Goal: Task Accomplishment & Management: Use online tool/utility

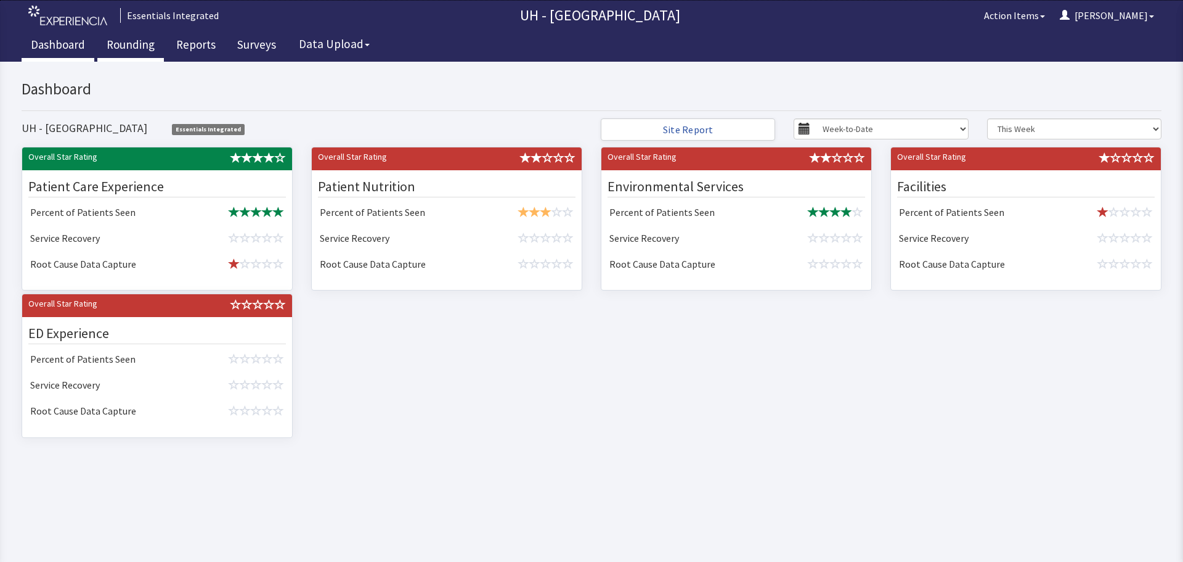
click at [136, 43] on link "Rounding" at bounding box center [130, 46] width 67 height 31
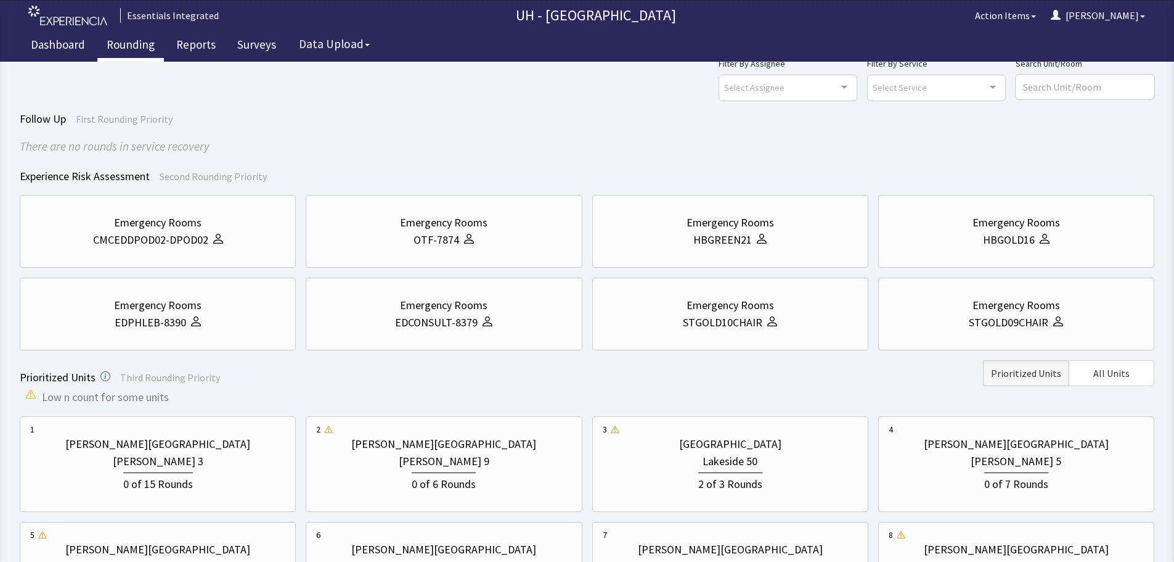
scroll to position [62, 0]
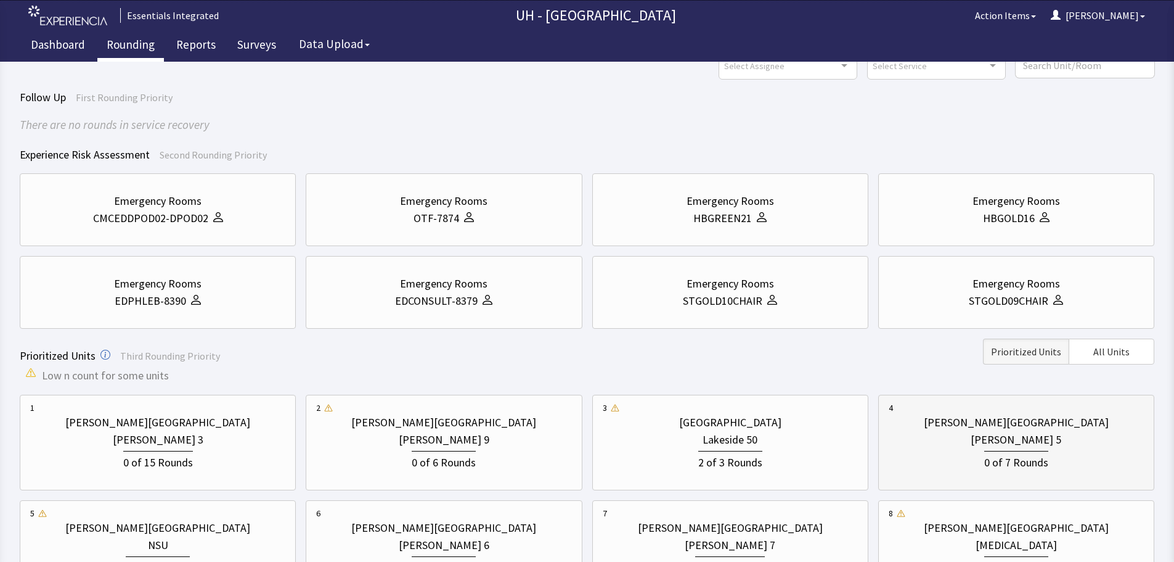
click at [1008, 443] on div "[PERSON_NAME] 5" at bounding box center [1016, 439] width 91 height 17
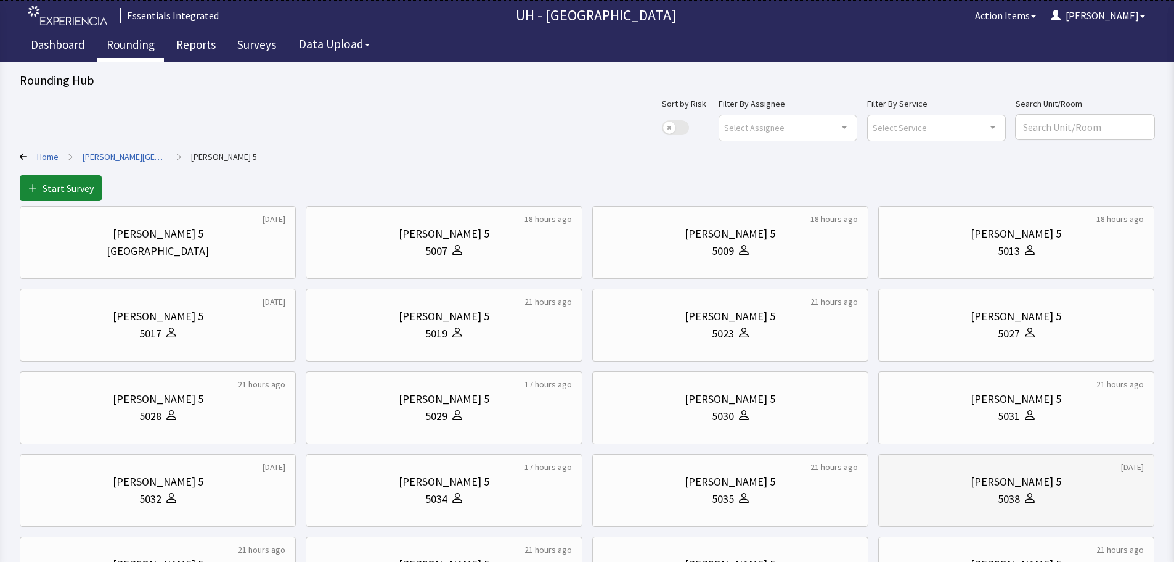
click at [934, 488] on div "[PERSON_NAME] 5" at bounding box center [1016, 481] width 255 height 17
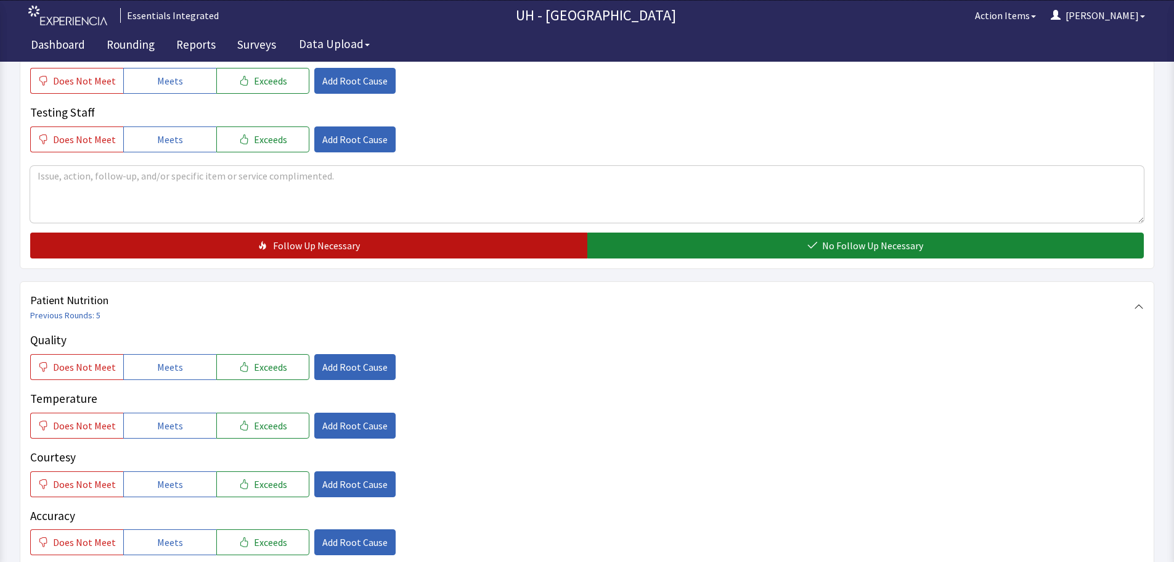
scroll to position [370, 0]
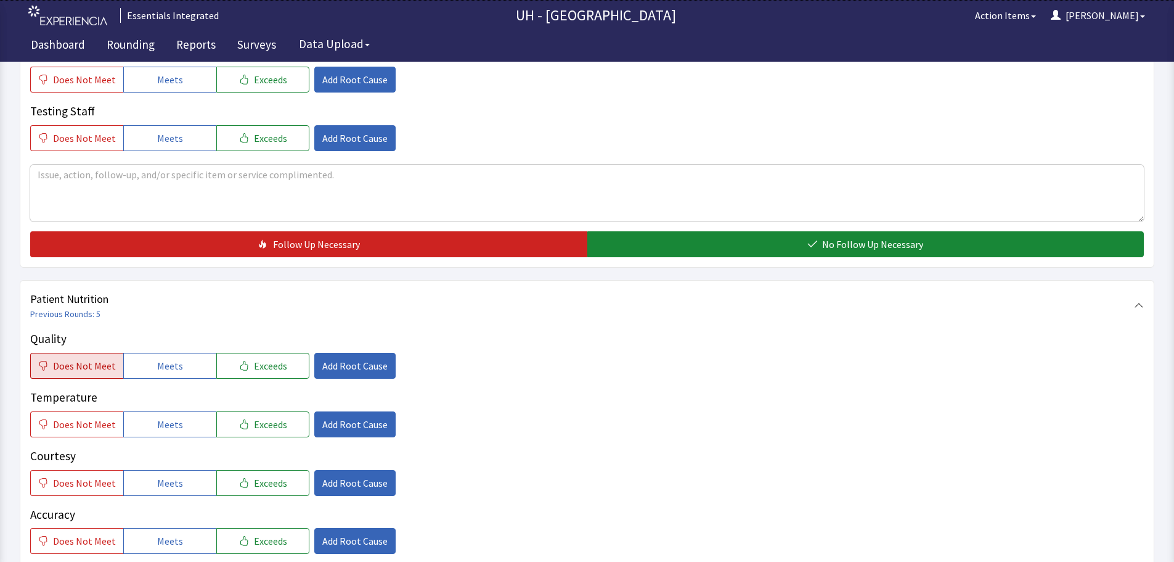
click at [94, 362] on span "Does Not Meet" at bounding box center [84, 365] width 63 height 15
click at [93, 427] on span "Does Not Meet" at bounding box center [84, 424] width 63 height 15
click at [171, 485] on span "Meets" at bounding box center [170, 482] width 26 height 15
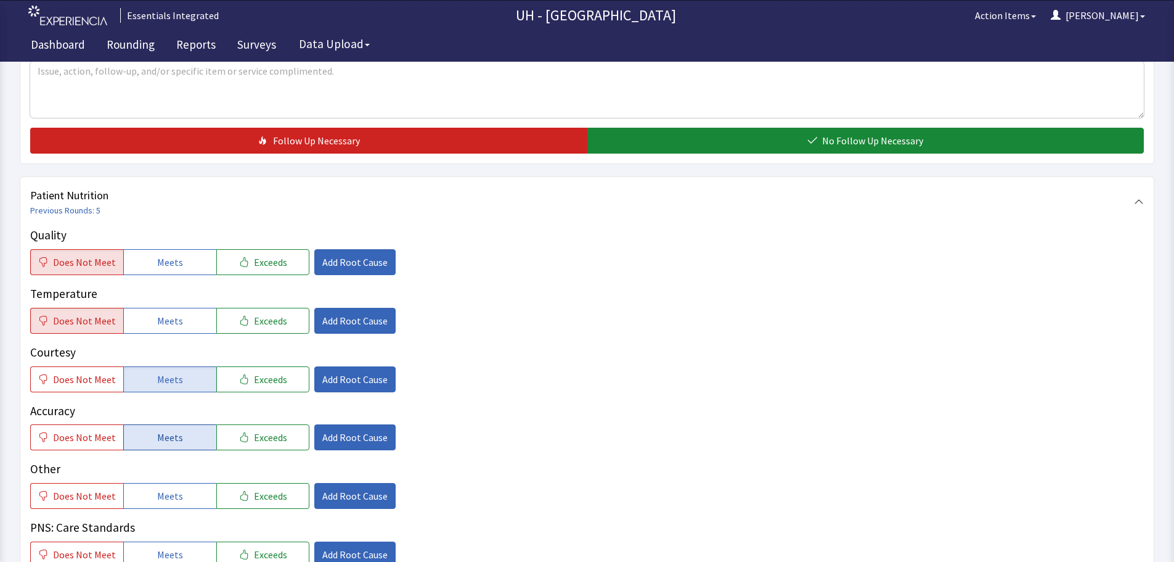
scroll to position [493, 0]
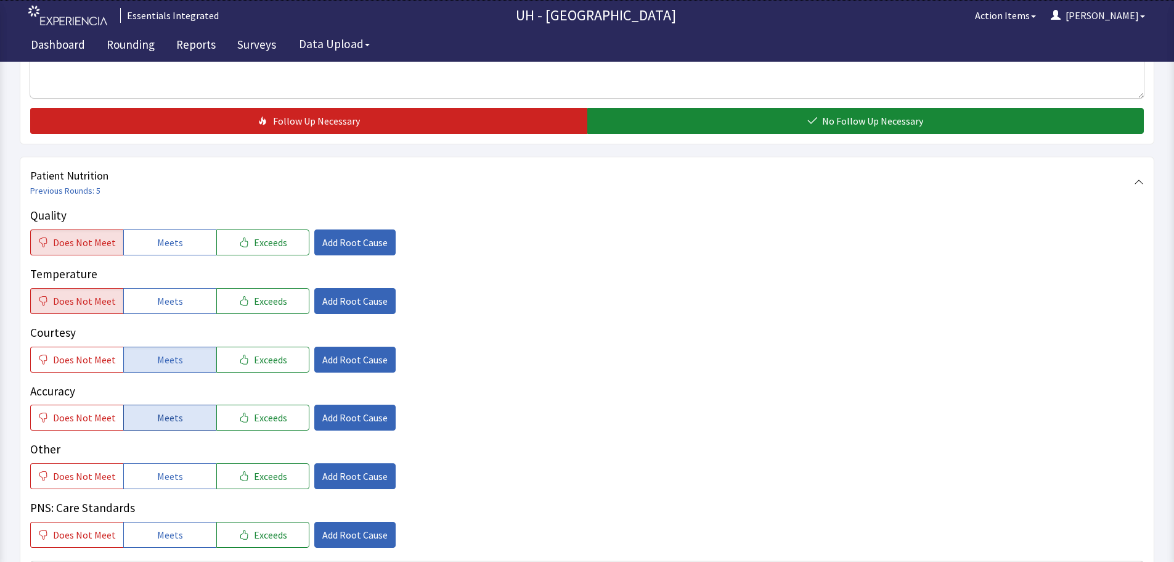
click at [170, 410] on button "Meets" at bounding box center [169, 417] width 93 height 26
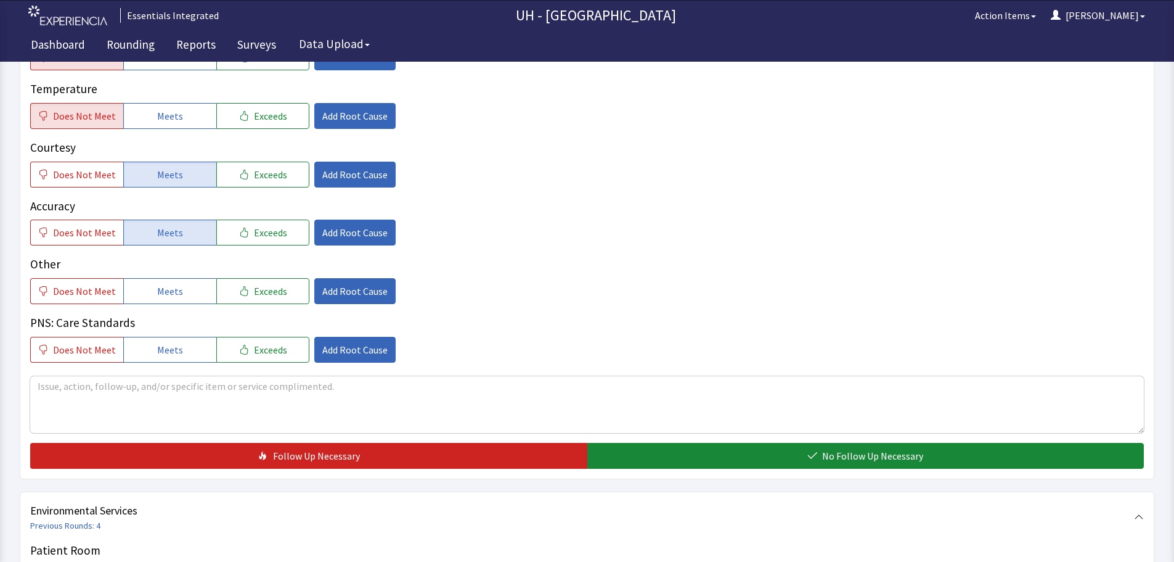
scroll to position [740, 0]
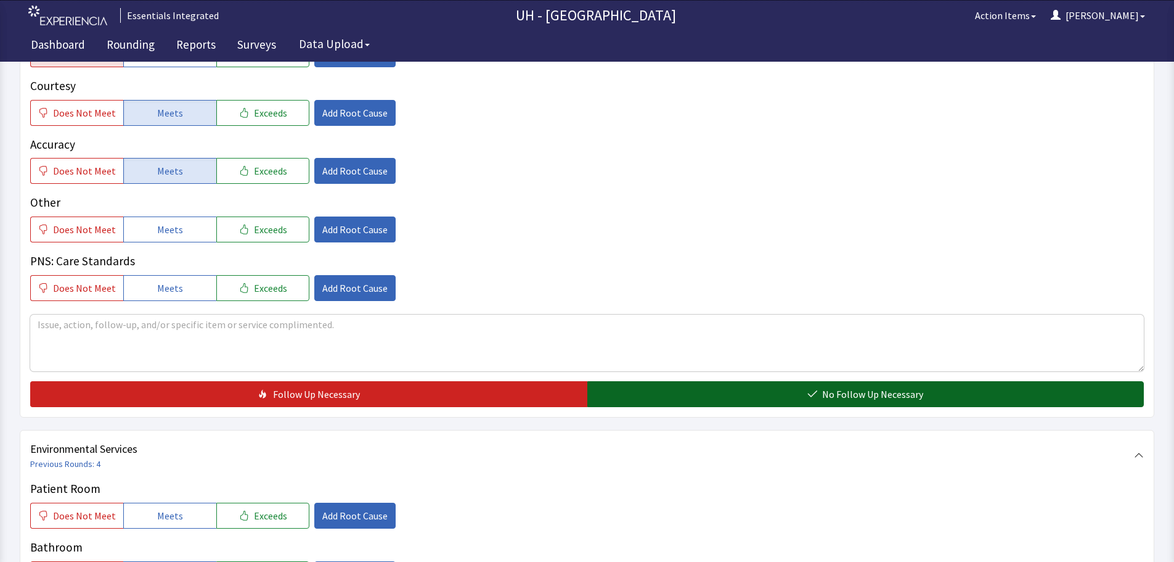
click at [742, 389] on button "No Follow Up Necessary" at bounding box center [865, 394] width 557 height 26
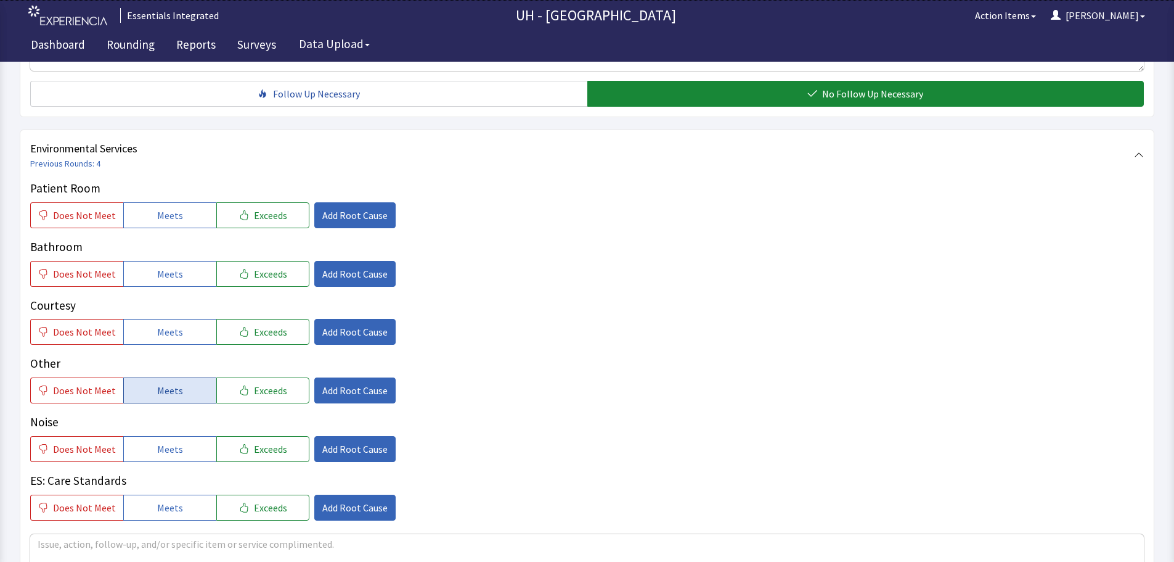
scroll to position [1048, 0]
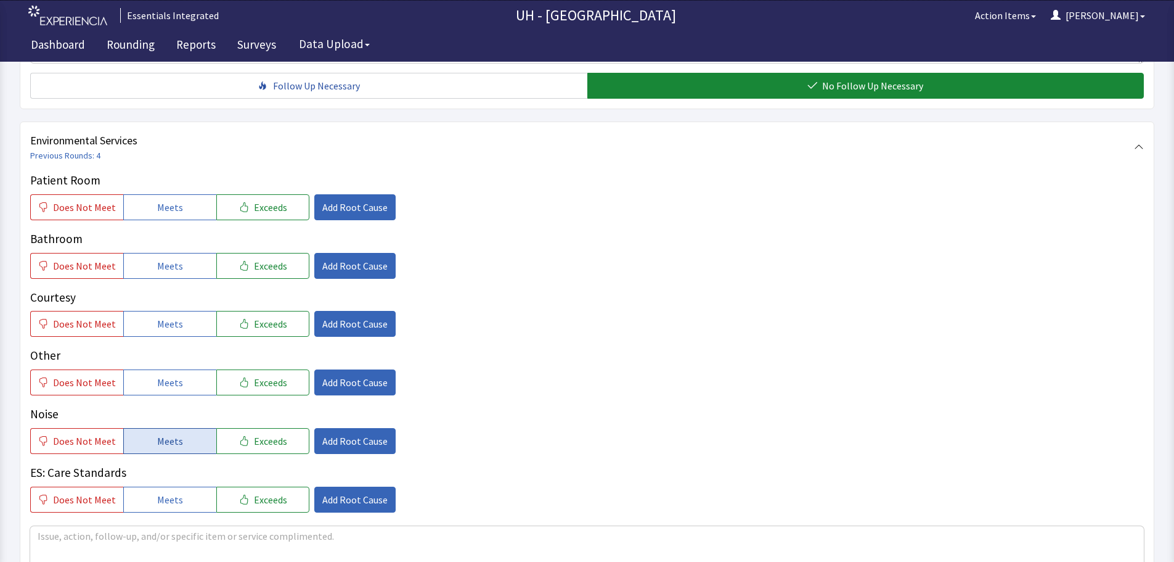
click at [179, 452] on button "Meets" at bounding box center [169, 441] width 93 height 26
click at [172, 379] on span "Meets" at bounding box center [170, 382] width 26 height 15
click at [157, 330] on span "Meets" at bounding box center [170, 323] width 26 height 15
click at [340, 430] on button "Add Root Cause" at bounding box center [354, 441] width 81 height 26
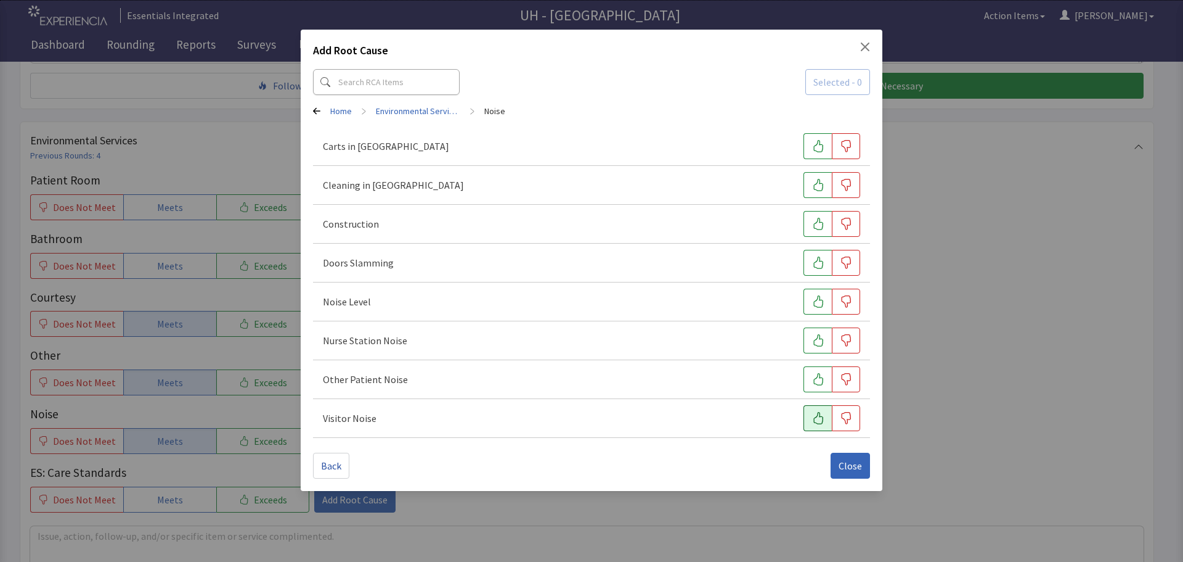
click at [812, 414] on button "button" at bounding box center [818, 418] width 28 height 26
click at [806, 371] on button "button" at bounding box center [818, 379] width 28 height 26
click at [809, 339] on button "button" at bounding box center [818, 340] width 28 height 26
click at [805, 304] on button "button" at bounding box center [818, 301] width 28 height 26
drag, startPoint x: 842, startPoint y: 468, endPoint x: 820, endPoint y: 449, distance: 29.2
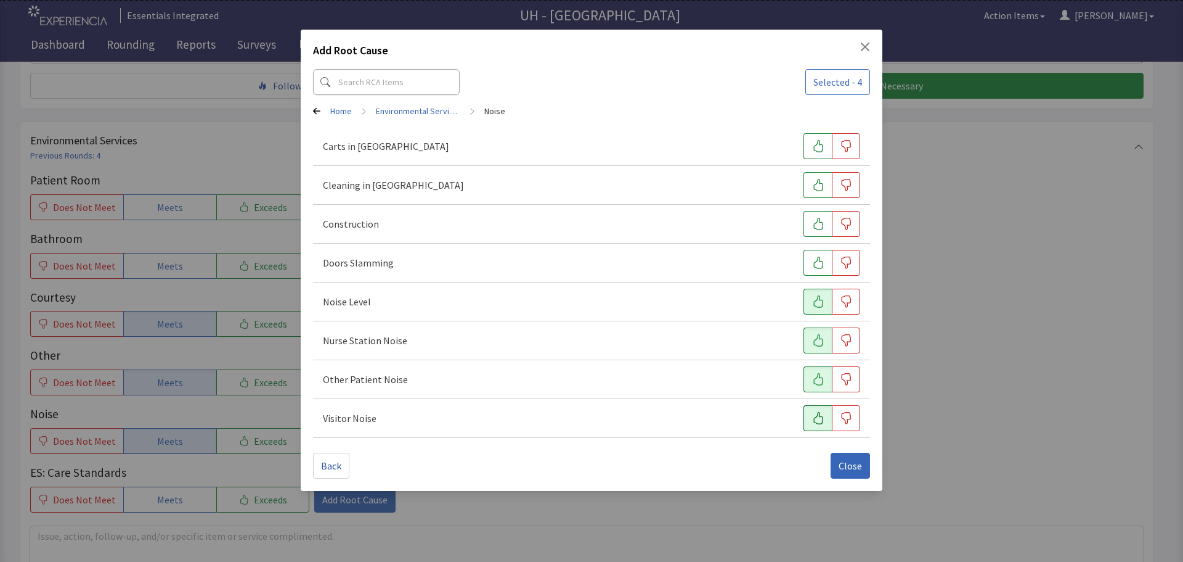
click at [841, 468] on span "Close" at bounding box center [850, 465] width 23 height 15
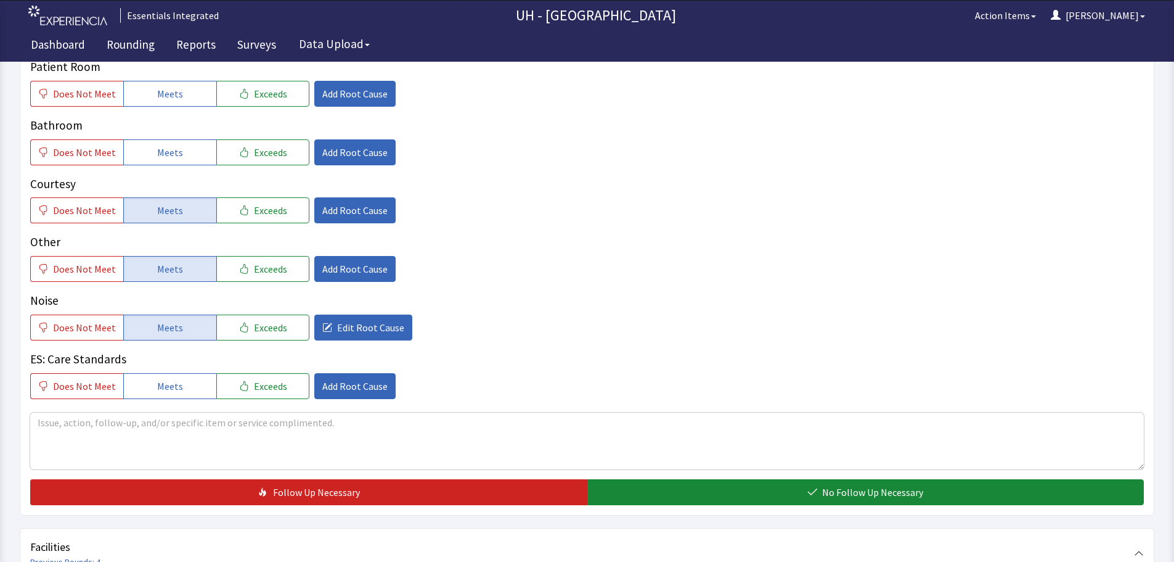
scroll to position [1171, 0]
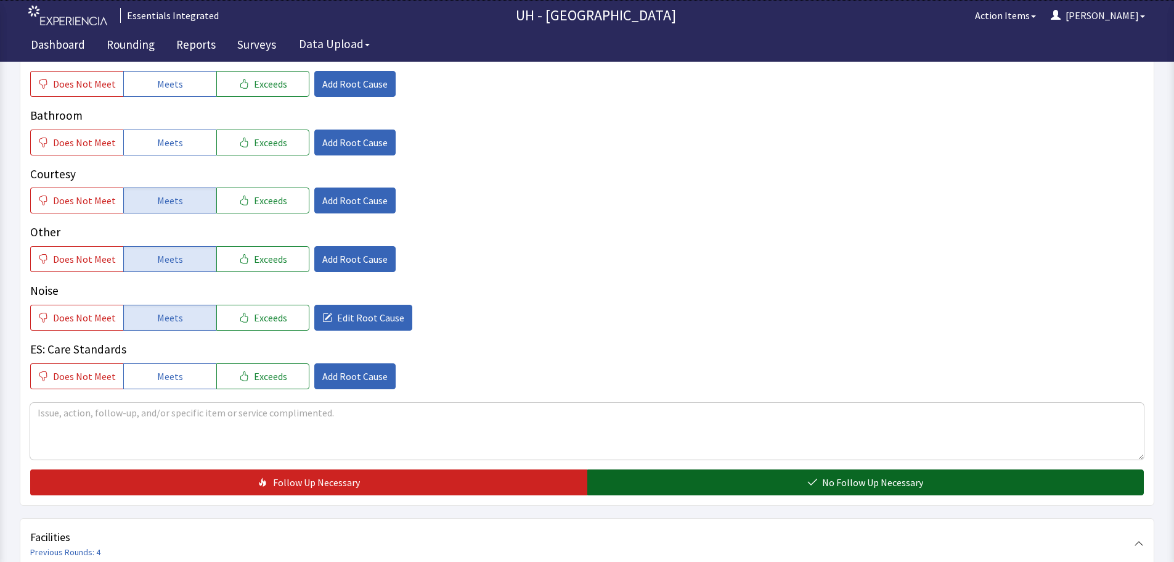
click at [849, 479] on span "No Follow Up Necessary" at bounding box center [872, 482] width 101 height 15
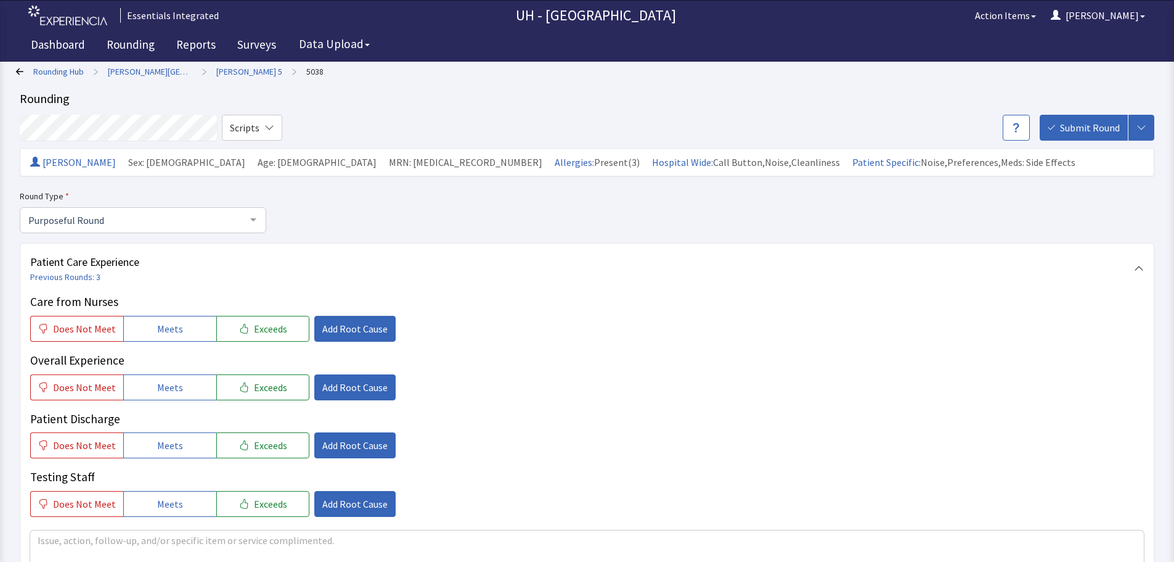
scroll to position [0, 0]
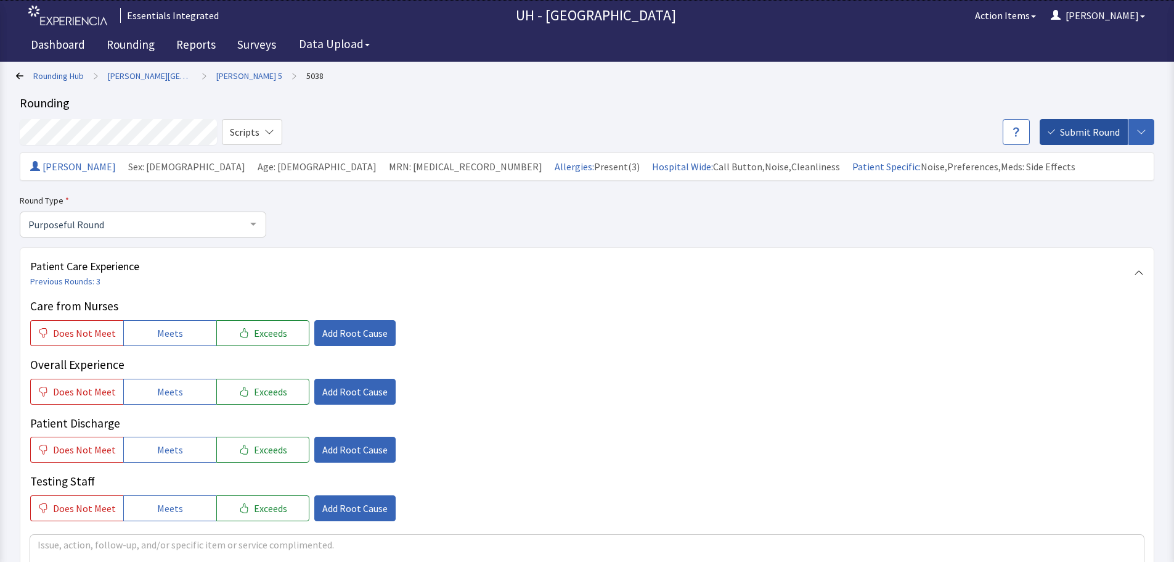
click at [1080, 133] on span "Submit Round" at bounding box center [1090, 132] width 60 height 15
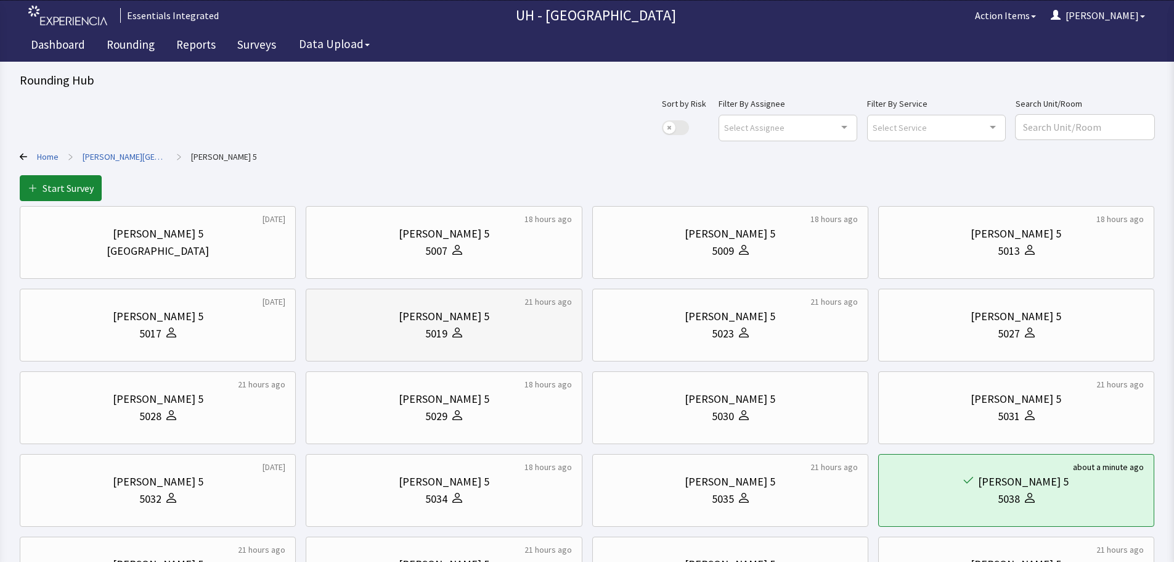
click at [478, 325] on div "5019" at bounding box center [443, 333] width 255 height 17
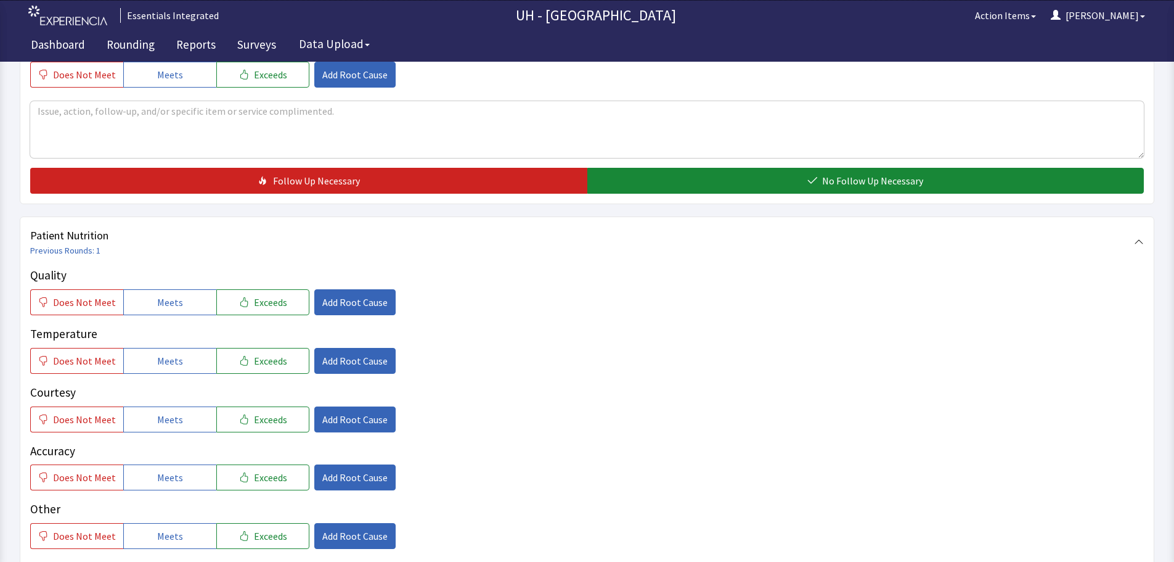
scroll to position [493, 0]
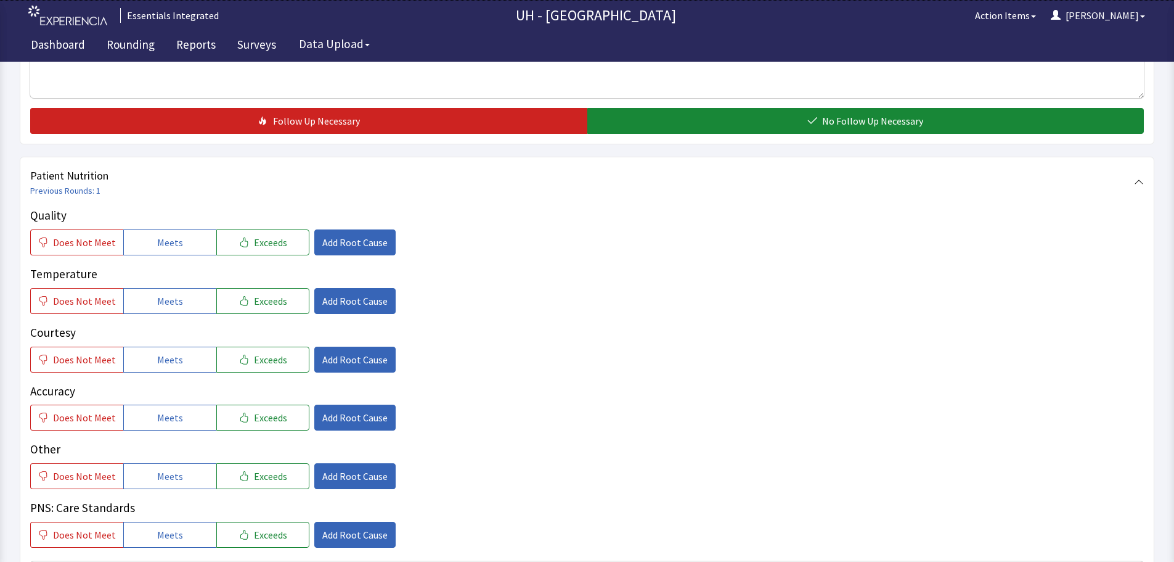
drag, startPoint x: 139, startPoint y: 240, endPoint x: 142, endPoint y: 257, distance: 16.9
click at [140, 240] on button "Meets" at bounding box center [169, 242] width 93 height 26
click at [144, 306] on button "Meets" at bounding box center [169, 301] width 93 height 26
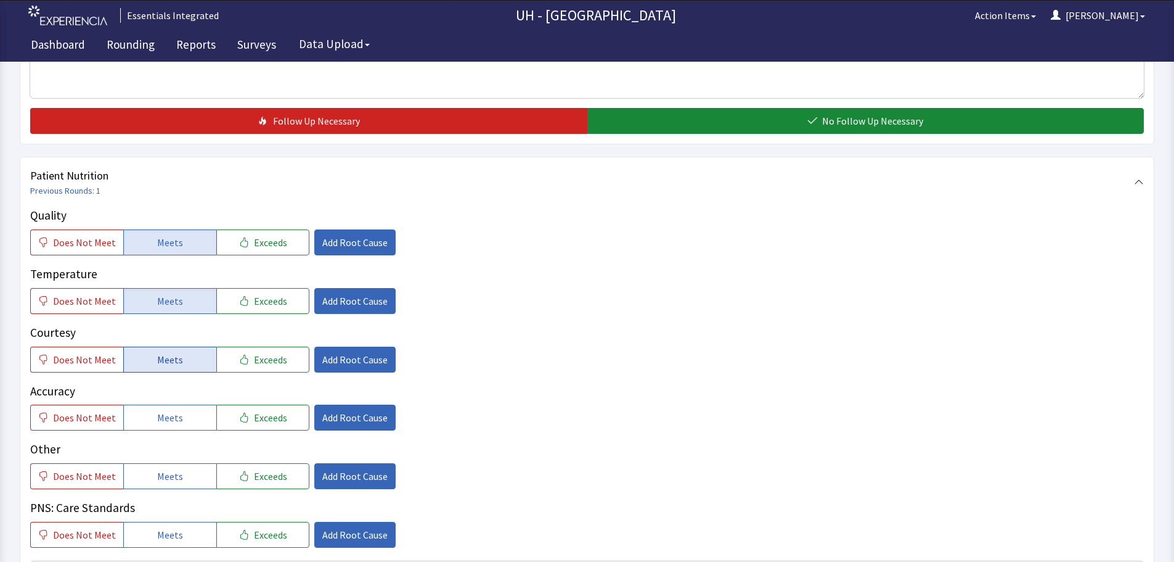
click at [151, 357] on button "Meets" at bounding box center [169, 359] width 93 height 26
click at [163, 426] on button "Meets" at bounding box center [169, 417] width 93 height 26
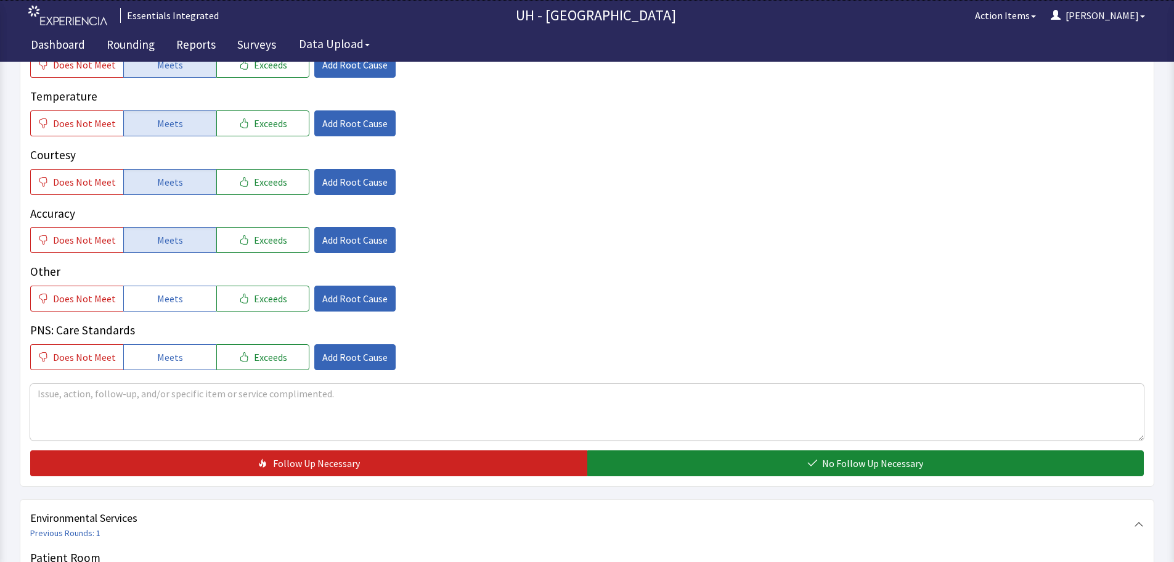
scroll to position [678, 0]
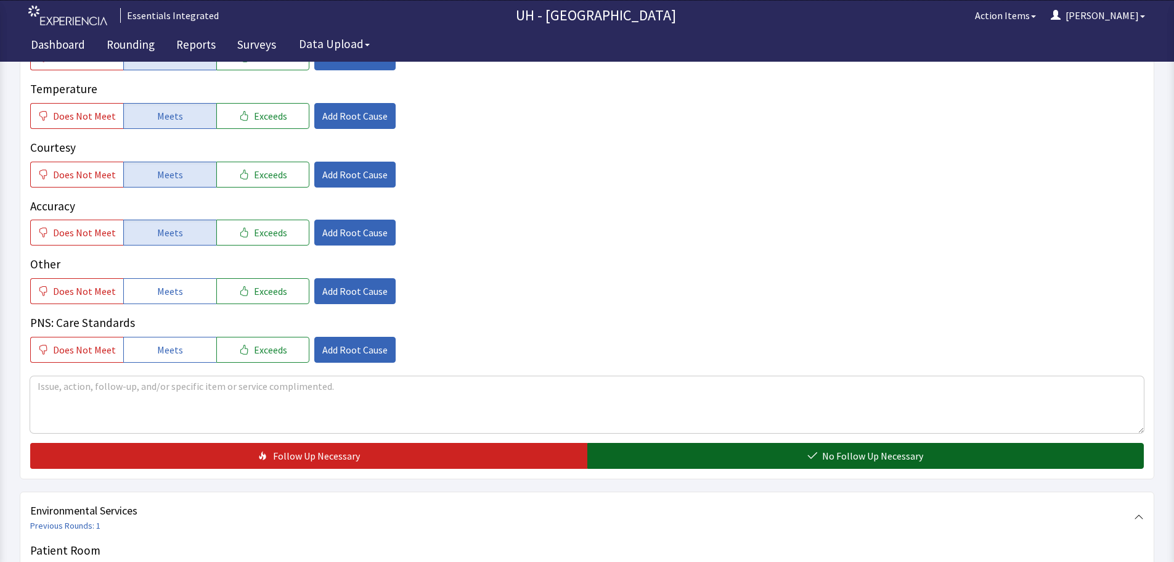
click at [630, 454] on button "No Follow Up Necessary" at bounding box center [865, 456] width 557 height 26
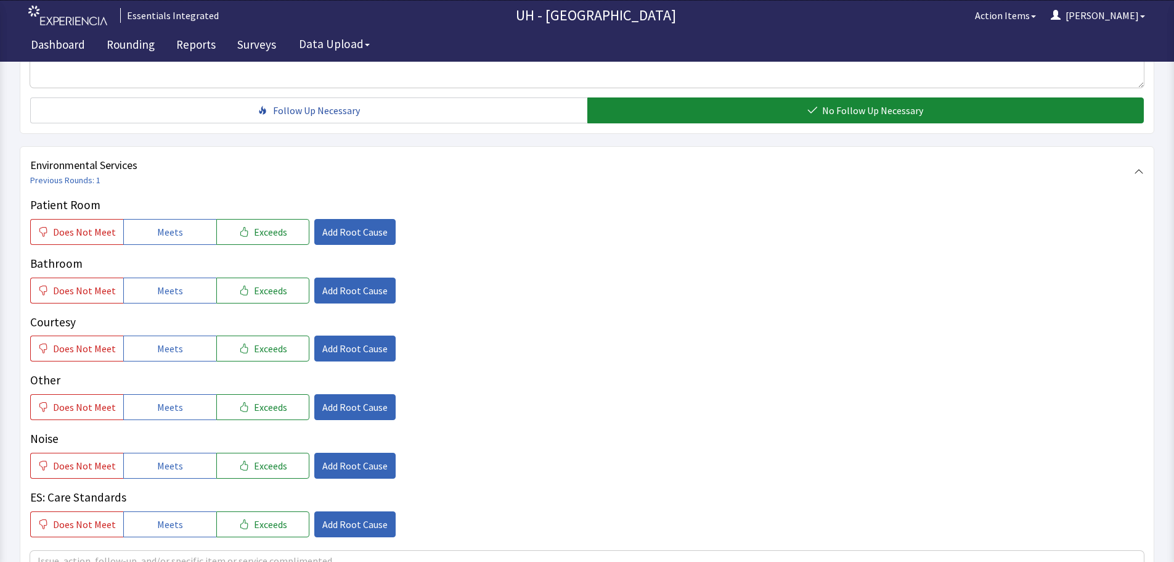
scroll to position [1048, 0]
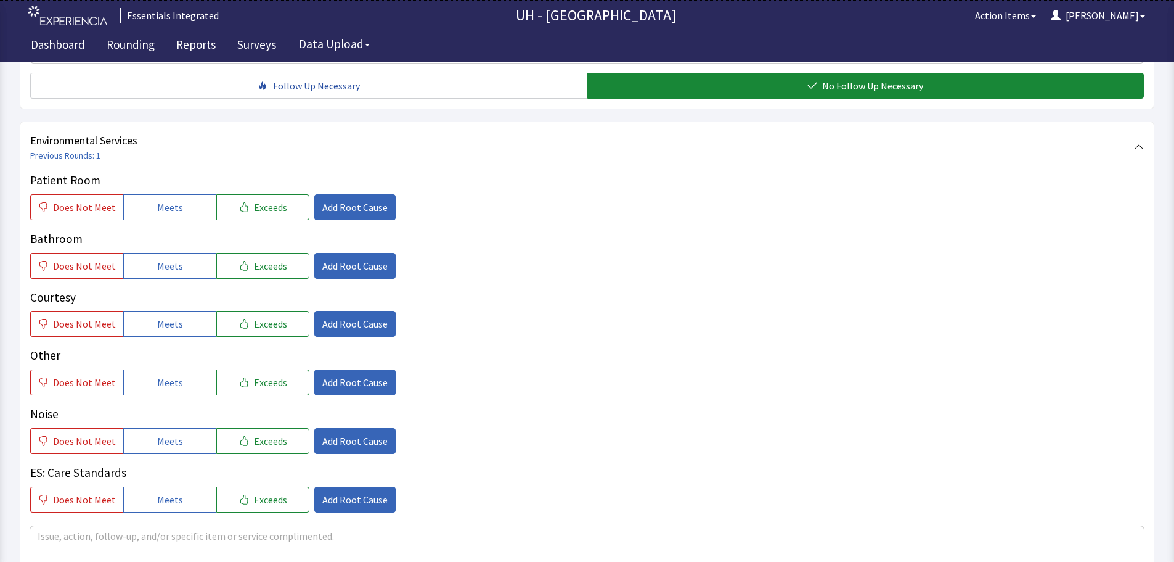
drag, startPoint x: 153, startPoint y: 438, endPoint x: 161, endPoint y: 415, distance: 24.2
click at [157, 438] on span "Meets" at bounding box center [170, 440] width 26 height 15
click at [163, 387] on span "Meets" at bounding box center [170, 382] width 26 height 15
click at [168, 329] on span "Meets" at bounding box center [170, 323] width 26 height 15
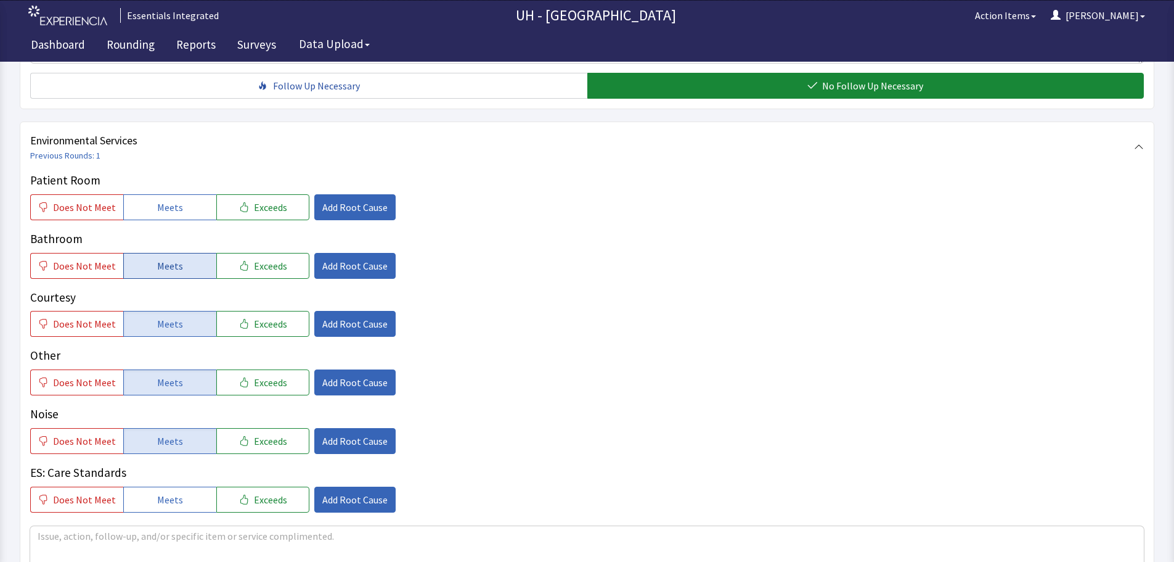
click at [161, 256] on button "Meets" at bounding box center [169, 266] width 93 height 26
click at [168, 208] on span "Meets" at bounding box center [170, 207] width 26 height 15
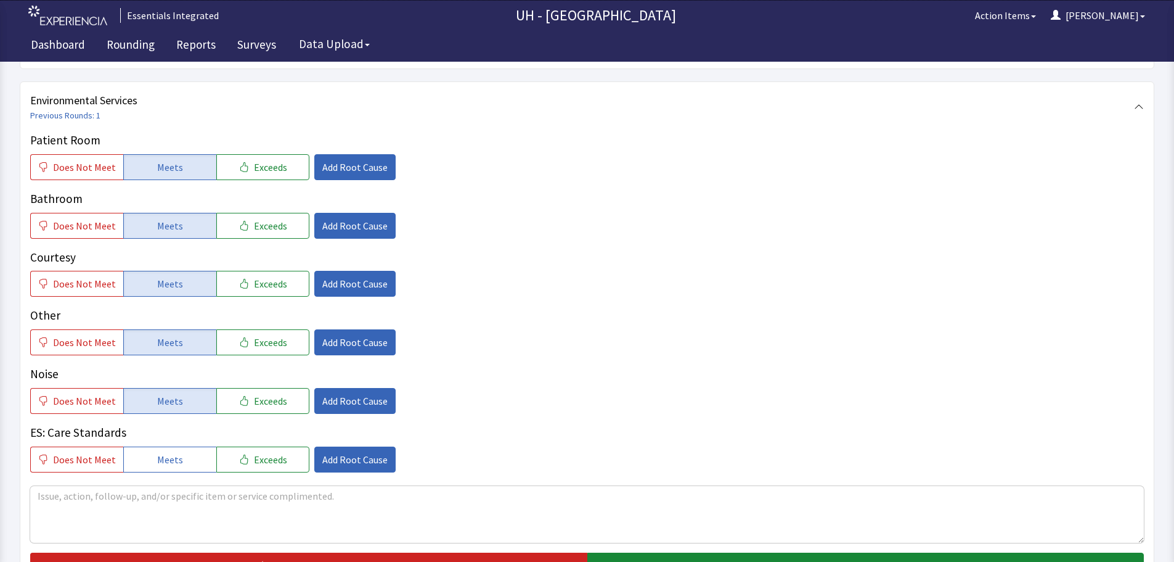
scroll to position [1110, 0]
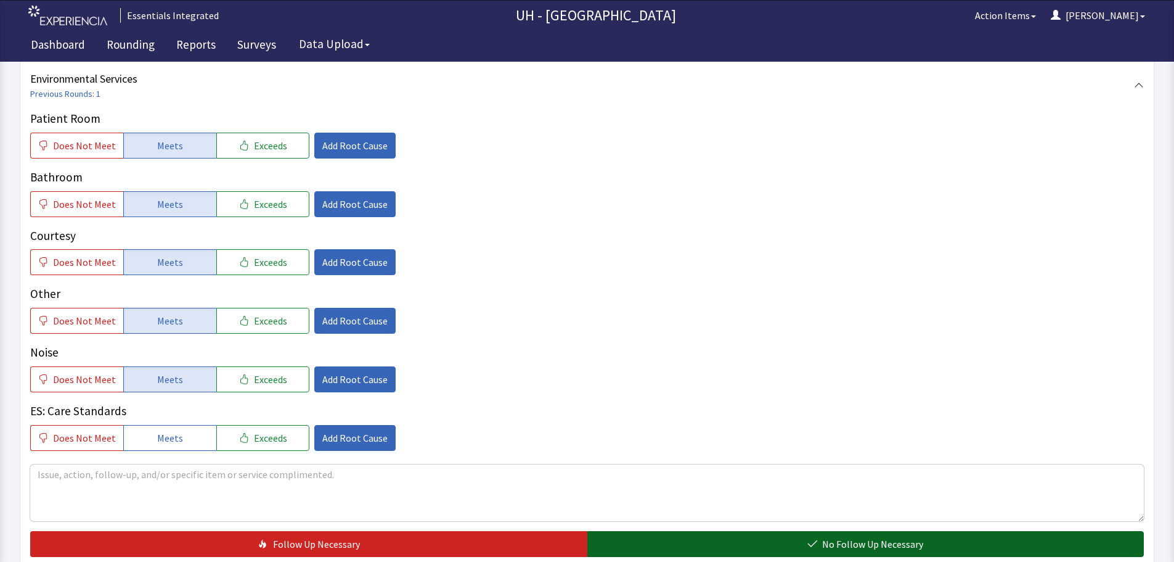
click at [787, 541] on button "No Follow Up Necessary" at bounding box center [865, 544] width 557 height 26
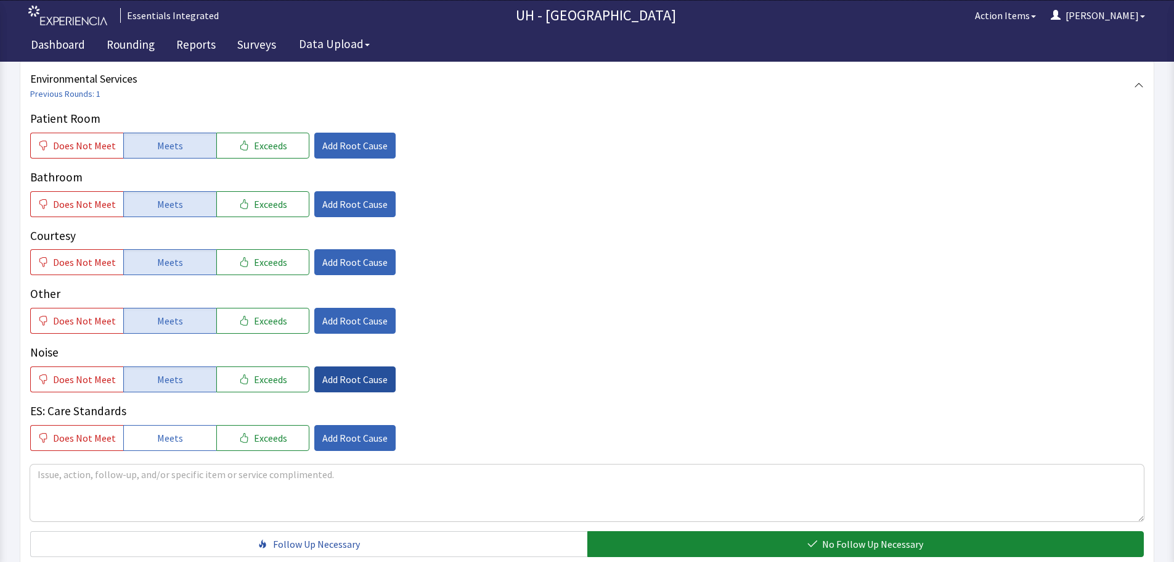
click at [363, 382] on span "Add Root Cause" at bounding box center [354, 379] width 65 height 15
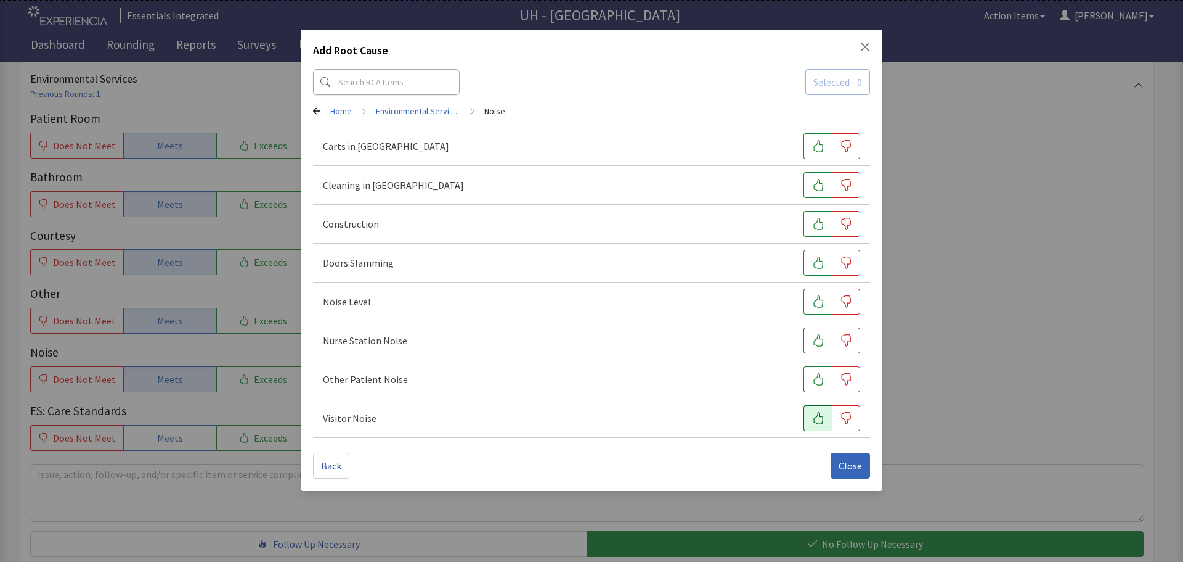
click at [815, 423] on icon "button" at bounding box center [819, 418] width 10 height 12
click at [812, 380] on button "button" at bounding box center [818, 379] width 28 height 26
click at [819, 340] on icon "button" at bounding box center [818, 340] width 12 height 12
click at [817, 301] on icon "button" at bounding box center [818, 301] width 12 height 12
click at [824, 255] on button "button" at bounding box center [818, 263] width 28 height 26
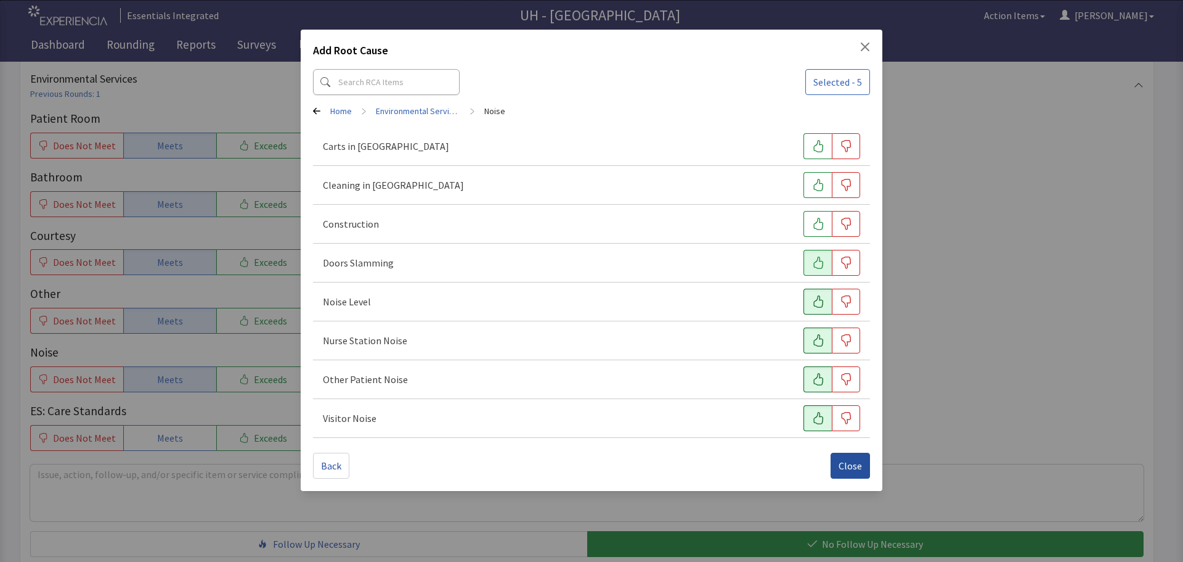
click at [851, 464] on span "Close" at bounding box center [850, 465] width 23 height 15
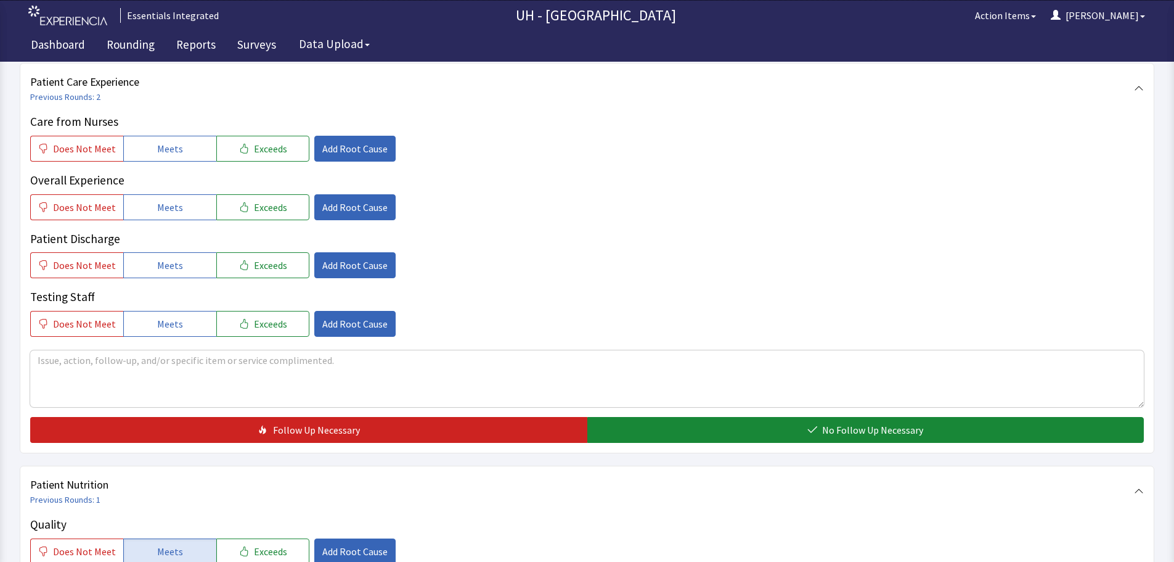
scroll to position [0, 0]
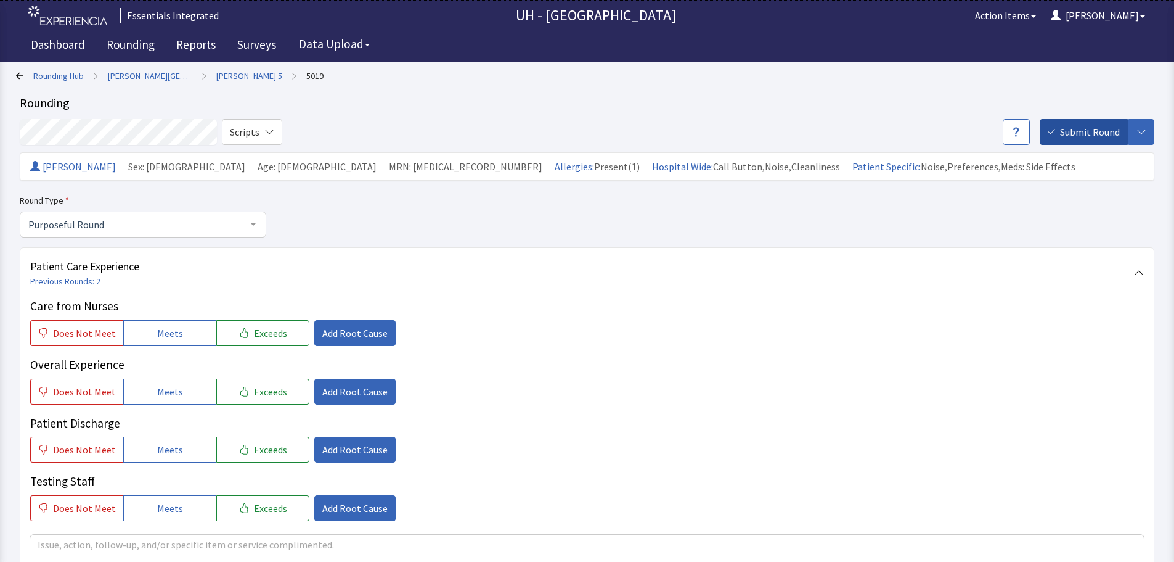
click at [1085, 137] on span "Submit Round" at bounding box center [1090, 132] width 60 height 15
click at [130, 76] on link "[PERSON_NAME][GEOGRAPHIC_DATA]" at bounding box center [150, 76] width 84 height 12
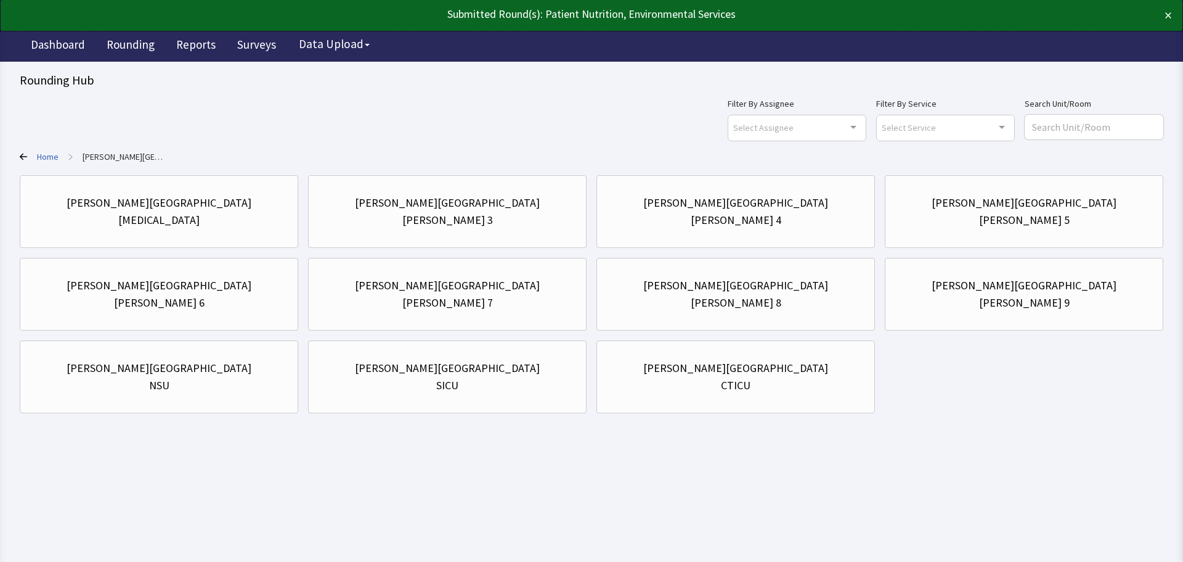
click at [43, 157] on link "Home" at bounding box center [48, 156] width 22 height 12
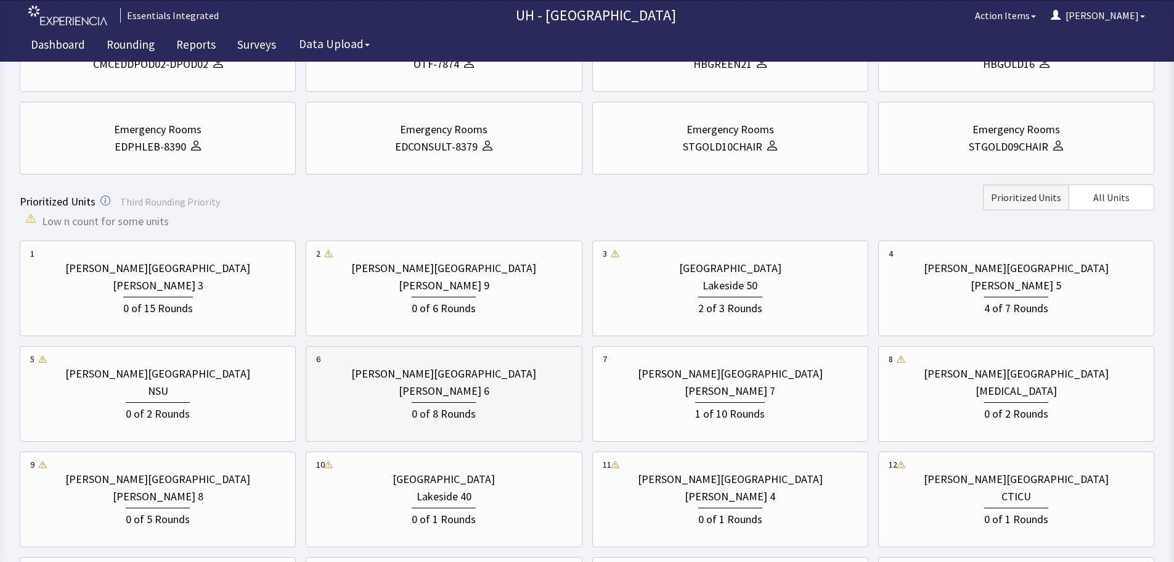
scroll to position [247, 0]
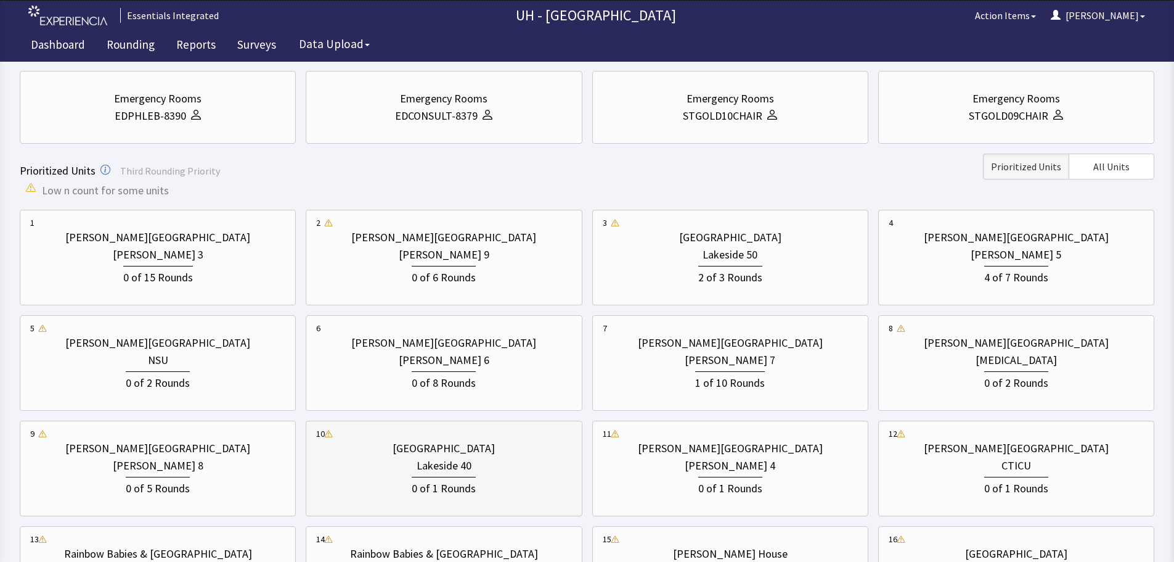
click at [483, 467] on div "Lakeside 40" at bounding box center [443, 465] width 255 height 17
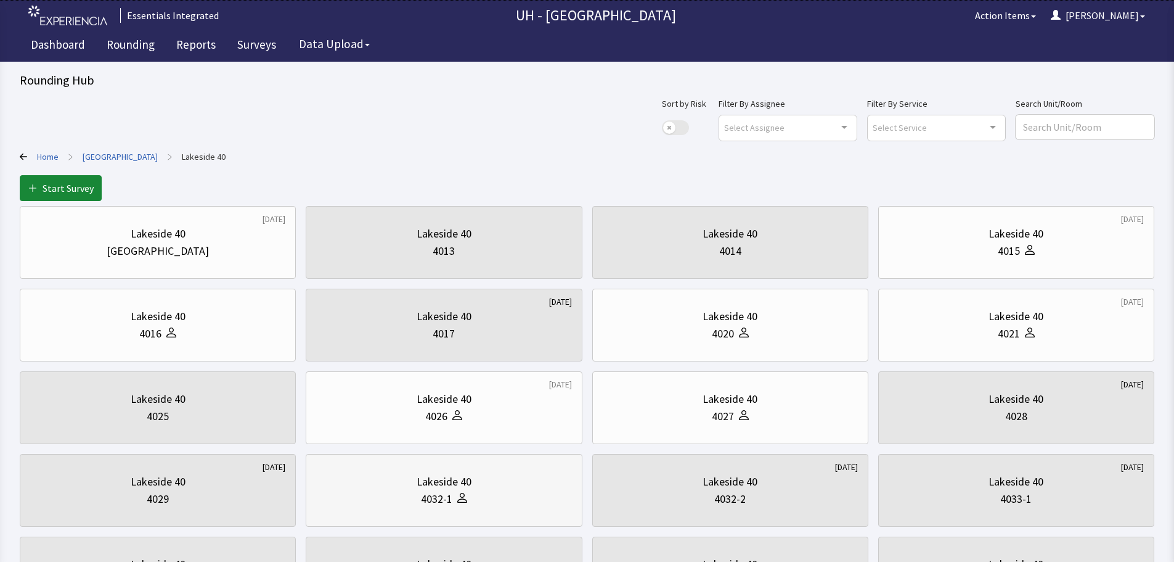
click at [457, 492] on div at bounding box center [459, 498] width 15 height 17
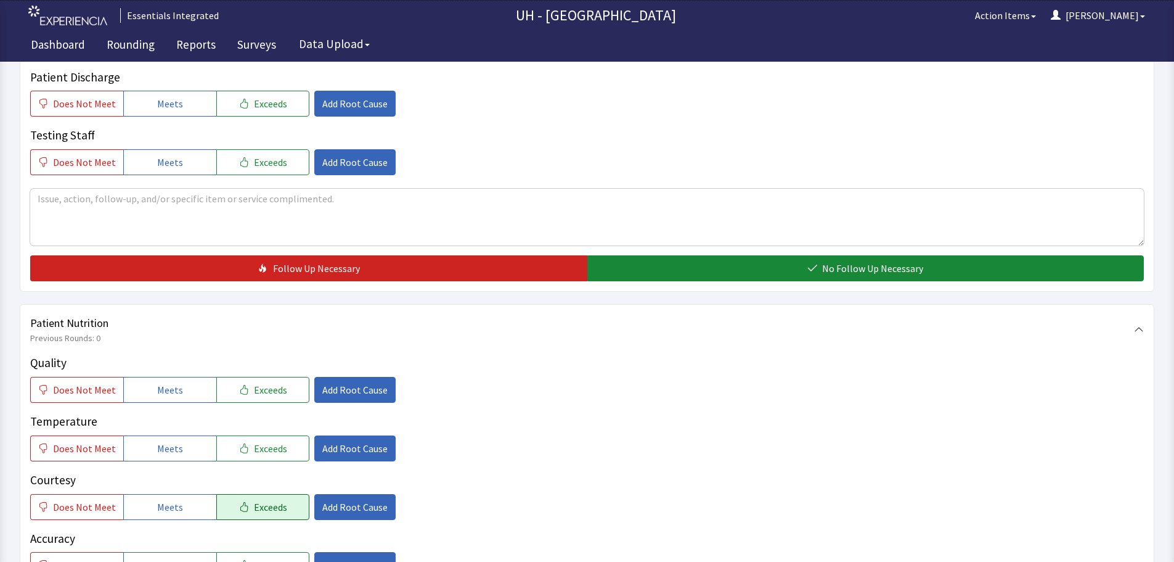
scroll to position [493, 0]
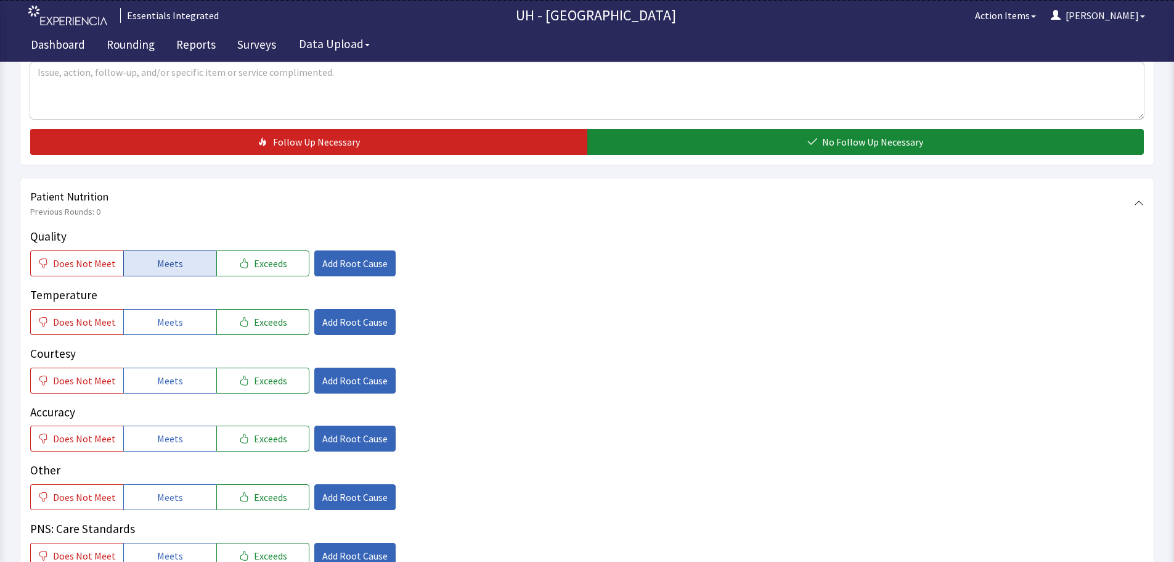
click at [182, 250] on button "Meets" at bounding box center [169, 263] width 93 height 26
drag, startPoint x: 206, startPoint y: 300, endPoint x: 212, endPoint y: 296, distance: 6.9
click at [206, 309] on button "Meets" at bounding box center [169, 322] width 93 height 26
click at [239, 317] on icon "button" at bounding box center [244, 322] width 10 height 10
click at [192, 367] on button "Meets" at bounding box center [169, 380] width 93 height 26
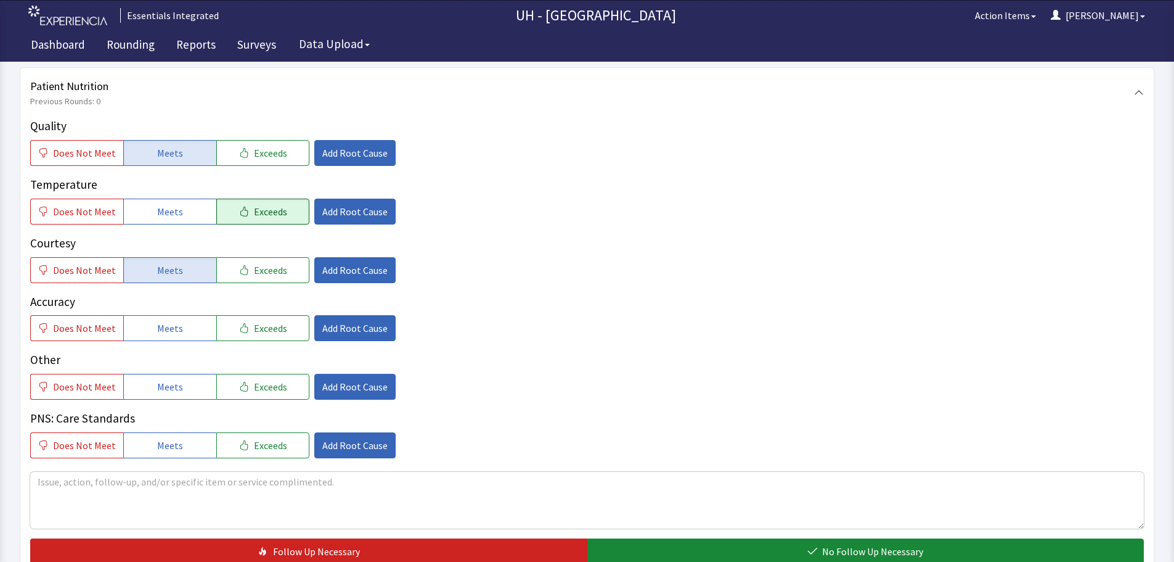
scroll to position [616, 0]
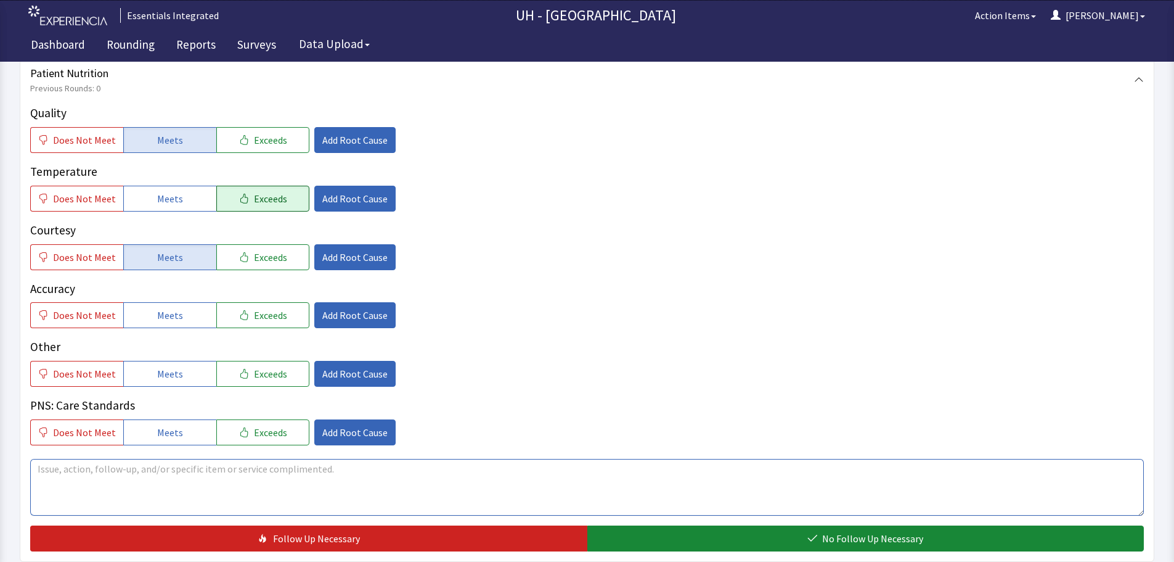
click at [402, 470] on textarea at bounding box center [587, 487] width 1114 height 57
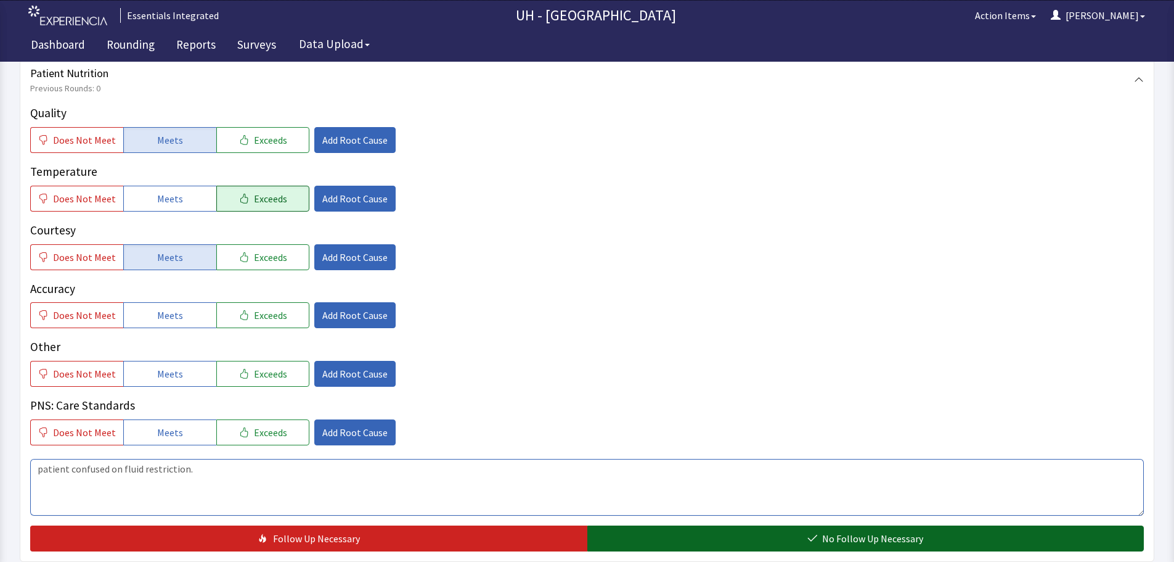
type textarea "patient confused on fluid restriction."
click at [717, 525] on button "No Follow Up Necessary" at bounding box center [865, 538] width 557 height 26
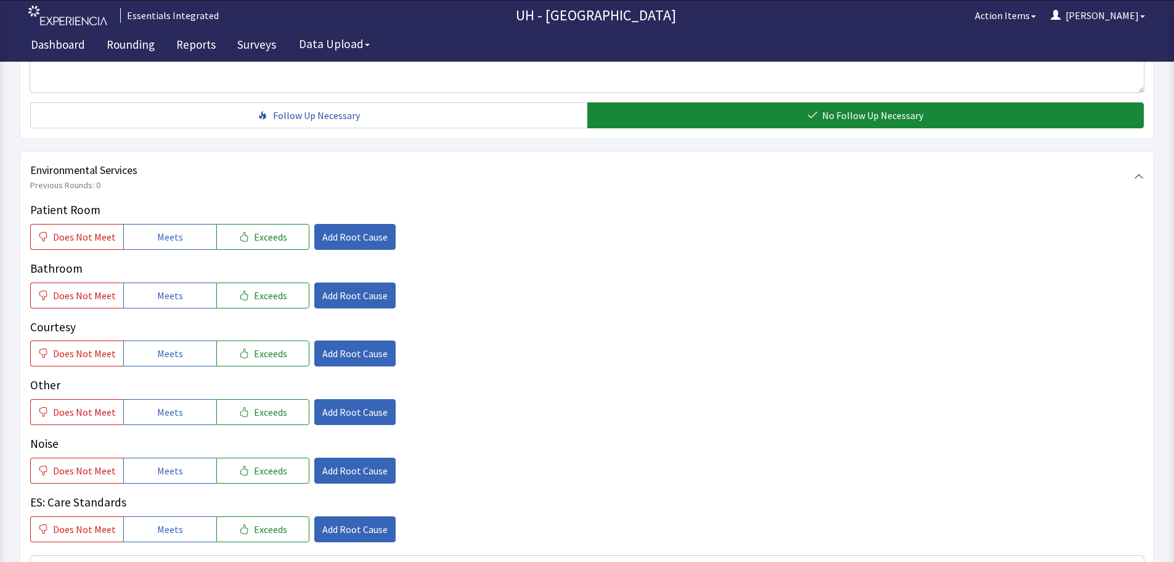
scroll to position [1048, 0]
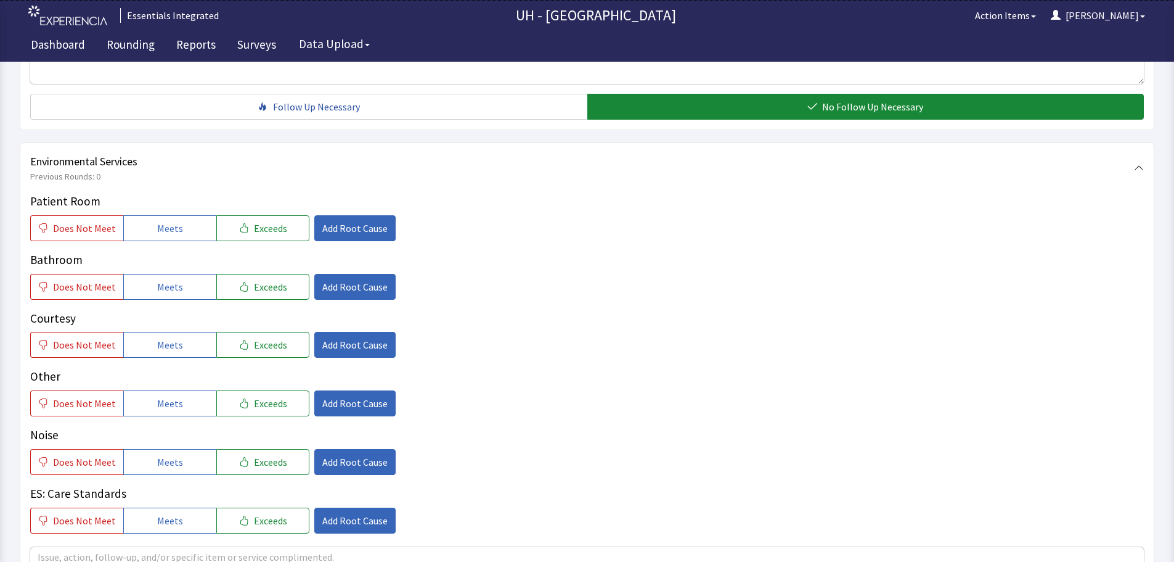
click at [174, 454] on div "Patient Room Does Not Meet Meets Exceeds Add Root Cause Bathroom Does Not Meet …" at bounding box center [587, 362] width 1114 height 341
click at [176, 396] on span "Meets" at bounding box center [170, 403] width 26 height 15
drag, startPoint x: 183, startPoint y: 438, endPoint x: 181, endPoint y: 412, distance: 26.0
click at [184, 449] on button "Meets" at bounding box center [169, 462] width 93 height 26
click at [187, 332] on button "Meets" at bounding box center [169, 345] width 93 height 26
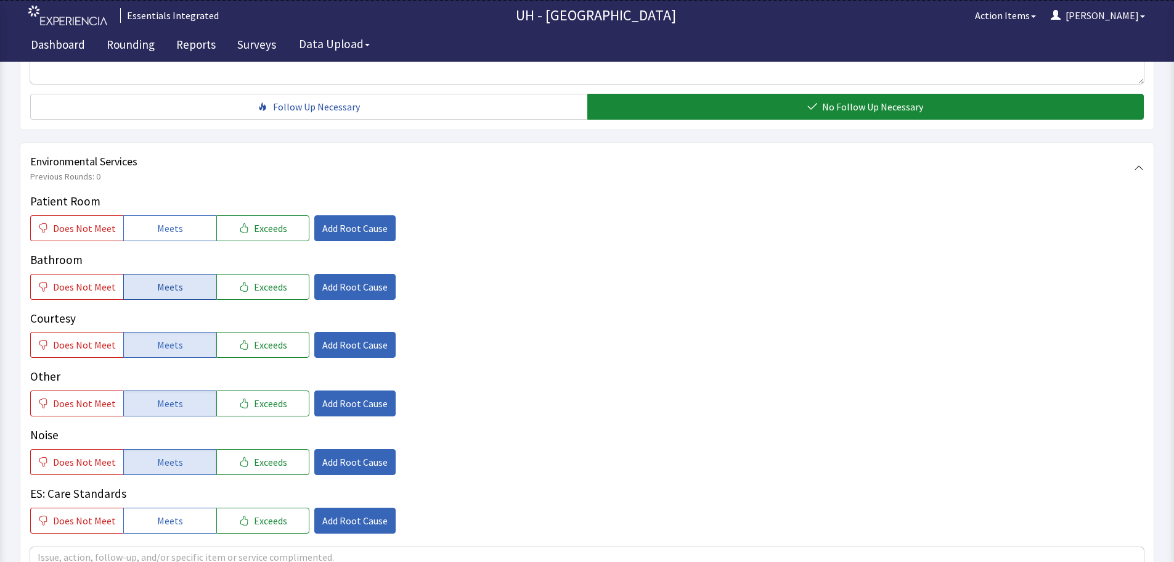
click at [172, 279] on span "Meets" at bounding box center [170, 286] width 26 height 15
click at [344, 454] on span "Add Root Cause" at bounding box center [354, 461] width 65 height 15
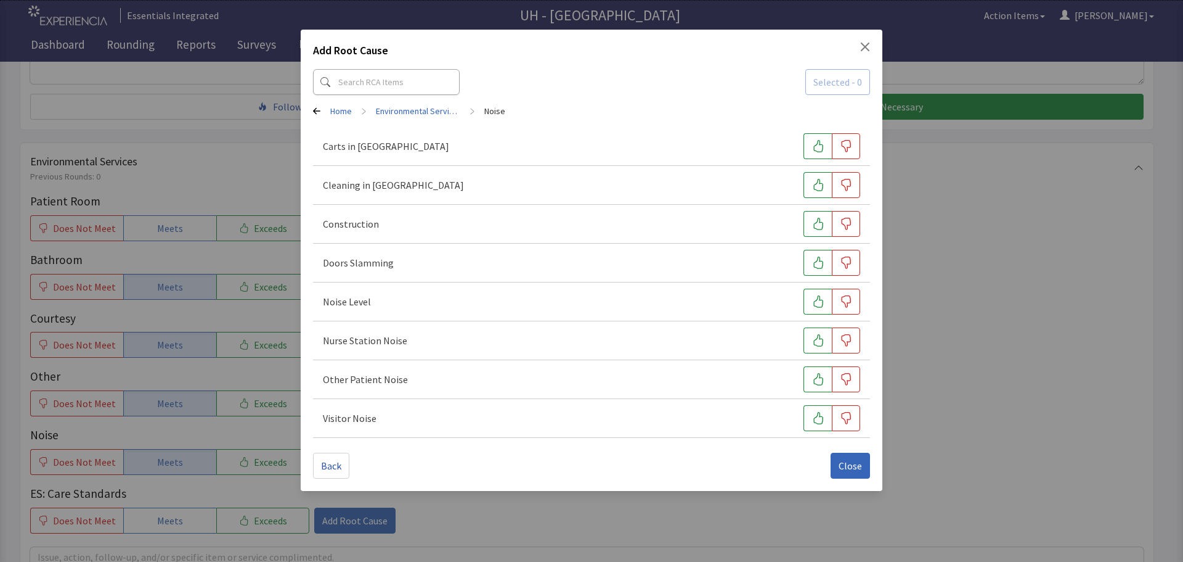
drag, startPoint x: 824, startPoint y: 425, endPoint x: 819, endPoint y: 401, distance: 25.0
click at [823, 426] on button "button" at bounding box center [818, 418] width 28 height 26
click at [815, 377] on icon "button" at bounding box center [818, 379] width 12 height 12
click at [814, 333] on button "button" at bounding box center [818, 340] width 28 height 26
drag, startPoint x: 820, startPoint y: 291, endPoint x: 822, endPoint y: 269, distance: 22.3
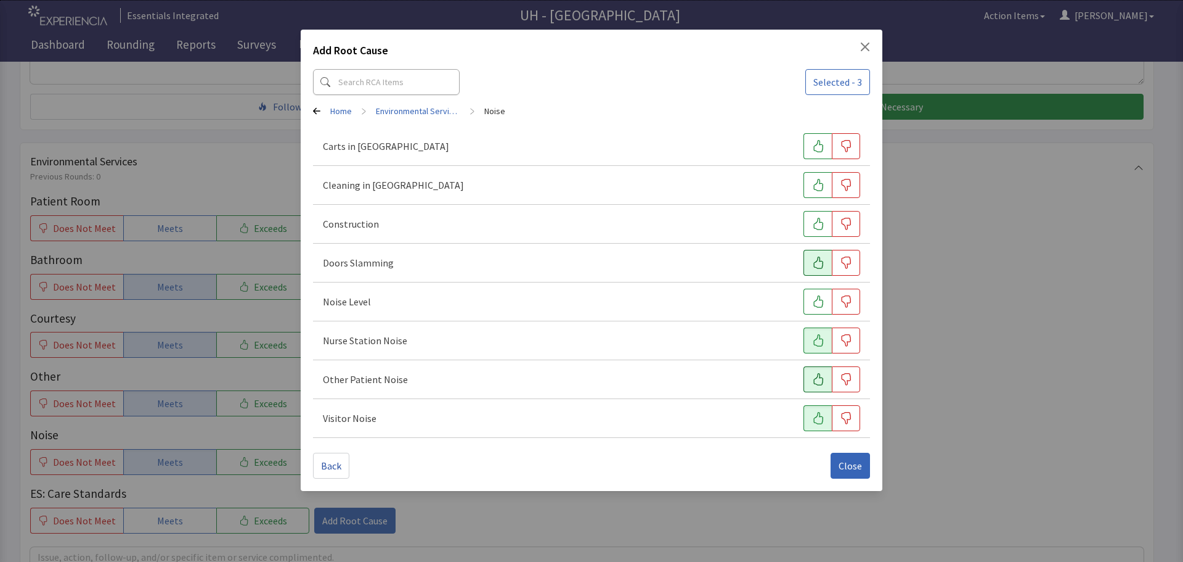
click at [824, 289] on button "button" at bounding box center [818, 301] width 28 height 26
click at [820, 263] on icon "button" at bounding box center [818, 262] width 12 height 12
click at [851, 472] on span "Close" at bounding box center [850, 465] width 23 height 15
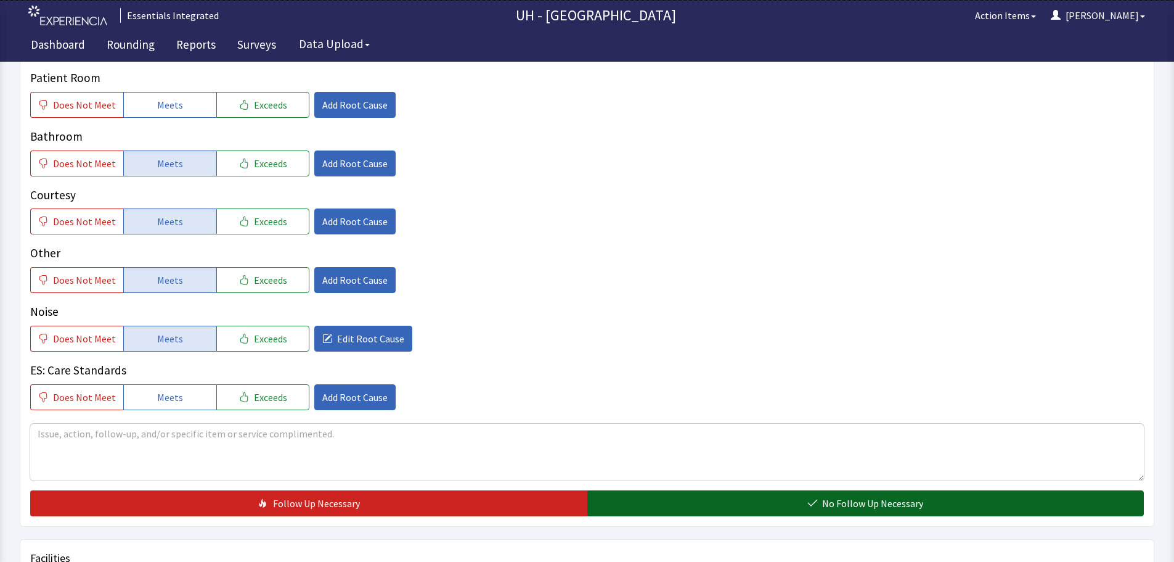
click at [825, 496] on span "No Follow Up Necessary" at bounding box center [872, 503] width 101 height 15
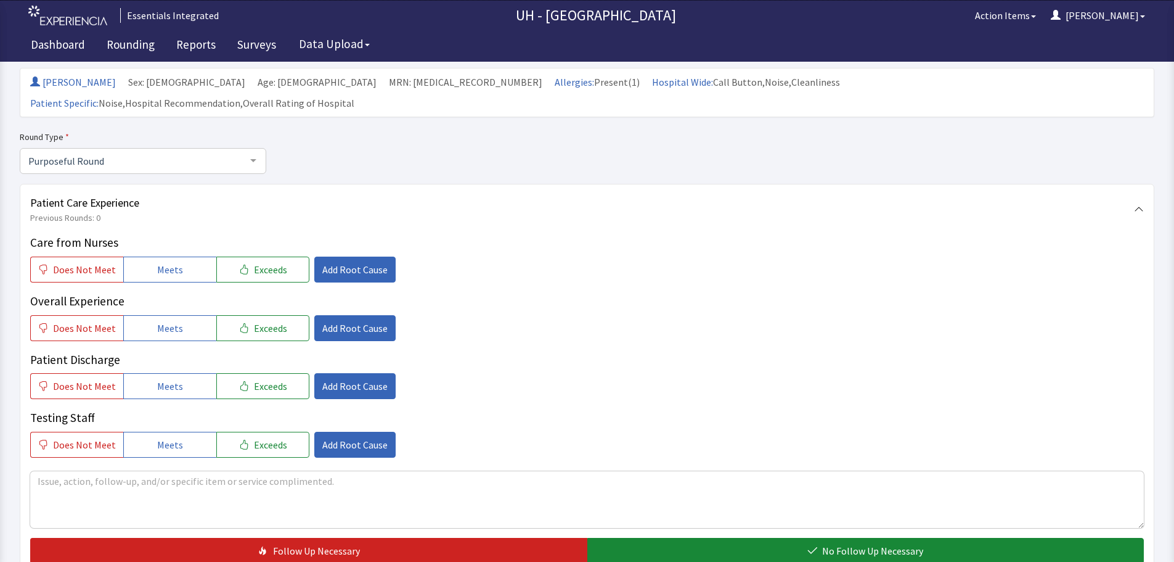
scroll to position [0, 0]
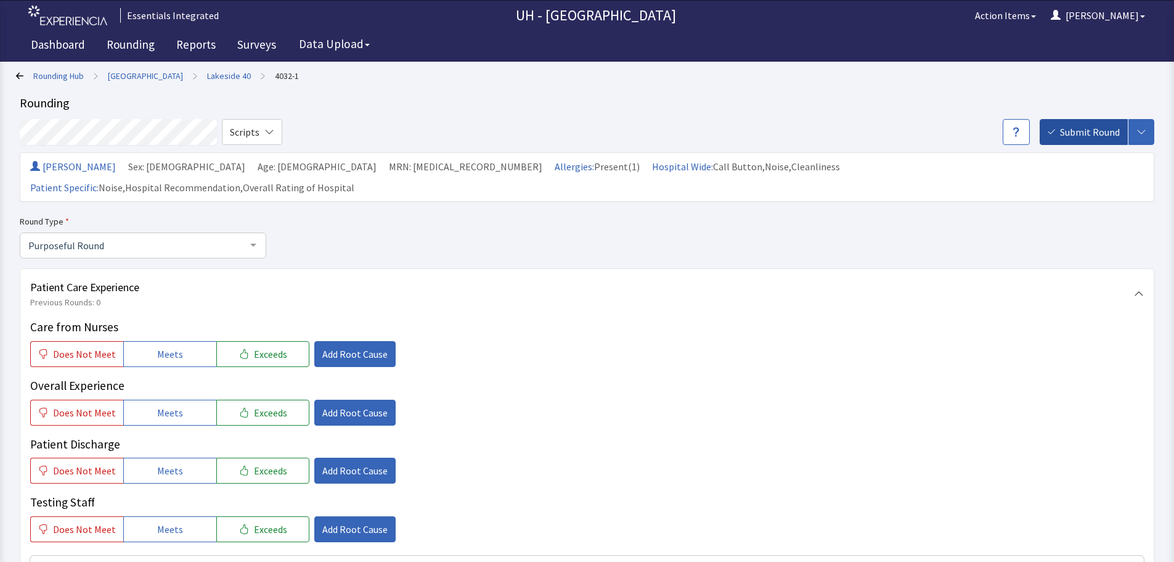
click at [1090, 139] on span "Submit Round" at bounding box center [1090, 132] width 60 height 15
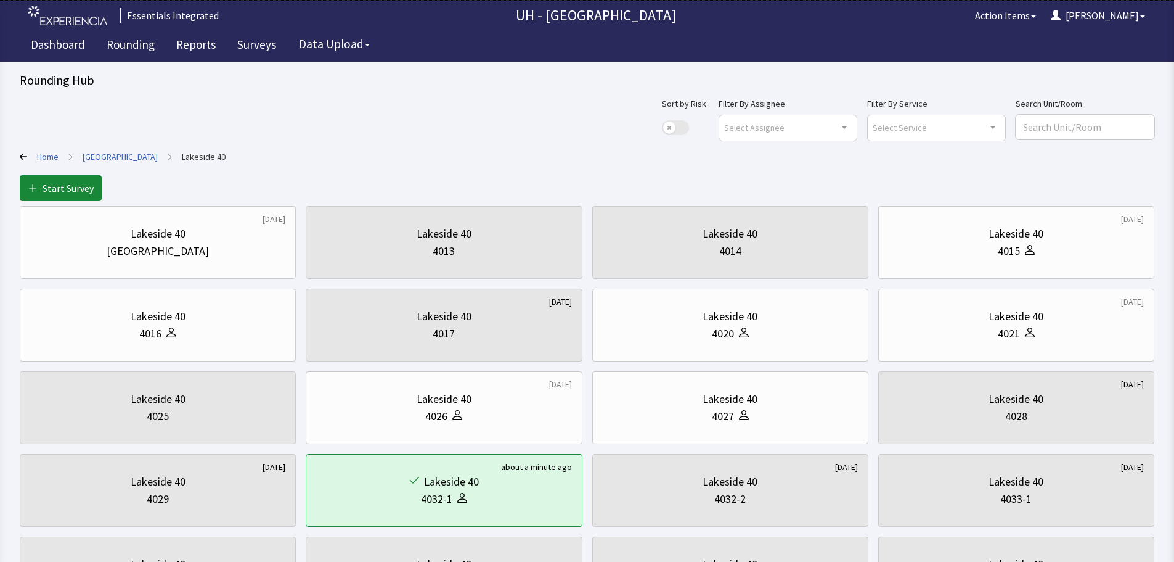
click at [101, 155] on link "[GEOGRAPHIC_DATA]" at bounding box center [120, 156] width 75 height 12
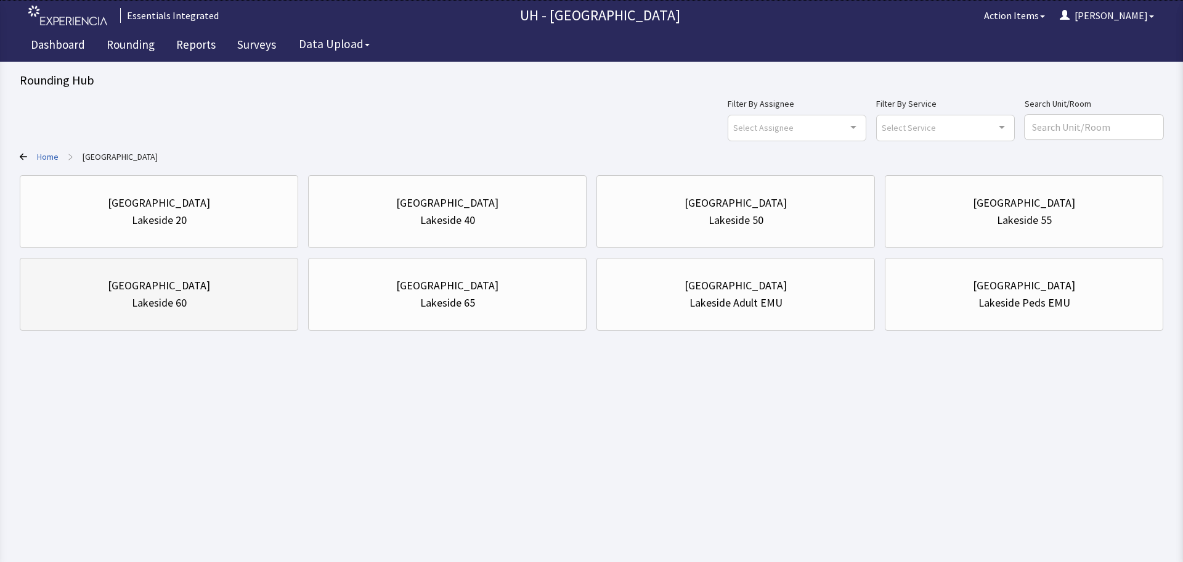
click at [204, 300] on div "Lakeside 60" at bounding box center [159, 302] width 258 height 17
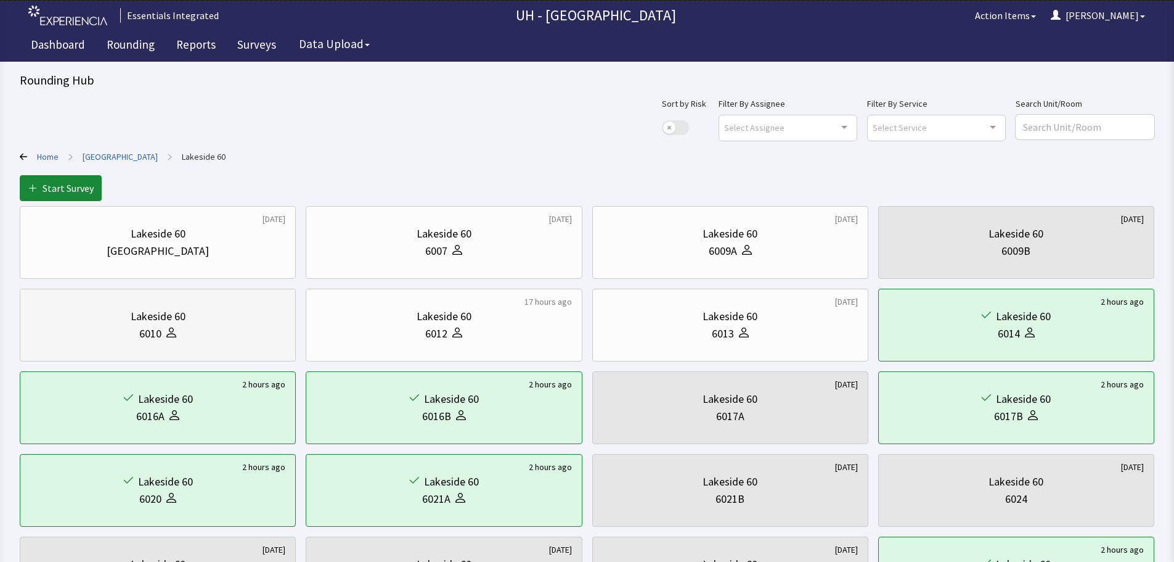
click at [234, 318] on div "Lakeside 60" at bounding box center [157, 316] width 255 height 17
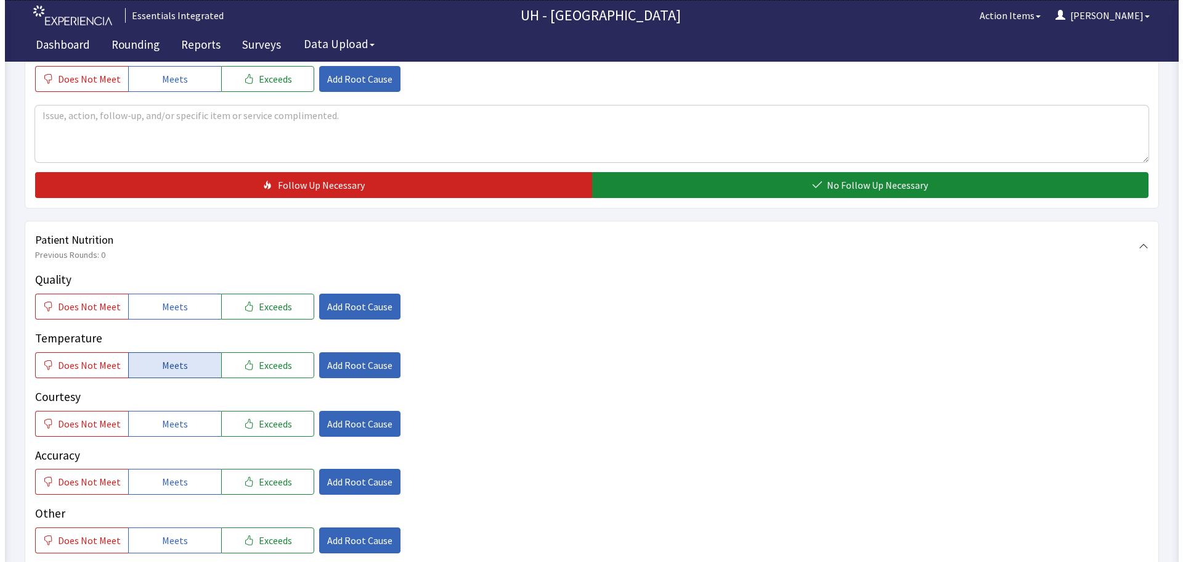
scroll to position [431, 0]
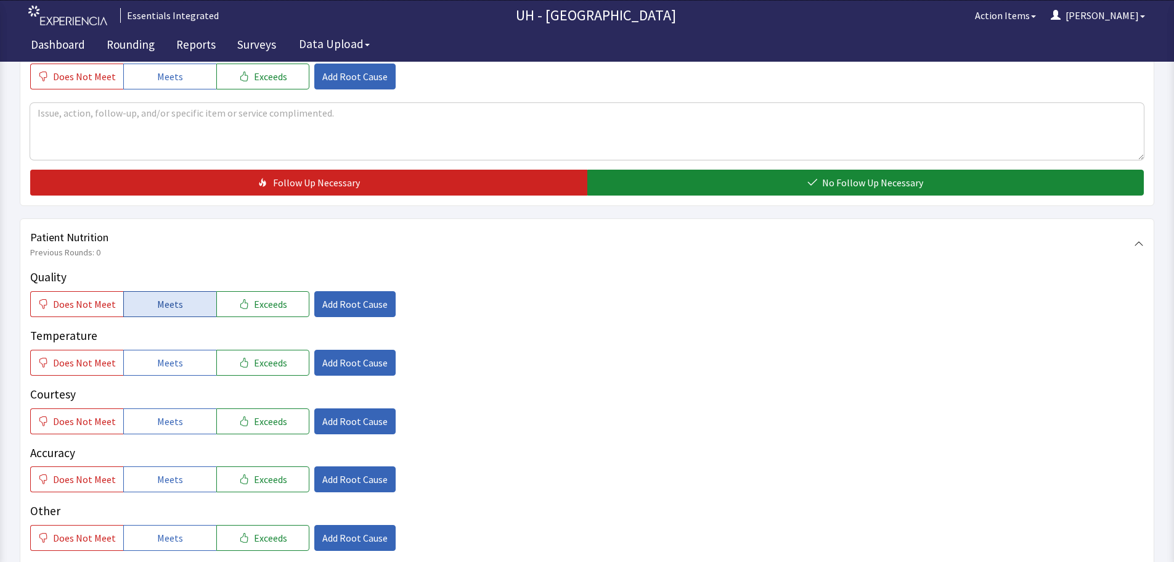
click at [165, 295] on button "Meets" at bounding box center [169, 304] width 93 height 26
click at [171, 362] on span "Meets" at bounding box center [170, 362] width 26 height 15
click at [254, 422] on span "Exceeds" at bounding box center [270, 421] width 33 height 15
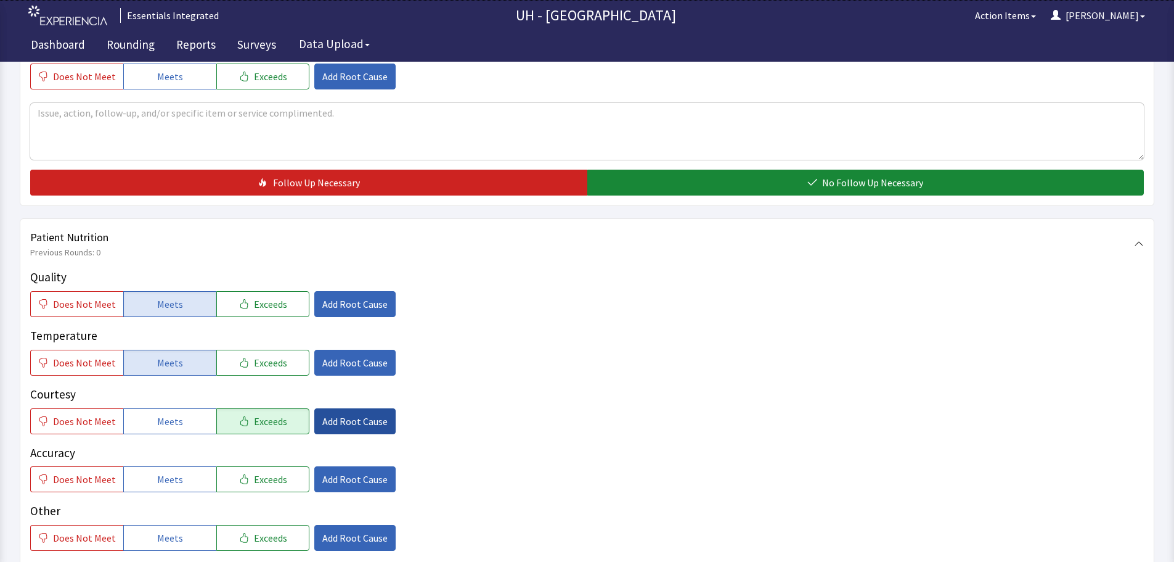
click at [336, 420] on span "Add Root Cause" at bounding box center [354, 421] width 65 height 15
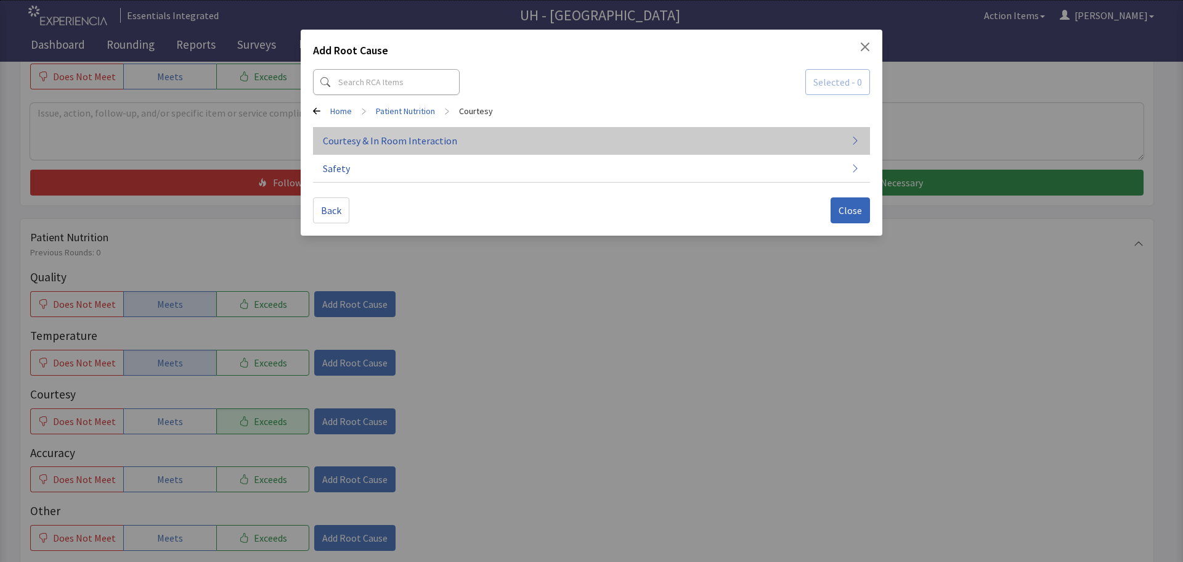
click at [848, 139] on button "Courtesy & In Room Interaction" at bounding box center [591, 141] width 557 height 28
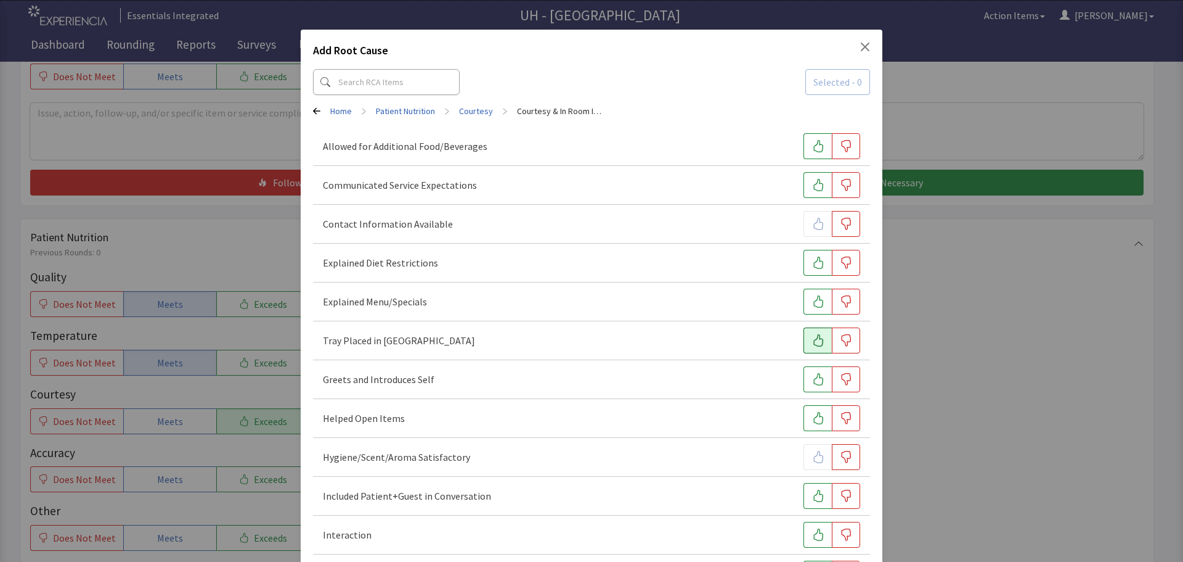
click at [812, 342] on icon "button" at bounding box center [818, 340] width 12 height 12
click at [812, 295] on icon "button" at bounding box center [818, 301] width 12 height 12
click at [812, 268] on icon "button" at bounding box center [818, 262] width 12 height 12
click at [812, 221] on div at bounding box center [832, 224] width 57 height 26
click at [818, 390] on button "button" at bounding box center [818, 379] width 28 height 26
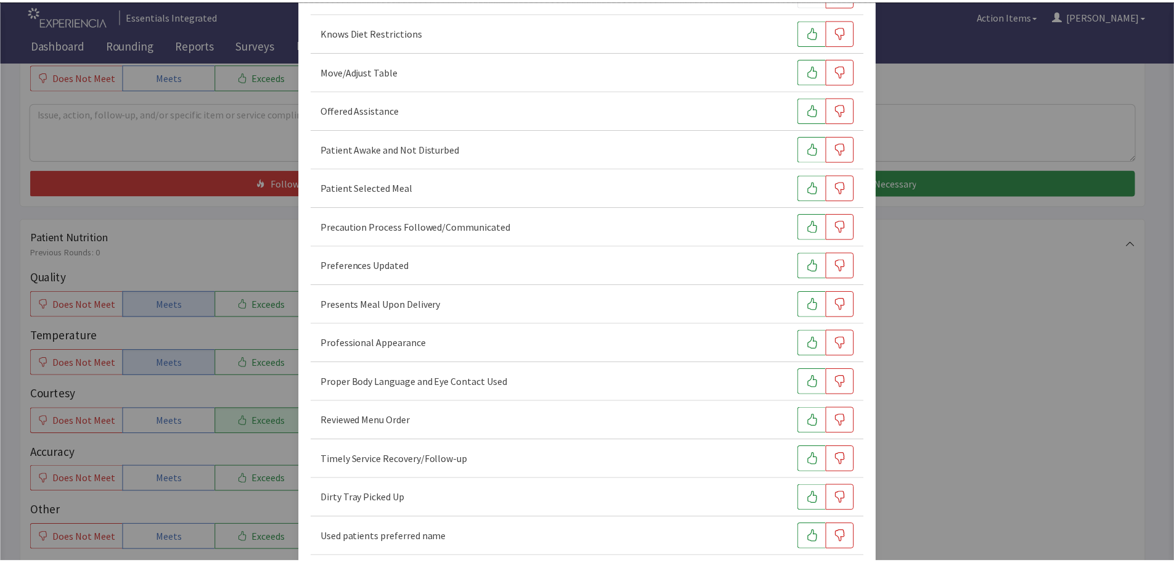
scroll to position [754, 0]
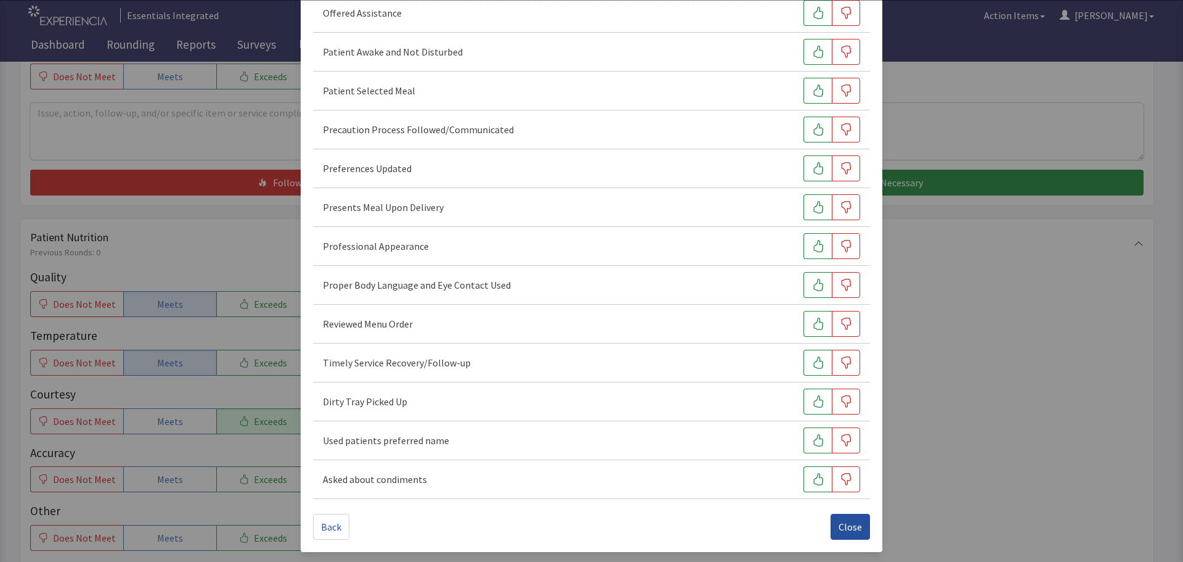
click at [843, 523] on span "Close" at bounding box center [850, 526] width 23 height 15
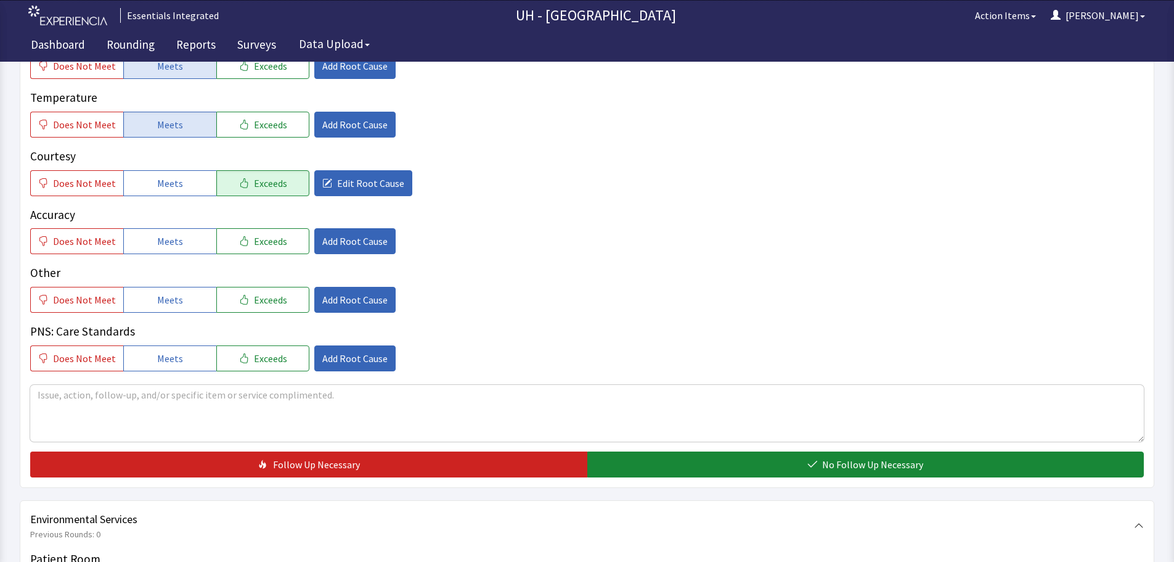
scroll to position [678, 0]
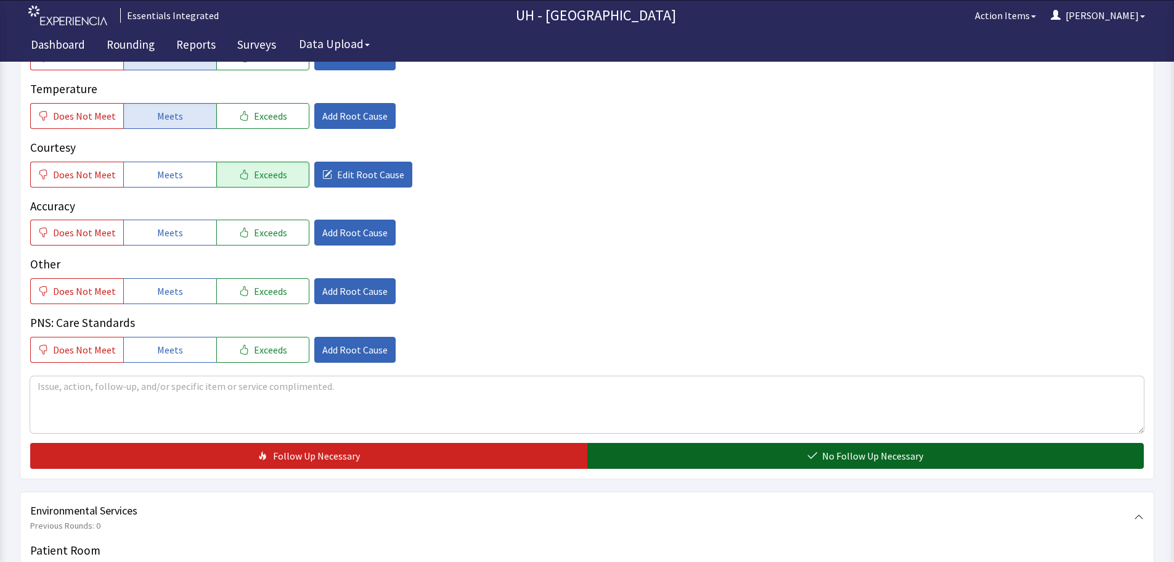
click at [724, 452] on button "No Follow Up Necessary" at bounding box center [865, 456] width 557 height 26
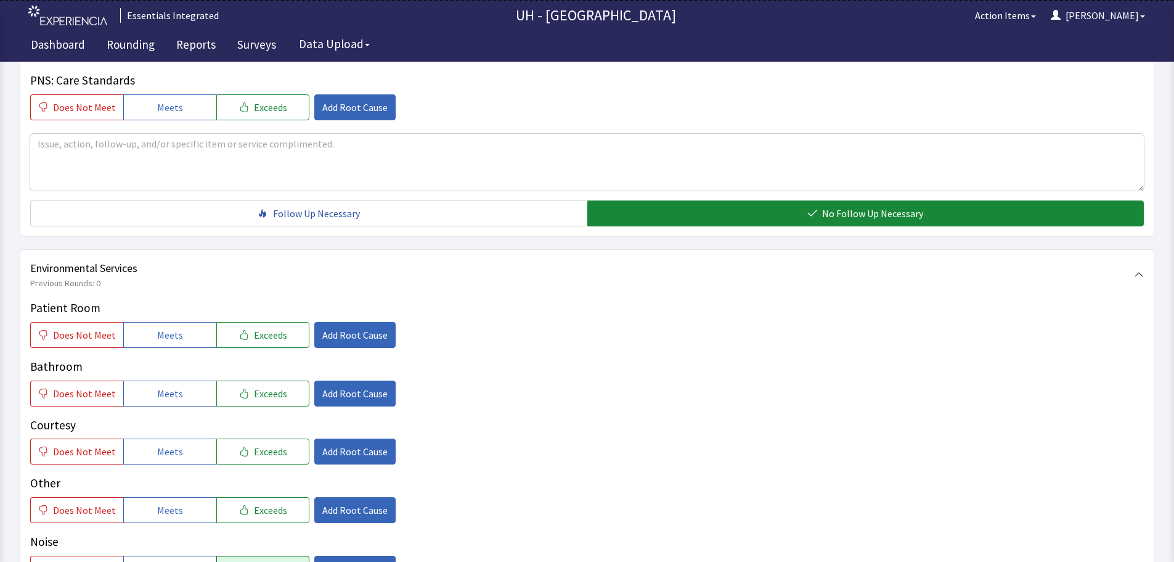
scroll to position [1048, 0]
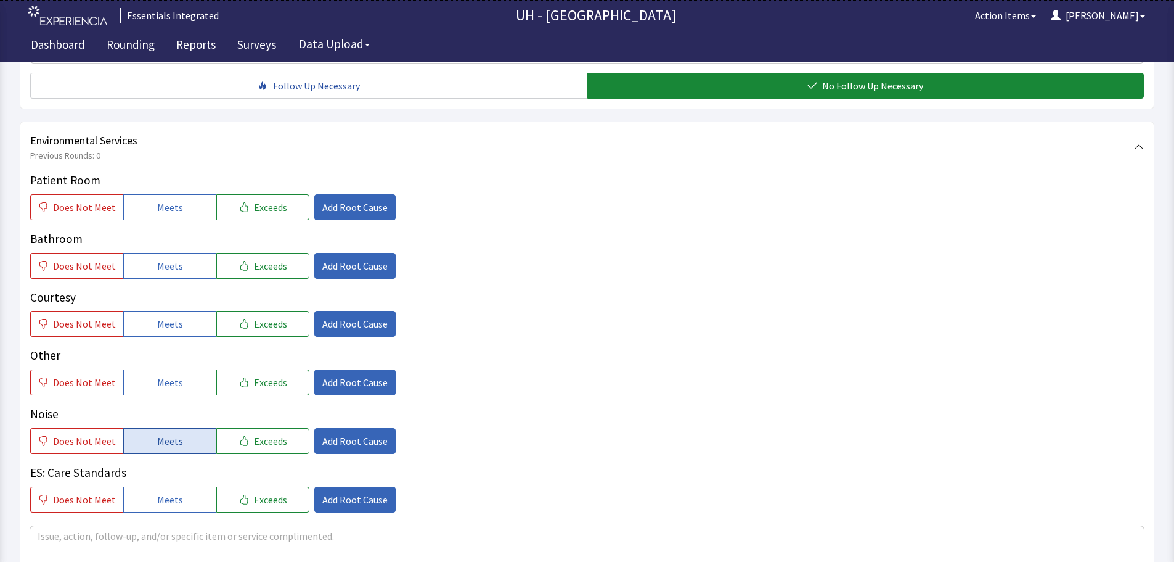
click at [179, 435] on button "Meets" at bounding box center [169, 441] width 93 height 26
drag, startPoint x: 155, startPoint y: 378, endPoint x: 161, endPoint y: 337, distance: 41.1
click at [157, 377] on span "Meets" at bounding box center [170, 382] width 26 height 15
click at [157, 325] on span "Meets" at bounding box center [170, 323] width 26 height 15
drag, startPoint x: 169, startPoint y: 262, endPoint x: 173, endPoint y: 245, distance: 17.8
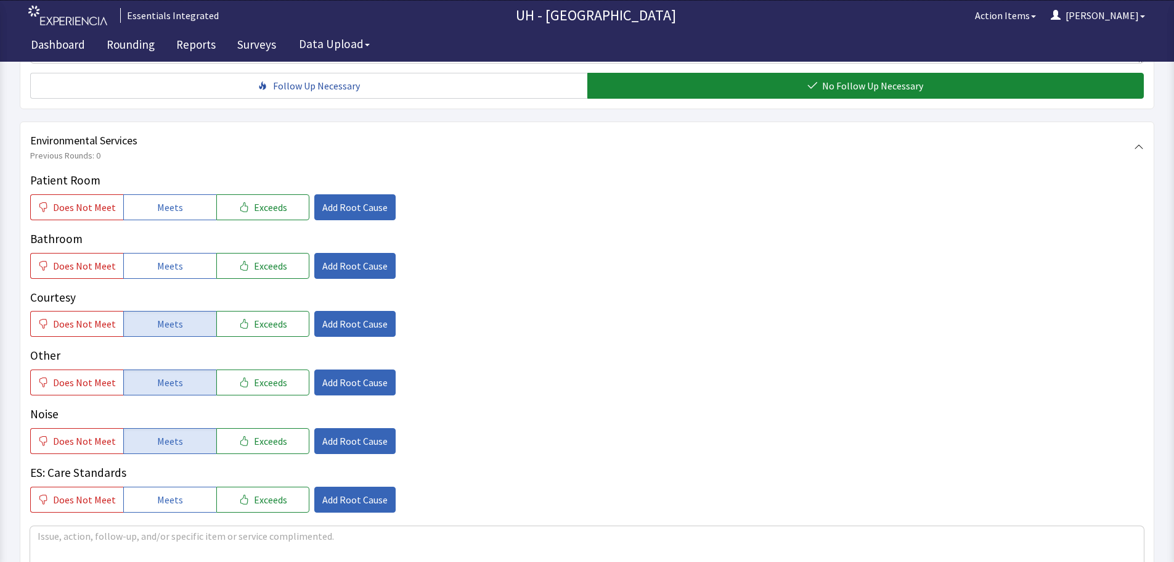
click at [170, 259] on span "Meets" at bounding box center [170, 265] width 26 height 15
click at [168, 192] on div "Patient Room Does Not Meet Meets Exceeds Add Root Cause" at bounding box center [587, 195] width 1114 height 49
click at [190, 208] on button "Meets" at bounding box center [169, 207] width 93 height 26
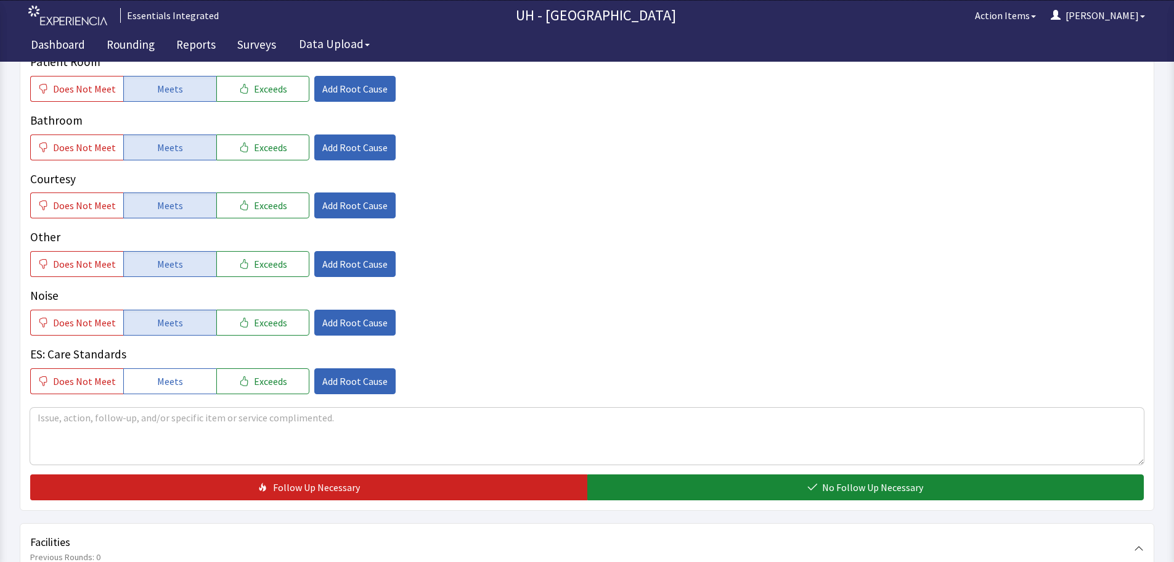
scroll to position [1171, 0]
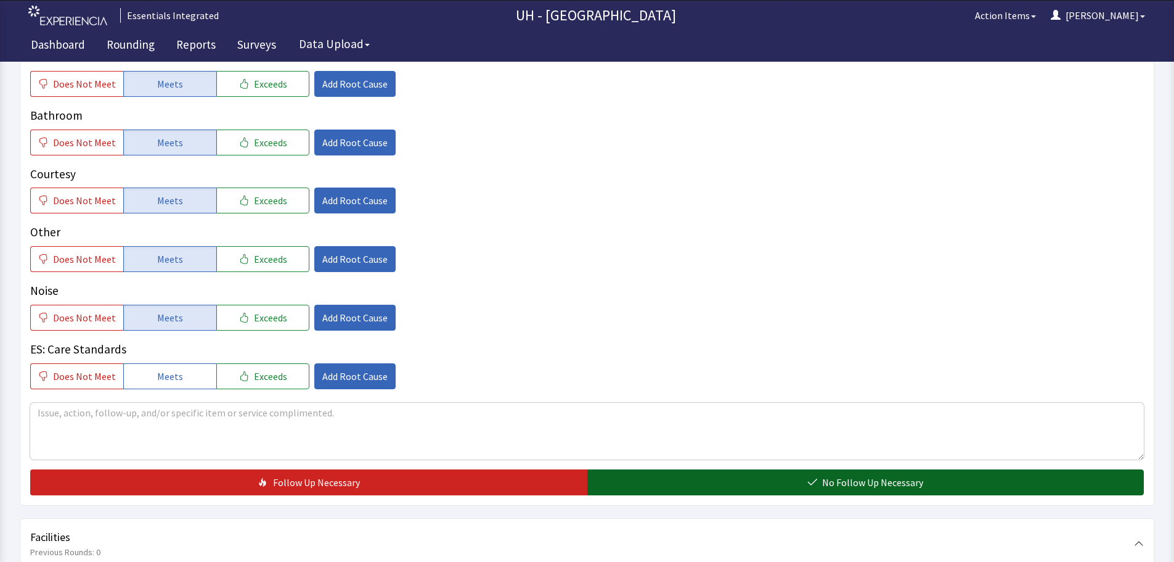
click at [708, 478] on button "No Follow Up Necessary" at bounding box center [865, 482] width 557 height 26
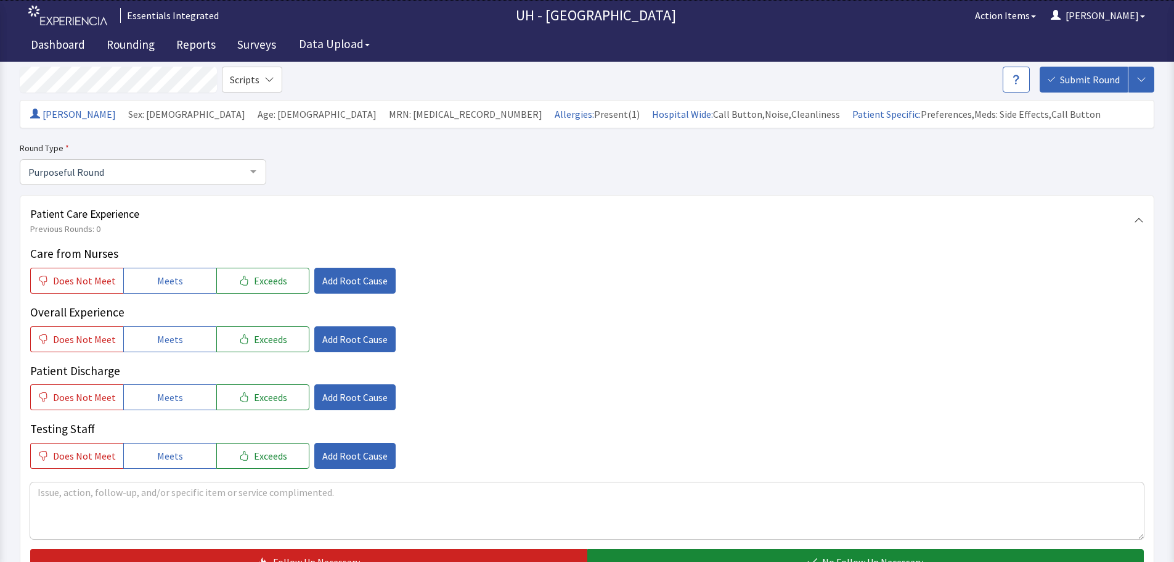
scroll to position [0, 0]
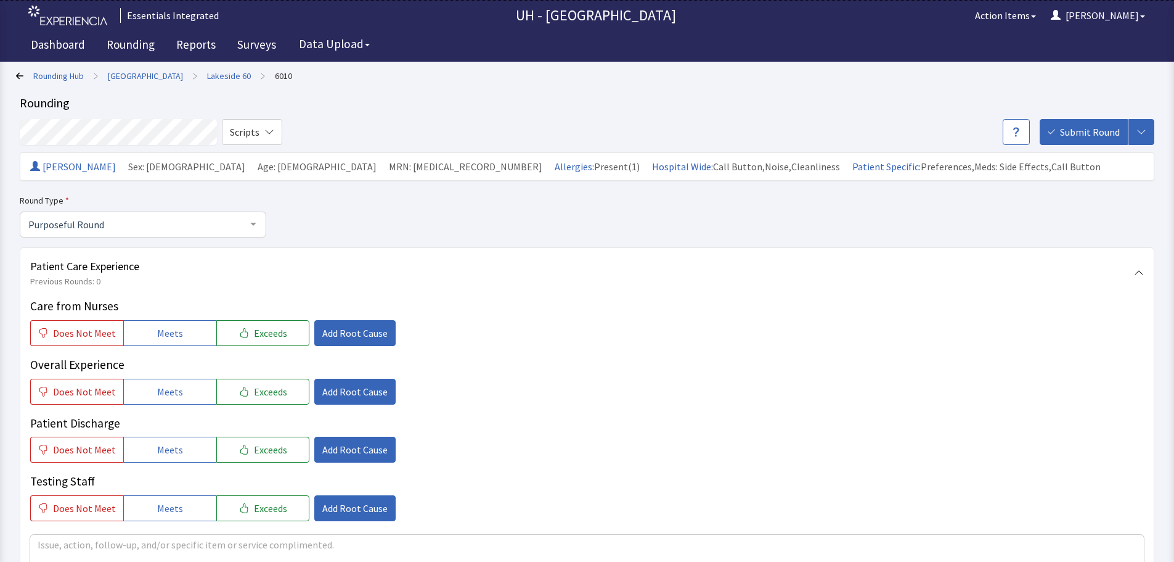
click at [1079, 136] on span "Submit Round" at bounding box center [1090, 132] width 60 height 15
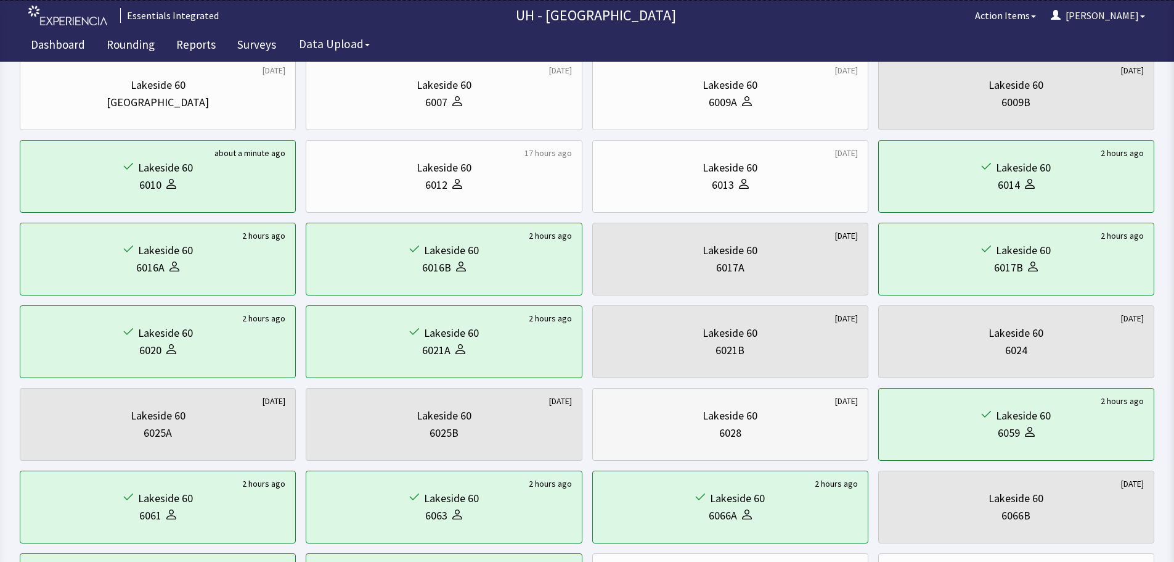
scroll to position [247, 0]
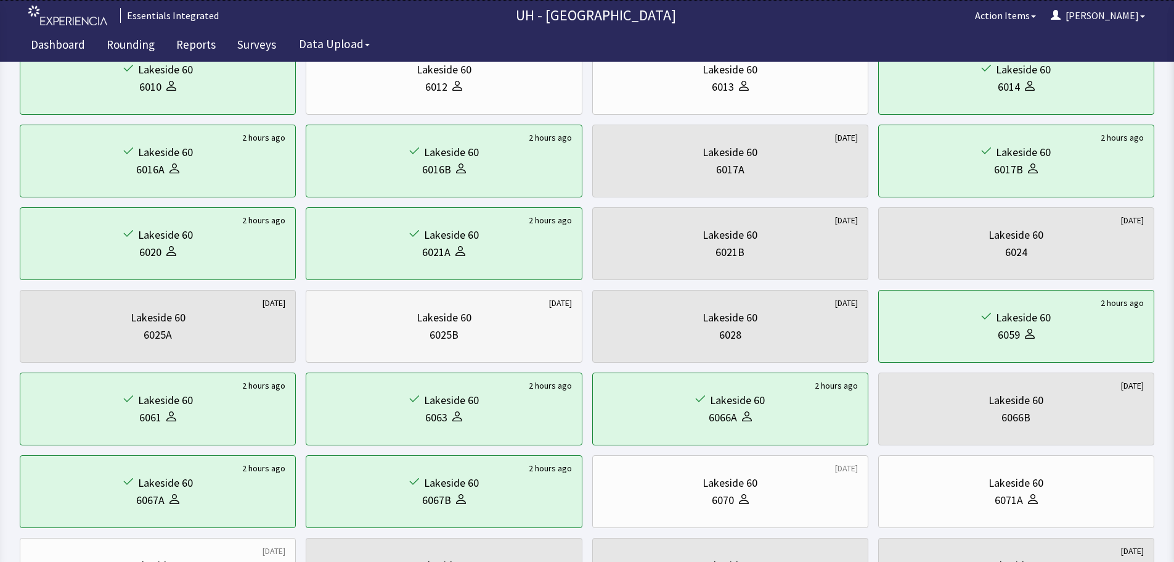
click at [446, 334] on div "6025B" at bounding box center [444, 334] width 29 height 17
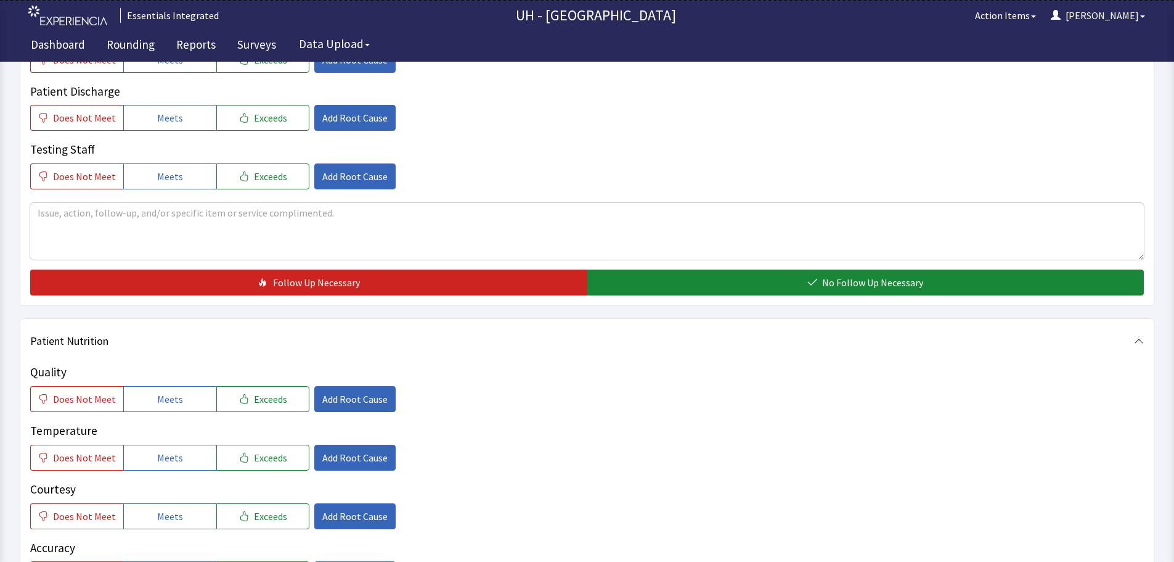
scroll to position [370, 0]
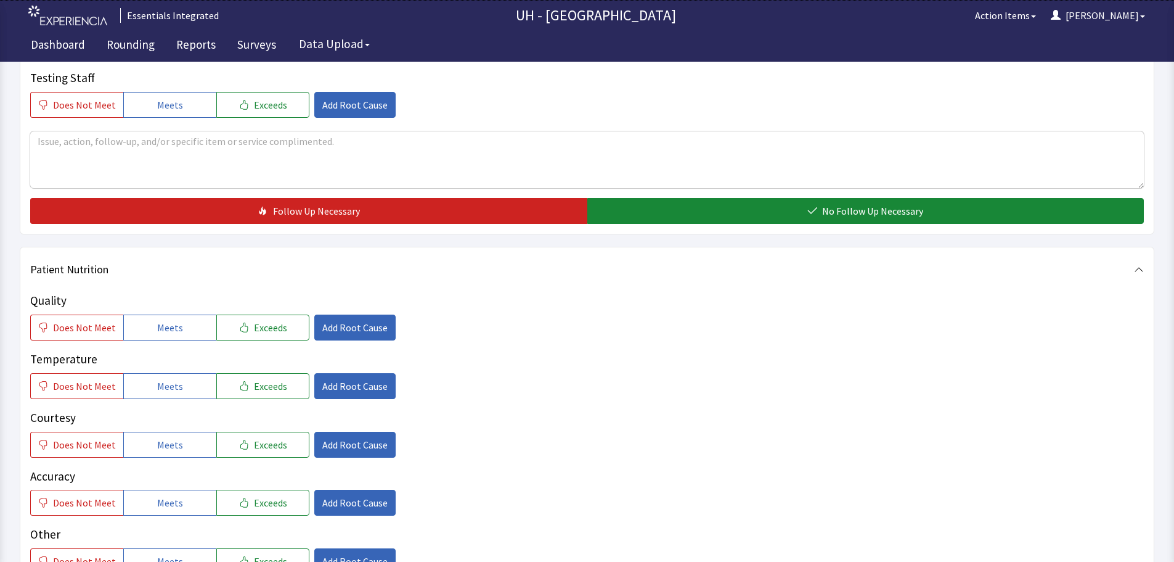
drag, startPoint x: 250, startPoint y: 331, endPoint x: 226, endPoint y: 347, distance: 29.4
click at [254, 331] on span "Exceeds" at bounding box center [270, 327] width 33 height 15
click at [168, 380] on span "Meets" at bounding box center [170, 385] width 26 height 15
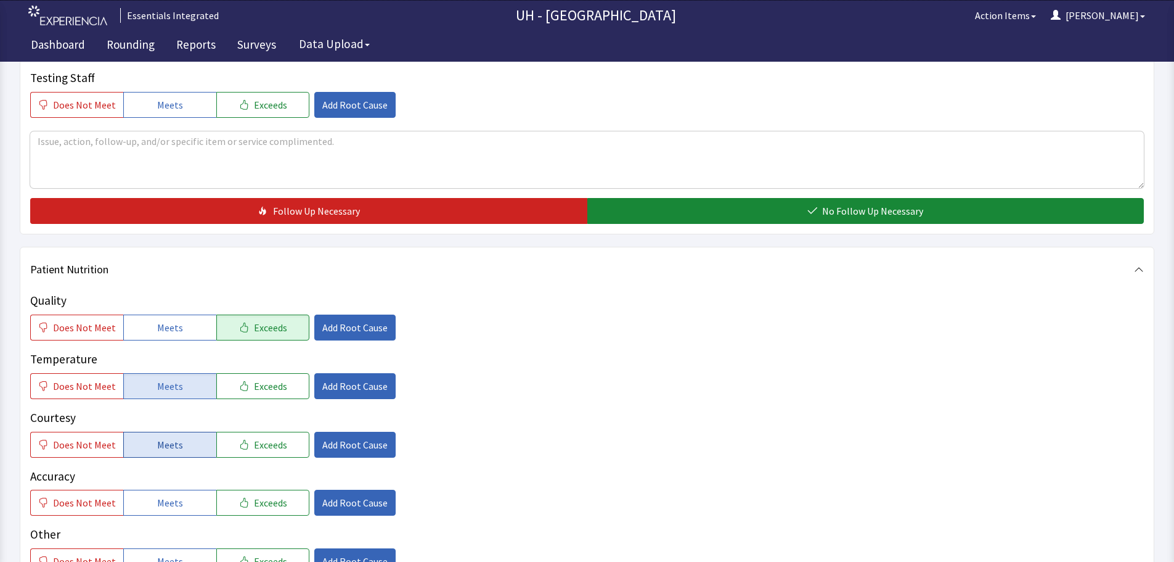
click at [145, 454] on button "Meets" at bounding box center [169, 444] width 93 height 26
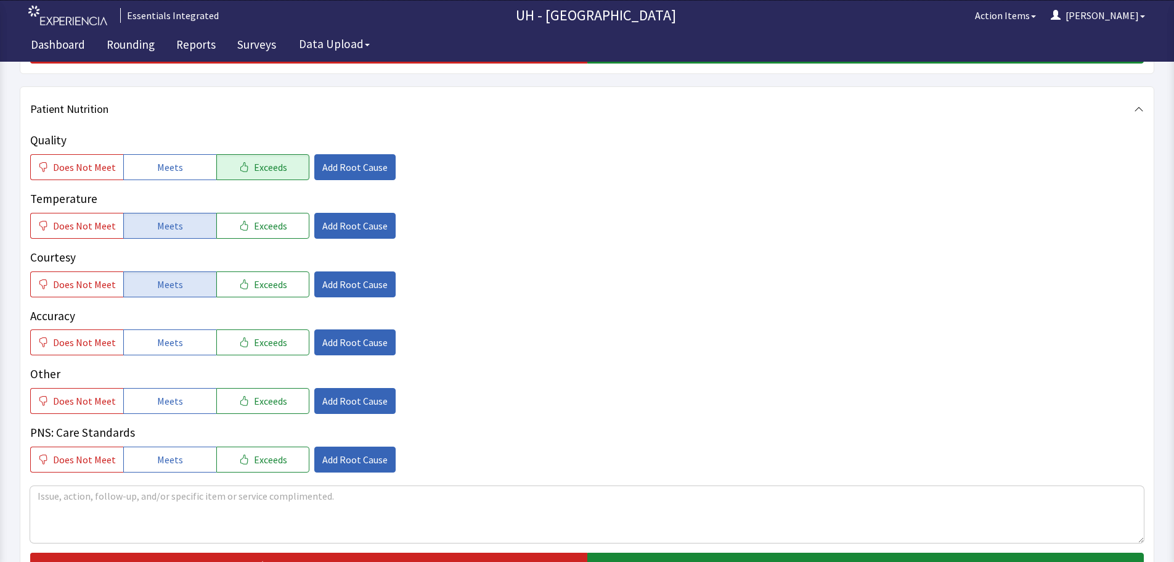
scroll to position [555, 0]
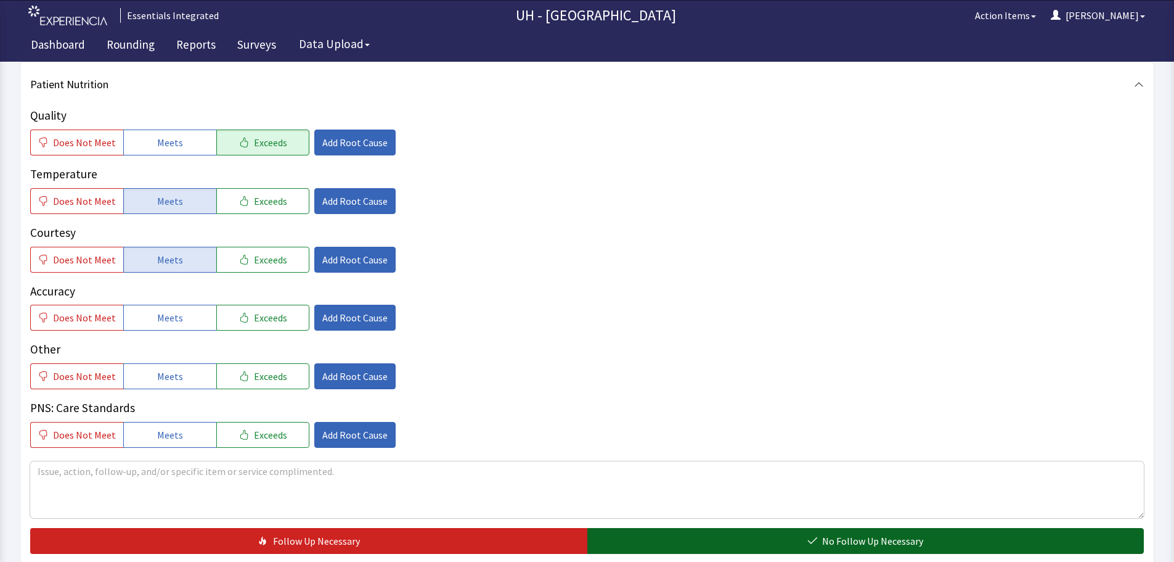
click at [692, 536] on button "No Follow Up Necessary" at bounding box center [865, 541] width 557 height 26
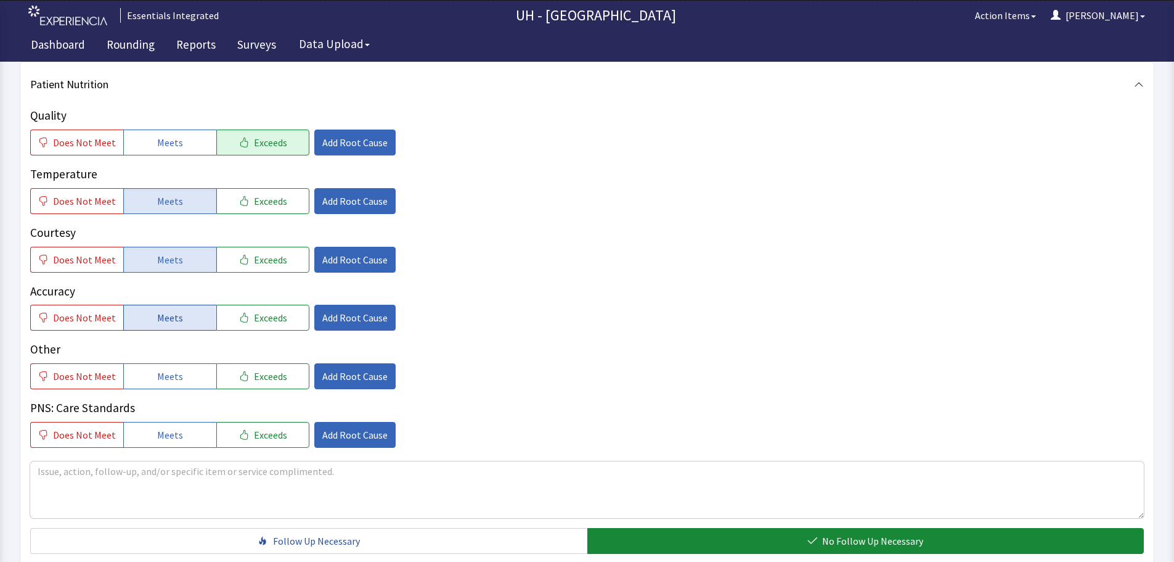
click at [170, 306] on button "Meets" at bounding box center [169, 317] width 93 height 26
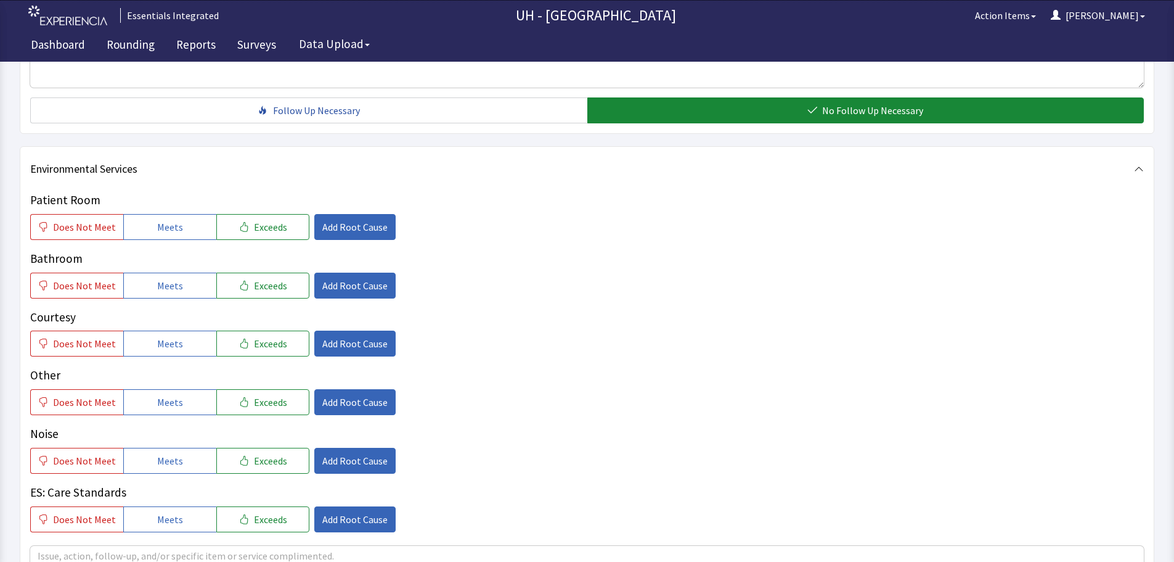
scroll to position [986, 0]
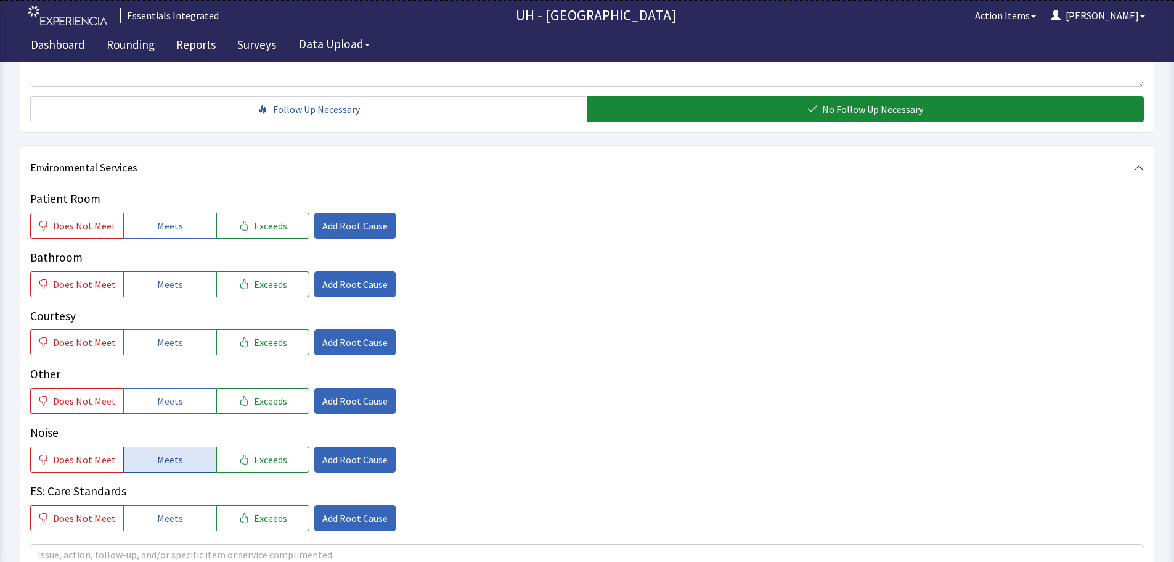
click at [199, 461] on button "Meets" at bounding box center [169, 459] width 93 height 26
click at [184, 393] on button "Meets" at bounding box center [169, 401] width 93 height 26
click at [180, 325] on div "Courtesy Does Not Meet Meets Exceeds Add Root Cause" at bounding box center [587, 331] width 1114 height 49
click at [178, 334] on button "Meets" at bounding box center [169, 342] width 93 height 26
drag, startPoint x: 171, startPoint y: 274, endPoint x: 174, endPoint y: 261, distance: 12.7
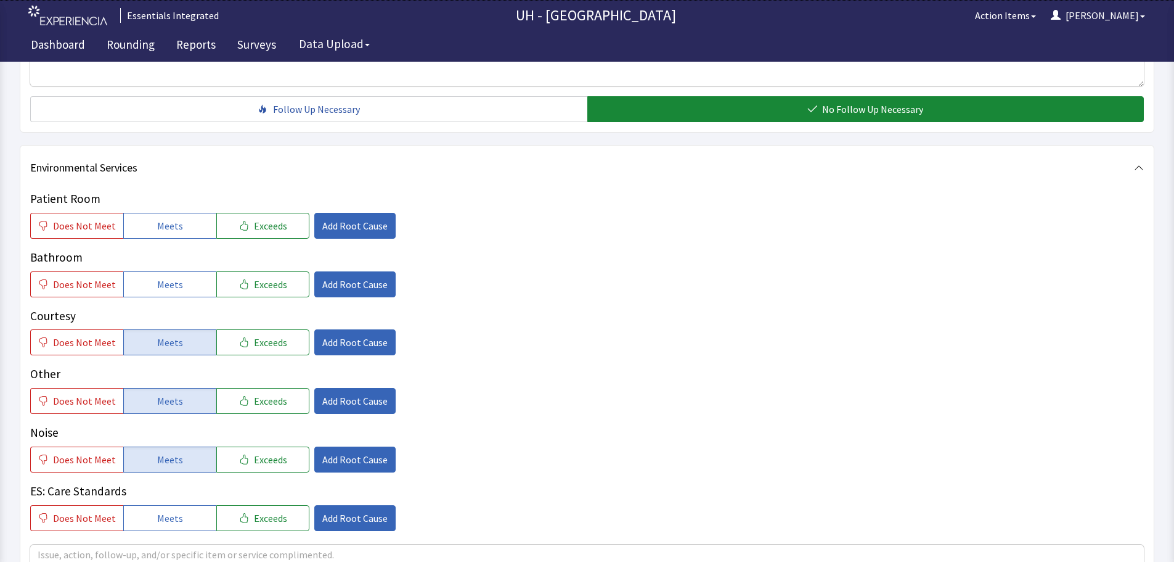
click at [172, 274] on button "Meets" at bounding box center [169, 284] width 93 height 26
click at [171, 219] on span "Meets" at bounding box center [170, 225] width 26 height 15
click at [353, 449] on button "Add Root Cause" at bounding box center [354, 459] width 81 height 26
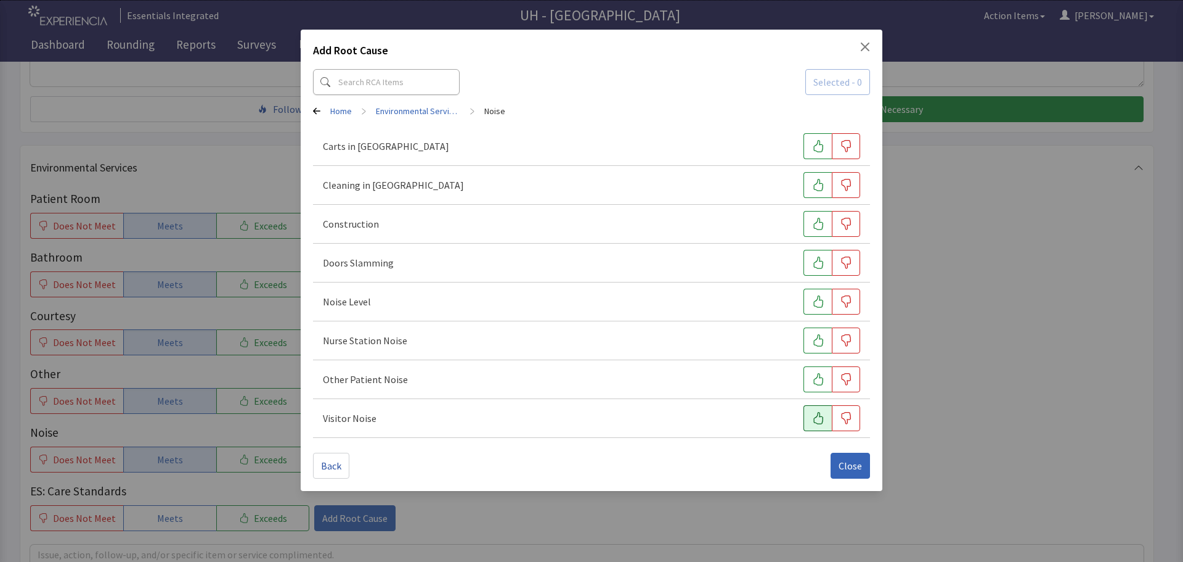
click at [811, 418] on button "button" at bounding box center [818, 418] width 28 height 26
click at [811, 373] on button "button" at bounding box center [818, 379] width 28 height 26
click at [818, 330] on button "button" at bounding box center [818, 340] width 28 height 26
click at [822, 292] on button "button" at bounding box center [818, 301] width 28 height 26
click at [820, 256] on button "button" at bounding box center [818, 263] width 28 height 26
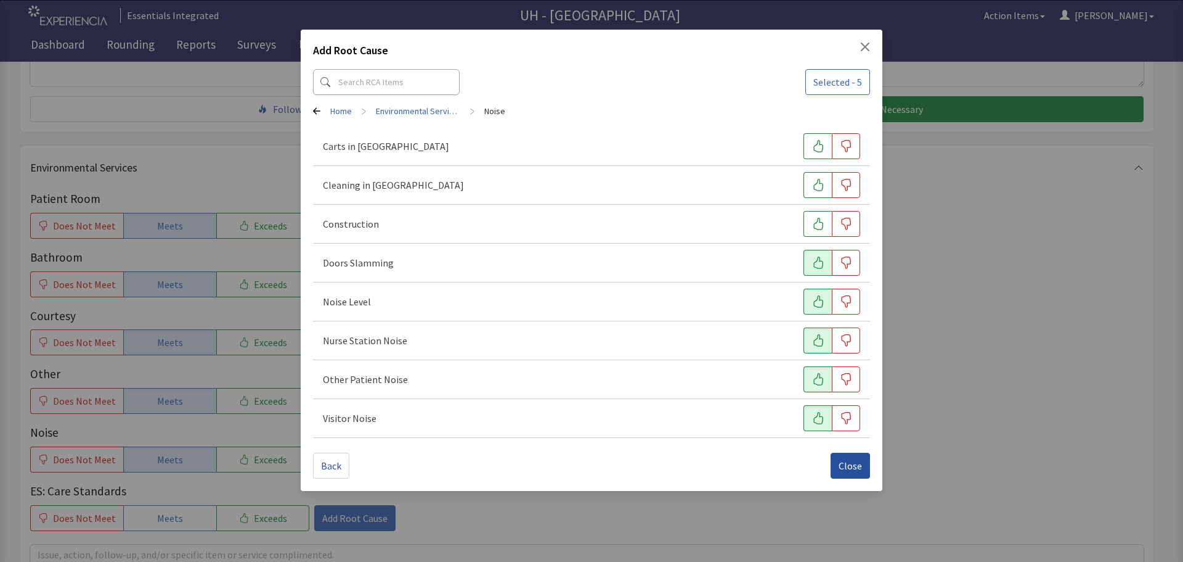
click at [844, 472] on span "Close" at bounding box center [850, 465] width 23 height 15
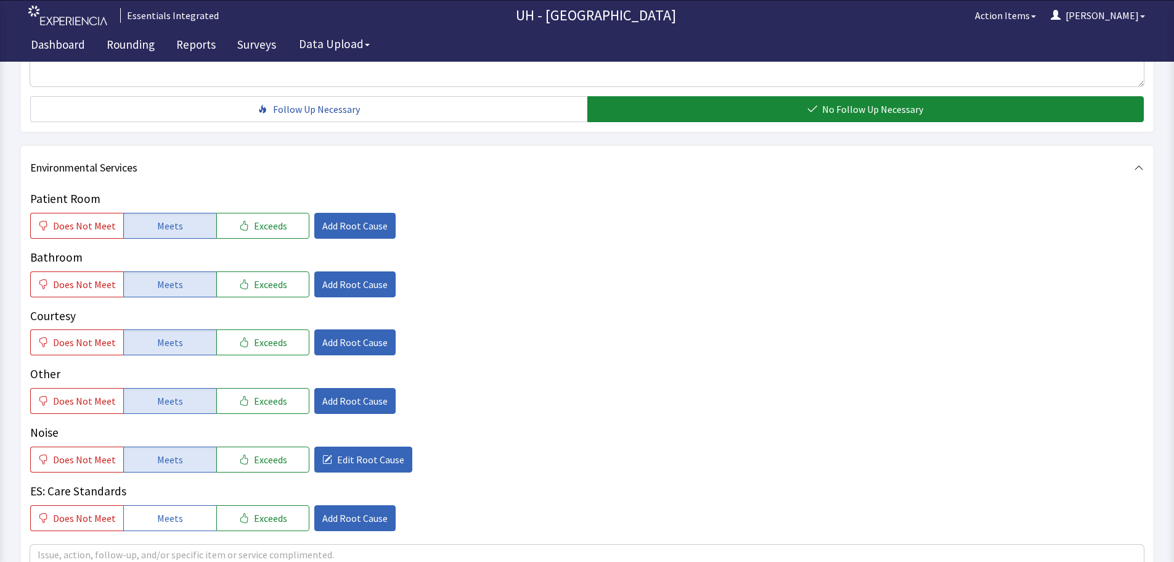
scroll to position [1110, 0]
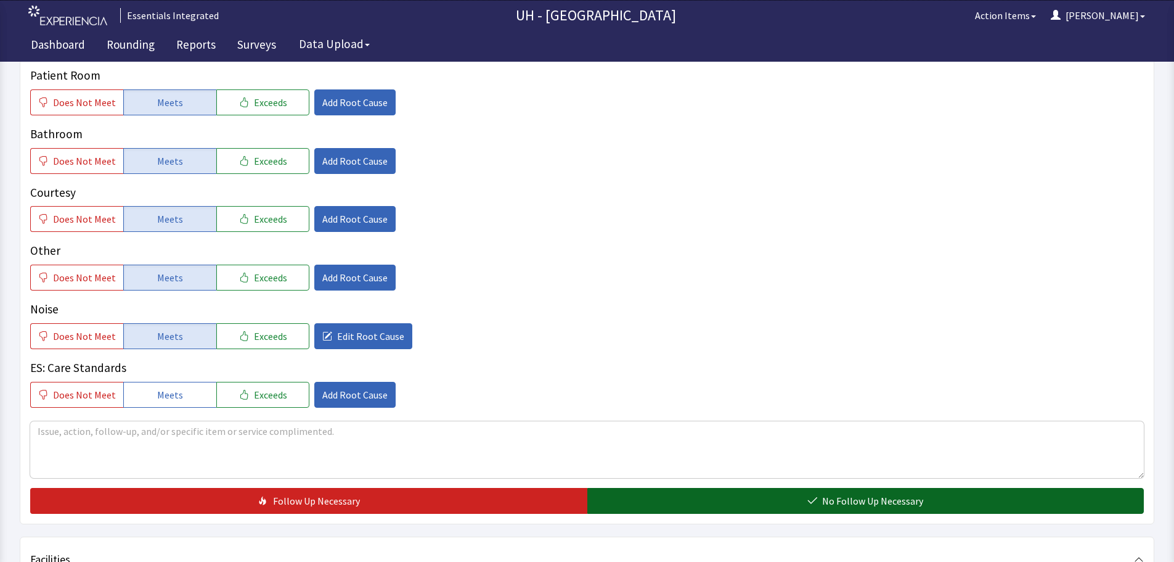
click at [831, 501] on span "No Follow Up Necessary" at bounding box center [872, 500] width 101 height 15
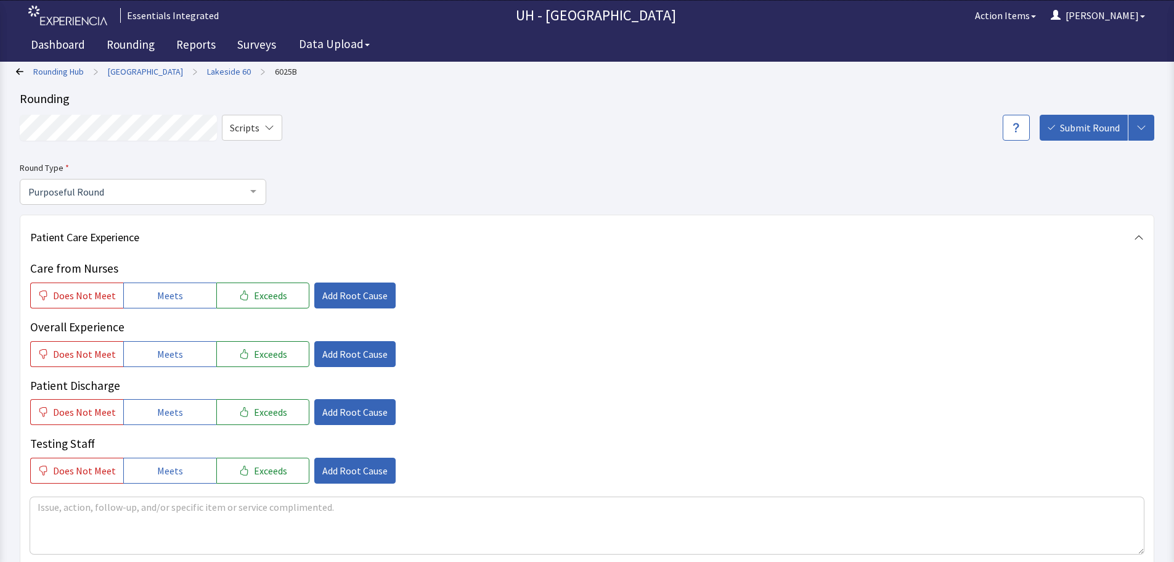
scroll to position [0, 0]
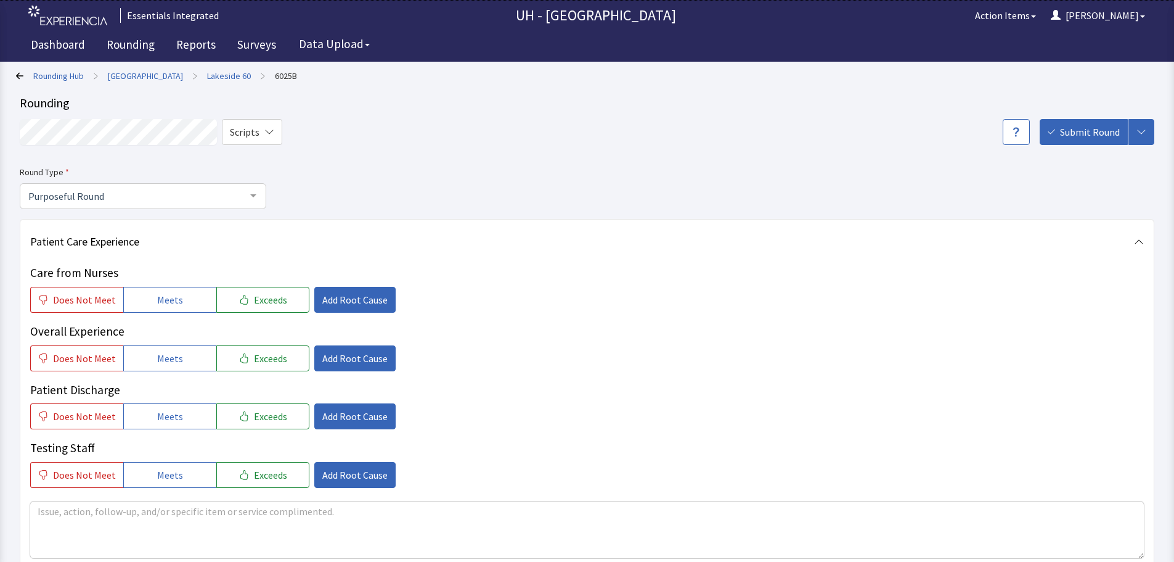
click at [1081, 137] on span "Submit Round" at bounding box center [1090, 132] width 60 height 15
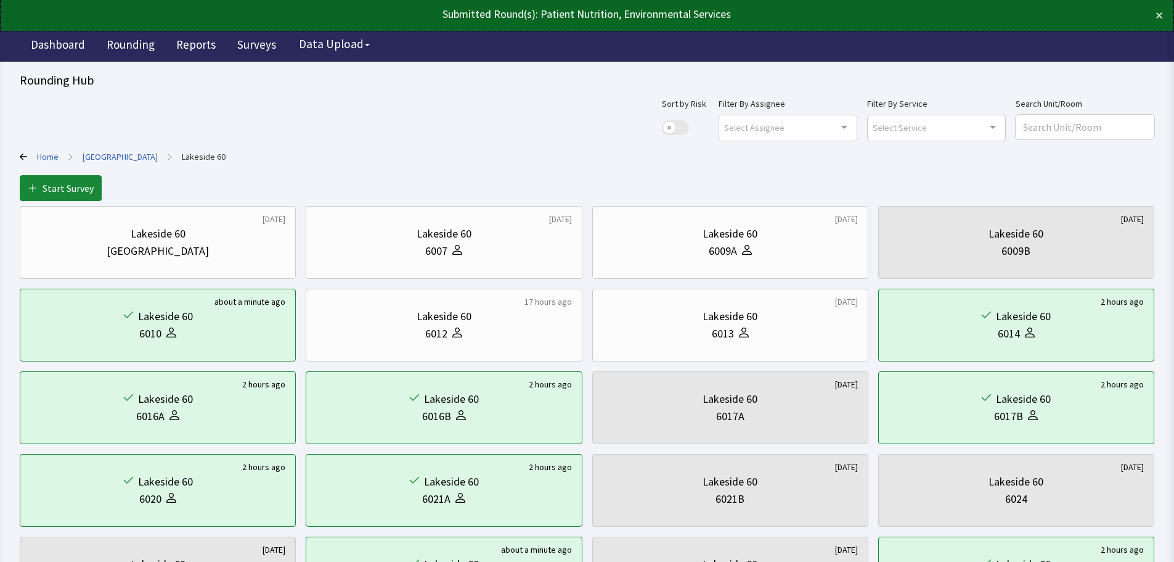
click at [107, 160] on link "[GEOGRAPHIC_DATA]" at bounding box center [120, 156] width 75 height 12
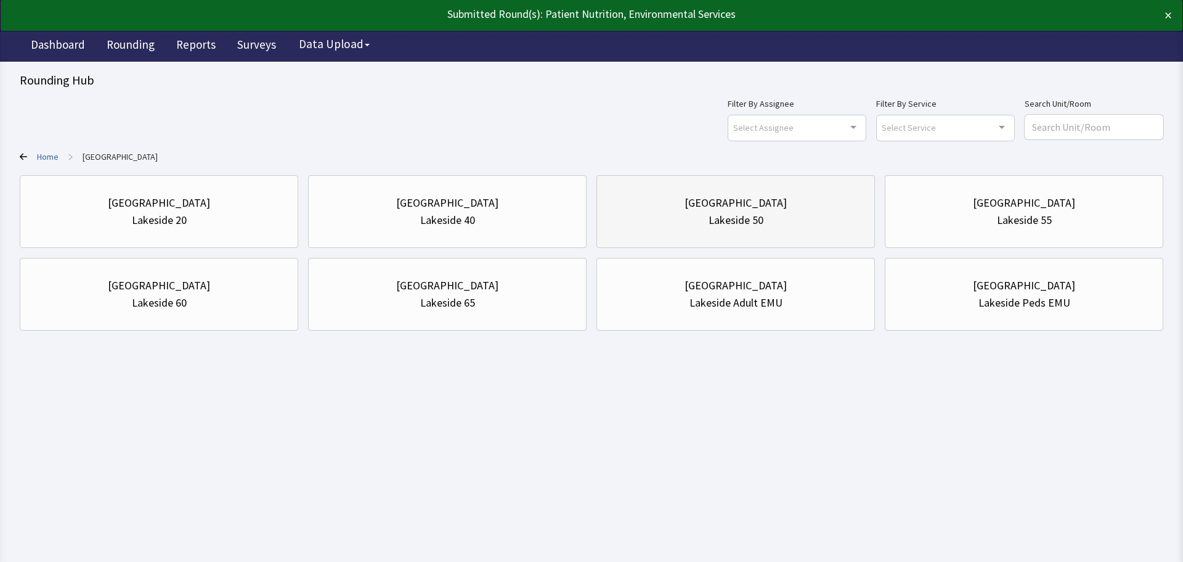
click at [725, 223] on div "Lakeside 50" at bounding box center [736, 219] width 55 height 17
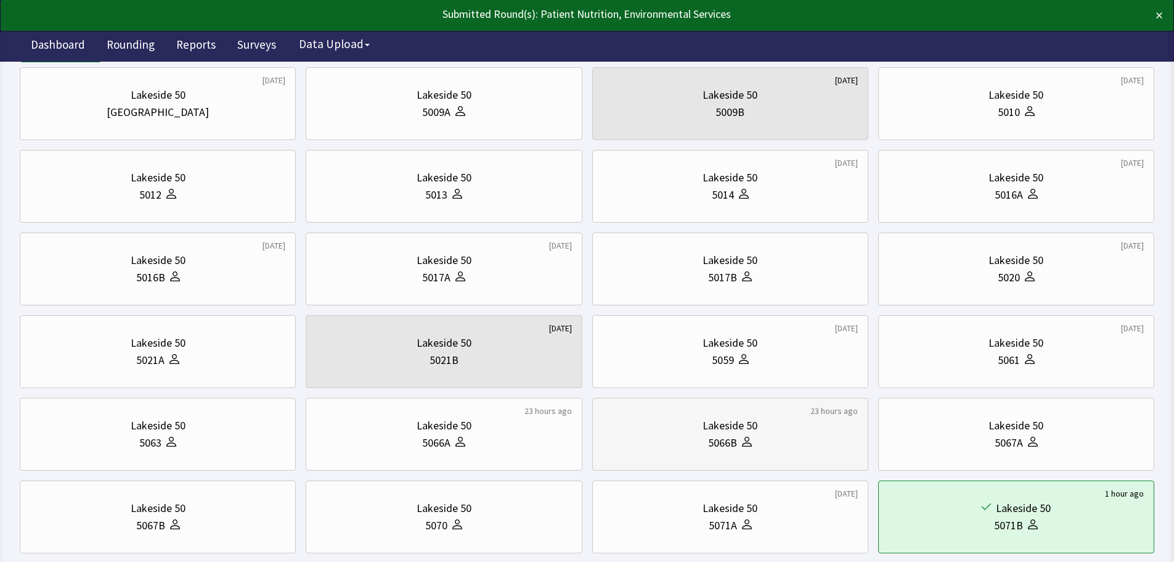
scroll to position [185, 0]
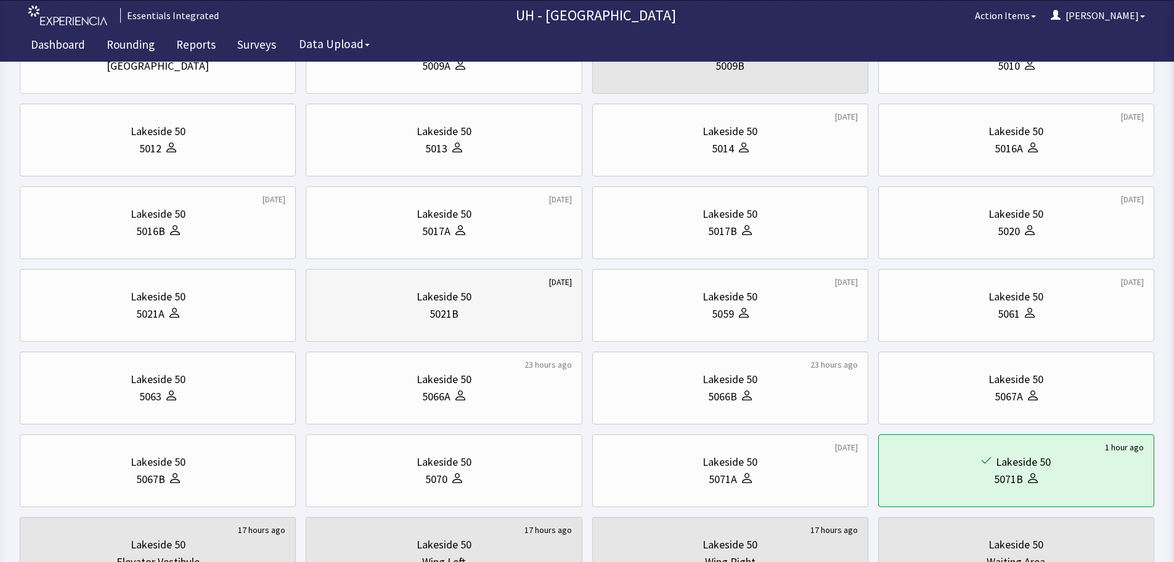
click at [480, 295] on div "Lakeside 50" at bounding box center [443, 296] width 255 height 17
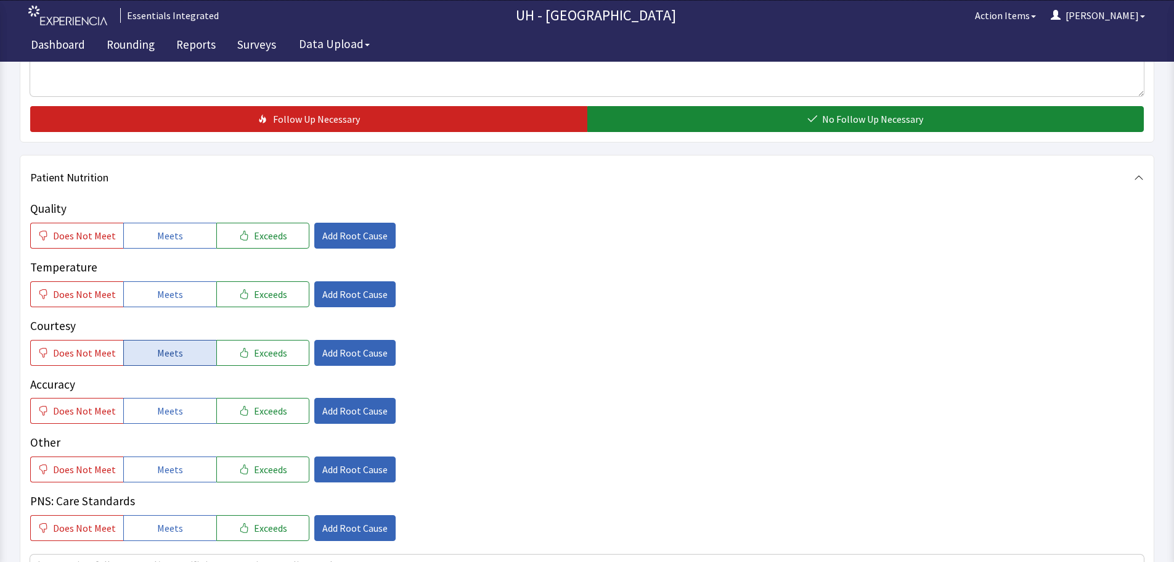
scroll to position [493, 0]
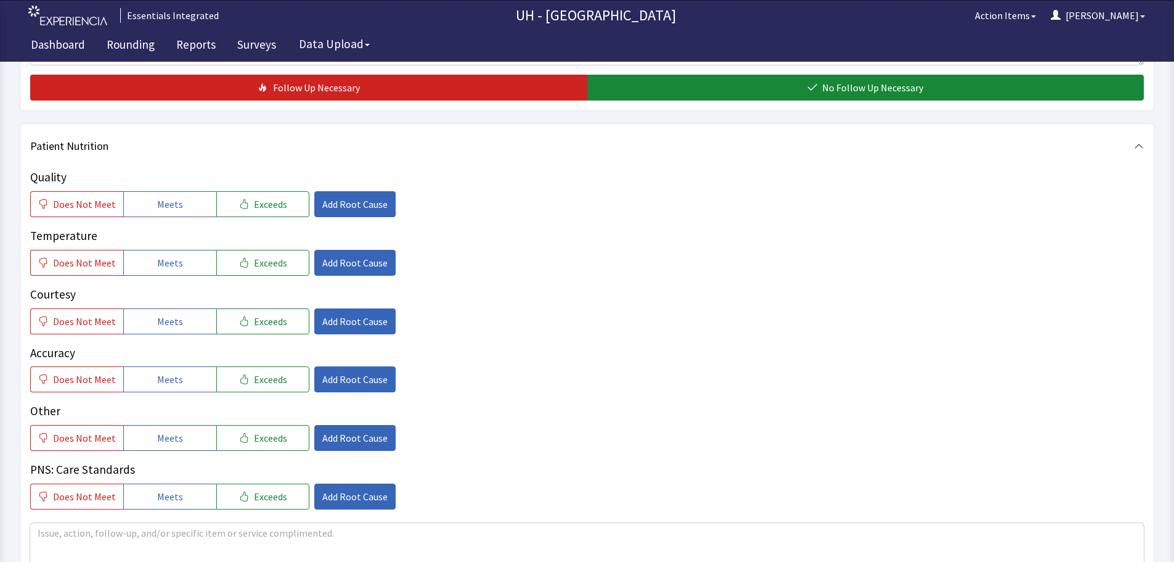
drag, startPoint x: 164, startPoint y: 192, endPoint x: 175, endPoint y: 238, distance: 46.9
click at [164, 197] on button "Meets" at bounding box center [169, 204] width 93 height 26
click at [174, 265] on span "Meets" at bounding box center [170, 262] width 26 height 15
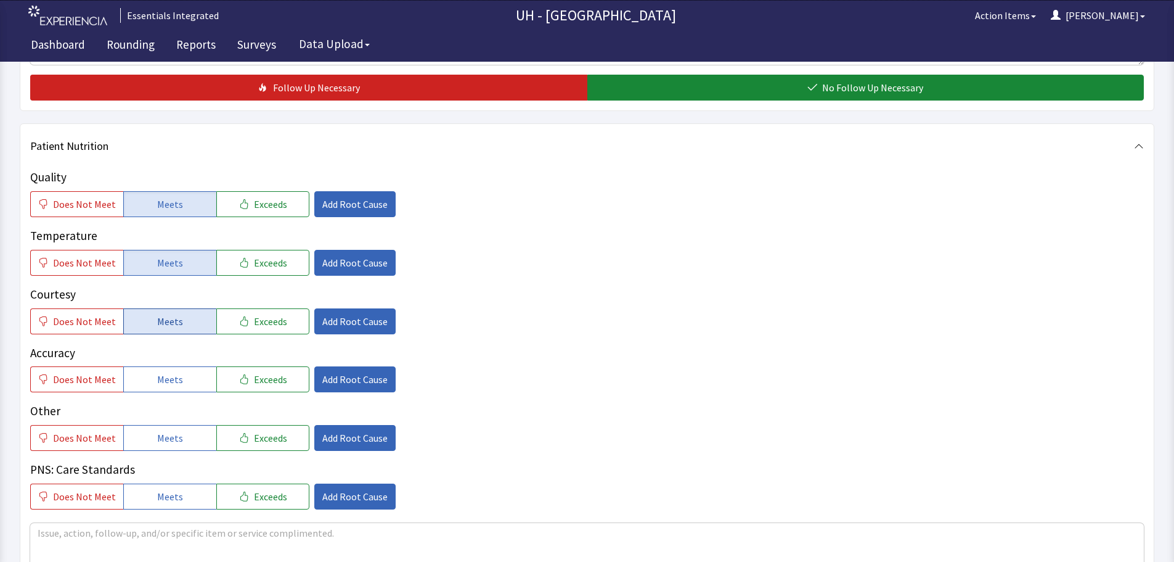
click at [179, 314] on button "Meets" at bounding box center [169, 321] width 93 height 26
click at [174, 397] on div "Quality Does Not Meet Meets Exceeds Add Root Cause Temperature Does Not Meet Me…" at bounding box center [587, 338] width 1114 height 341
click at [178, 380] on button "Meets" at bounding box center [169, 379] width 93 height 26
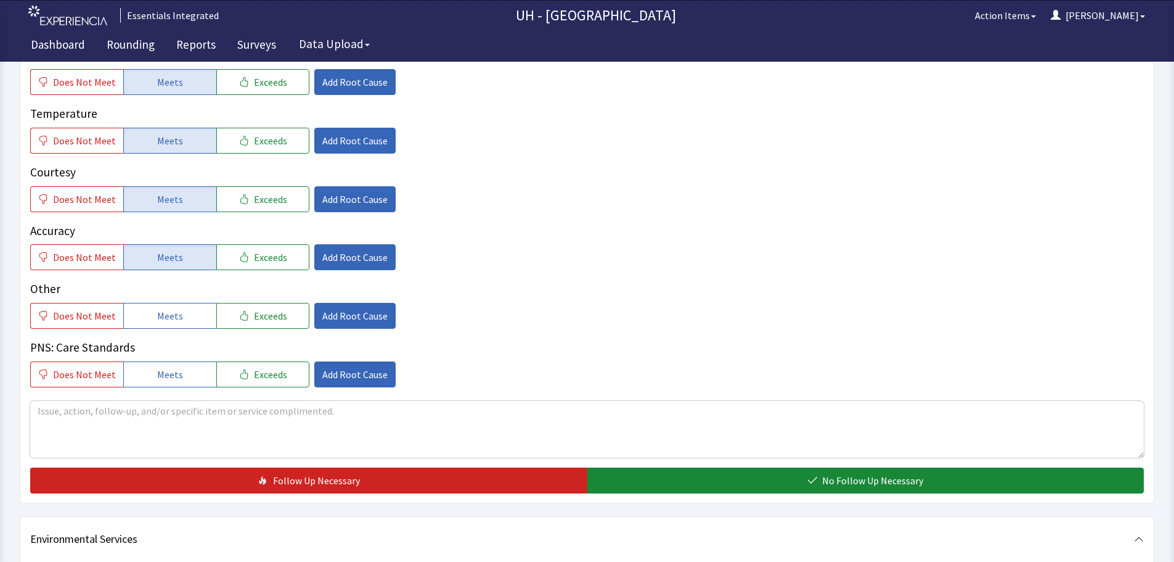
scroll to position [616, 0]
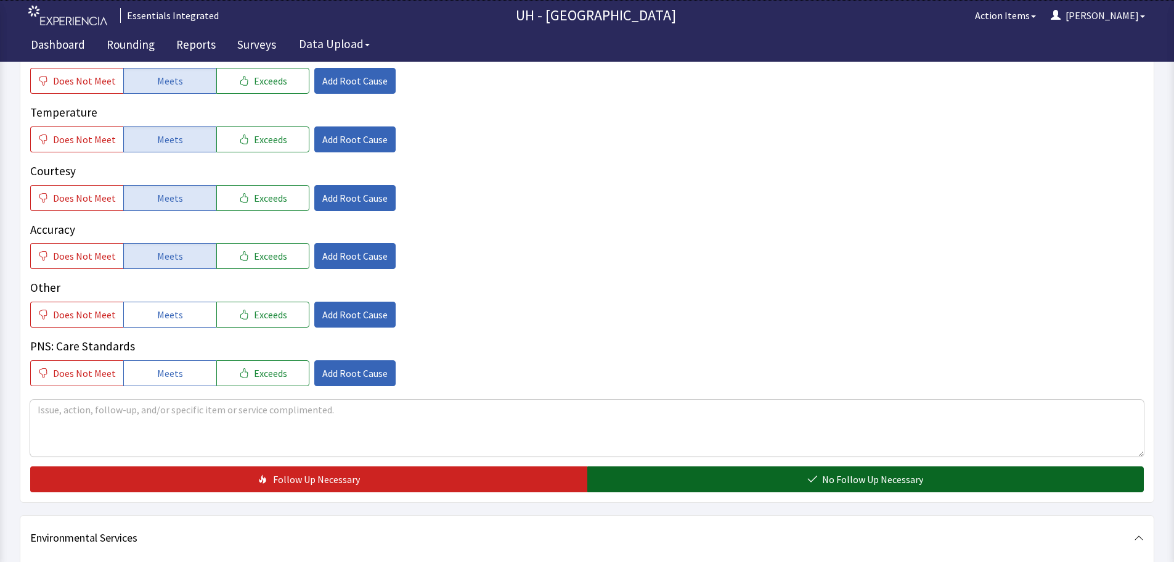
click at [732, 474] on button "No Follow Up Necessary" at bounding box center [865, 479] width 557 height 26
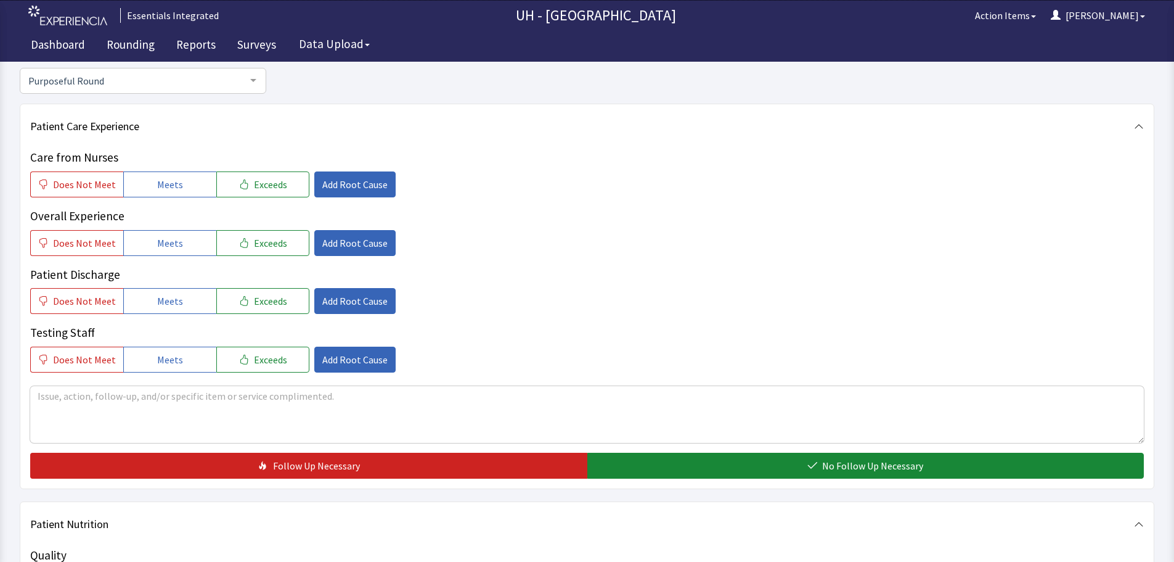
scroll to position [0, 0]
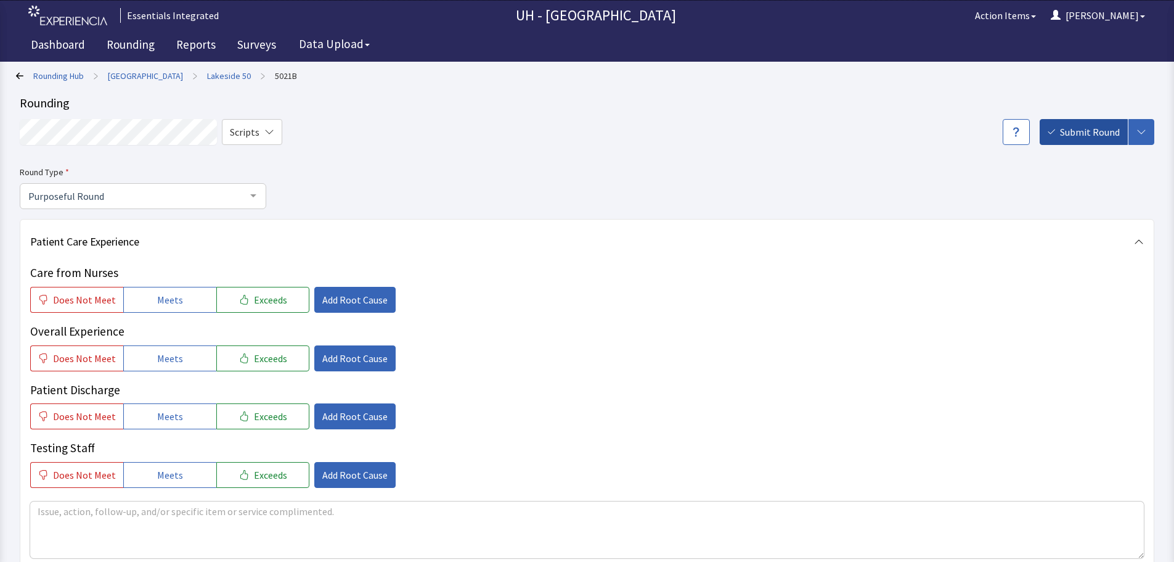
click at [1087, 131] on span "Submit Round" at bounding box center [1090, 132] width 60 height 15
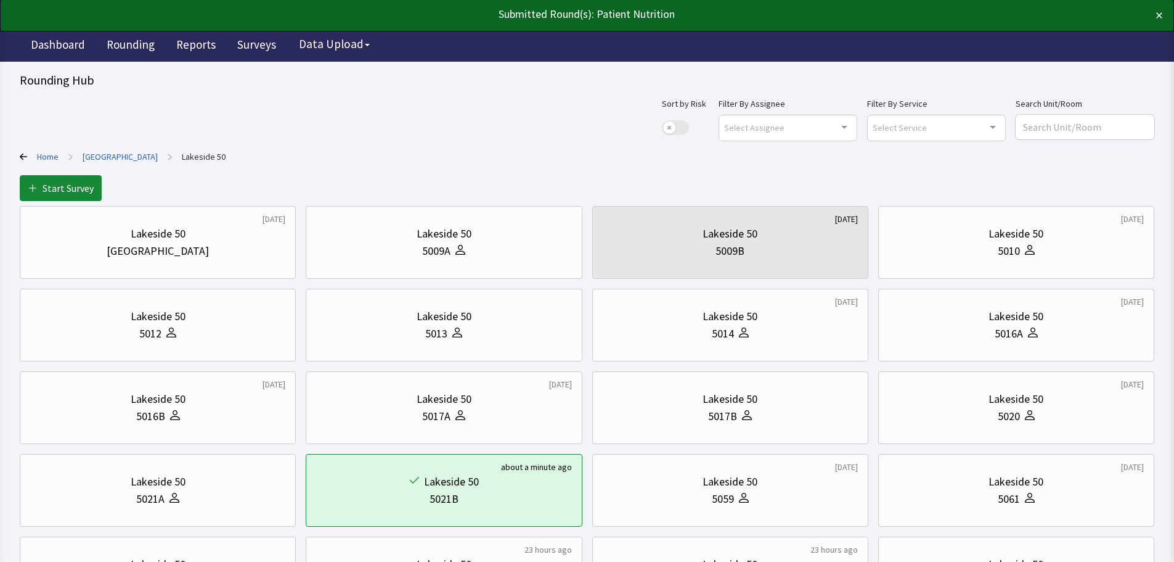
click at [44, 157] on link "Home" at bounding box center [48, 156] width 22 height 12
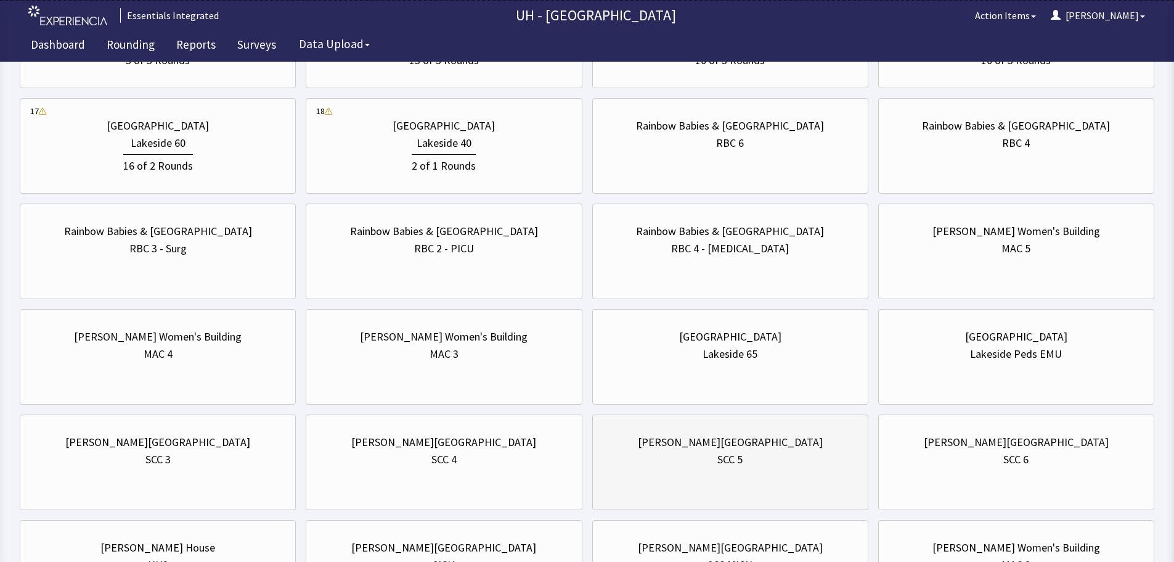
scroll to position [801, 0]
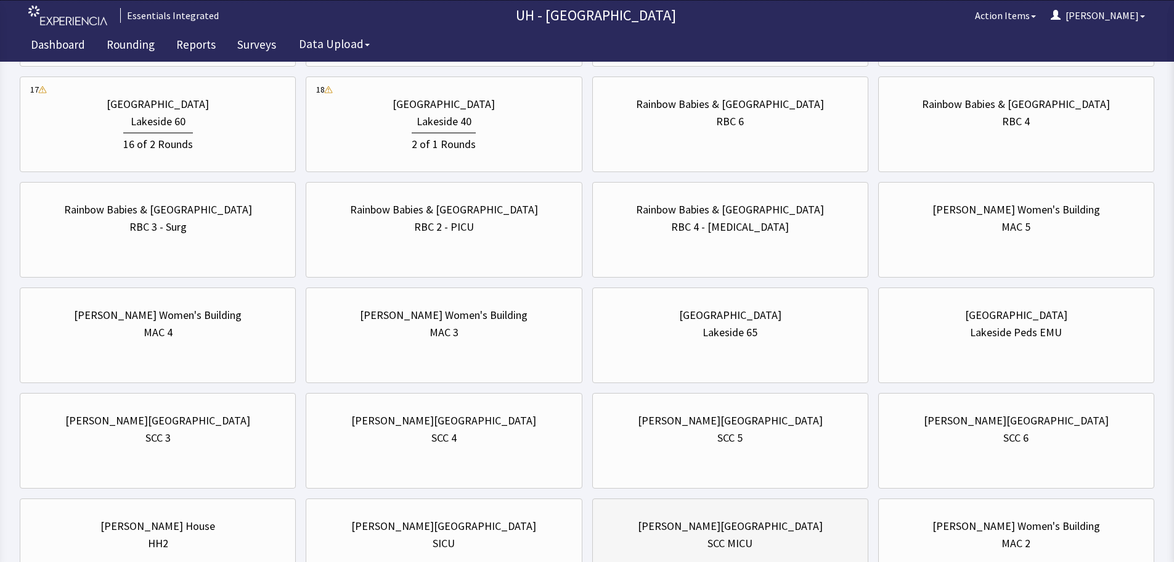
click at [719, 526] on div "[PERSON_NAME][GEOGRAPHIC_DATA]" at bounding box center [730, 525] width 185 height 17
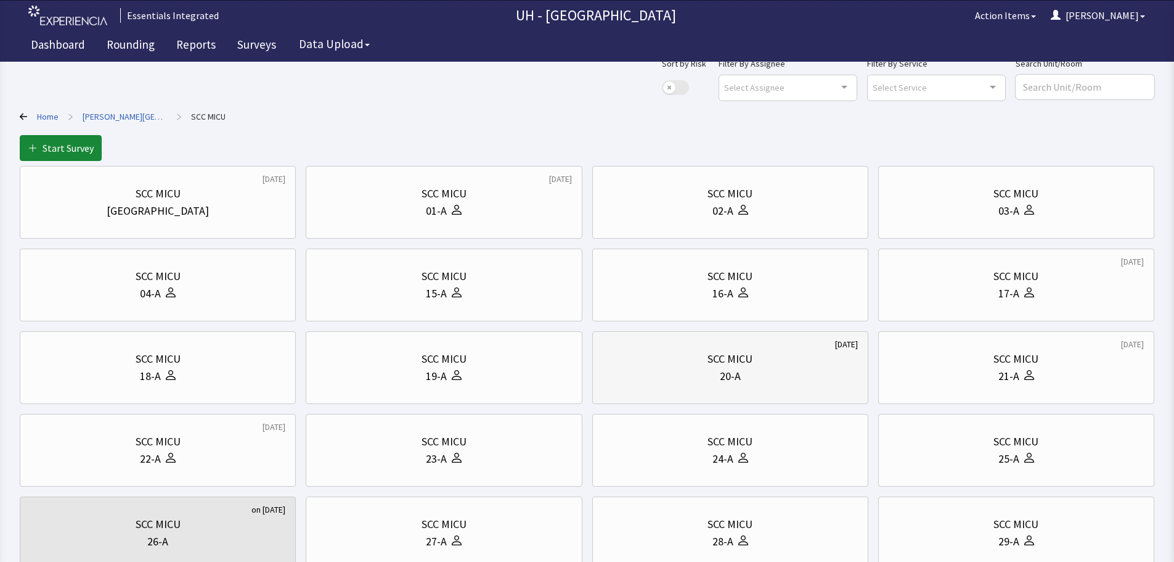
scroll to position [62, 0]
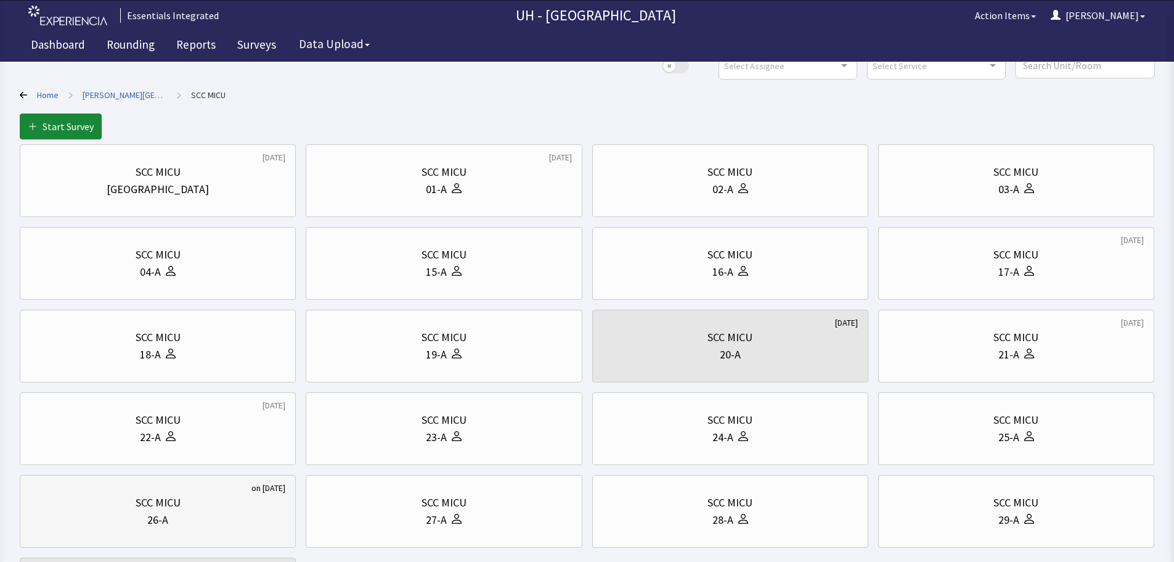
click at [233, 511] on div "26-A" at bounding box center [157, 519] width 255 height 17
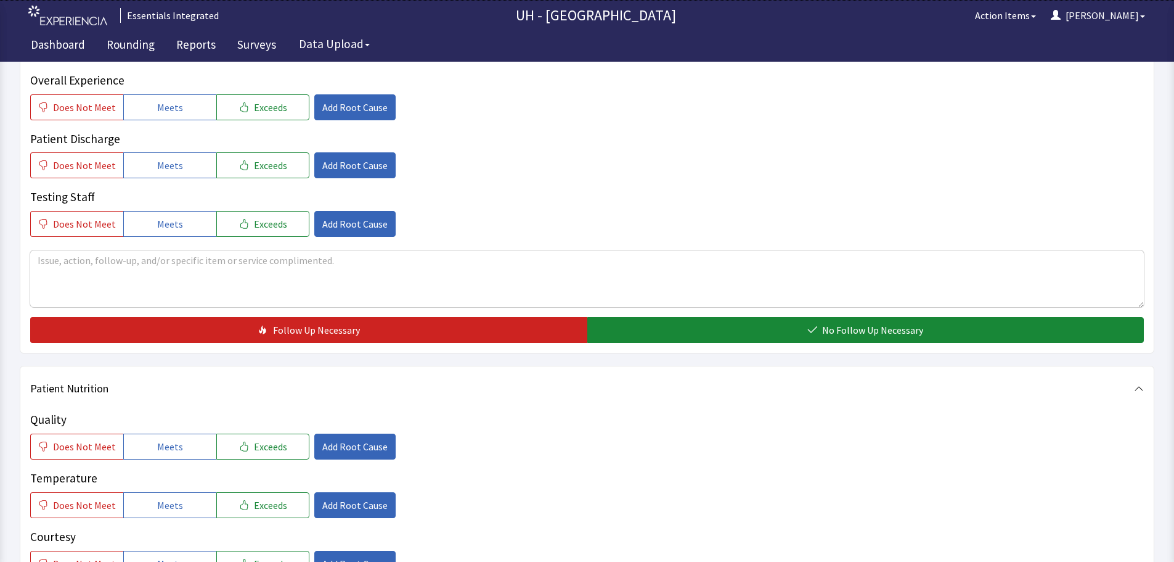
scroll to position [308, 0]
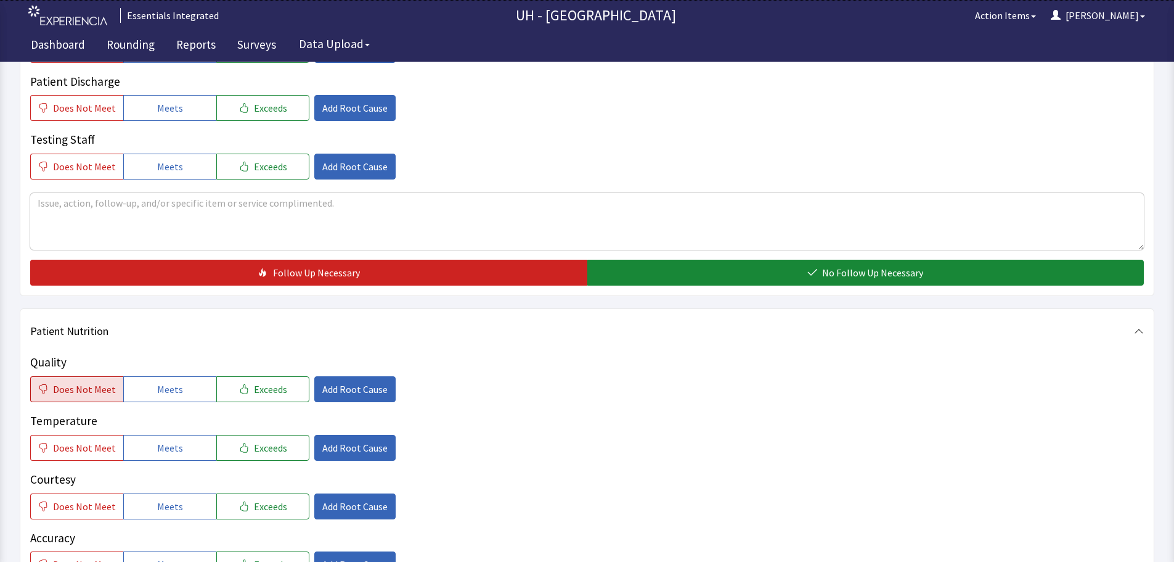
click at [99, 389] on span "Does Not Meet" at bounding box center [84, 389] width 63 height 15
click at [255, 389] on span "Exceeds" at bounding box center [270, 389] width 33 height 15
click at [239, 449] on icon "button" at bounding box center [244, 448] width 10 height 10
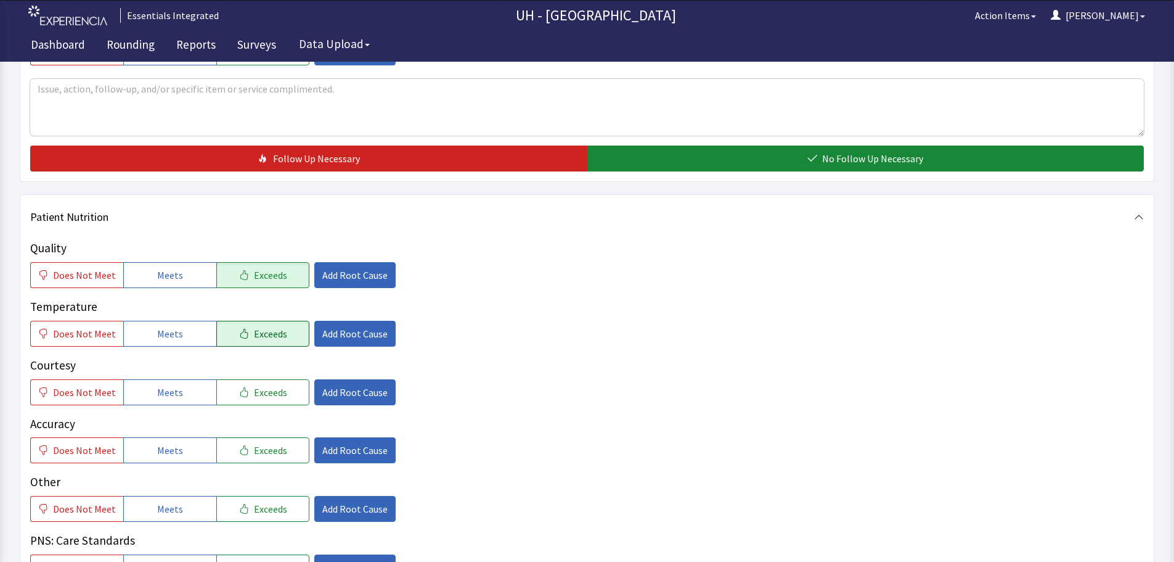
scroll to position [431, 0]
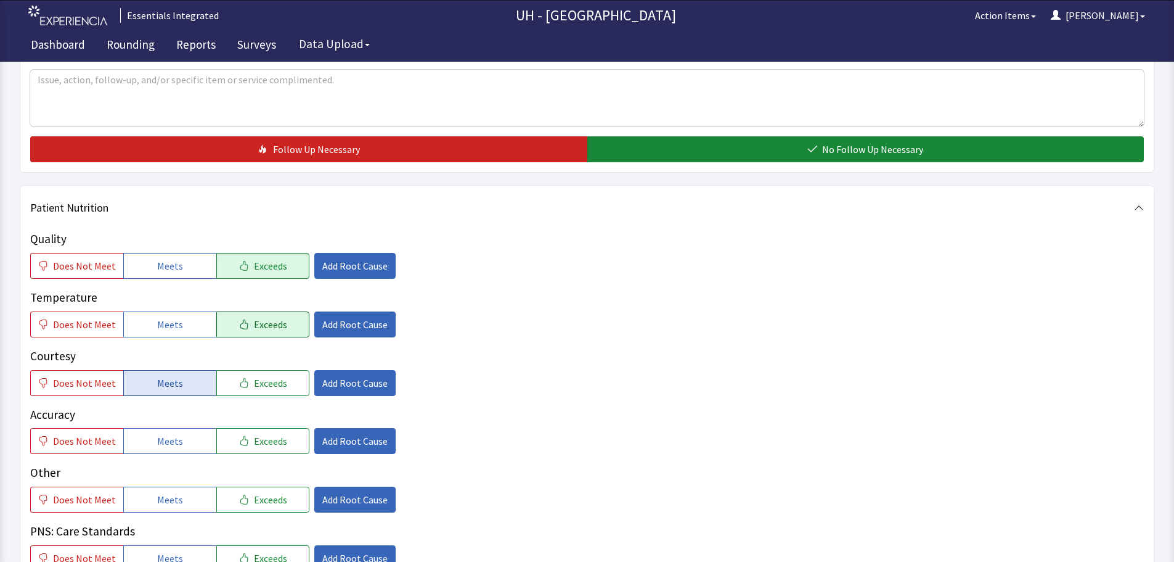
click at [164, 391] on button "Meets" at bounding box center [169, 383] width 93 height 26
click at [171, 447] on span "Meets" at bounding box center [170, 440] width 26 height 15
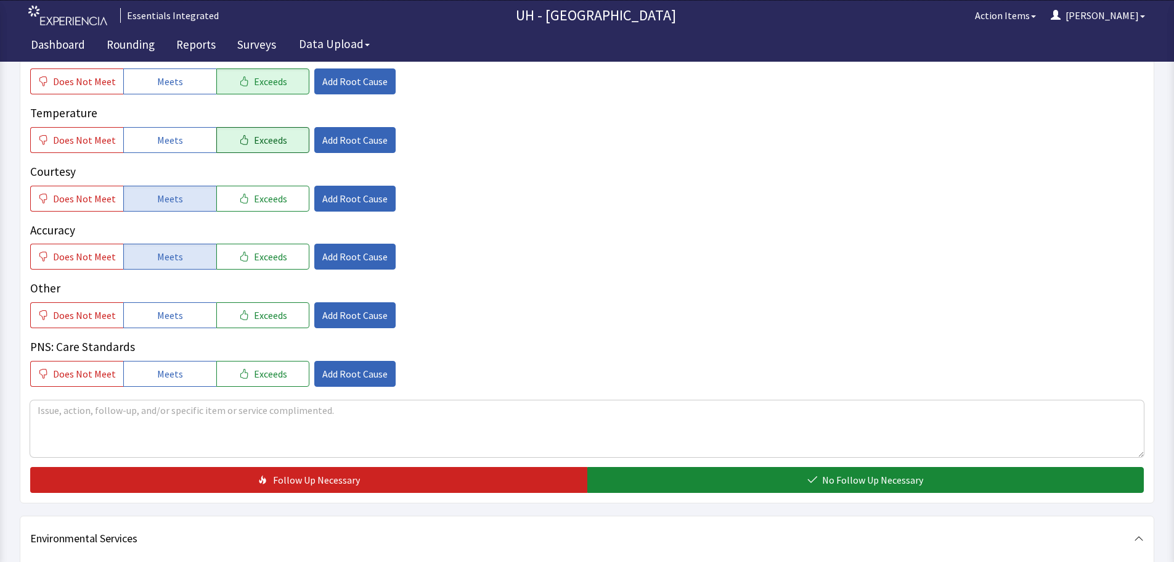
scroll to position [616, 0]
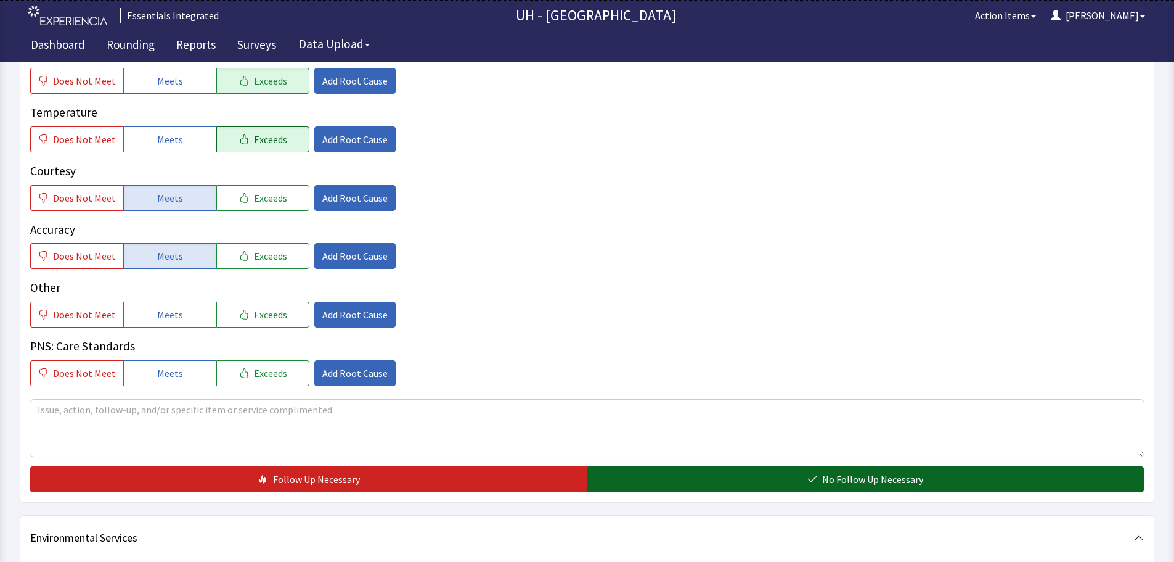
click at [743, 478] on button "No Follow Up Necessary" at bounding box center [865, 479] width 557 height 26
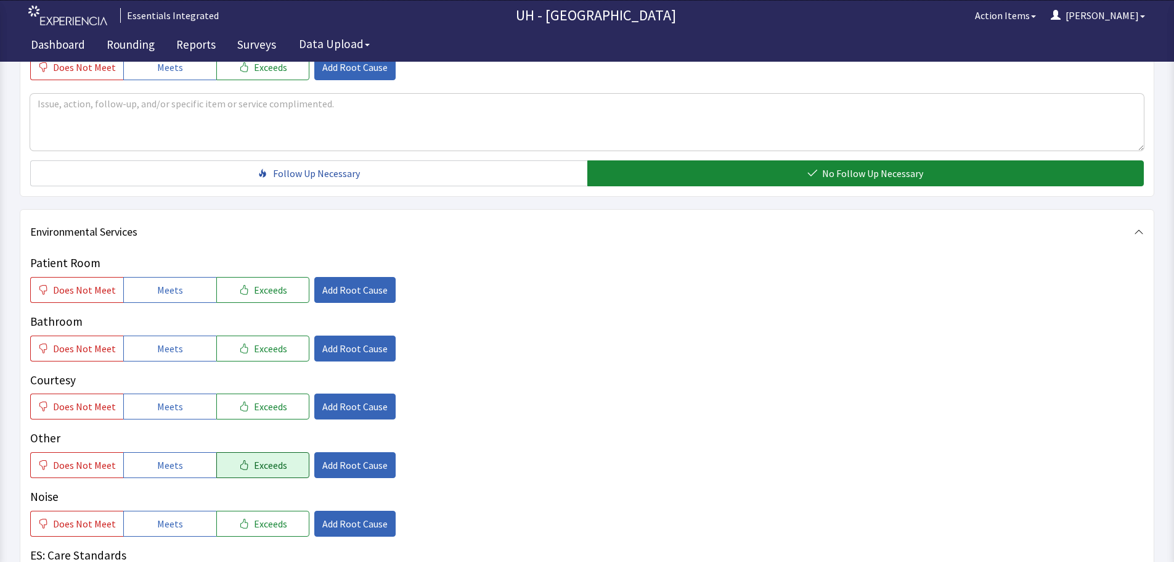
scroll to position [925, 0]
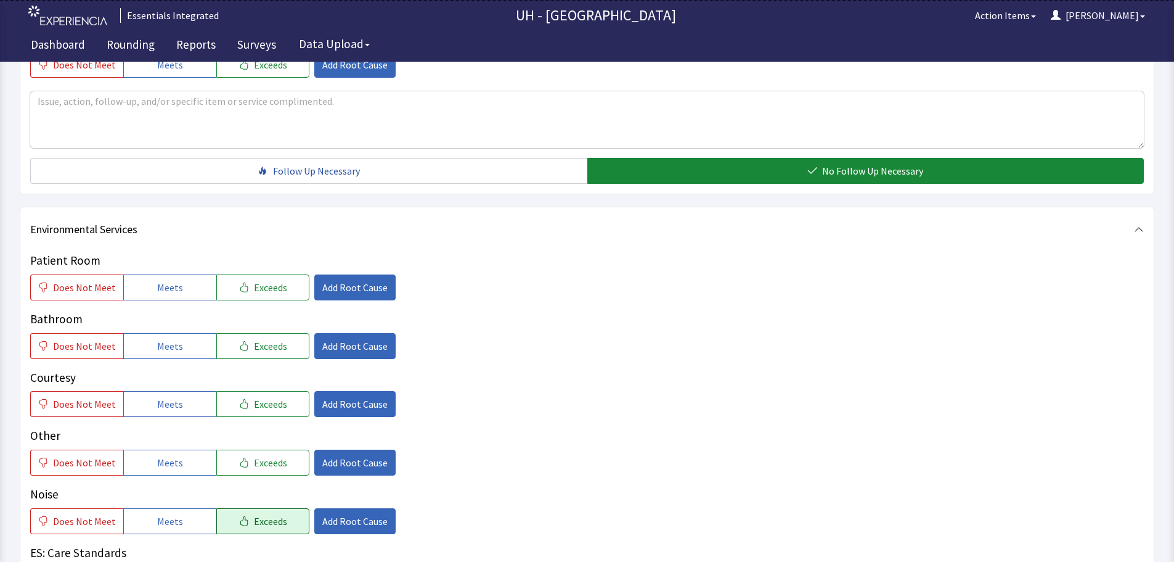
drag, startPoint x: 193, startPoint y: 524, endPoint x: 242, endPoint y: 527, distance: 49.4
click at [197, 525] on button "Meets" at bounding box center [169, 521] width 93 height 26
click at [361, 524] on span "Add Root Cause" at bounding box center [354, 520] width 65 height 15
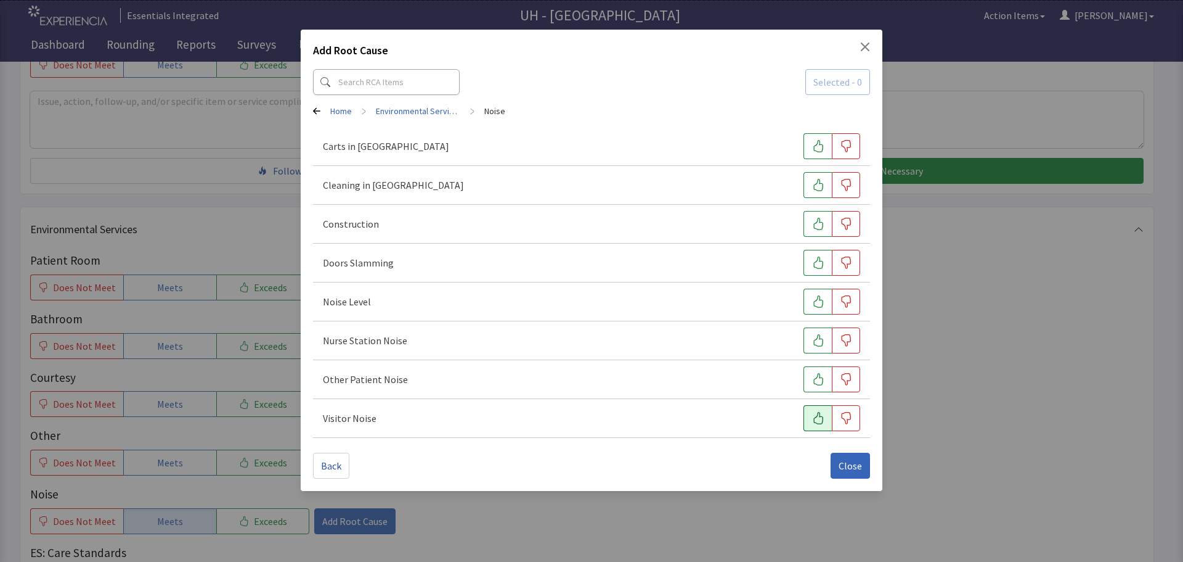
click at [812, 423] on icon "button" at bounding box center [818, 418] width 12 height 12
click at [815, 380] on icon "button" at bounding box center [818, 379] width 12 height 12
click at [810, 341] on button "button" at bounding box center [818, 340] width 28 height 26
click at [814, 288] on button "button" at bounding box center [818, 301] width 28 height 26
click at [851, 469] on span "Close" at bounding box center [850, 465] width 23 height 15
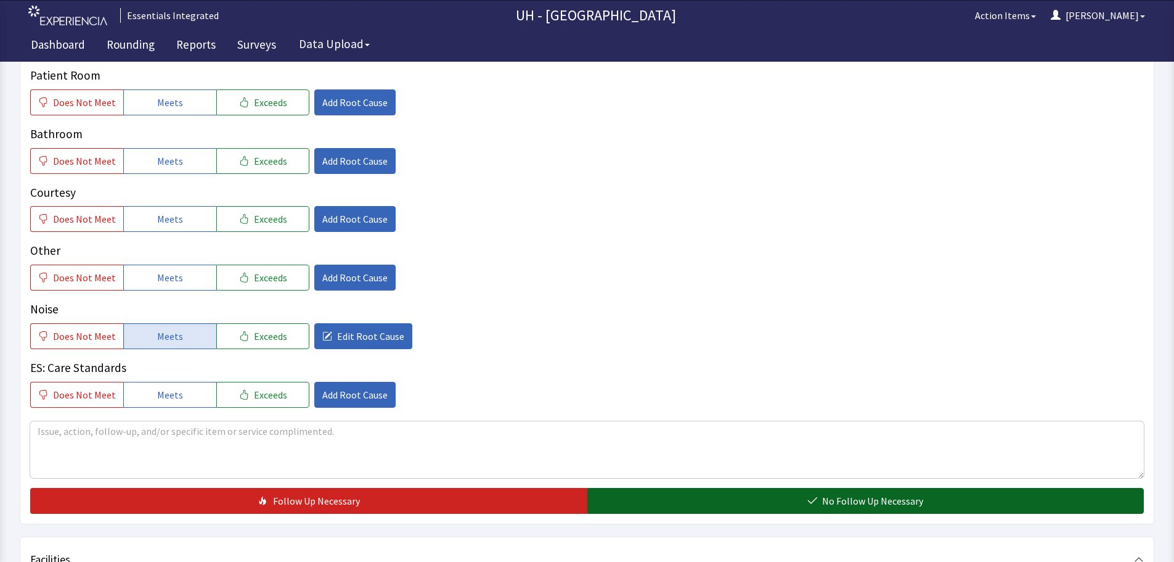
click at [752, 497] on button "No Follow Up Necessary" at bounding box center [865, 501] width 557 height 26
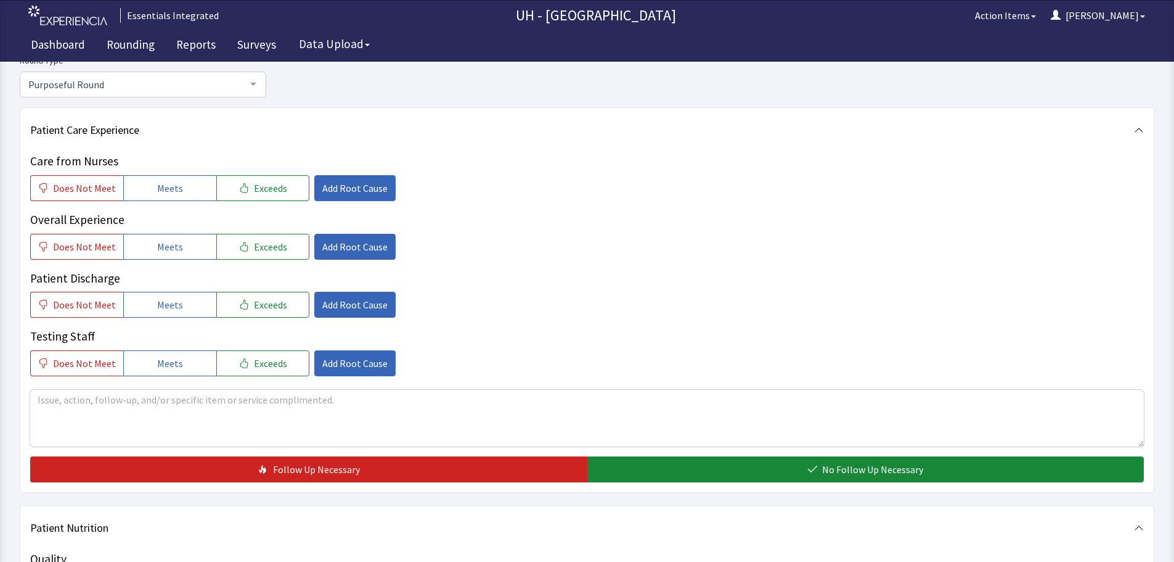
scroll to position [0, 0]
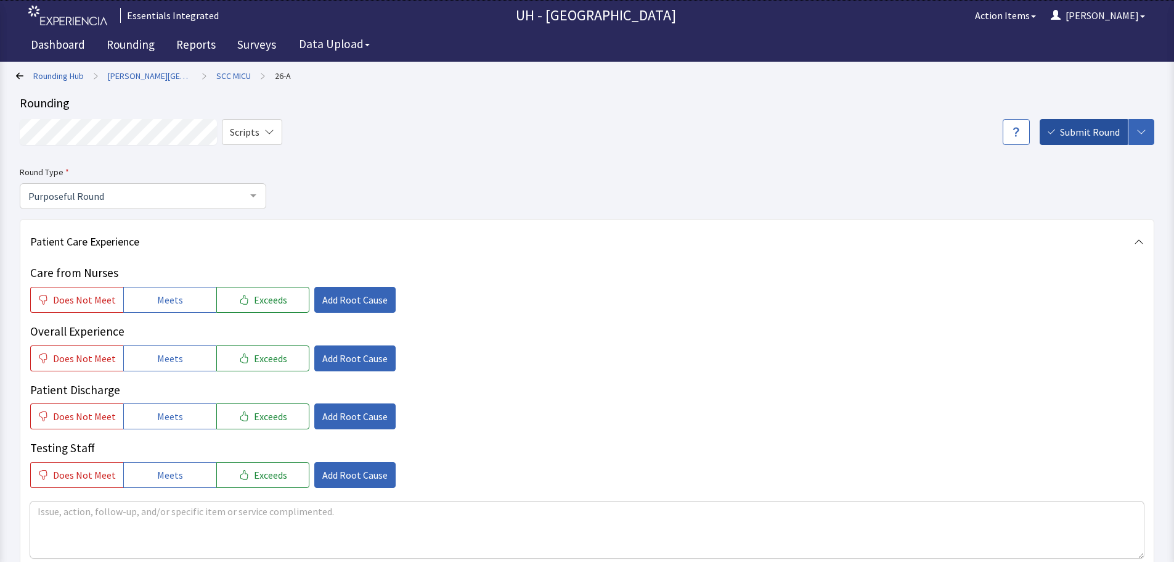
click at [1082, 139] on button "Submit Round" at bounding box center [1084, 132] width 88 height 26
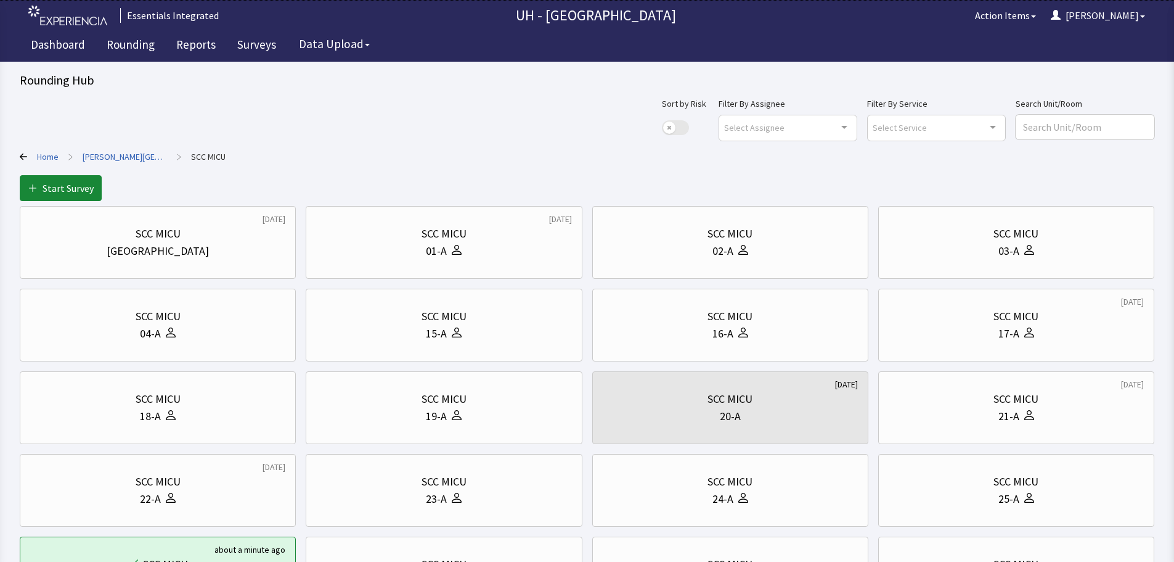
click at [49, 155] on link "Home" at bounding box center [48, 156] width 22 height 12
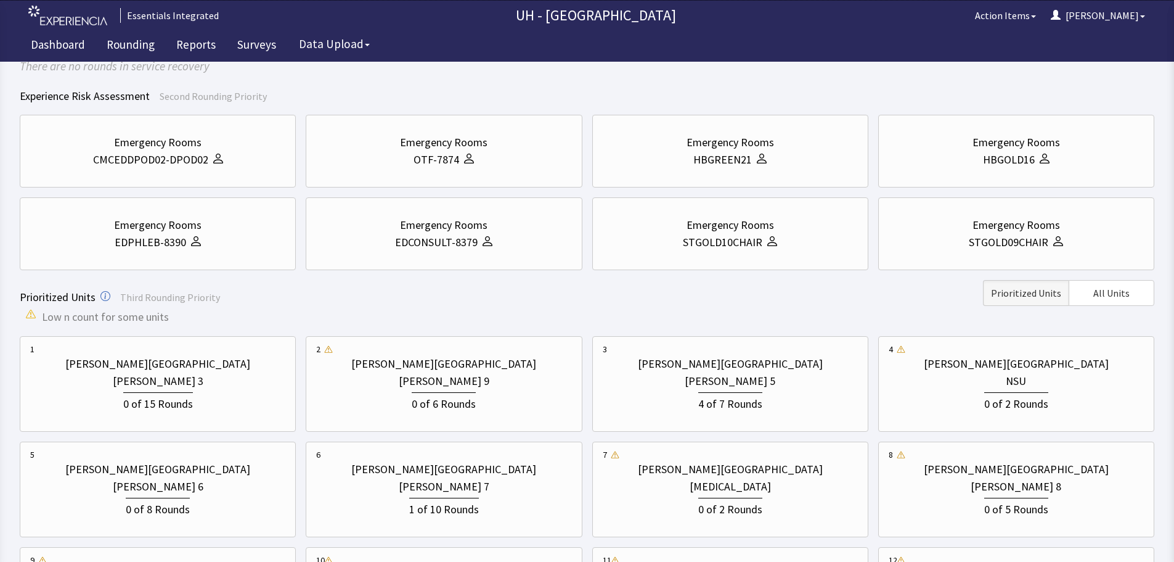
scroll to position [123, 0]
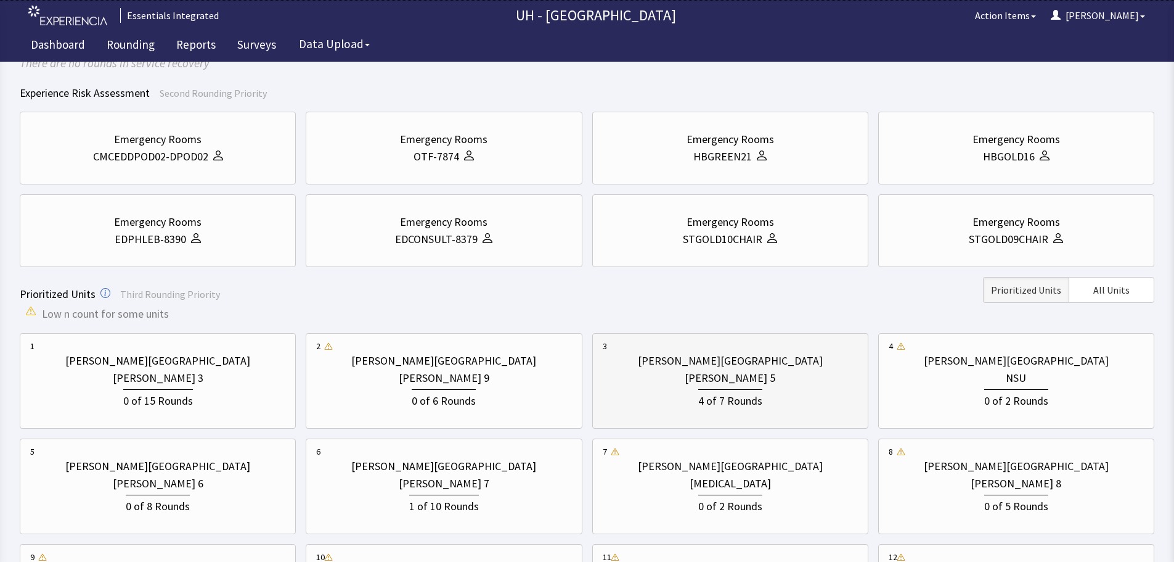
click at [792, 401] on div "4 of 7 Rounds" at bounding box center [730, 397] width 255 height 23
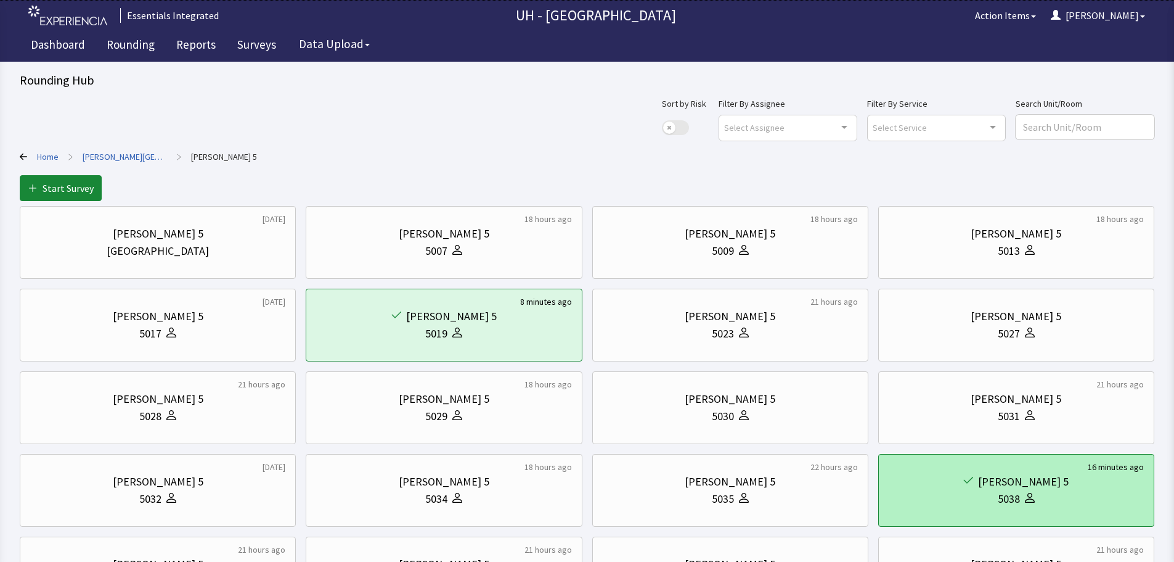
click at [986, 486] on div "[PERSON_NAME] 5" at bounding box center [1016, 481] width 255 height 17
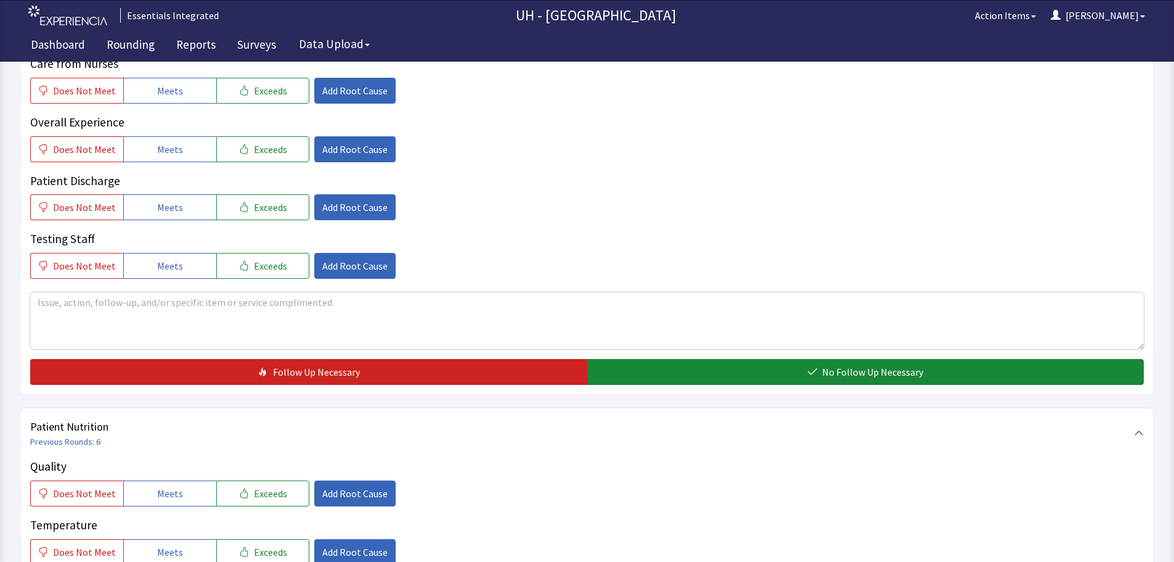
scroll to position [308, 0]
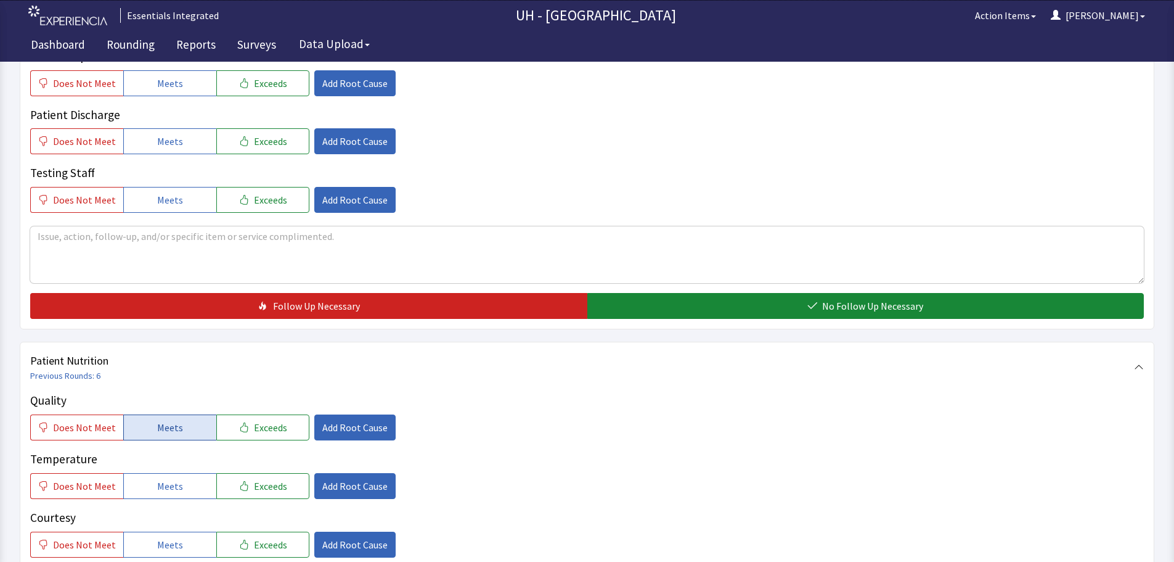
click at [184, 423] on button "Meets" at bounding box center [169, 427] width 93 height 26
click at [176, 476] on button "Meets" at bounding box center [169, 486] width 93 height 26
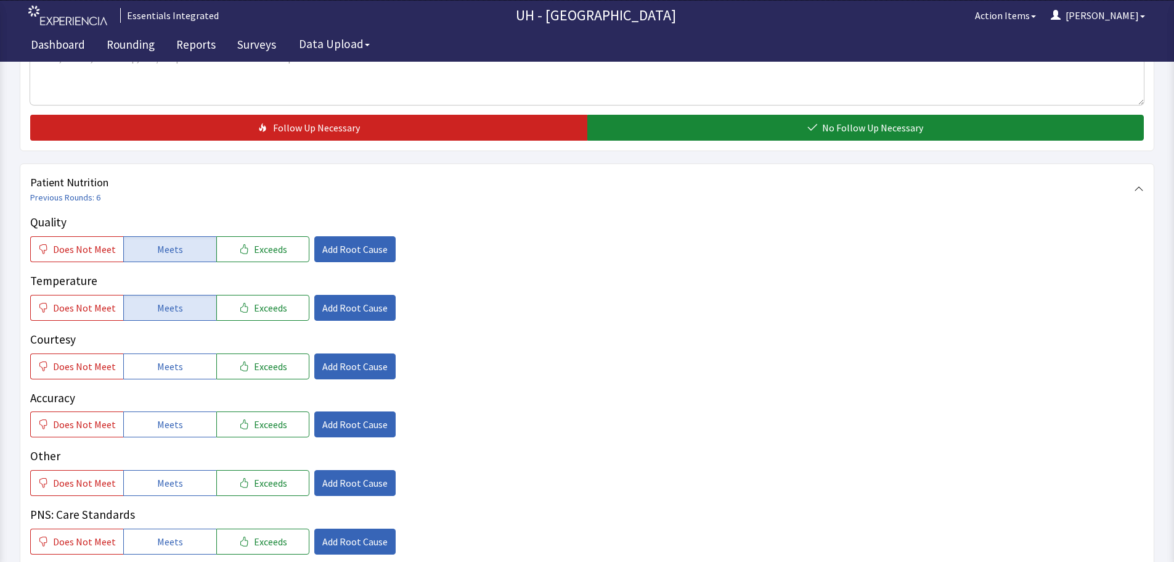
scroll to position [493, 0]
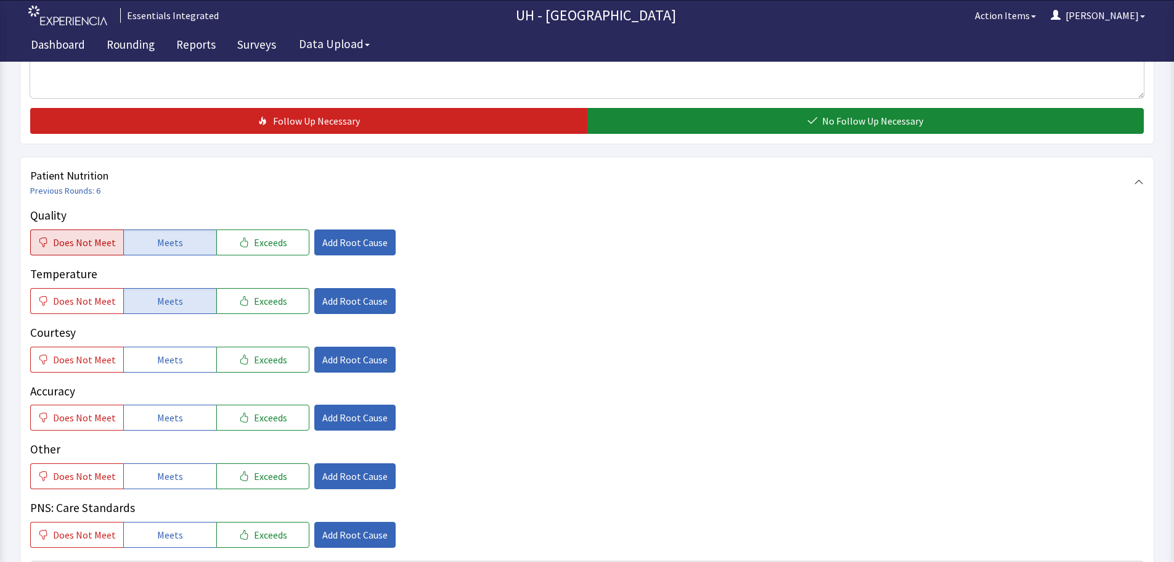
drag, startPoint x: 62, startPoint y: 246, endPoint x: 243, endPoint y: 242, distance: 180.6
click at [62, 247] on span "Does Not Meet" at bounding box center [84, 242] width 63 height 15
click at [329, 238] on span "Add Root Cause" at bounding box center [354, 242] width 65 height 15
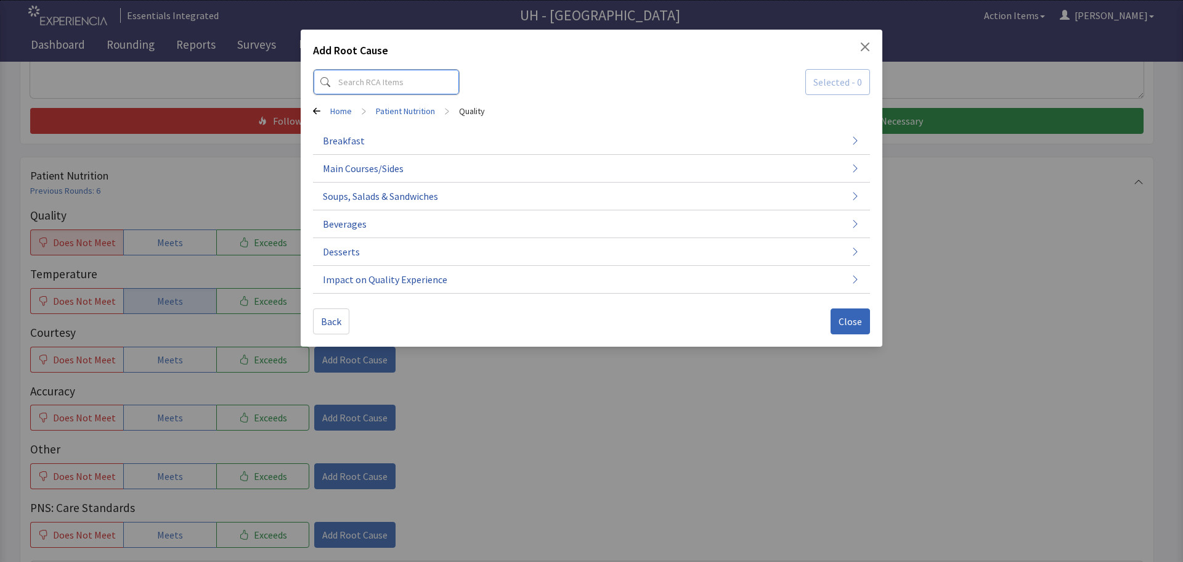
click at [426, 84] on input at bounding box center [386, 82] width 147 height 26
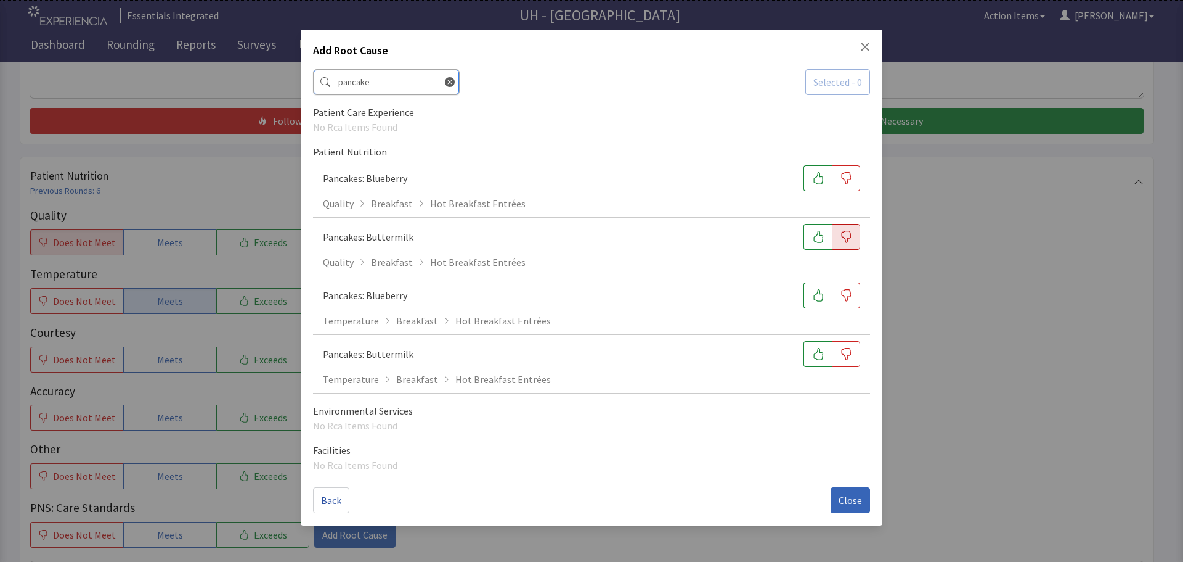
type input "pancake"
click at [848, 239] on icon "button" at bounding box center [846, 237] width 12 height 12
click at [846, 306] on button "button" at bounding box center [846, 295] width 28 height 26
click at [856, 507] on span "Close" at bounding box center [850, 499] width 23 height 15
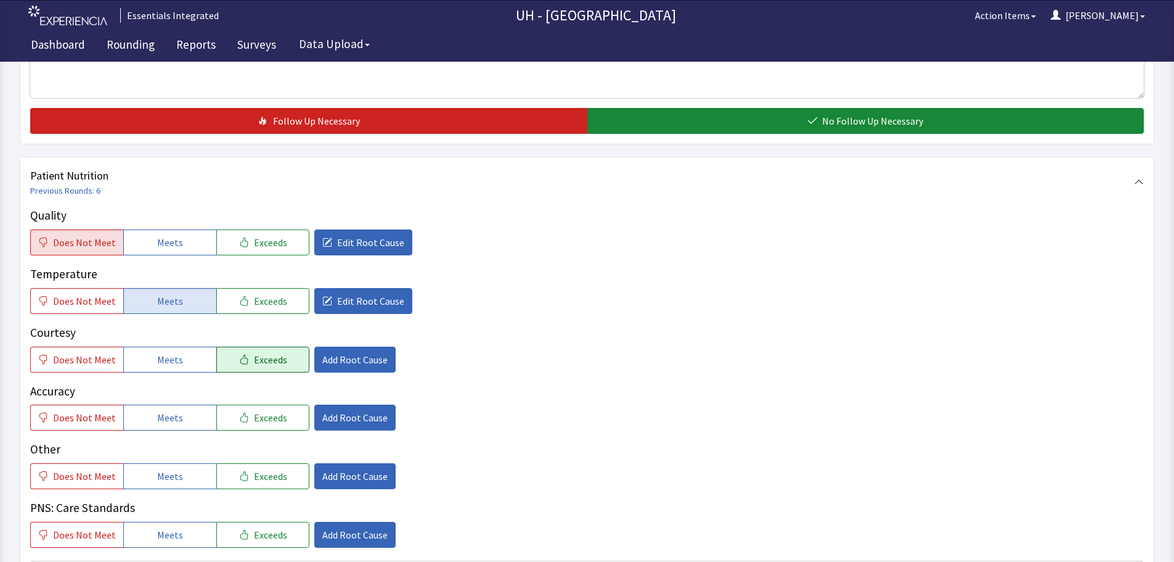
click at [254, 361] on span "Exceeds" at bounding box center [270, 359] width 33 height 15
click at [216, 420] on button "Exceeds" at bounding box center [262, 417] width 93 height 26
click at [203, 422] on button "Meets" at bounding box center [169, 417] width 93 height 26
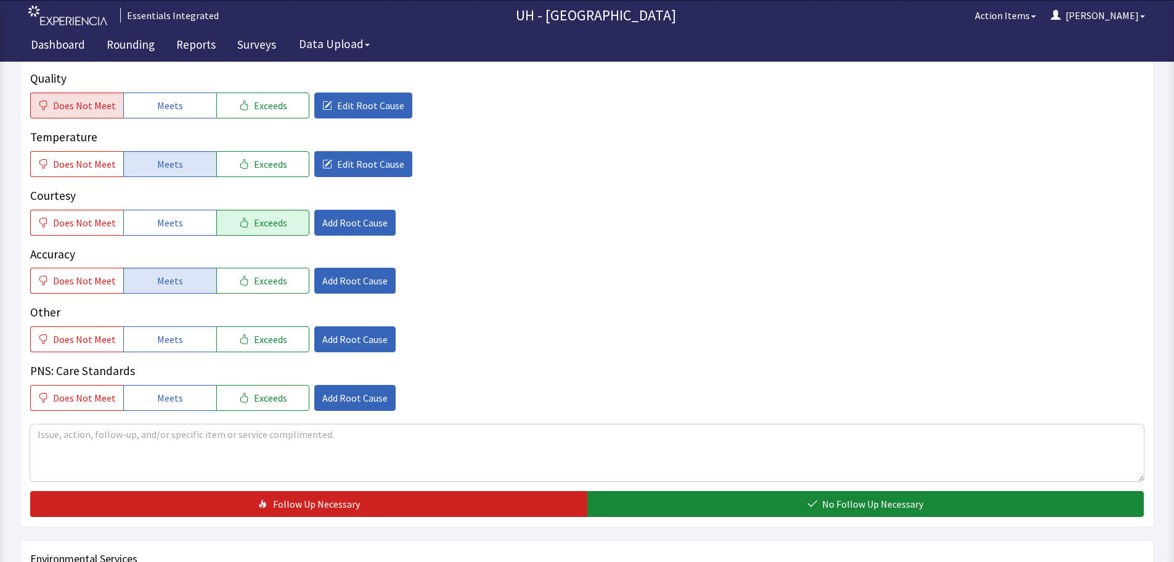
scroll to position [678, 0]
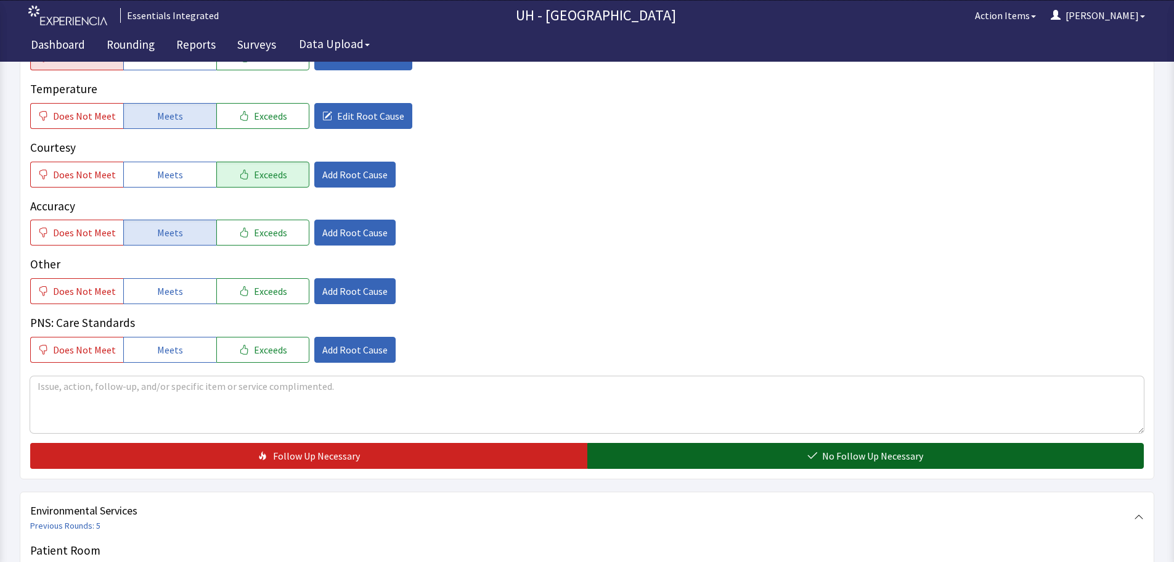
click at [689, 457] on button "No Follow Up Necessary" at bounding box center [865, 456] width 557 height 26
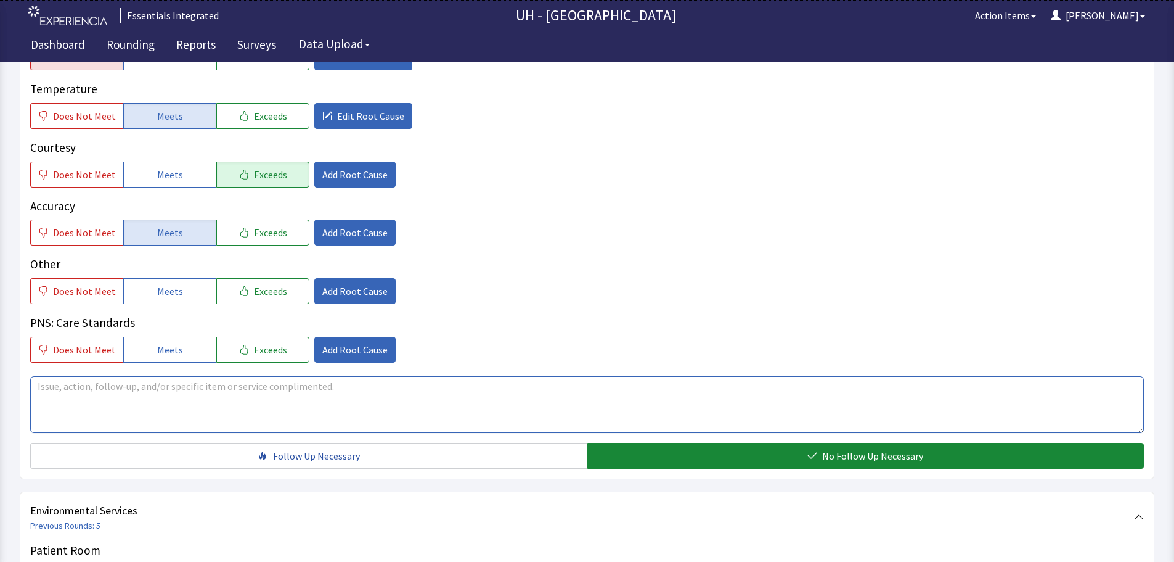
click at [440, 390] on textarea at bounding box center [587, 404] width 1114 height 57
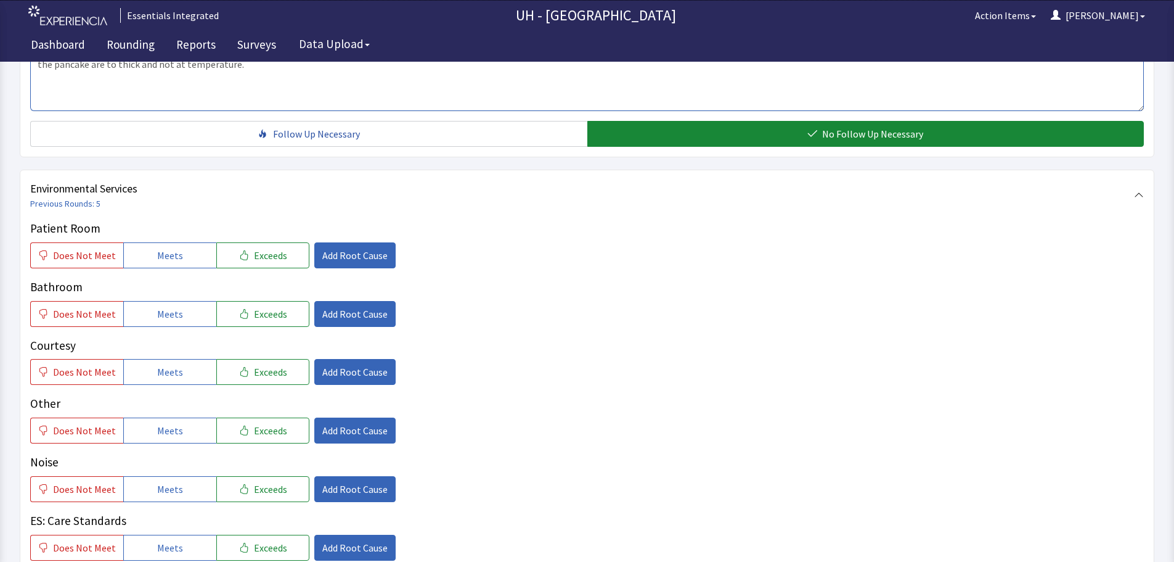
scroll to position [1110, 0]
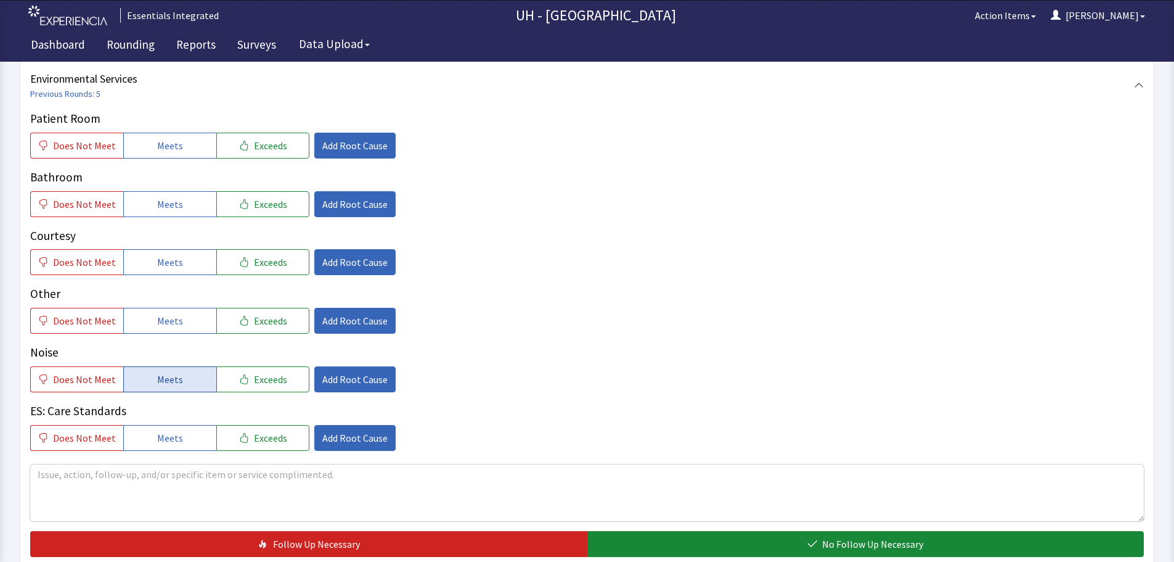
type textarea "the pancake are to thick and not at temperature."
click at [169, 374] on span "Meets" at bounding box center [170, 379] width 26 height 15
click at [340, 384] on span "Add Root Cause" at bounding box center [354, 379] width 65 height 15
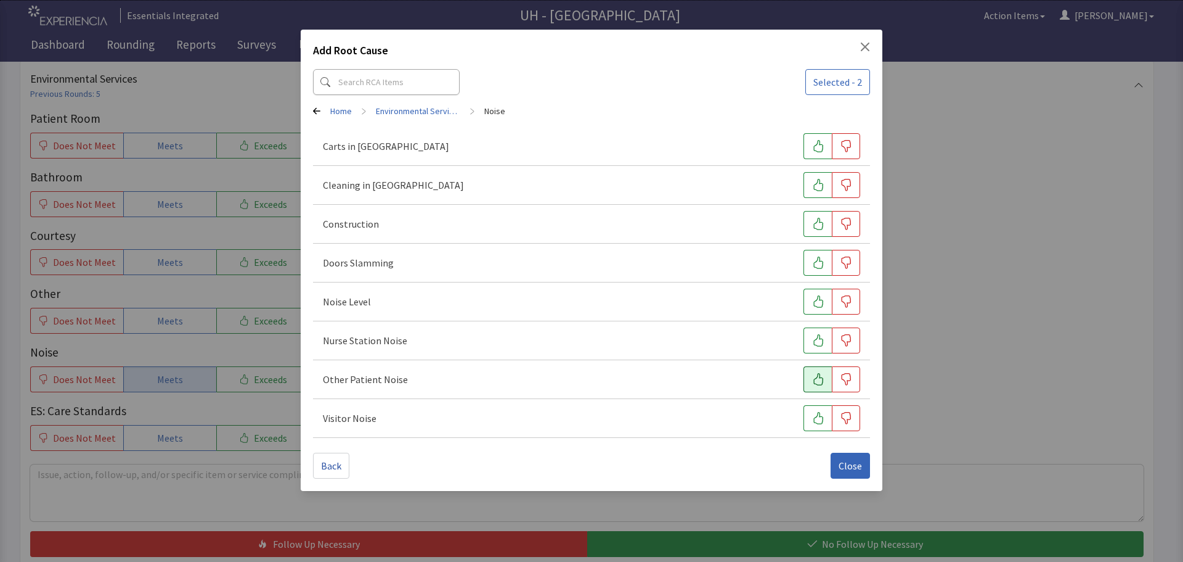
drag, startPoint x: 826, startPoint y: 416, endPoint x: 815, endPoint y: 388, distance: 29.9
click at [827, 416] on button "button" at bounding box center [818, 418] width 28 height 26
drag, startPoint x: 814, startPoint y: 376, endPoint x: 817, endPoint y: 359, distance: 17.4
click at [815, 376] on icon "button" at bounding box center [818, 379] width 12 height 12
click at [812, 326] on div "Nurse Station Noise" at bounding box center [591, 340] width 557 height 39
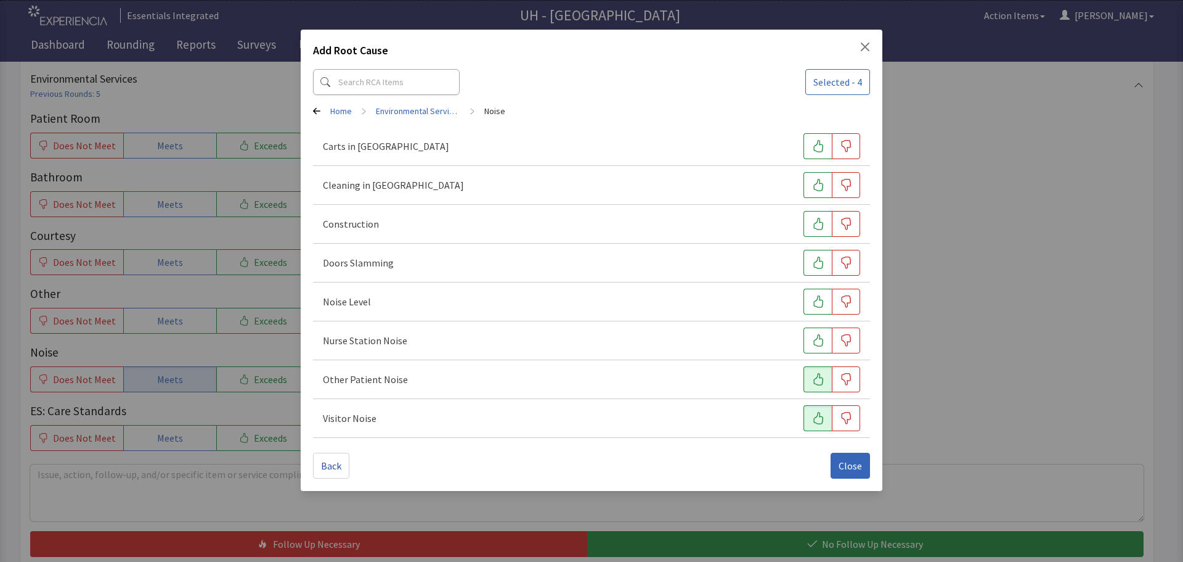
drag, startPoint x: 814, startPoint y: 298, endPoint x: 812, endPoint y: 314, distance: 16.7
click at [814, 298] on icon "button" at bounding box center [818, 301] width 12 height 12
click at [827, 364] on div "Other Patient Noise" at bounding box center [591, 379] width 557 height 39
click at [814, 338] on icon "button" at bounding box center [818, 340] width 12 height 12
click at [857, 460] on span "Close" at bounding box center [850, 465] width 23 height 15
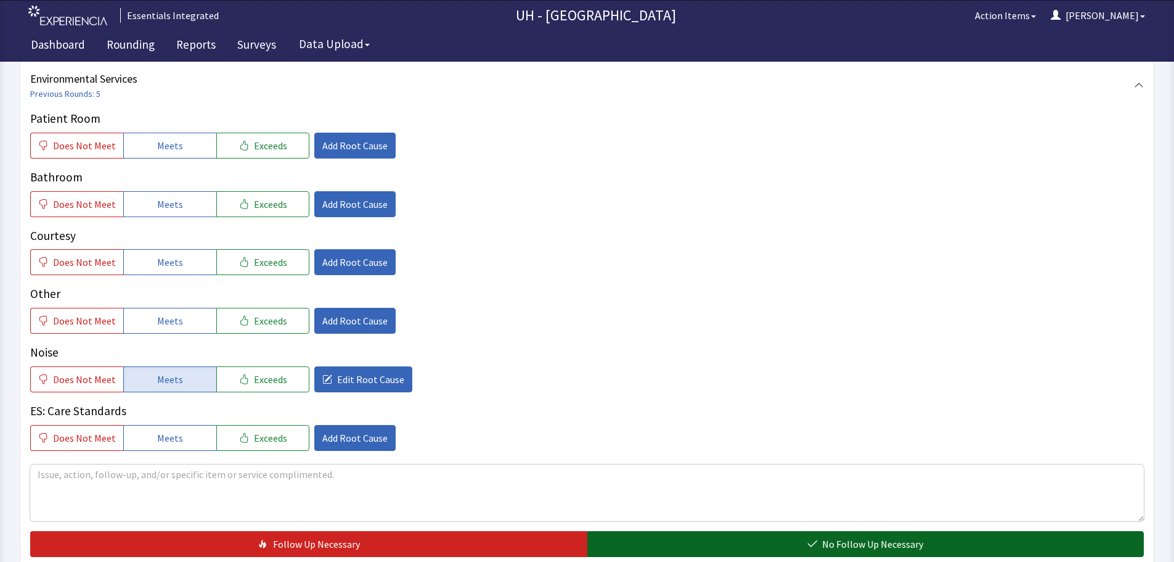
click at [860, 543] on span "No Follow Up Necessary" at bounding box center [872, 543] width 101 height 15
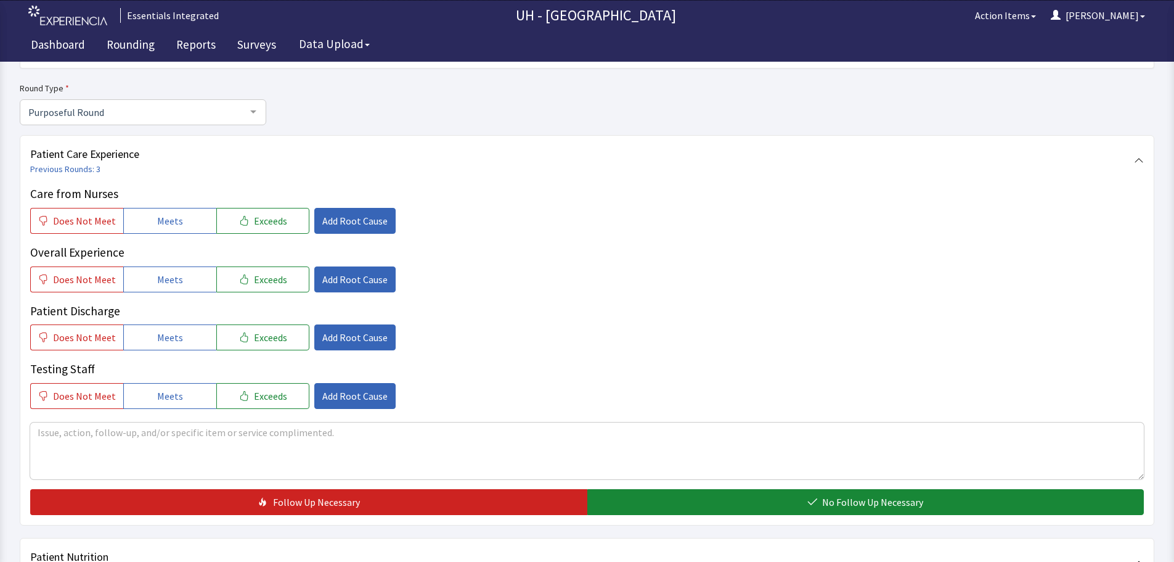
scroll to position [0, 0]
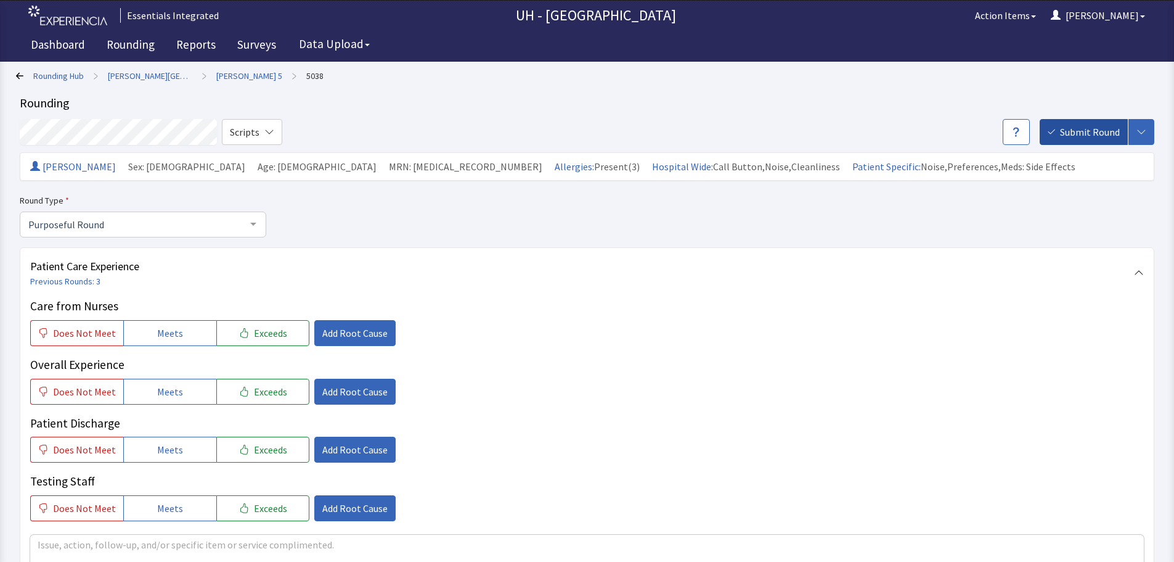
click at [1080, 137] on span "Submit Round" at bounding box center [1090, 132] width 60 height 15
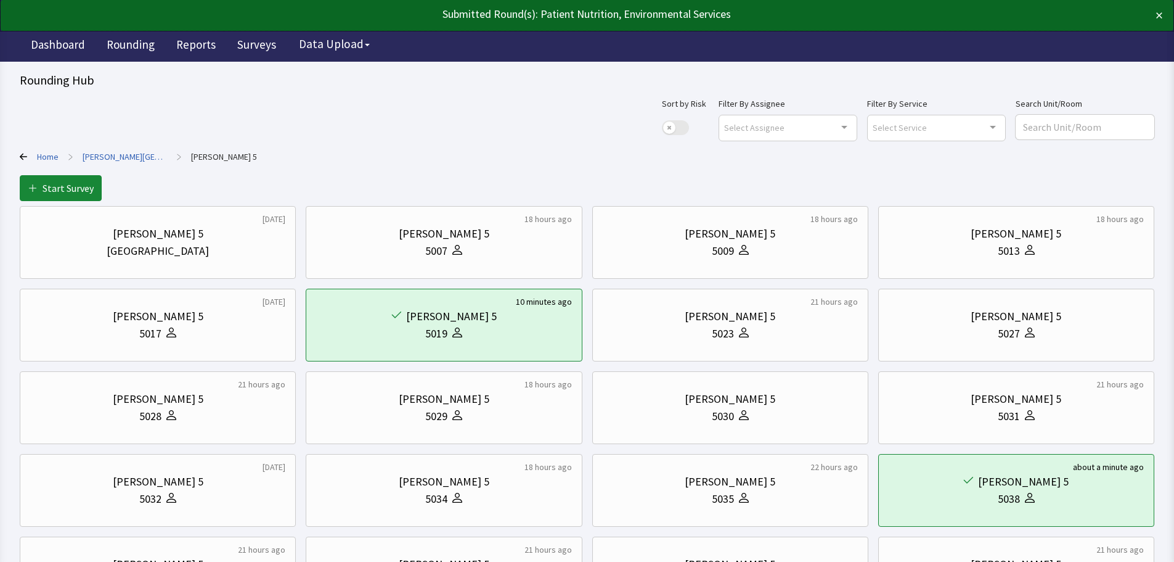
click at [100, 157] on link "[PERSON_NAME][GEOGRAPHIC_DATA]" at bounding box center [125, 156] width 84 height 12
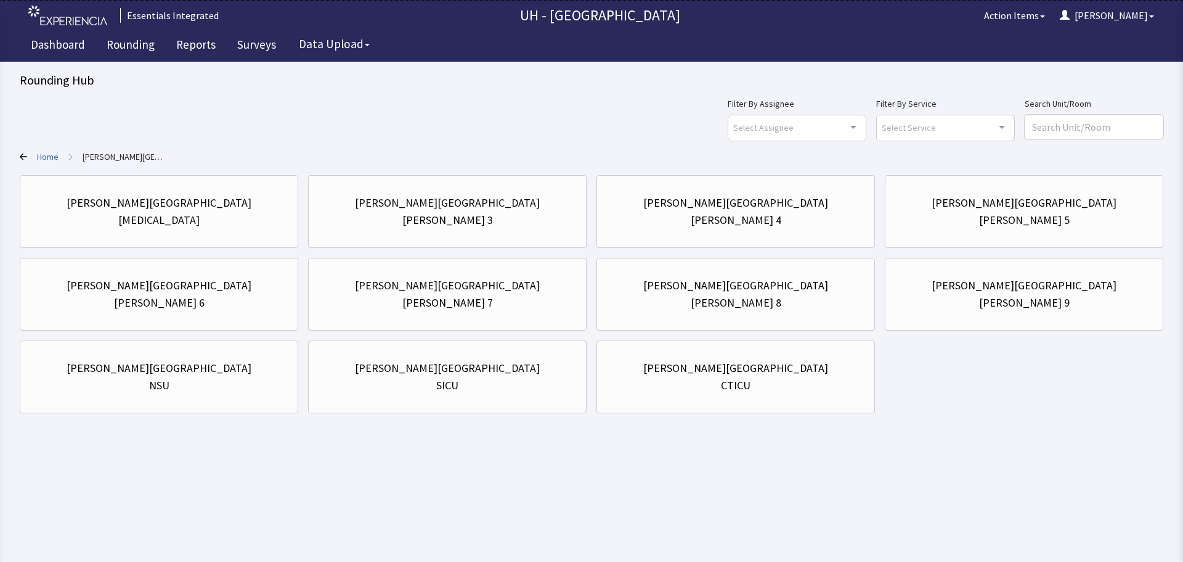
click at [50, 157] on link "Home" at bounding box center [48, 156] width 22 height 12
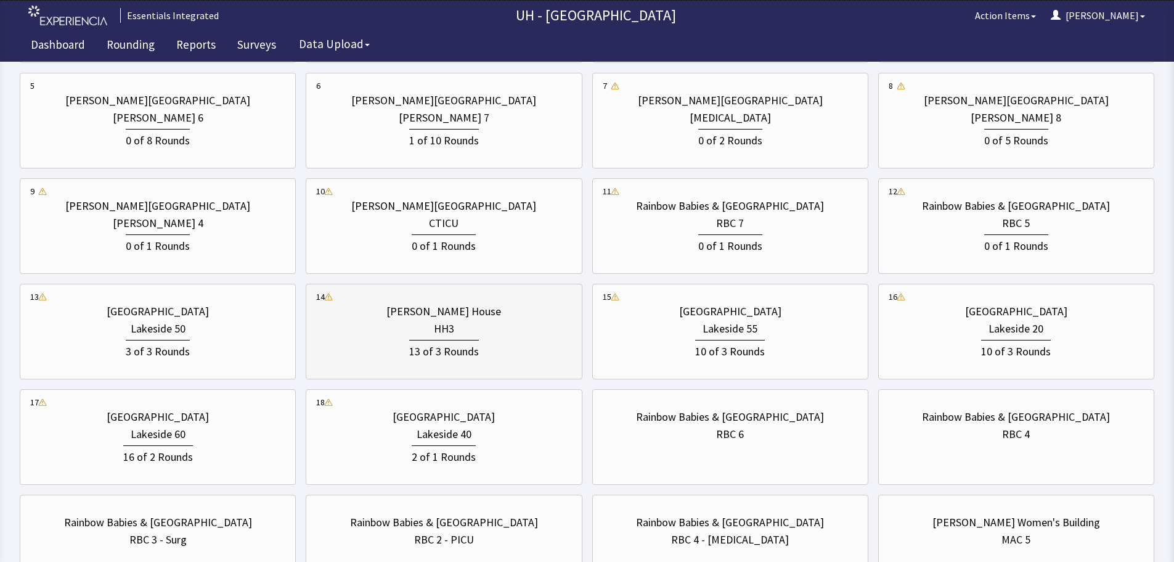
scroll to position [493, 0]
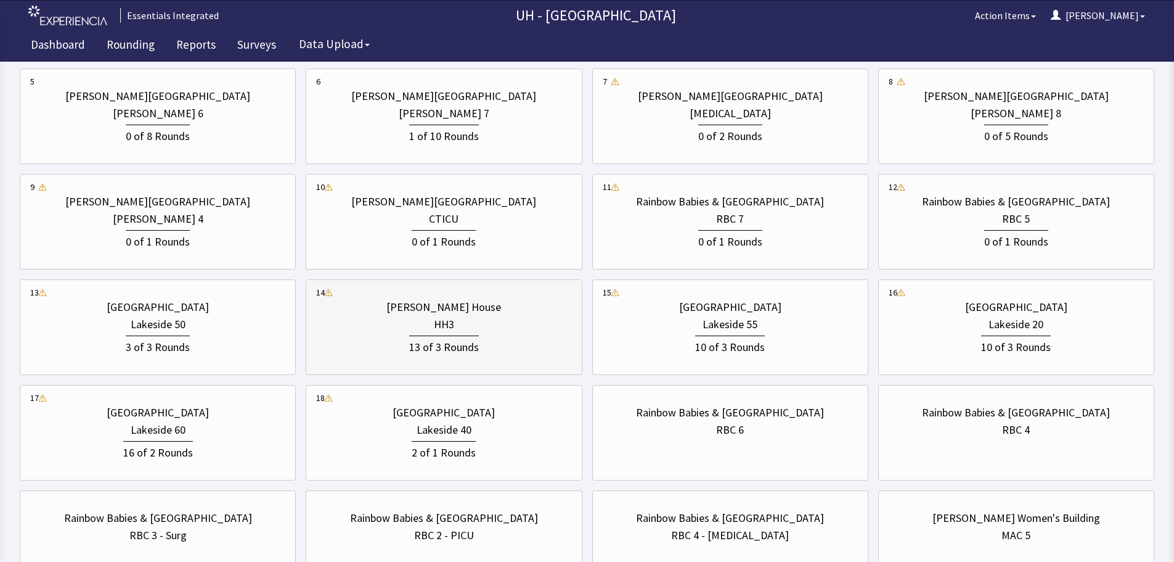
click at [435, 314] on div "[PERSON_NAME] House" at bounding box center [443, 306] width 115 height 17
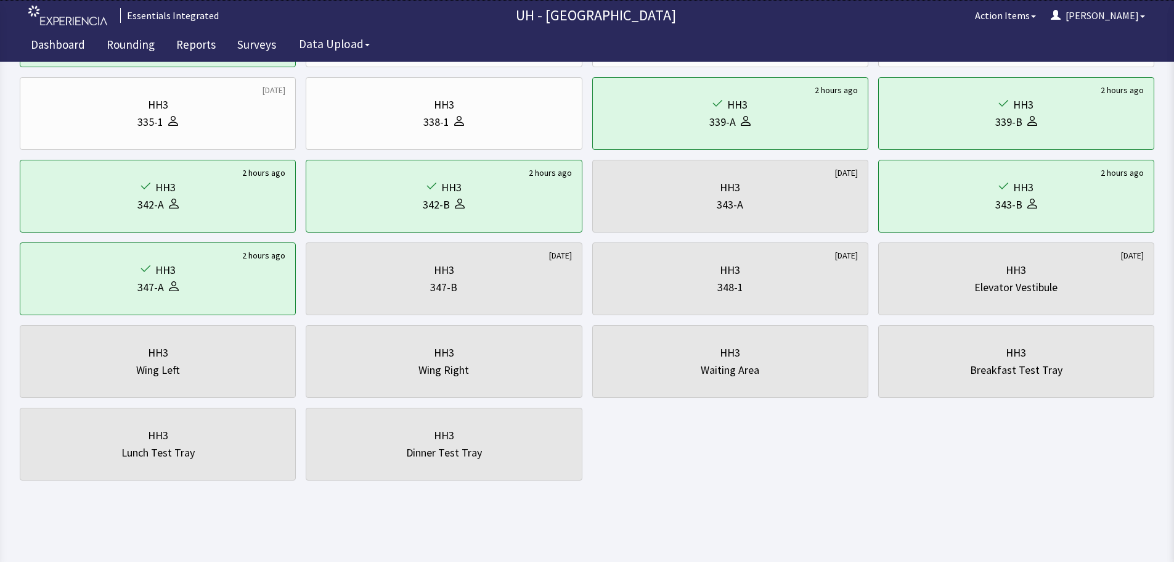
scroll to position [0, 0]
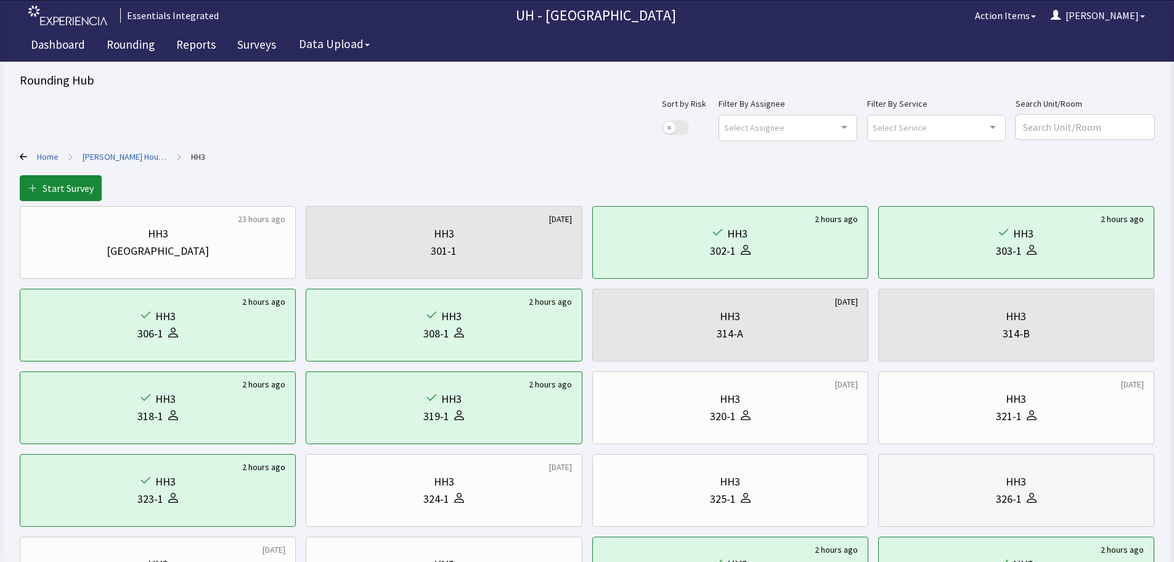
click at [1006, 492] on div "326-1" at bounding box center [1009, 498] width 26 height 17
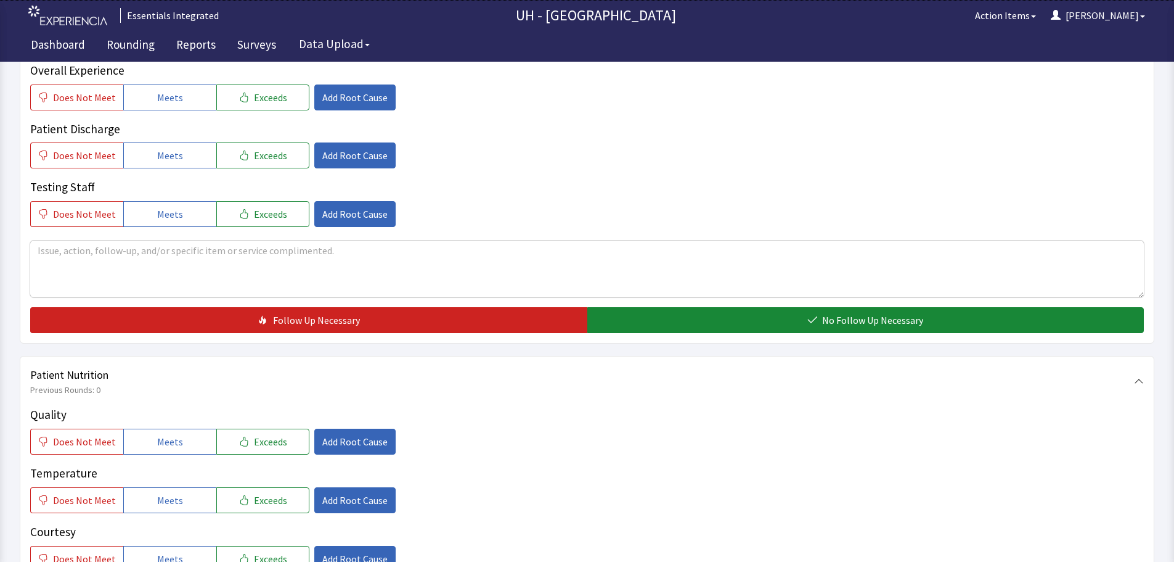
scroll to position [493, 0]
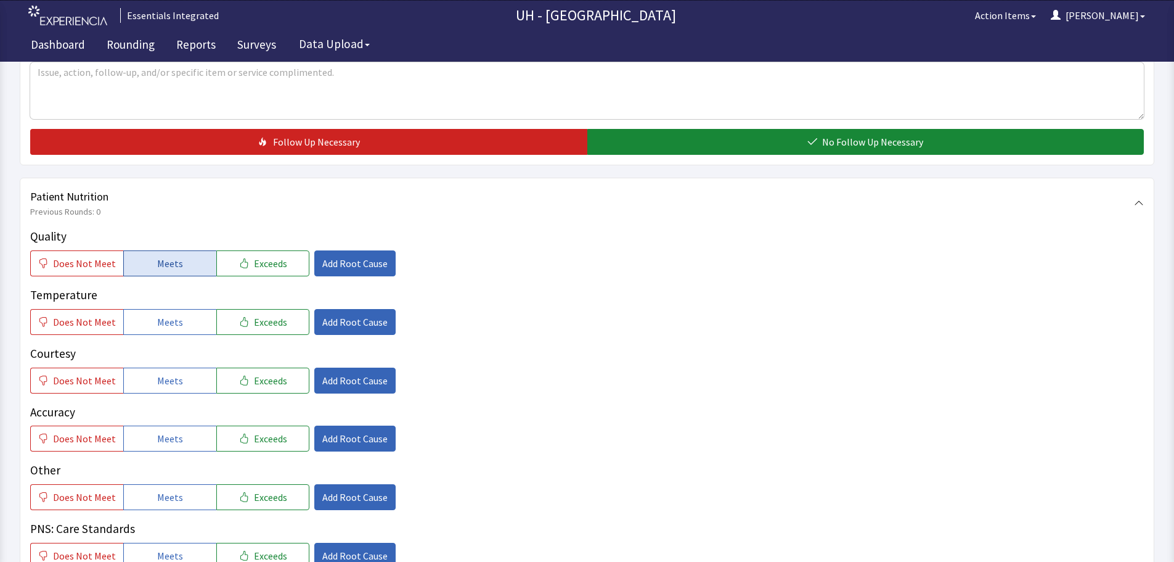
click at [168, 250] on button "Meets" at bounding box center [169, 263] width 93 height 26
click at [169, 314] on span "Meets" at bounding box center [170, 321] width 26 height 15
click at [158, 372] on div "Quality Does Not Meet Meets Exceeds Add Root Cause Temperature Does Not Meet Me…" at bounding box center [587, 397] width 1114 height 341
drag, startPoint x: 158, startPoint y: 369, endPoint x: 160, endPoint y: 383, distance: 14.4
click at [159, 369] on button "Meets" at bounding box center [169, 380] width 93 height 26
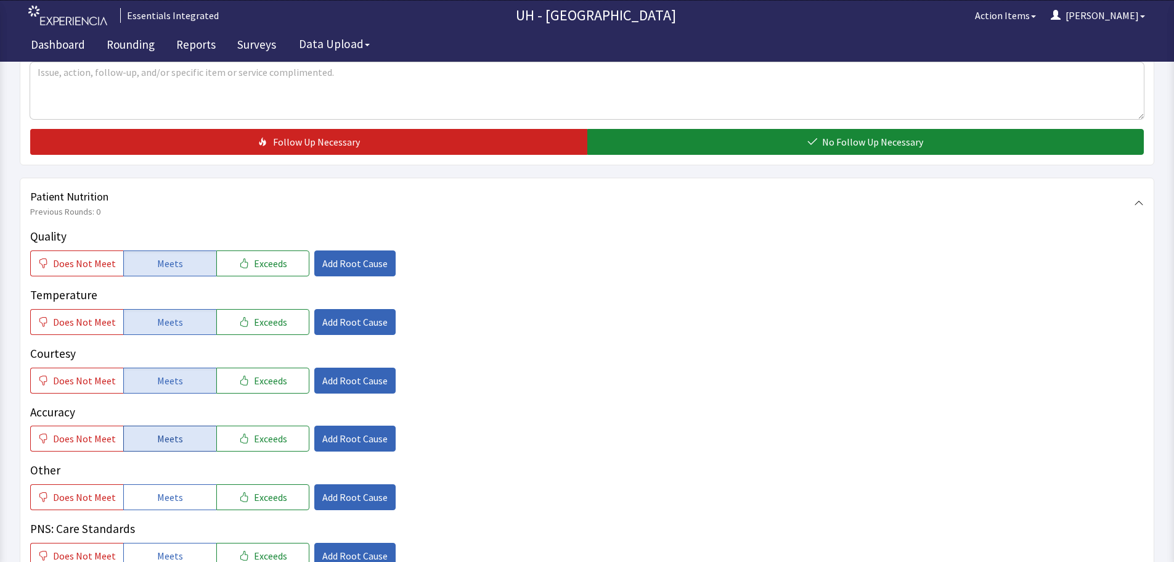
click at [158, 431] on span "Meets" at bounding box center [170, 438] width 26 height 15
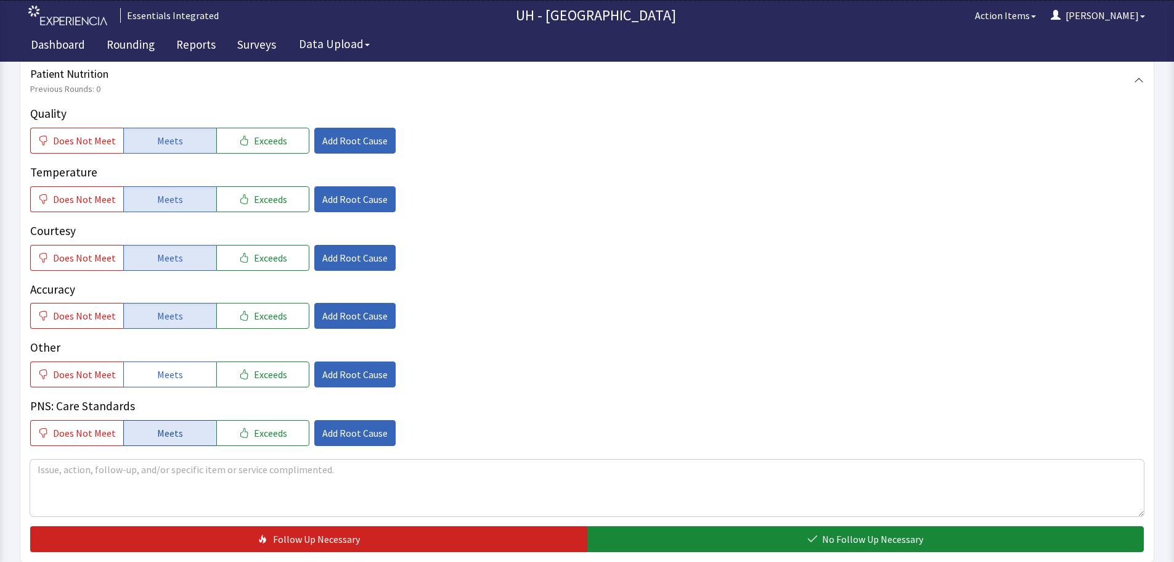
scroll to position [616, 0]
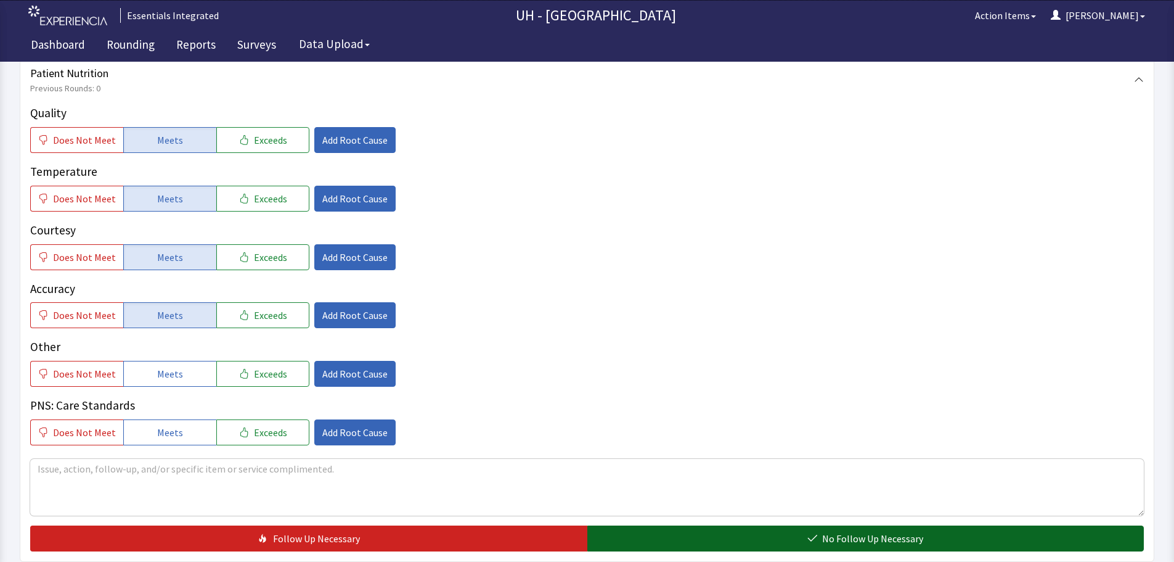
click at [671, 525] on button "No Follow Up Necessary" at bounding box center [865, 538] width 557 height 26
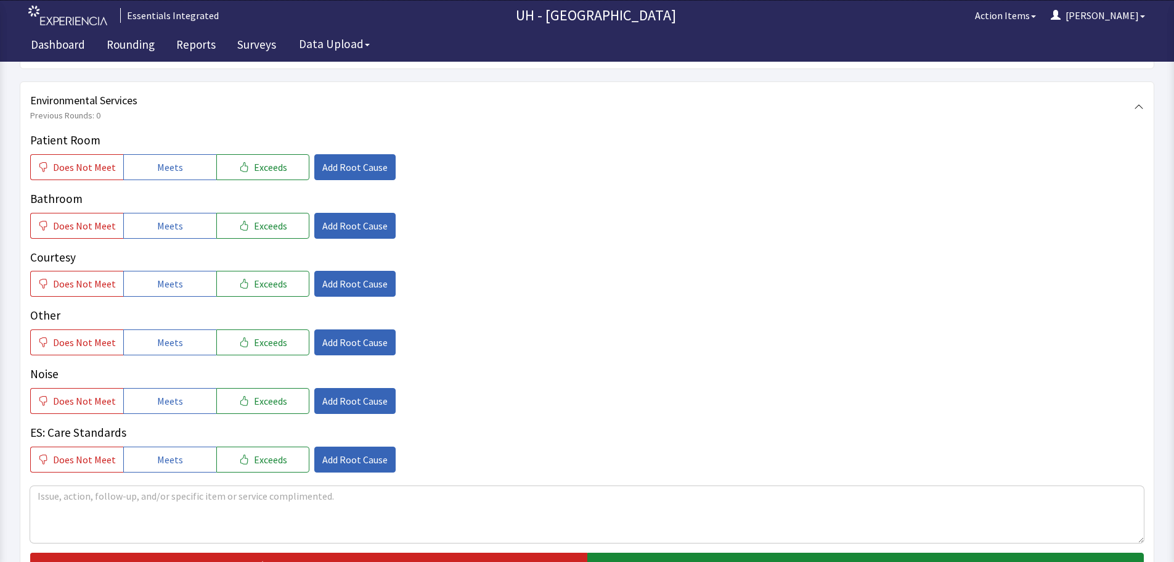
scroll to position [1110, 0]
click at [157, 393] on span "Meets" at bounding box center [170, 400] width 26 height 15
click at [359, 387] on button "Add Root Cause" at bounding box center [354, 400] width 81 height 26
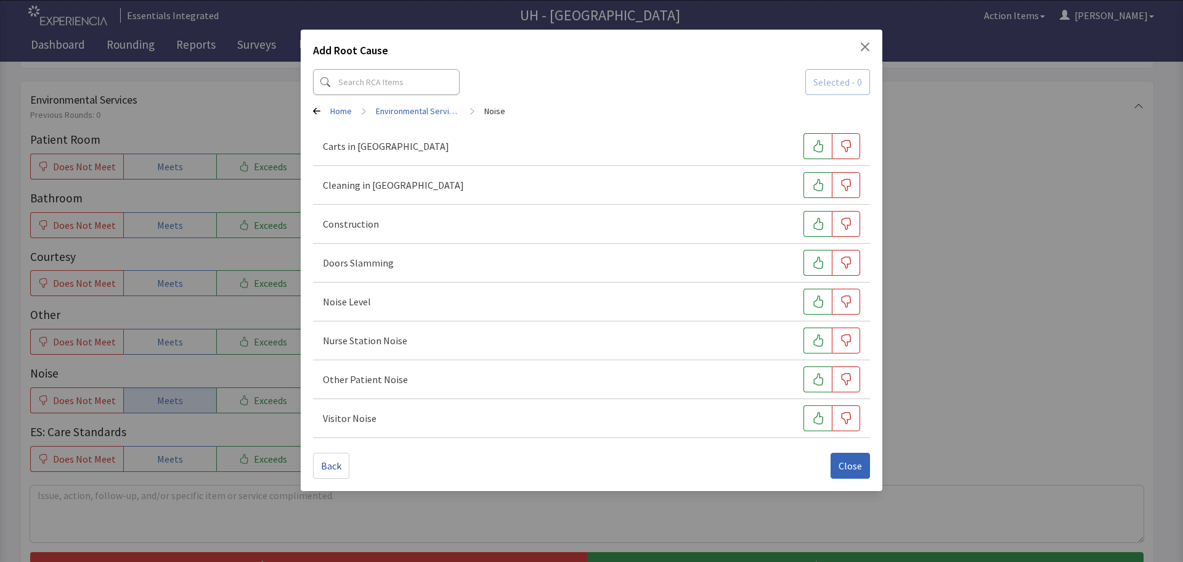
drag, startPoint x: 822, startPoint y: 414, endPoint x: 824, endPoint y: 393, distance: 20.4
click at [822, 412] on icon "button" at bounding box center [818, 418] width 12 height 12
click at [820, 354] on div "Nurse Station Noise" at bounding box center [591, 340] width 557 height 39
click at [821, 378] on icon "button" at bounding box center [818, 379] width 12 height 12
click at [822, 346] on icon "button" at bounding box center [819, 340] width 10 height 12
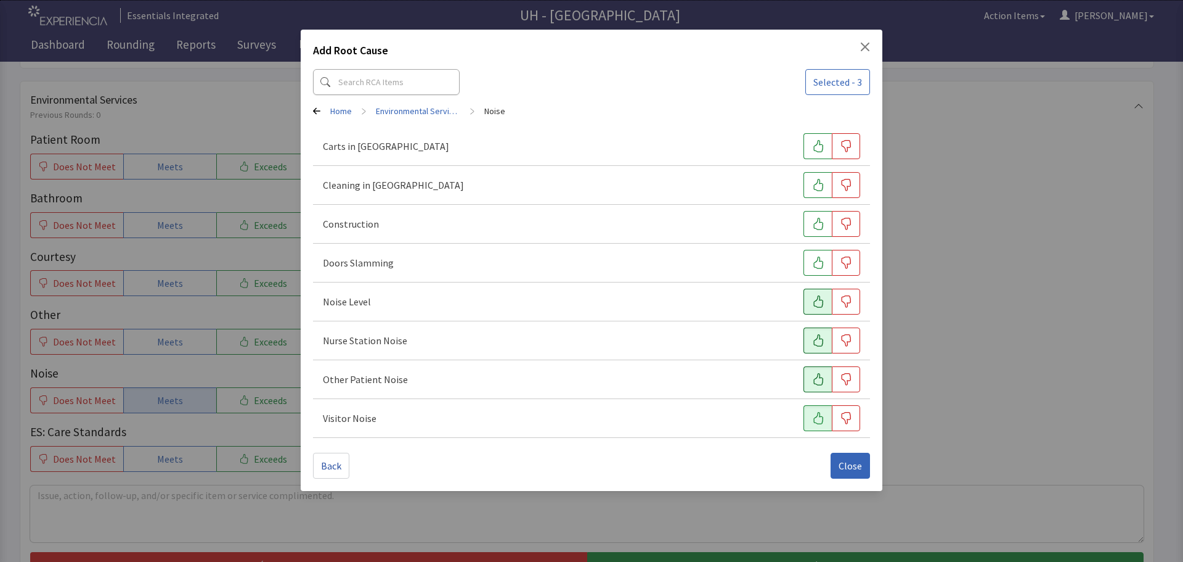
click at [825, 298] on button "button" at bounding box center [818, 301] width 28 height 26
click at [817, 259] on icon "button" at bounding box center [818, 262] width 12 height 12
click at [852, 465] on span "Close" at bounding box center [850, 465] width 23 height 15
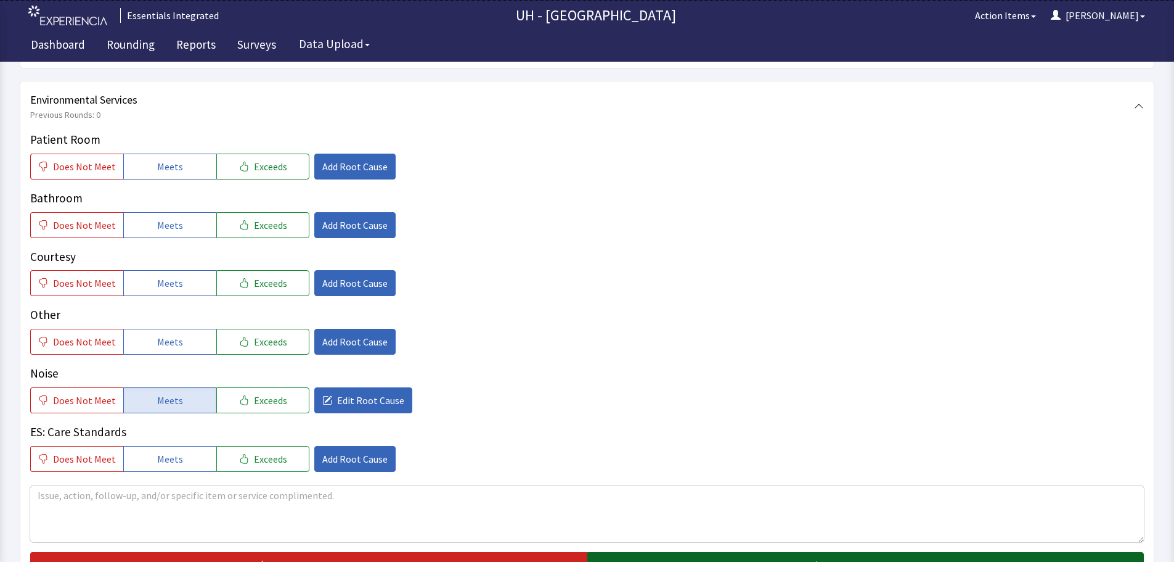
click at [851, 557] on span "No Follow Up Necessary" at bounding box center [872, 564] width 101 height 15
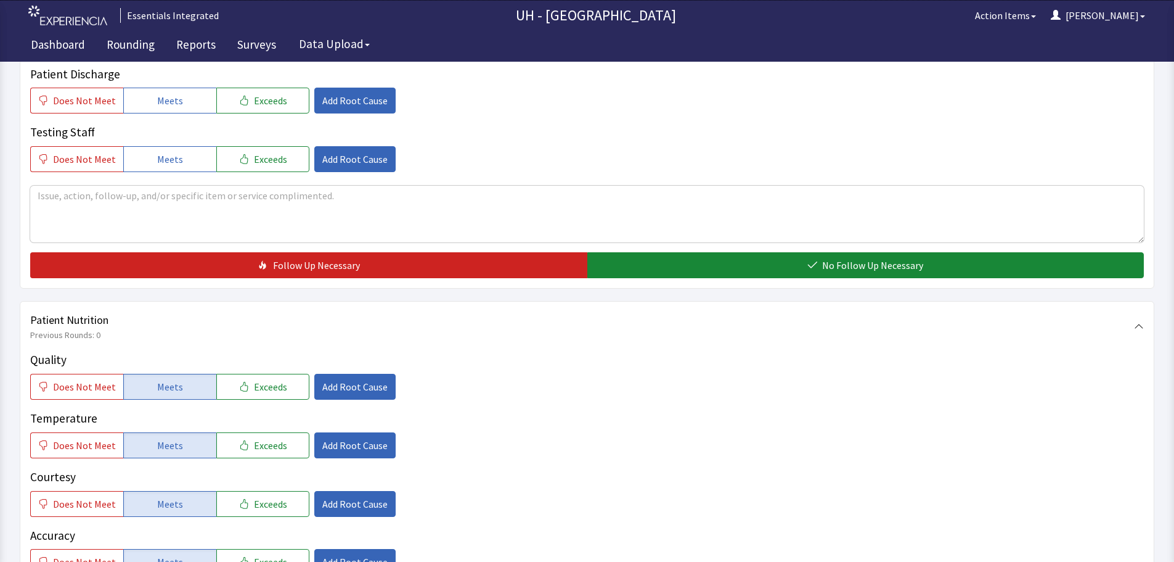
scroll to position [0, 0]
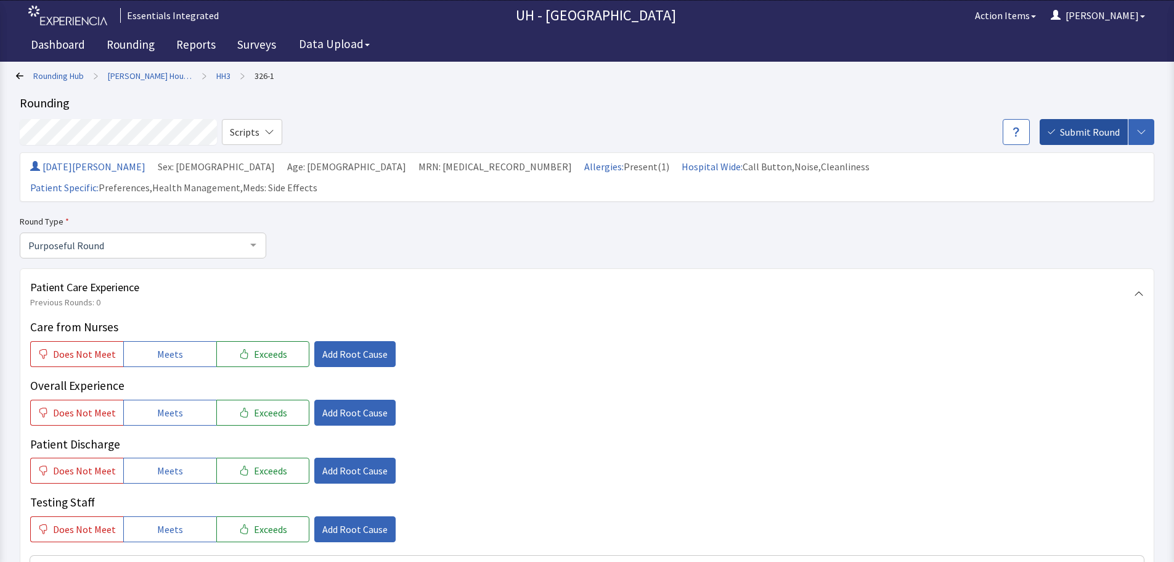
click at [1050, 133] on icon "button" at bounding box center [1051, 131] width 7 height 5
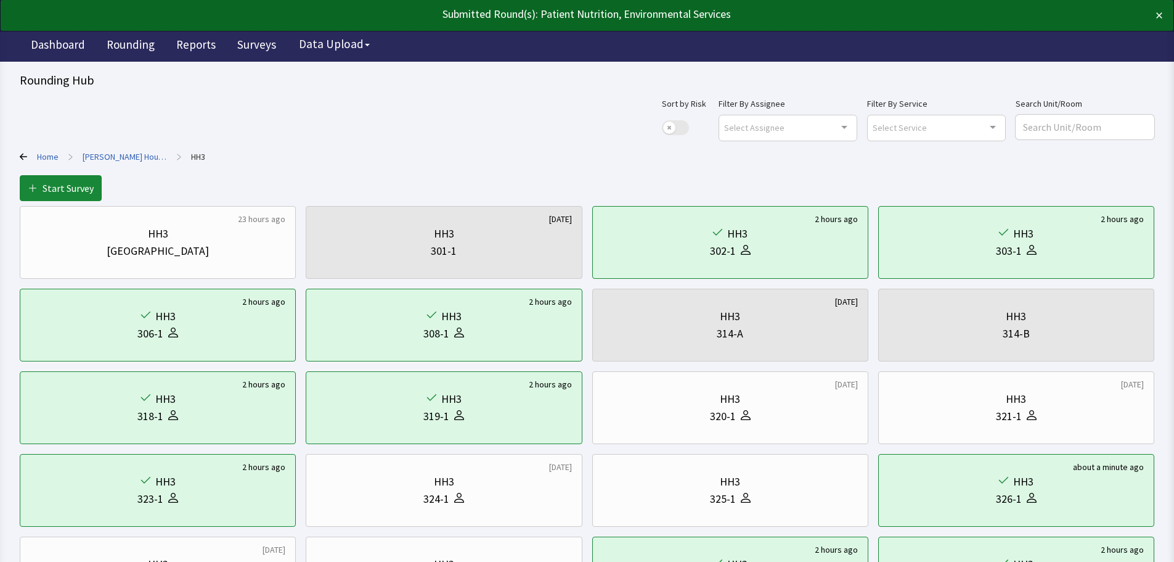
click at [44, 151] on link "Home" at bounding box center [48, 156] width 22 height 12
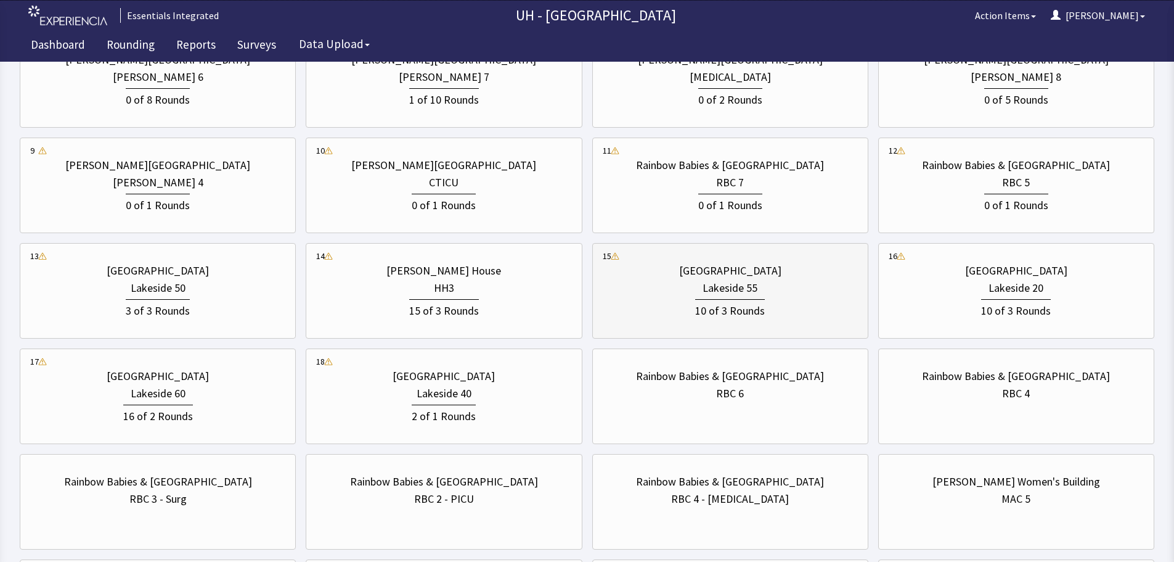
scroll to position [493, 0]
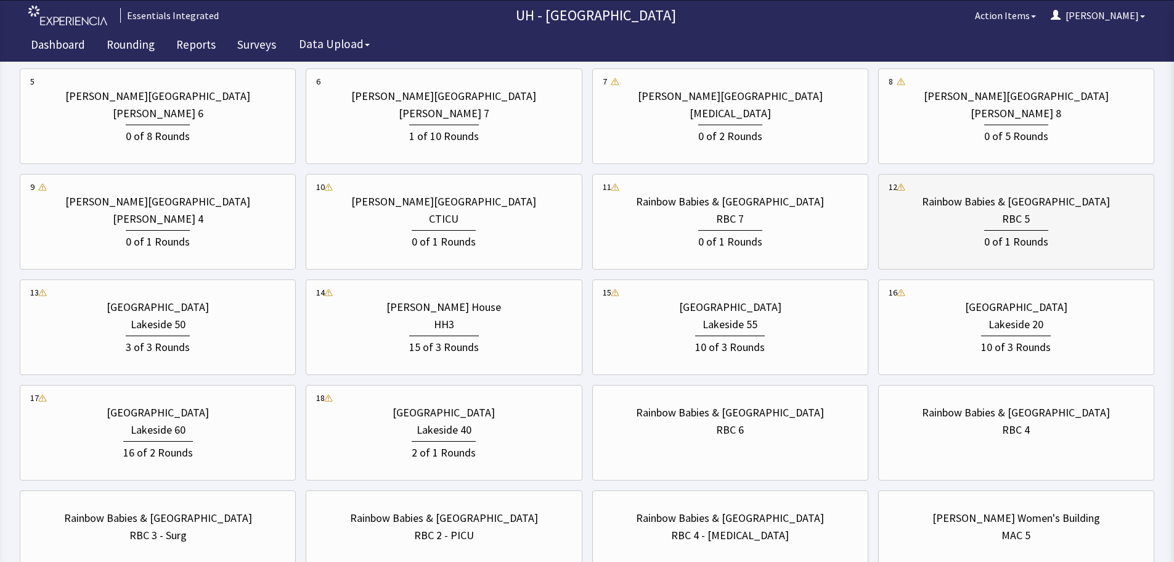
click at [908, 230] on div "0 of 1 Rounds" at bounding box center [1016, 238] width 255 height 23
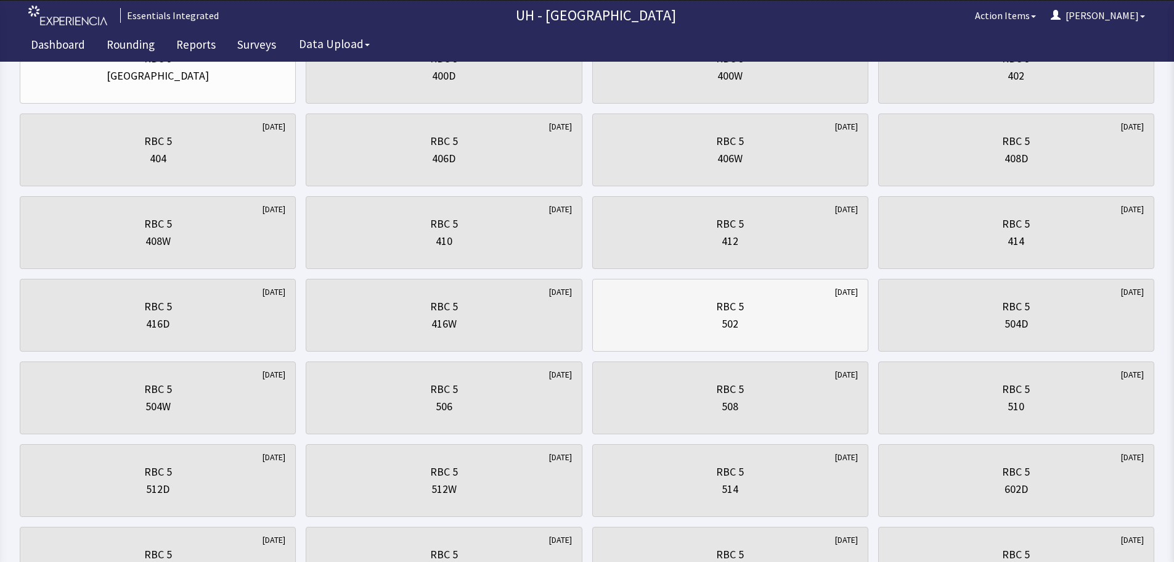
scroll to position [185, 0]
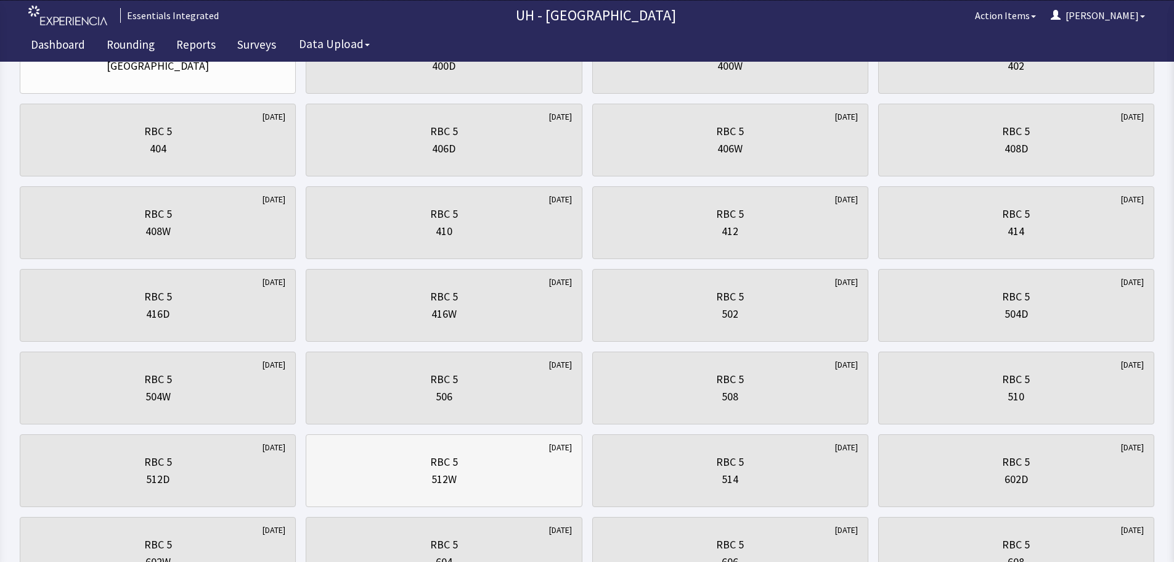
click at [494, 487] on div "512W" at bounding box center [443, 478] width 255 height 17
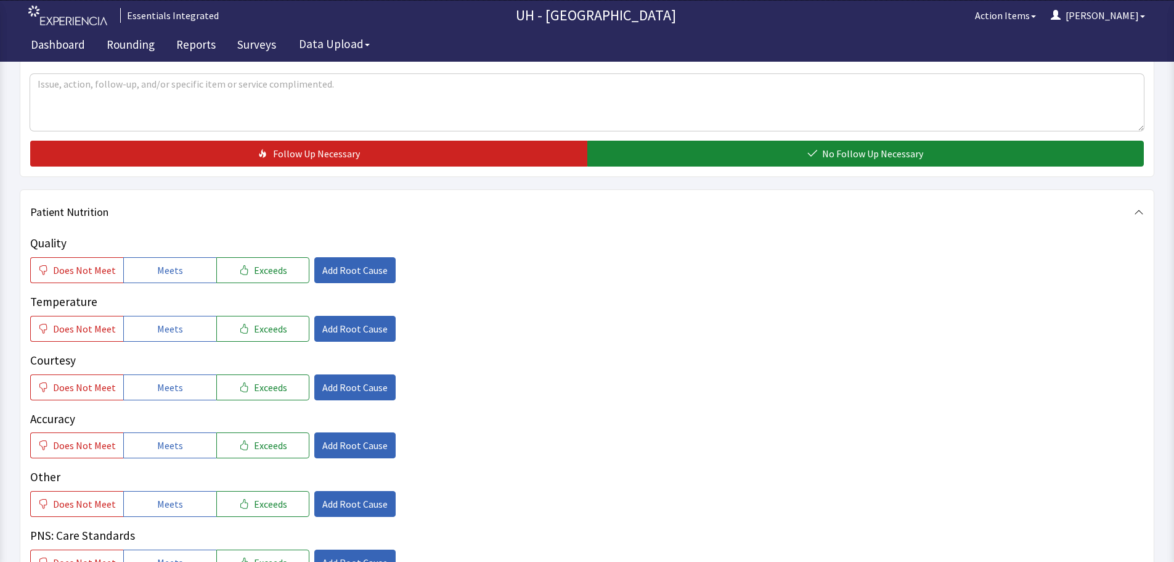
scroll to position [431, 0]
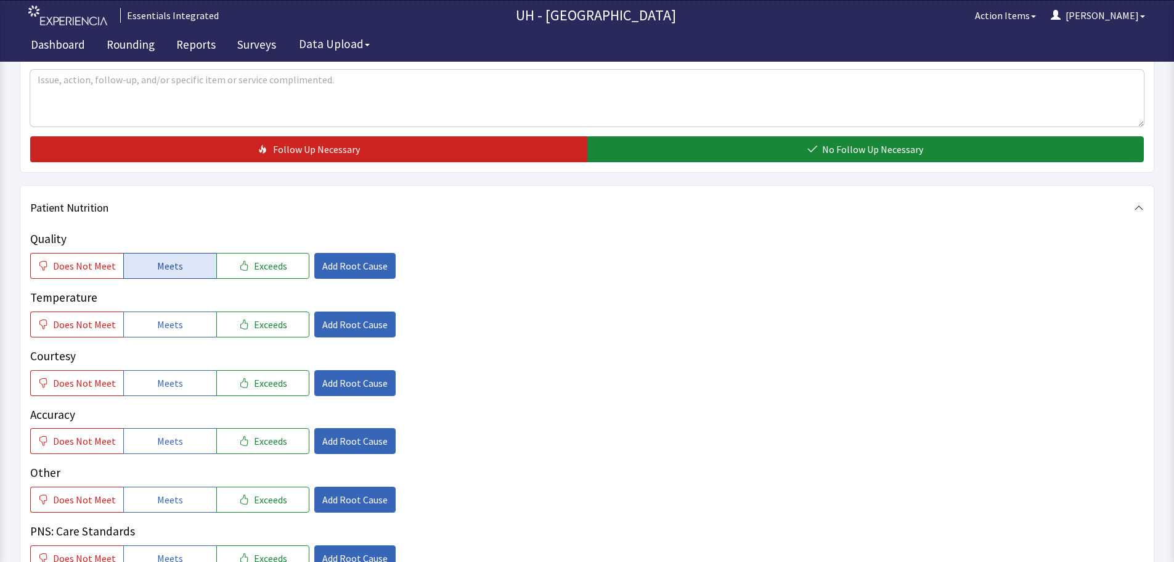
click at [164, 266] on span "Meets" at bounding box center [170, 265] width 26 height 15
drag, startPoint x: 141, startPoint y: 326, endPoint x: 141, endPoint y: 333, distance: 6.8
click at [141, 326] on button "Meets" at bounding box center [169, 324] width 93 height 26
click at [161, 382] on span "Meets" at bounding box center [170, 382] width 26 height 15
click at [174, 441] on span "Meets" at bounding box center [170, 440] width 26 height 15
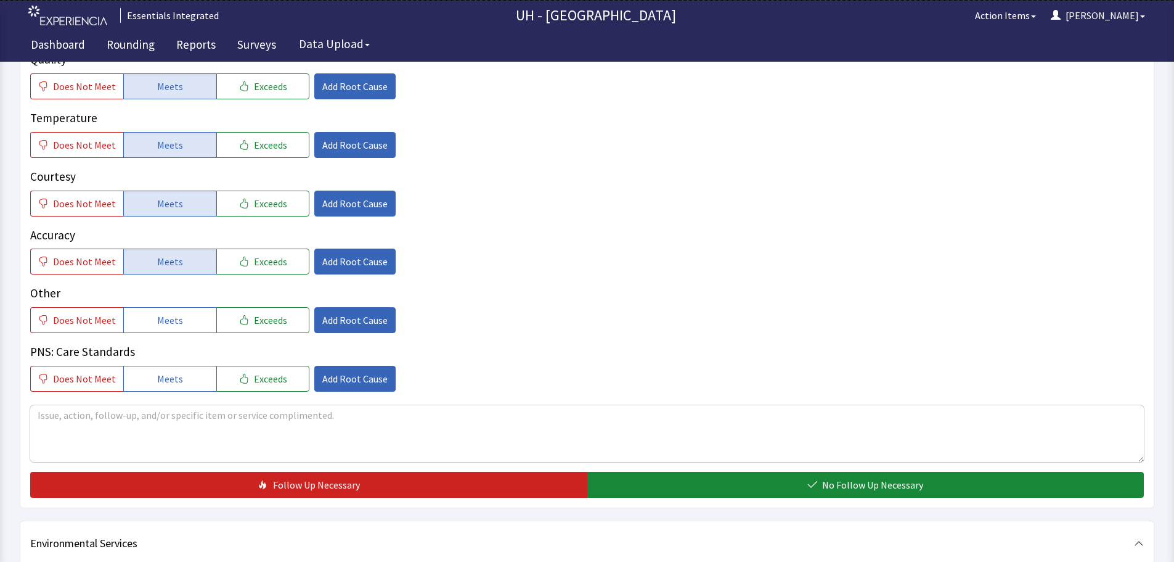
scroll to position [616, 0]
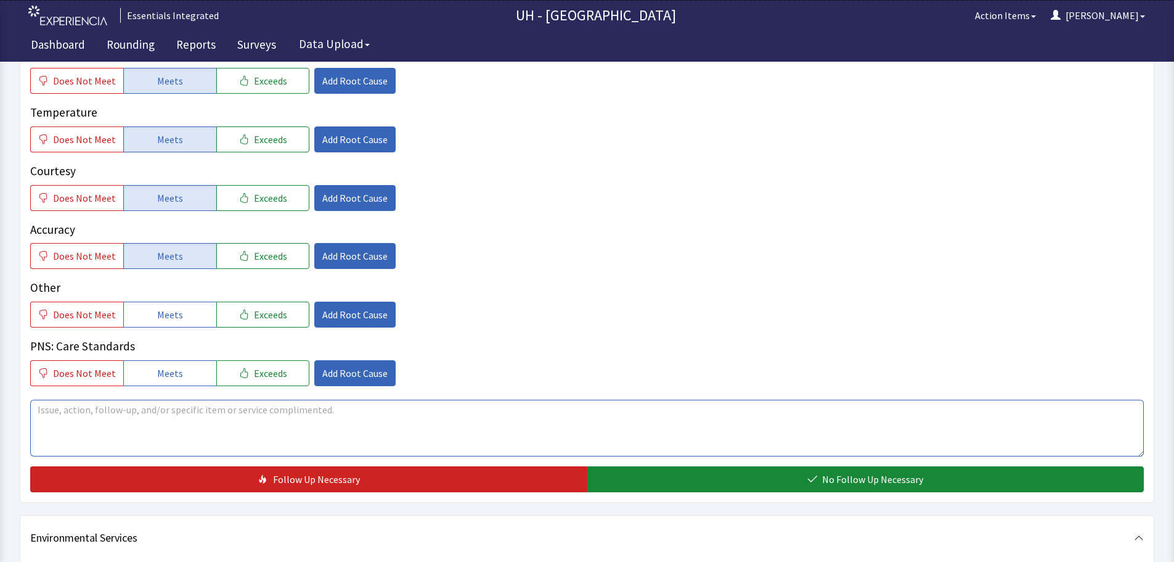
click at [326, 441] on textarea at bounding box center [587, 427] width 1114 height 57
type textarea "s"
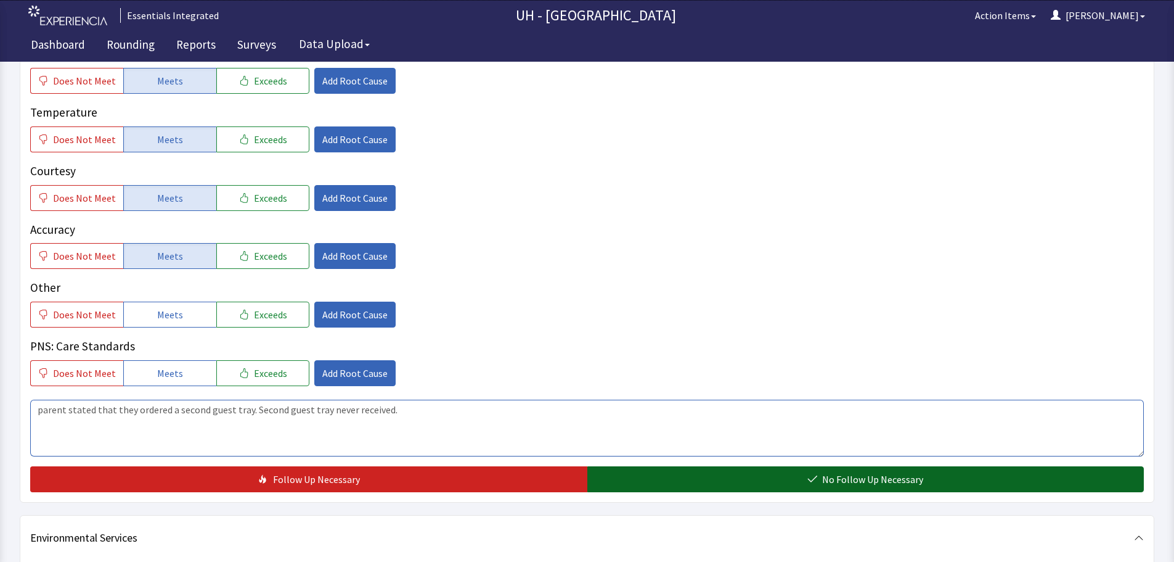
type textarea "parent stated that they ordered a second guest tray. Second guest tray never re…"
click at [662, 475] on button "No Follow Up Necessary" at bounding box center [865, 479] width 557 height 26
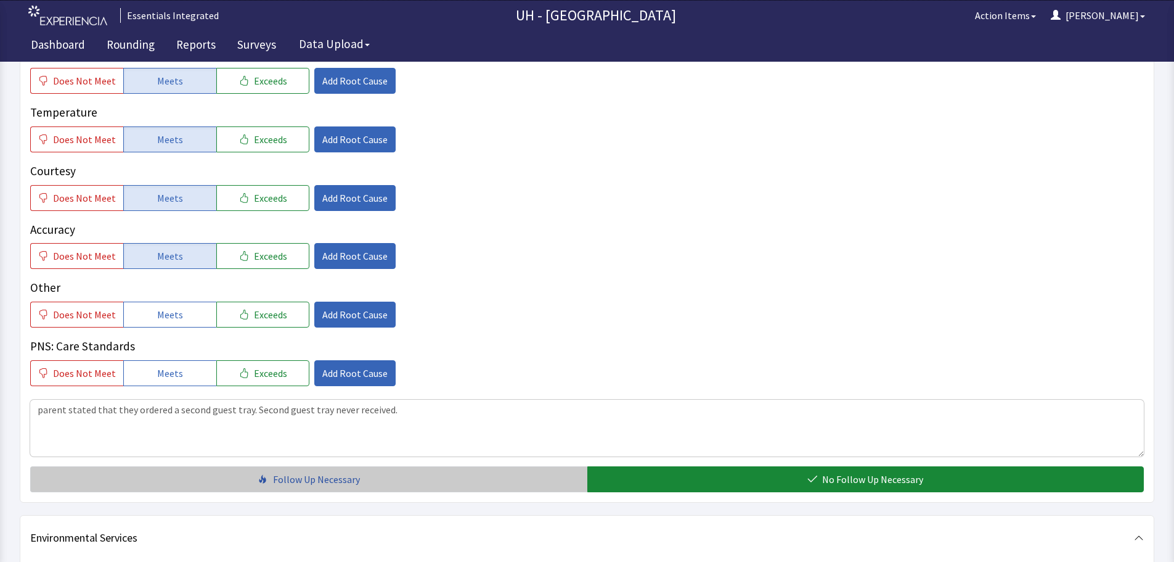
click at [494, 490] on button "Follow Up Necessary" at bounding box center [308, 479] width 557 height 26
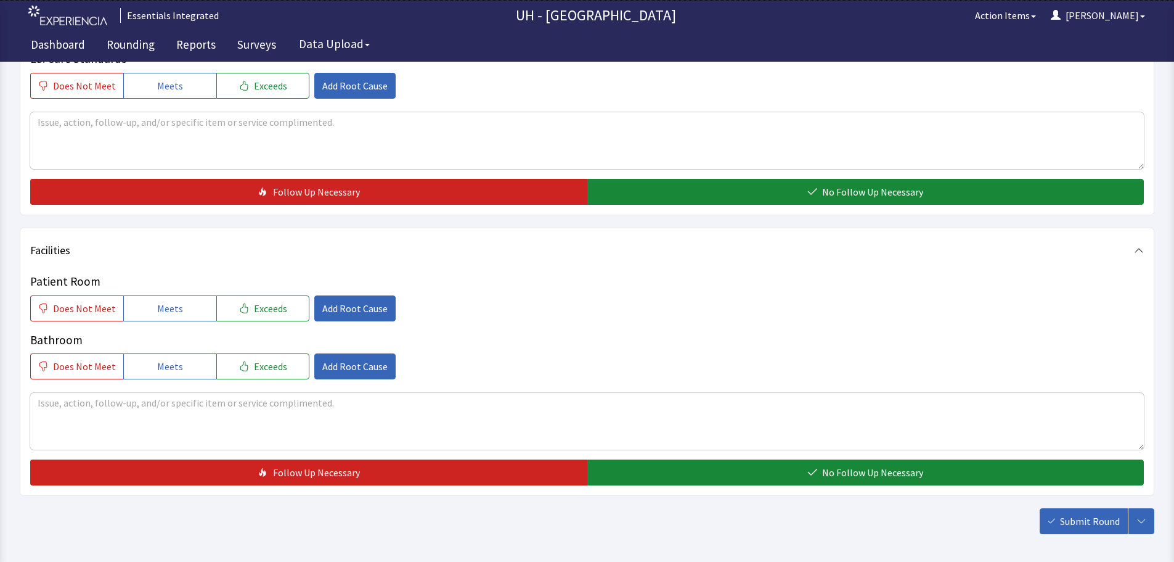
scroll to position [1472, 0]
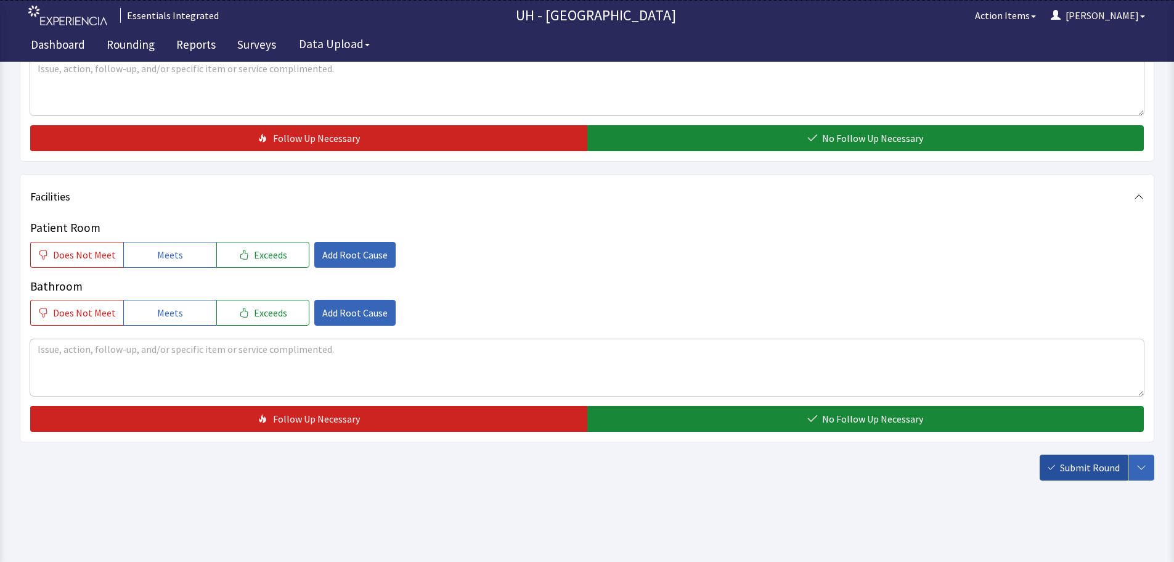
click at [1108, 469] on span "Submit Round" at bounding box center [1090, 467] width 60 height 15
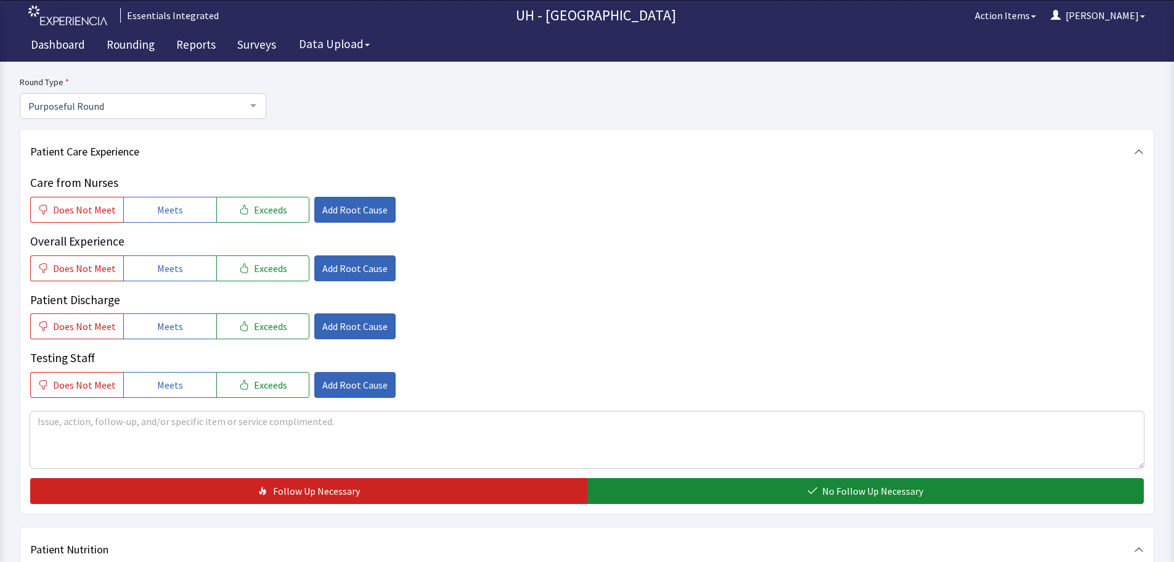
scroll to position [0, 0]
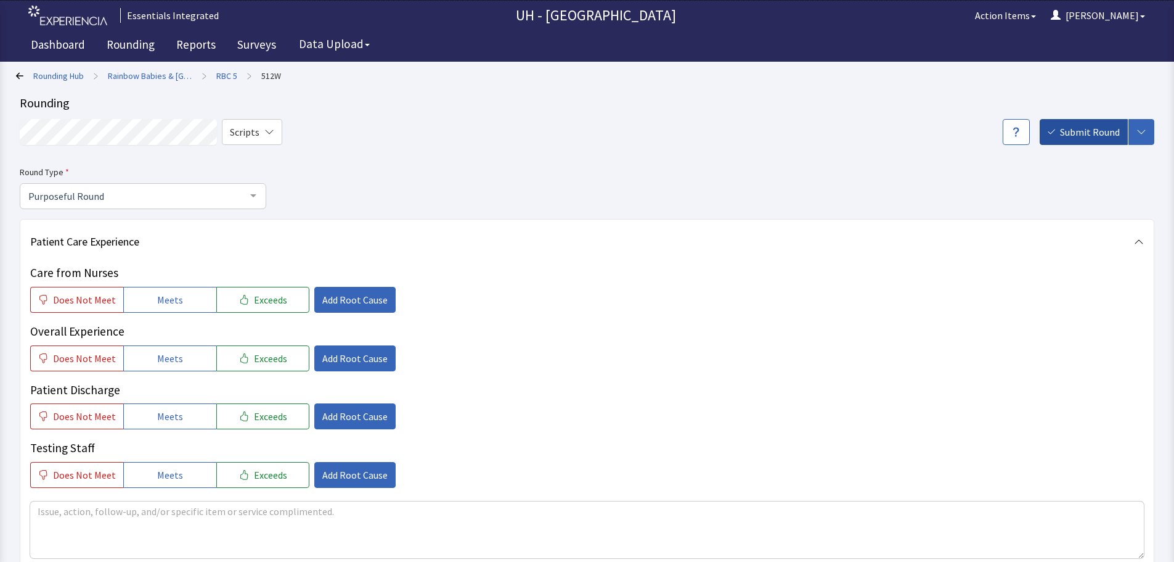
drag, startPoint x: 1171, startPoint y: 104, endPoint x: 1097, endPoint y: 133, distance: 78.9
click at [1097, 131] on span "Submit Round" at bounding box center [1090, 132] width 60 height 15
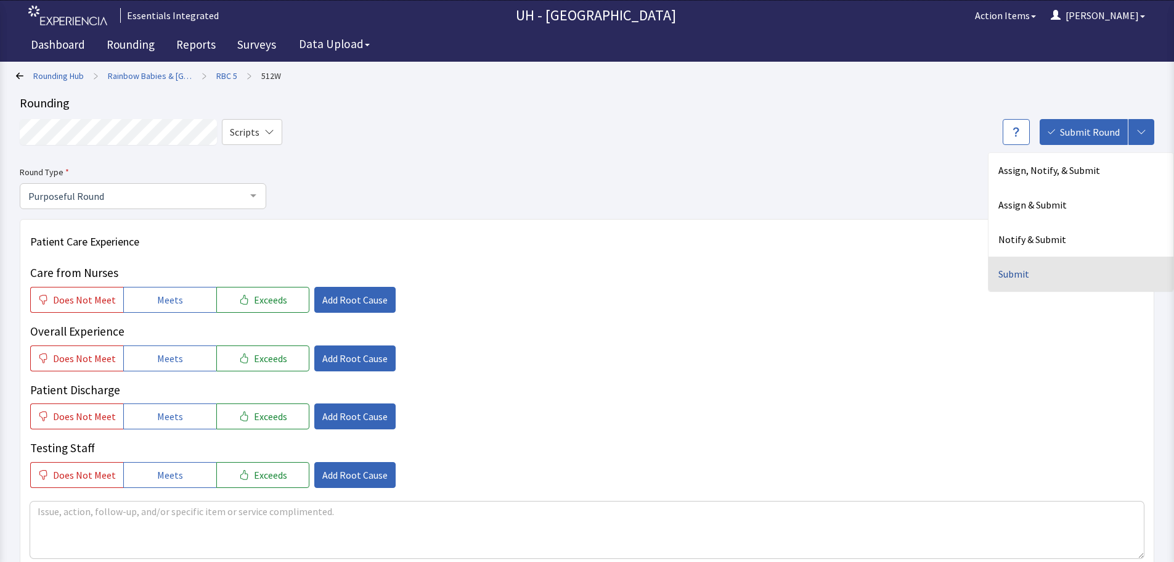
click at [1040, 272] on div "Submit" at bounding box center [1081, 273] width 185 height 35
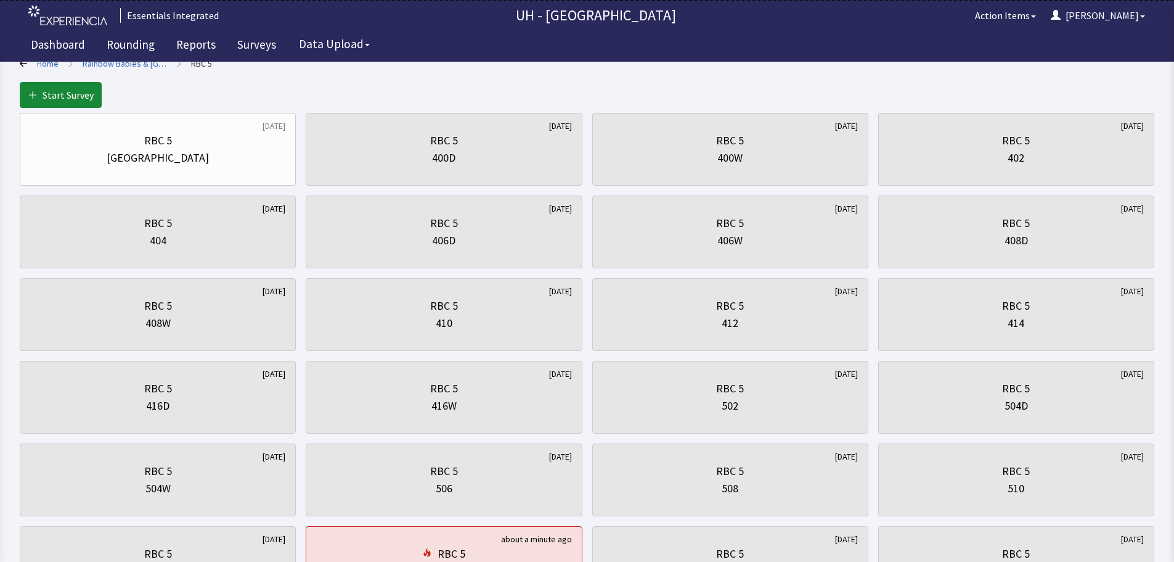
scroll to position [247, 0]
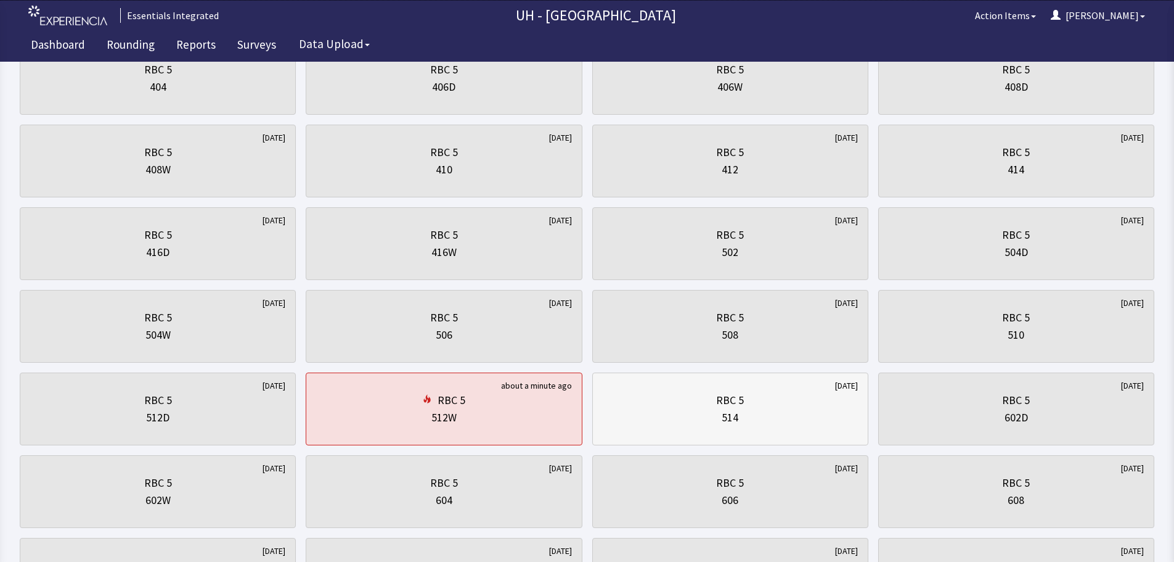
click at [775, 432] on div "RBC 5 514" at bounding box center [730, 408] width 255 height 59
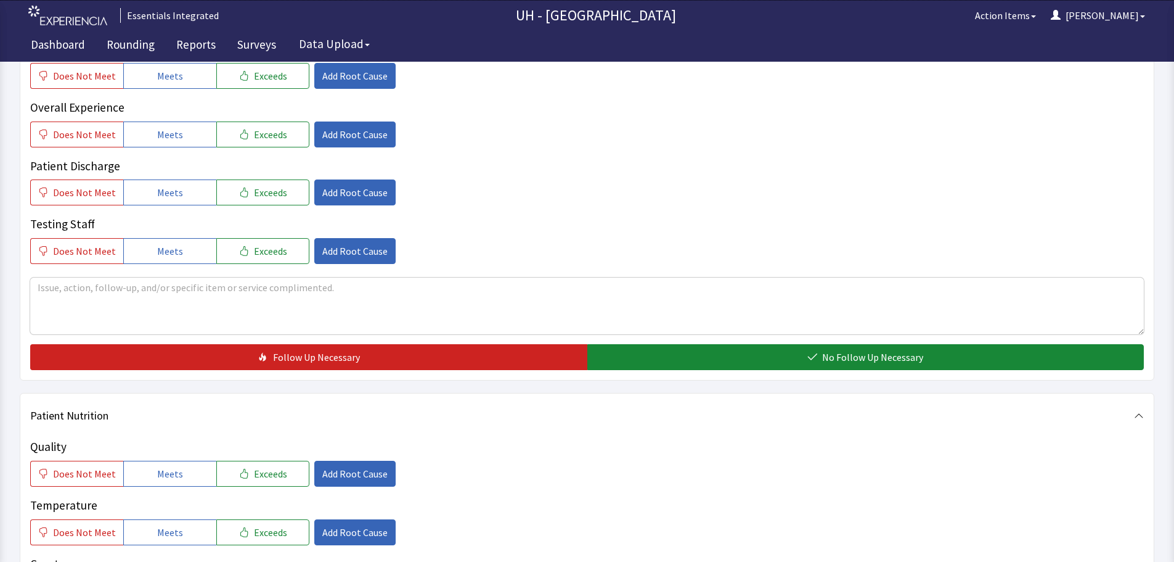
scroll to position [370, 0]
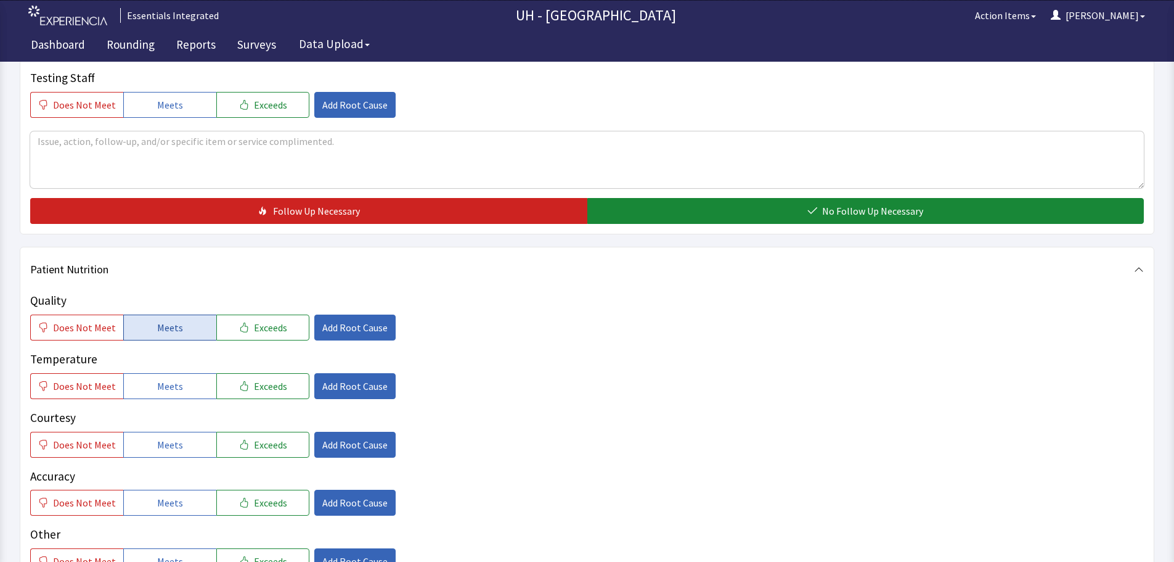
click at [190, 331] on button "Meets" at bounding box center [169, 327] width 93 height 26
click at [191, 385] on button "Meets" at bounding box center [169, 386] width 93 height 26
click at [252, 454] on button "Exceeds" at bounding box center [262, 444] width 93 height 26
click at [175, 506] on span "Meets" at bounding box center [170, 502] width 26 height 15
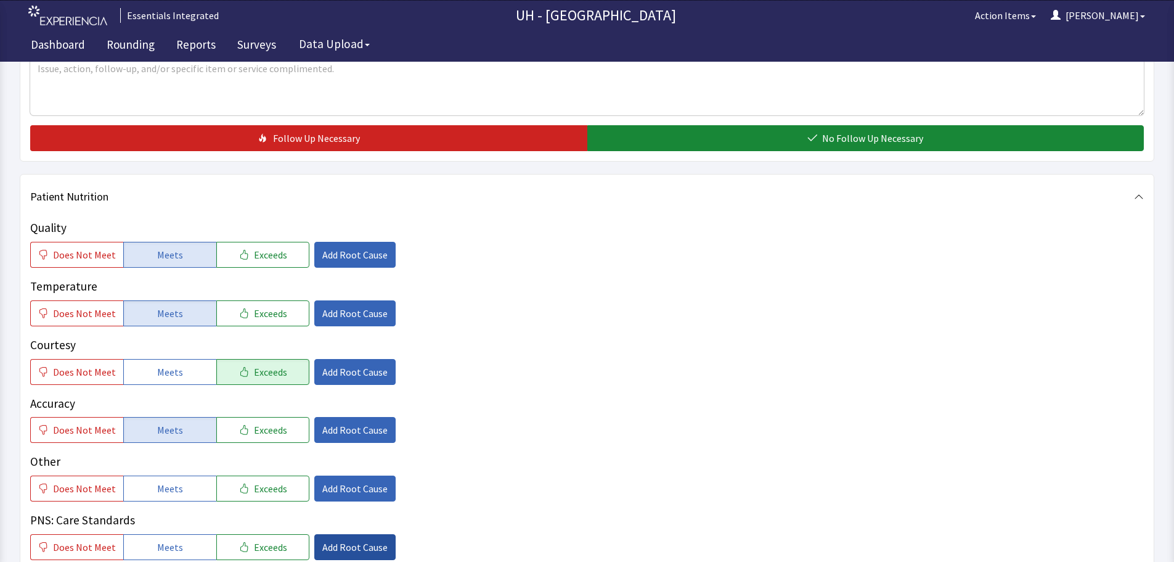
scroll to position [555, 0]
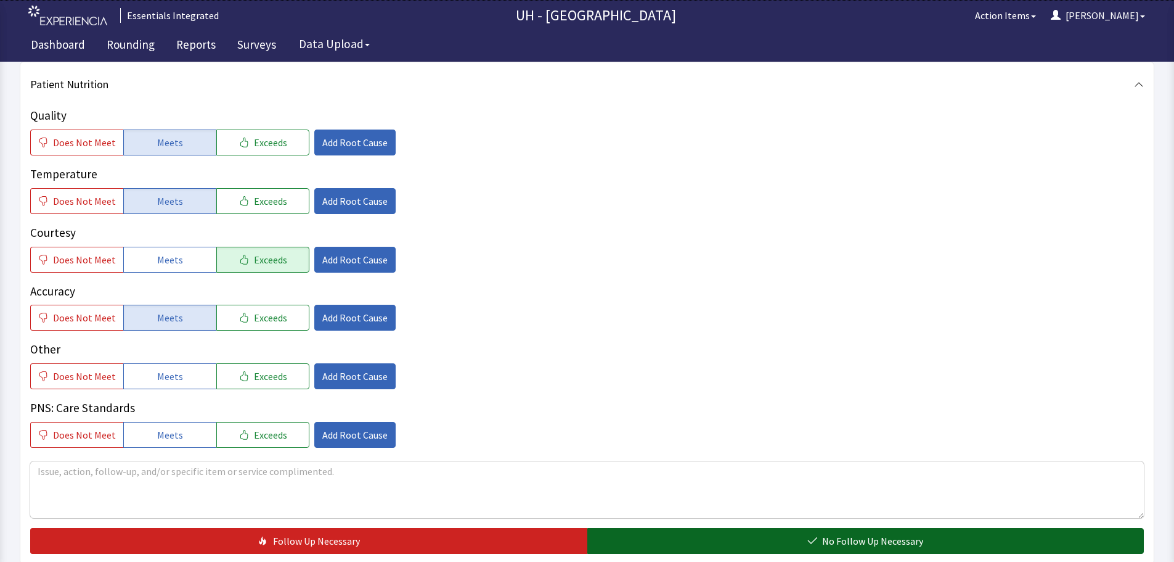
click at [793, 541] on button "No Follow Up Necessary" at bounding box center [865, 541] width 557 height 26
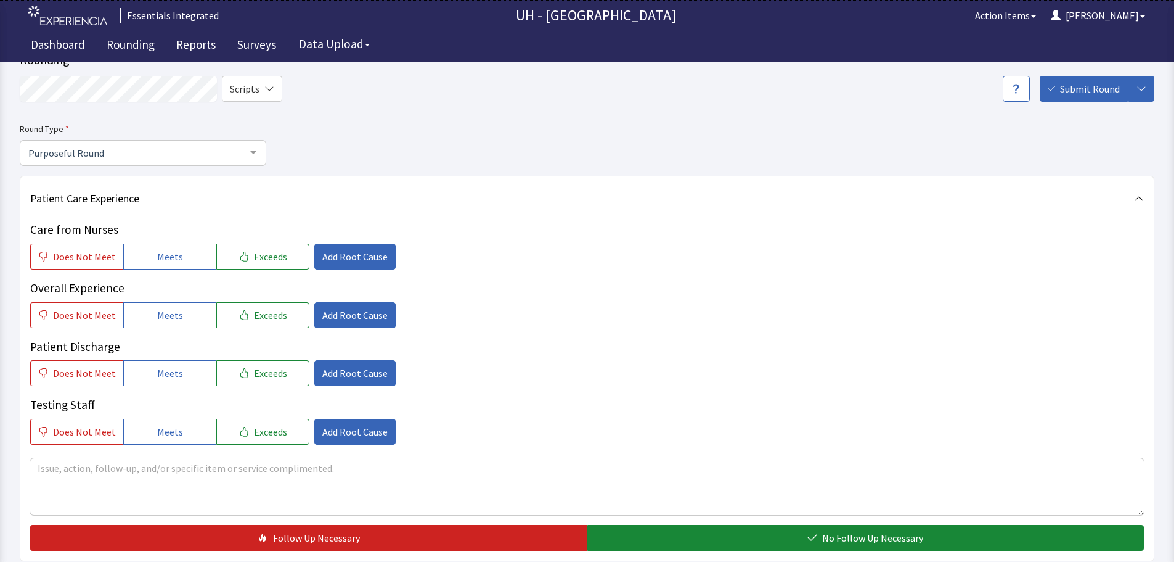
scroll to position [0, 0]
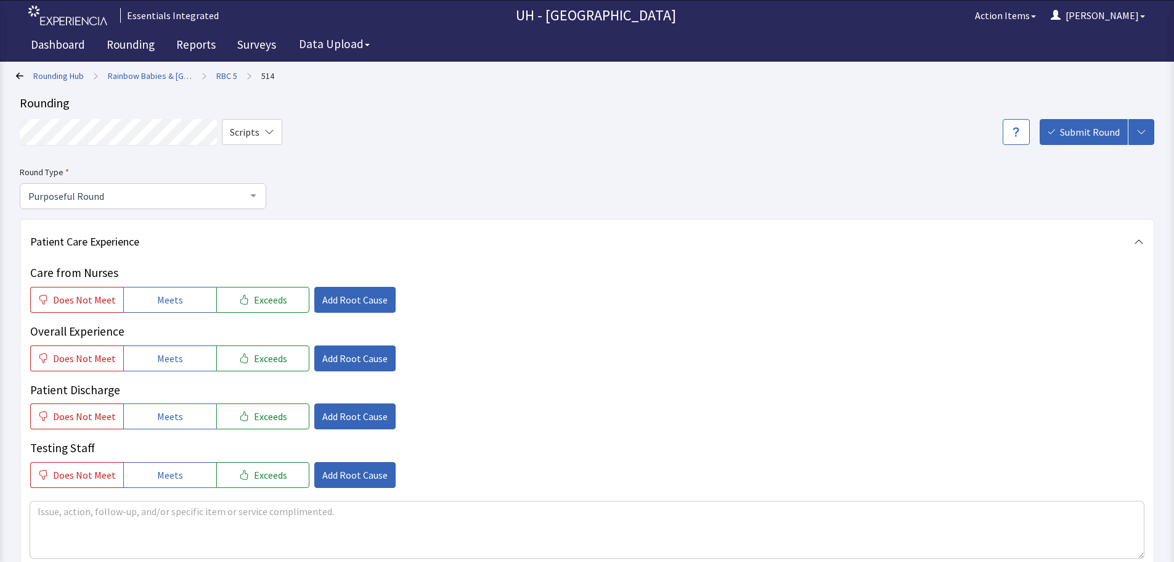
click at [1084, 131] on span "Submit Round" at bounding box center [1090, 132] width 60 height 15
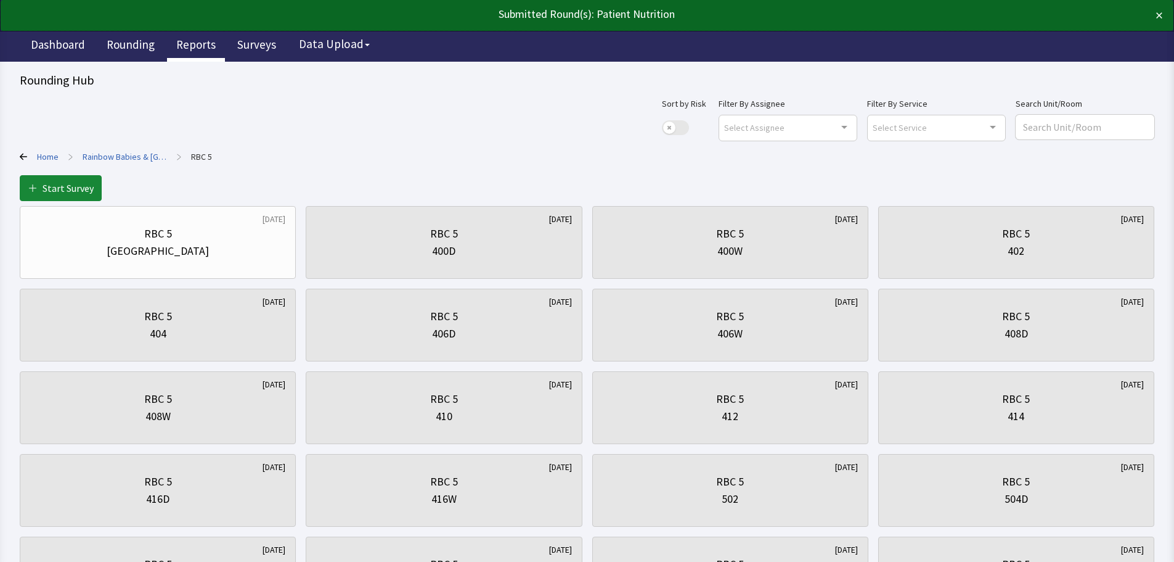
click at [191, 43] on link "Reports" at bounding box center [196, 46] width 58 height 31
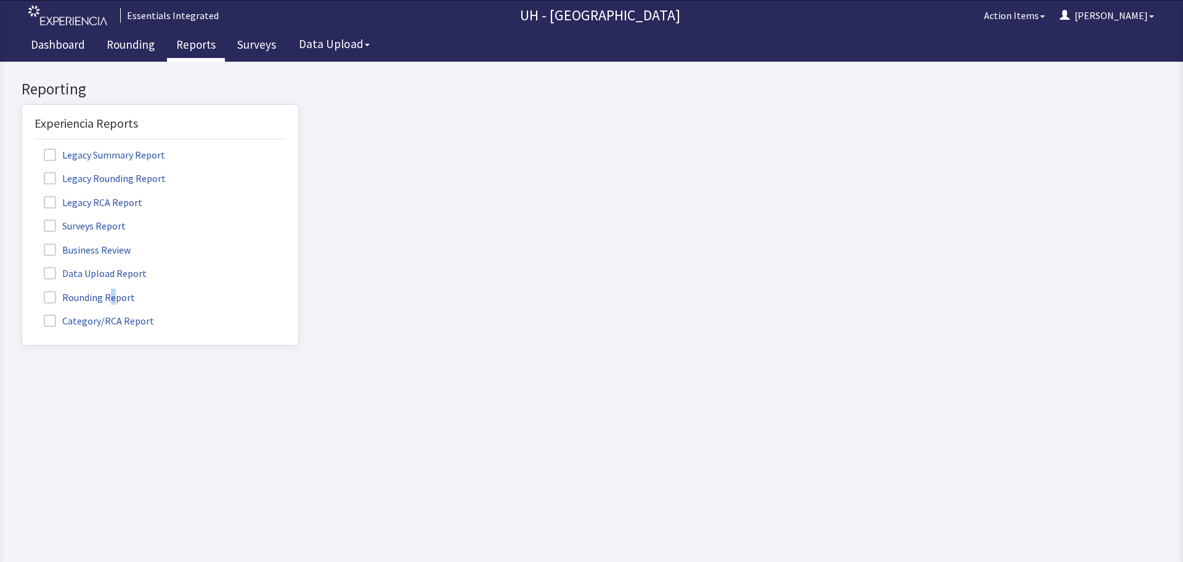
click at [110, 298] on label "Rounding Report" at bounding box center [91, 296] width 113 height 16
click at [51, 294] on span at bounding box center [50, 297] width 12 height 12
click at [22, 290] on input "Rounding Report" at bounding box center [22, 290] width 0 height 0
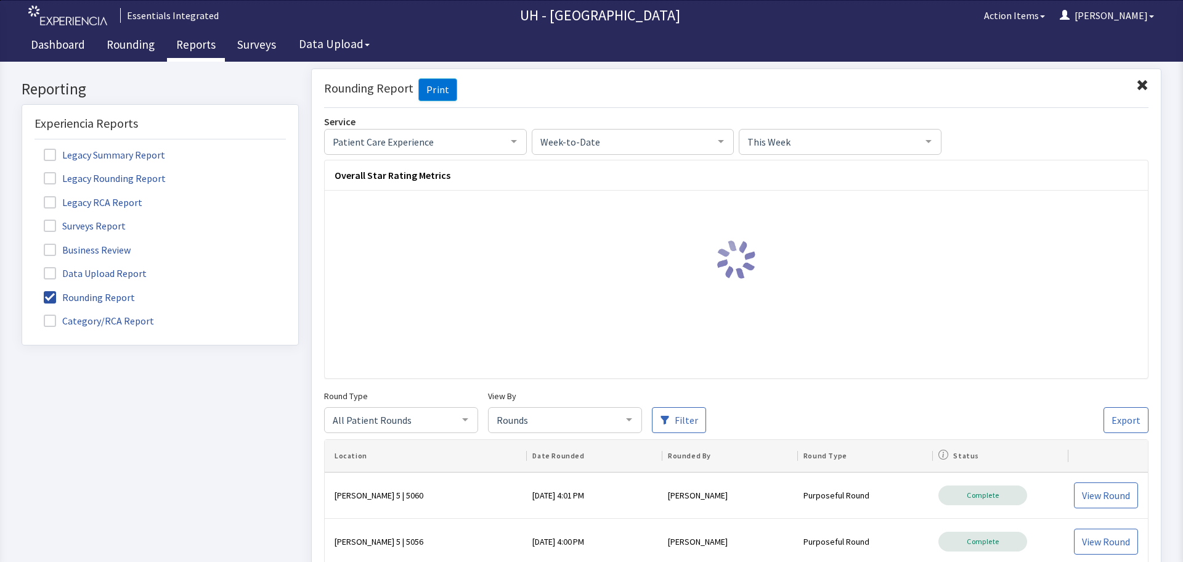
click at [518, 139] on div at bounding box center [514, 140] width 25 height 23
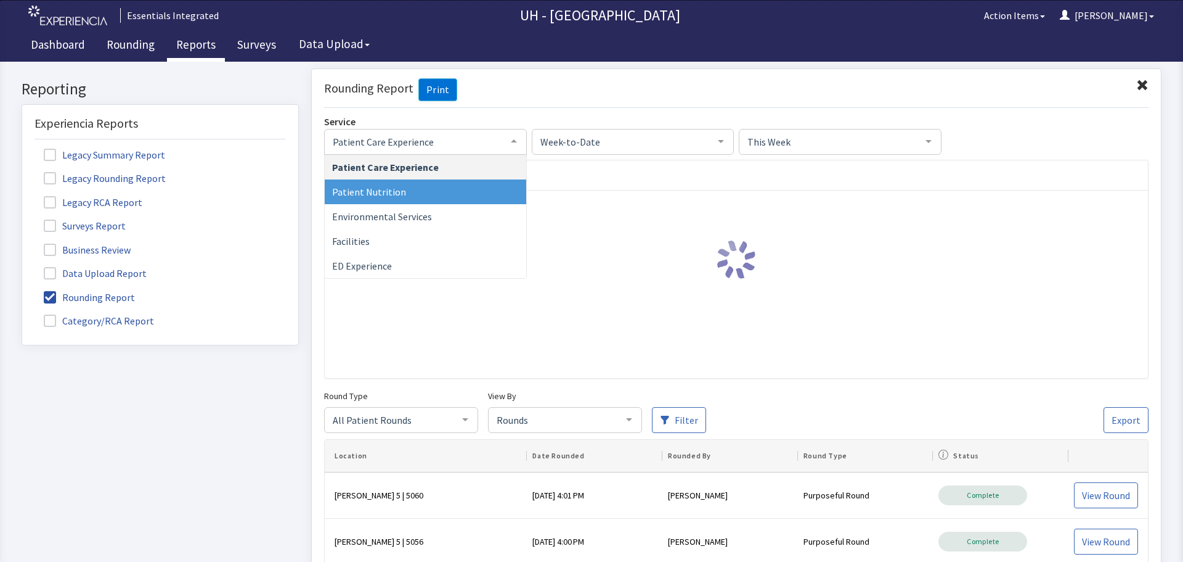
click at [421, 194] on span "Patient Nutrition" at bounding box center [426, 191] width 202 height 25
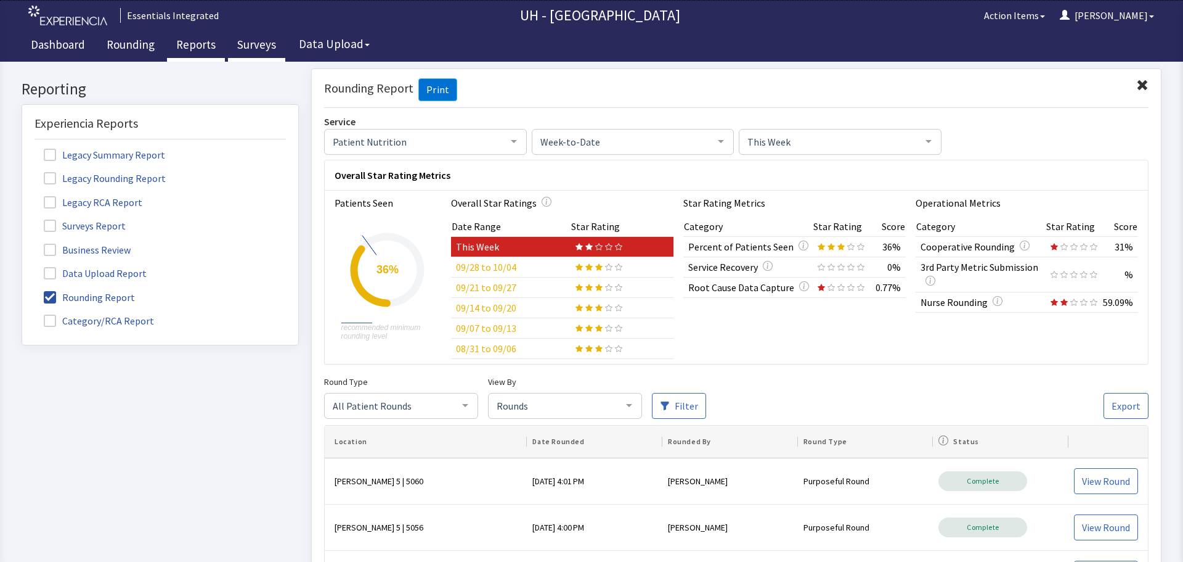
click at [251, 38] on link "Surveys" at bounding box center [256, 46] width 57 height 31
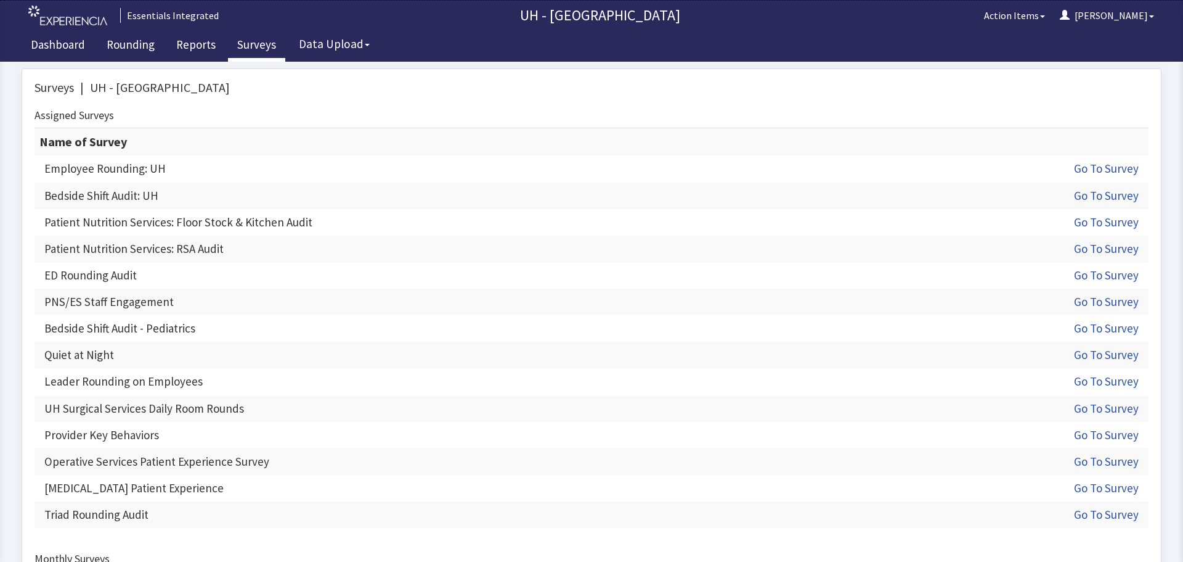
click at [194, 46] on link "Reports" at bounding box center [196, 46] width 58 height 31
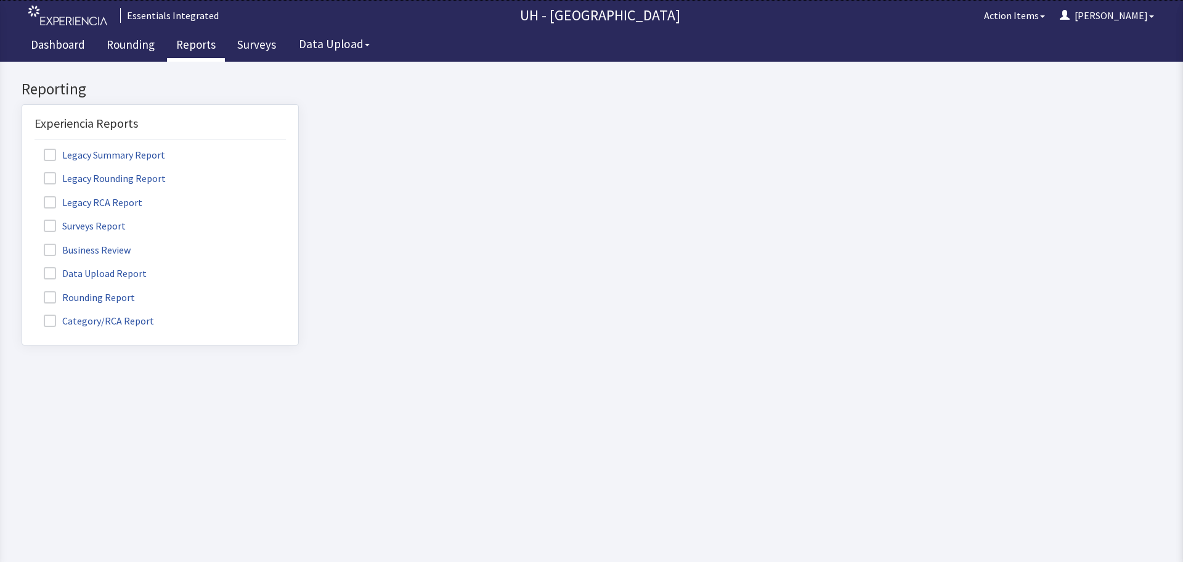
click at [105, 300] on label "Rounding Report" at bounding box center [91, 296] width 113 height 16
click at [22, 290] on input "Rounding Report" at bounding box center [22, 290] width 0 height 0
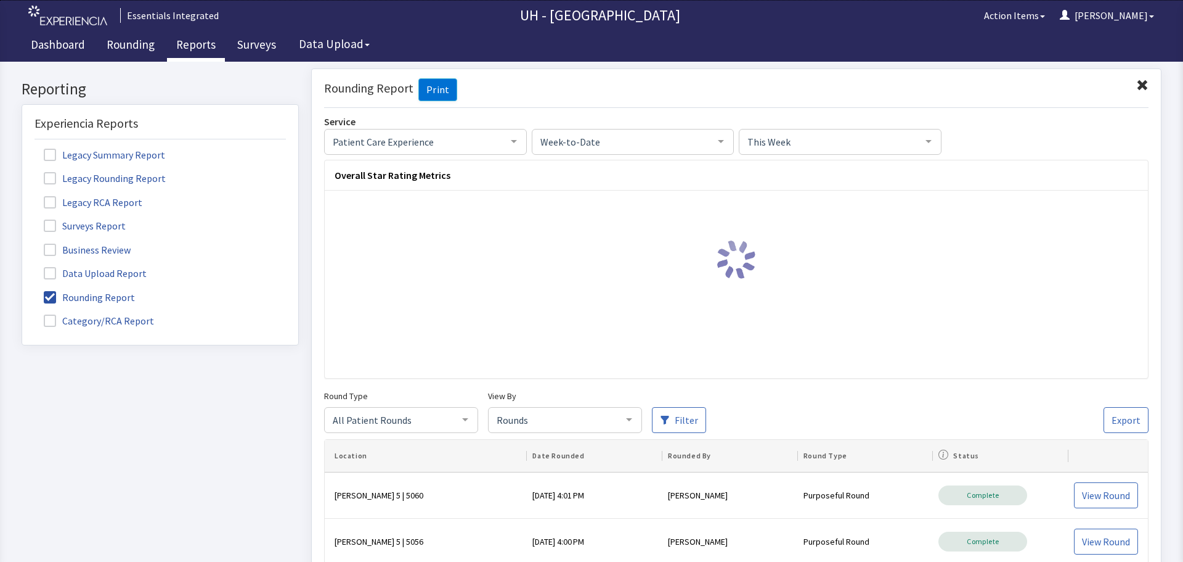
click at [481, 142] on span "Patient Care Experience" at bounding box center [416, 141] width 172 height 14
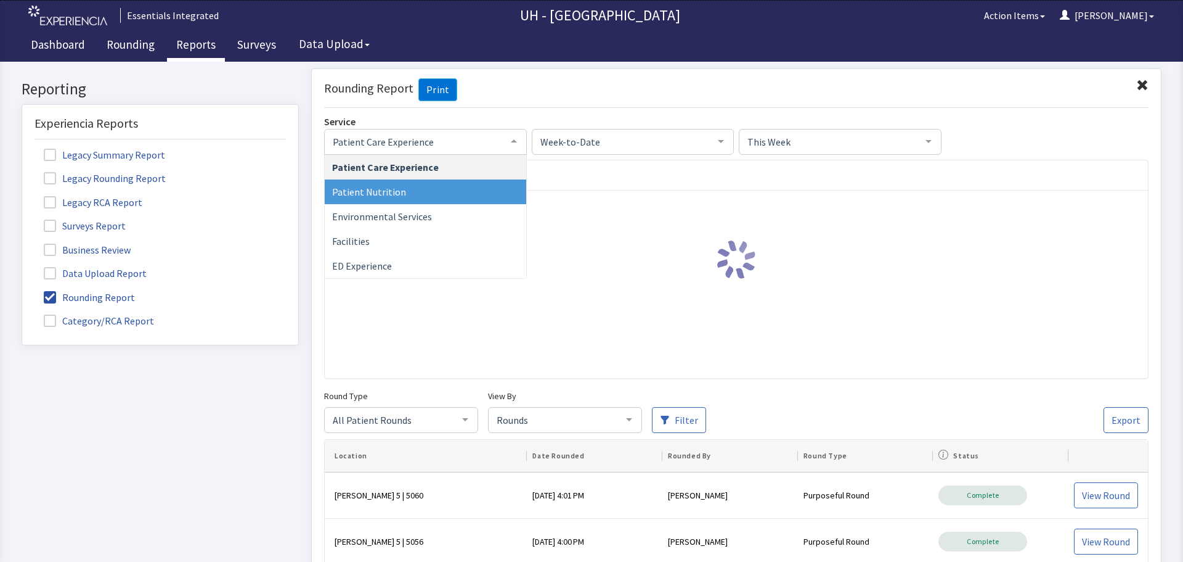
click at [448, 197] on span "Patient Nutrition" at bounding box center [426, 191] width 202 height 25
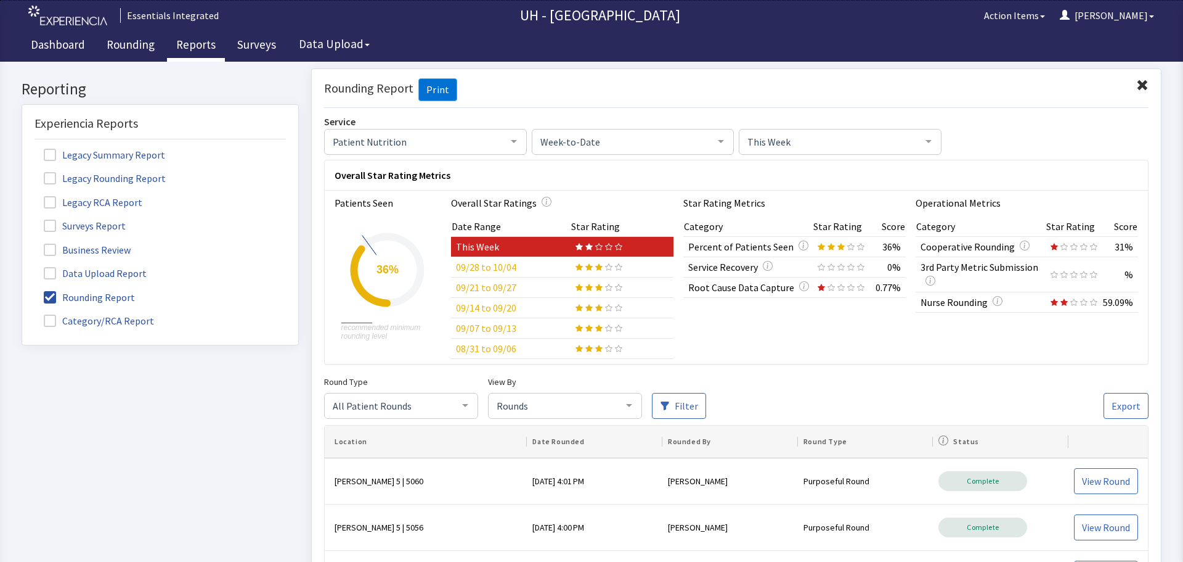
click at [460, 406] on div "All Patient Rounds All Patient Rounds Nurse Rounds Purposeful Round Welcome Rou…" at bounding box center [401, 405] width 154 height 26
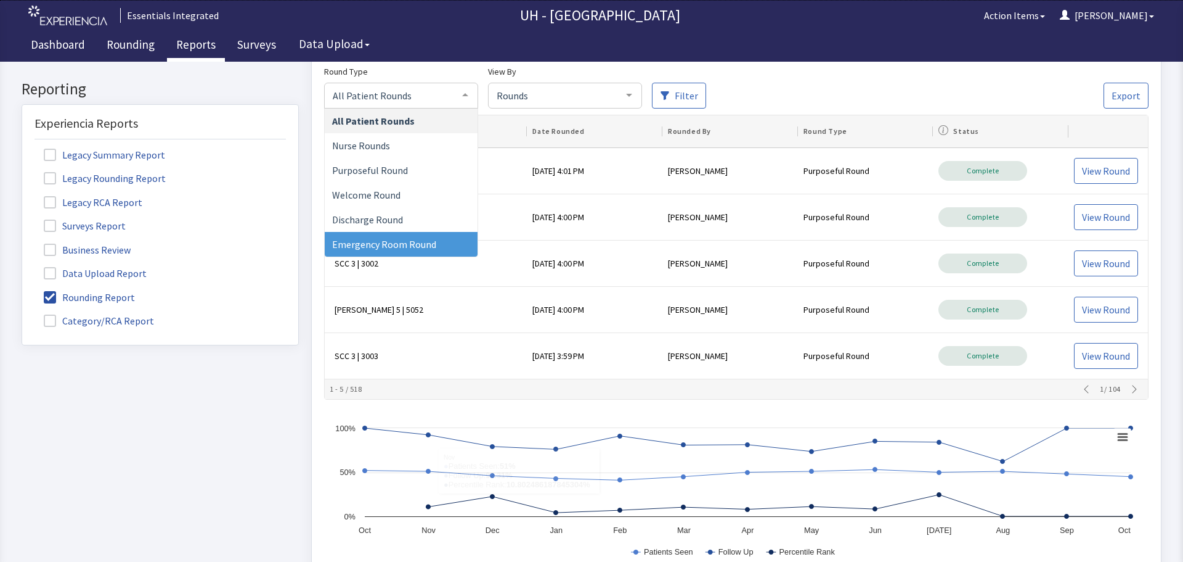
scroll to position [248, 0]
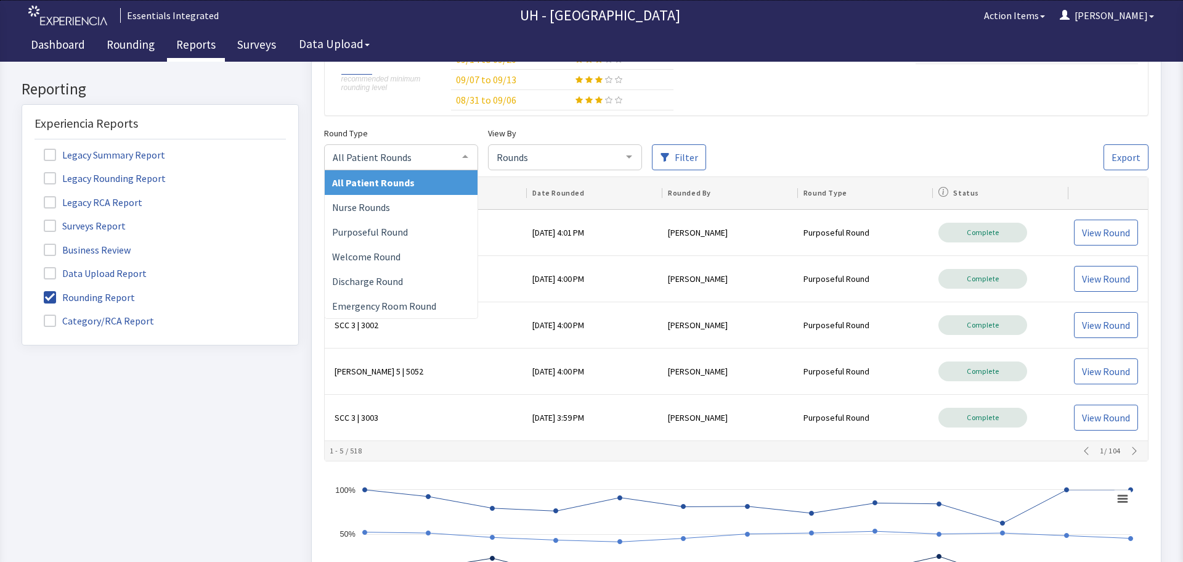
click at [905, 96] on div "Patients Seen Created with Highcharts 11.1.0 recommended minimum rounding level…" at bounding box center [737, 28] width 804 height 163
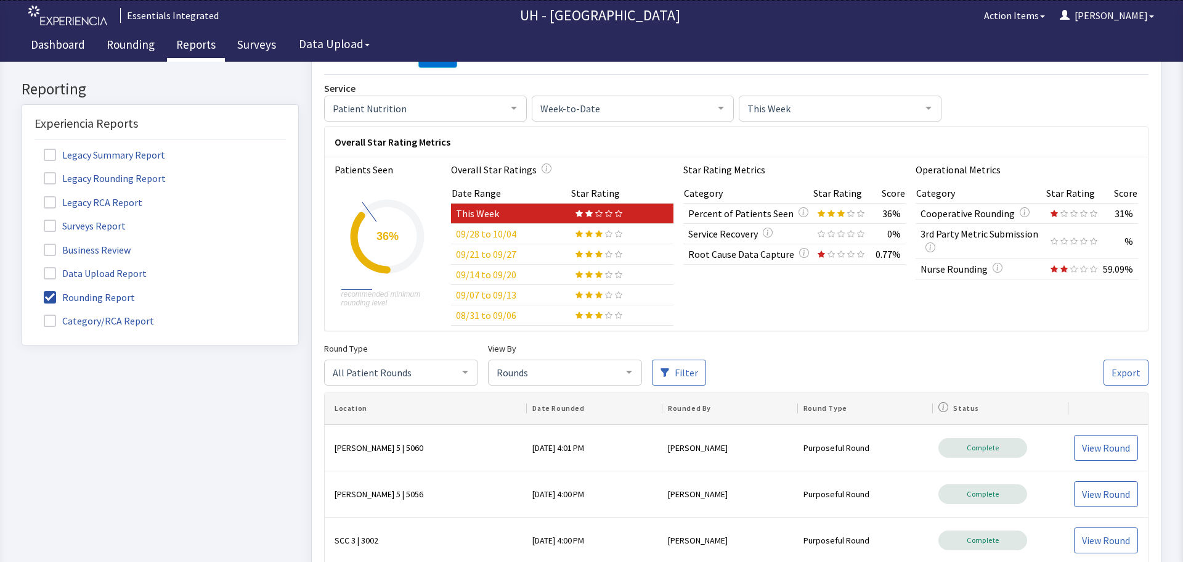
scroll to position [62, 0]
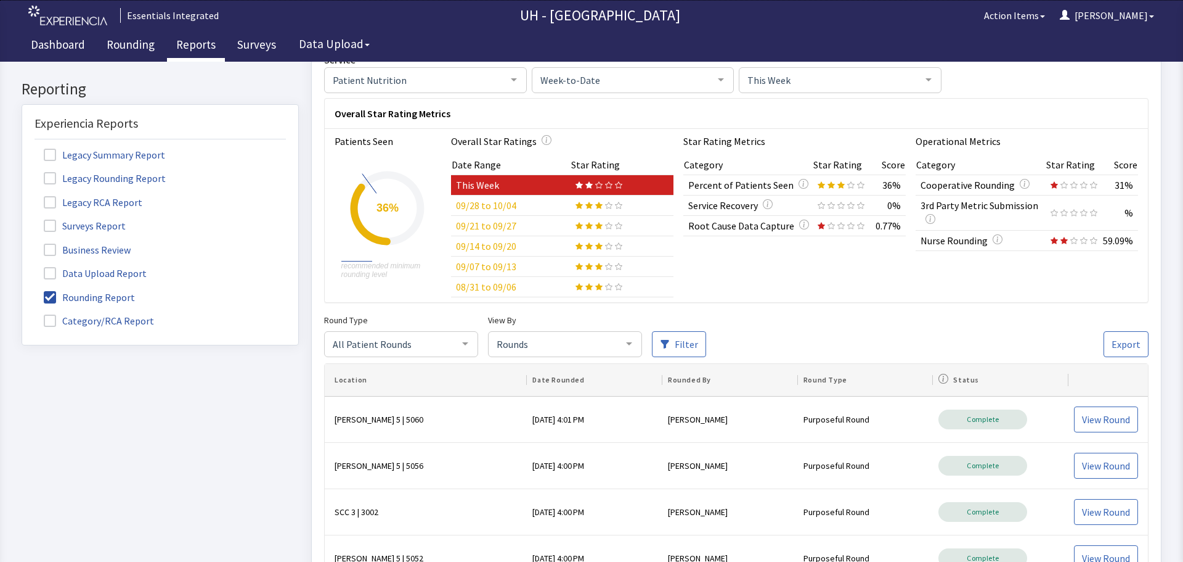
click at [546, 345] on span "Rounds" at bounding box center [555, 343] width 123 height 14
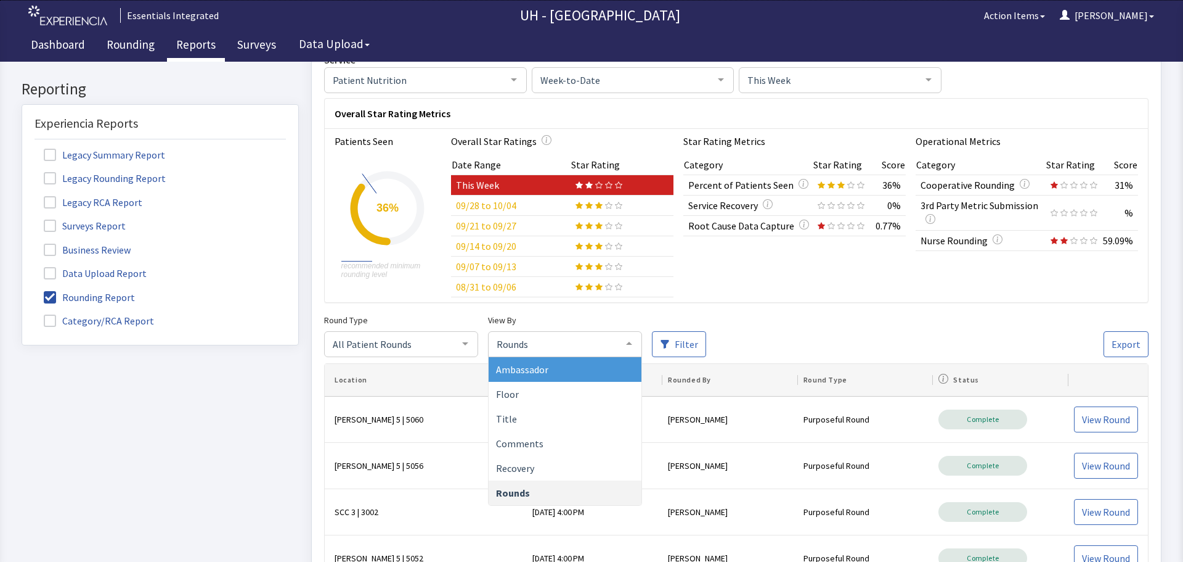
click at [550, 368] on span "Ambassador" at bounding box center [565, 368] width 153 height 25
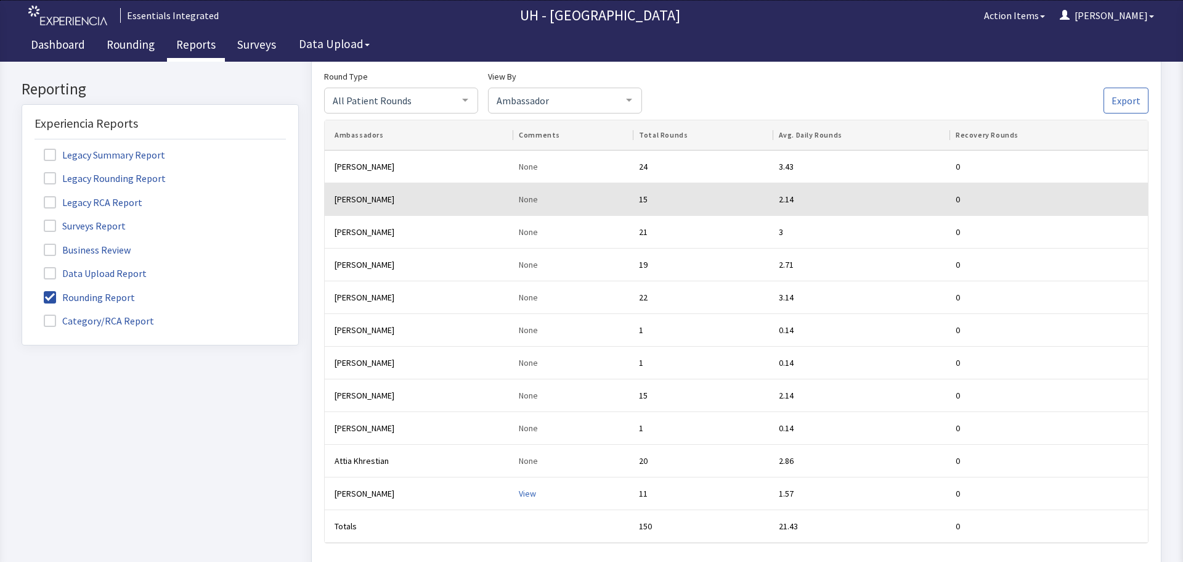
scroll to position [308, 0]
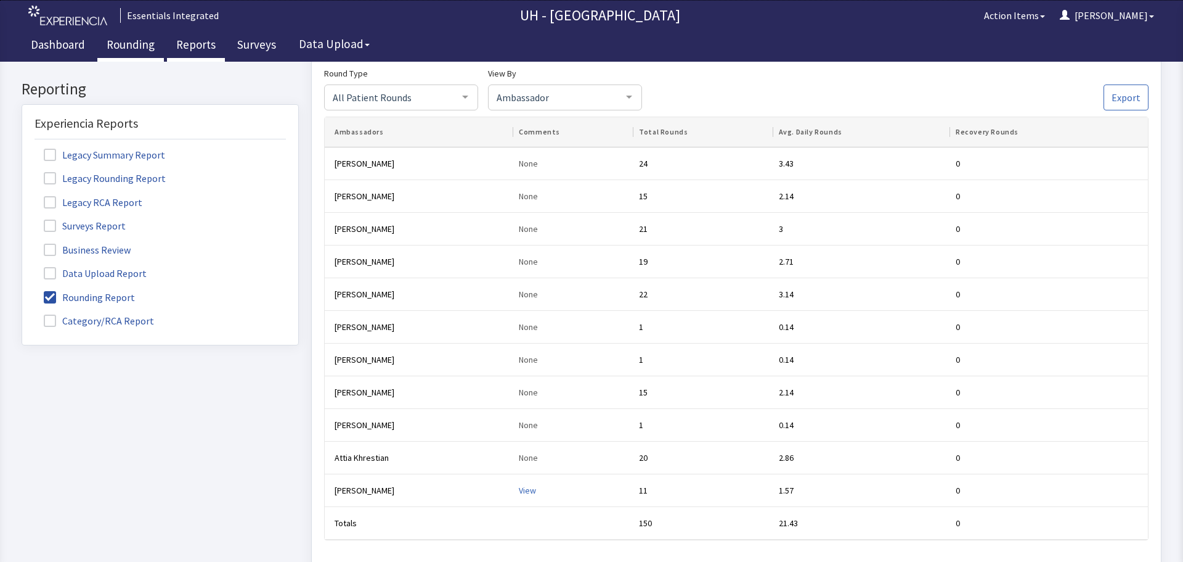
click at [122, 48] on link "Rounding" at bounding box center [130, 46] width 67 height 31
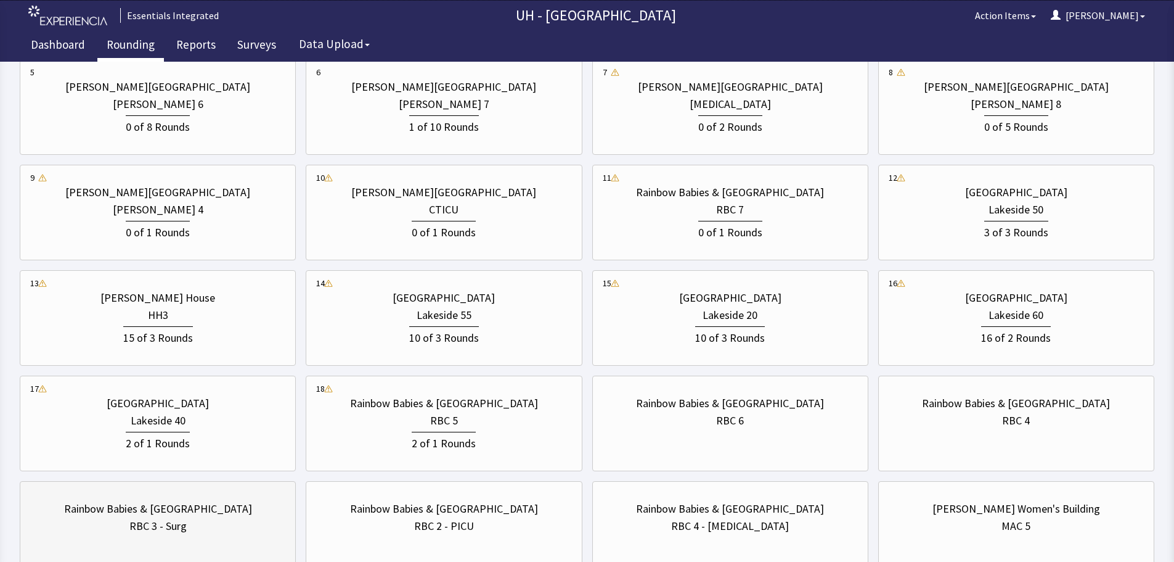
scroll to position [555, 0]
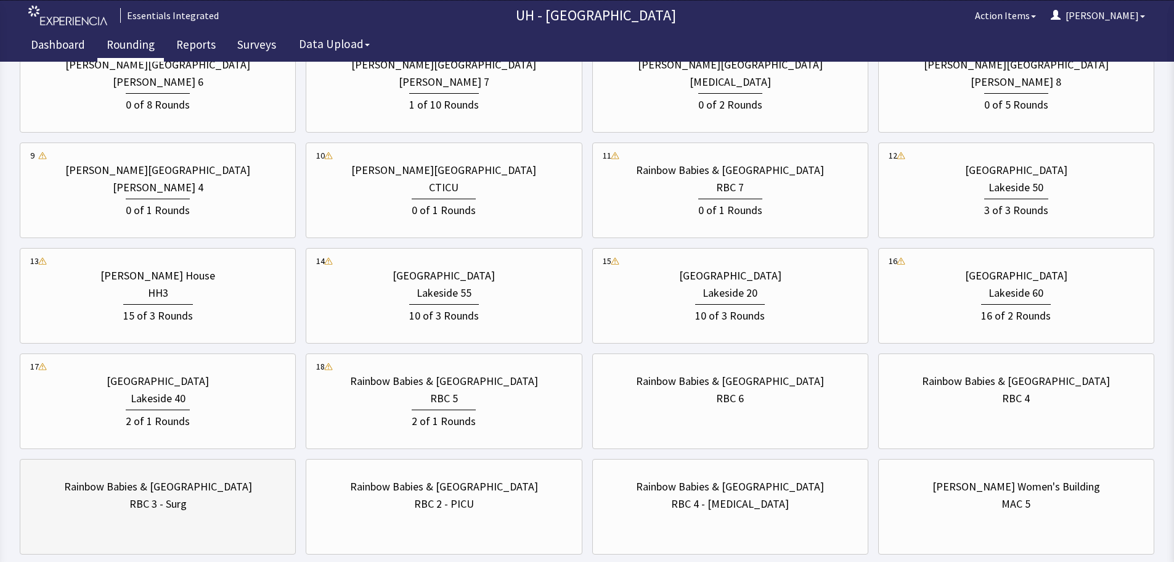
click at [223, 514] on div "Rainbow Babies & Children's Hospital RBC 3 - Surg" at bounding box center [157, 494] width 255 height 59
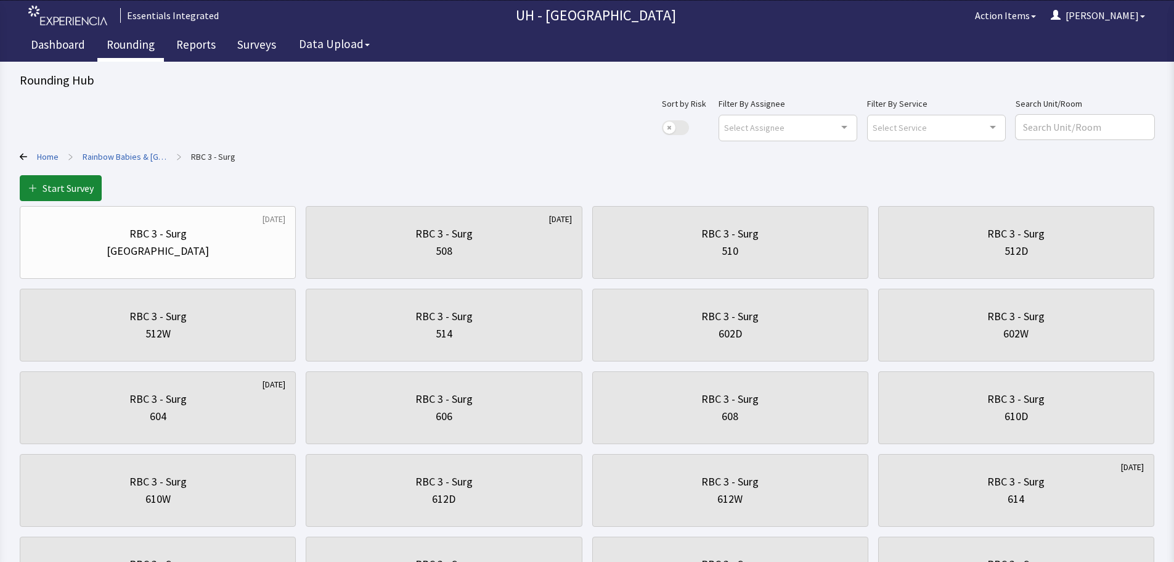
click at [100, 159] on link "Rainbow Babies & [GEOGRAPHIC_DATA]" at bounding box center [125, 156] width 84 height 12
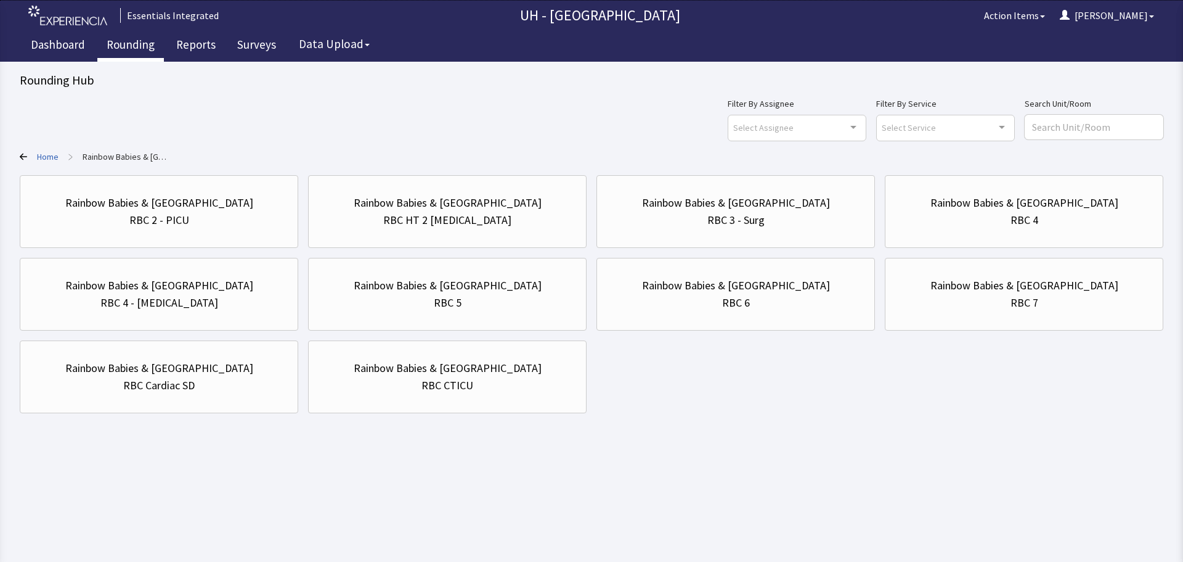
click at [963, 289] on div "Rainbow Babies & [GEOGRAPHIC_DATA]" at bounding box center [1025, 285] width 188 height 17
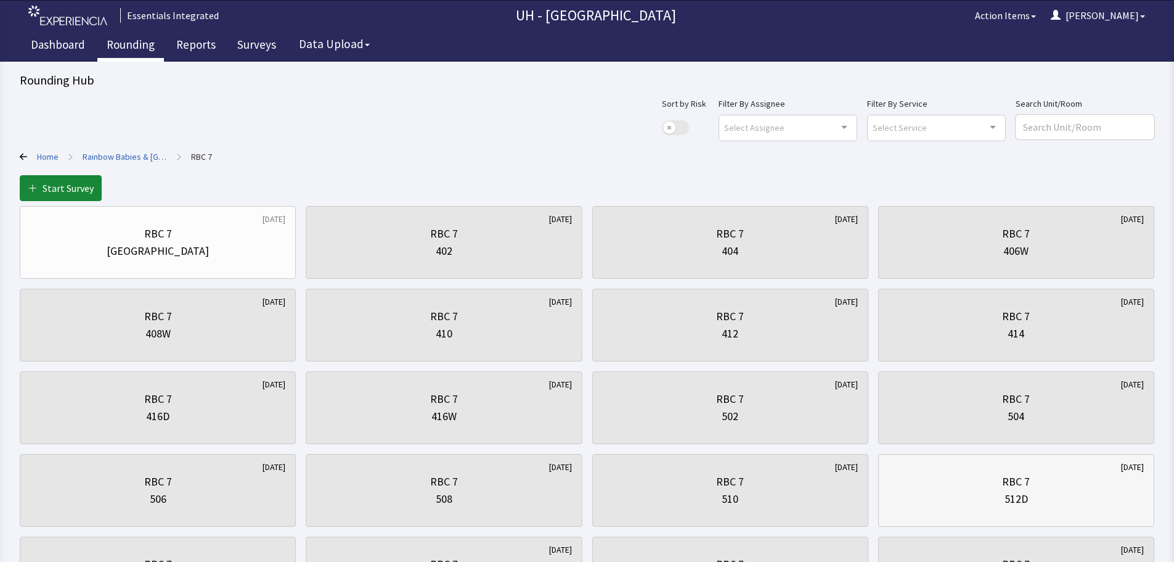
click at [997, 483] on div "RBC 7" at bounding box center [1016, 481] width 255 height 17
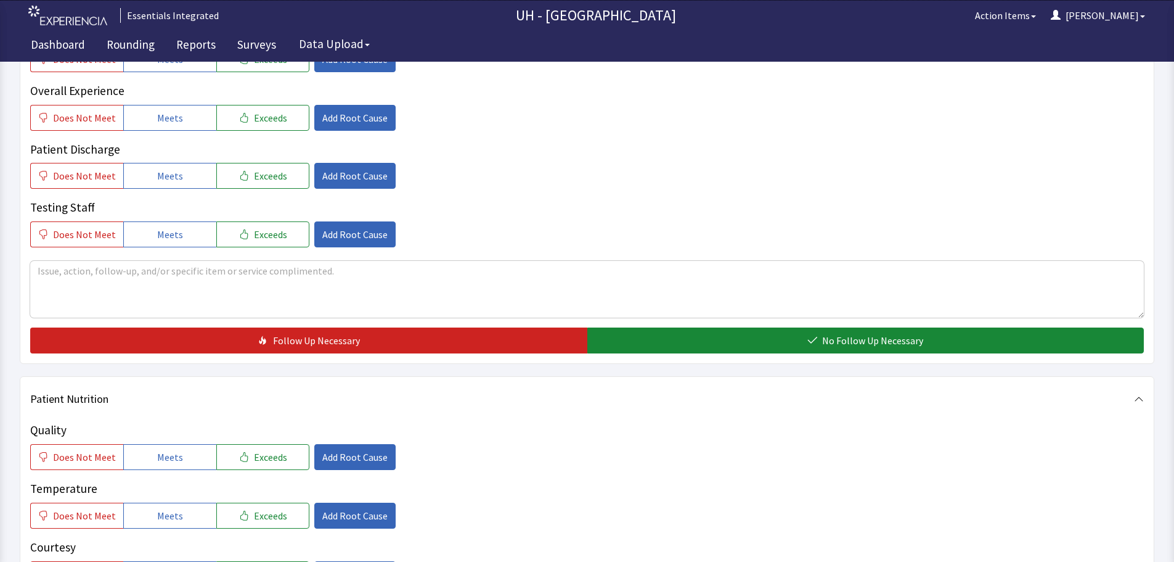
scroll to position [370, 0]
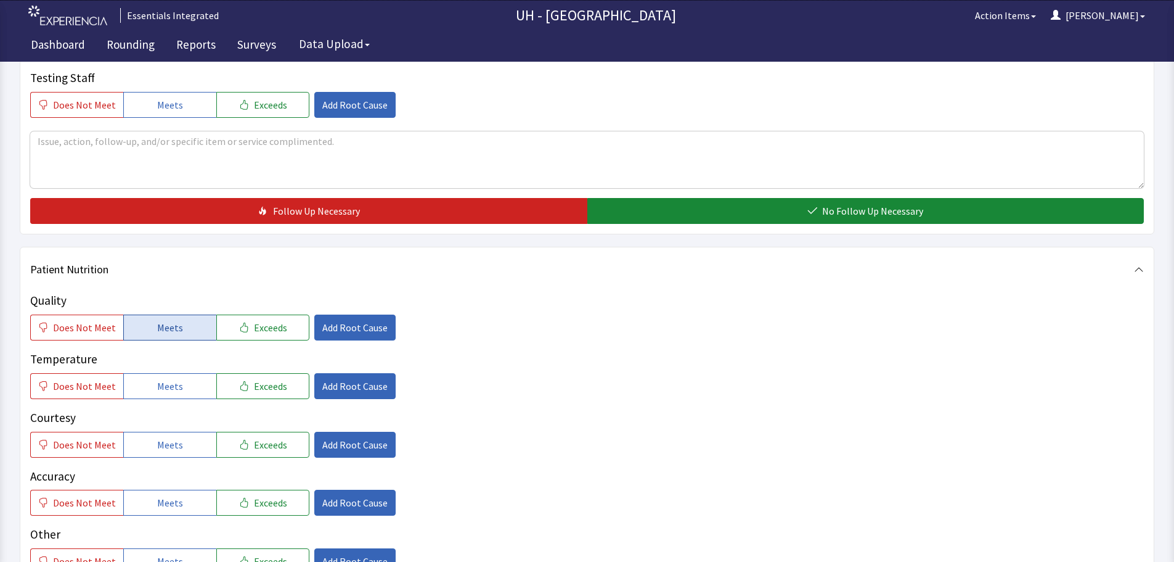
click at [182, 333] on button "Meets" at bounding box center [169, 327] width 93 height 26
drag, startPoint x: 181, startPoint y: 377, endPoint x: 180, endPoint y: 396, distance: 18.5
click at [181, 378] on button "Meets" at bounding box center [169, 386] width 93 height 26
click at [171, 437] on span "Meets" at bounding box center [170, 444] width 26 height 15
click at [167, 487] on div "Accuracy Does Not Meet Meets Exceeds Add Root Cause" at bounding box center [587, 491] width 1114 height 49
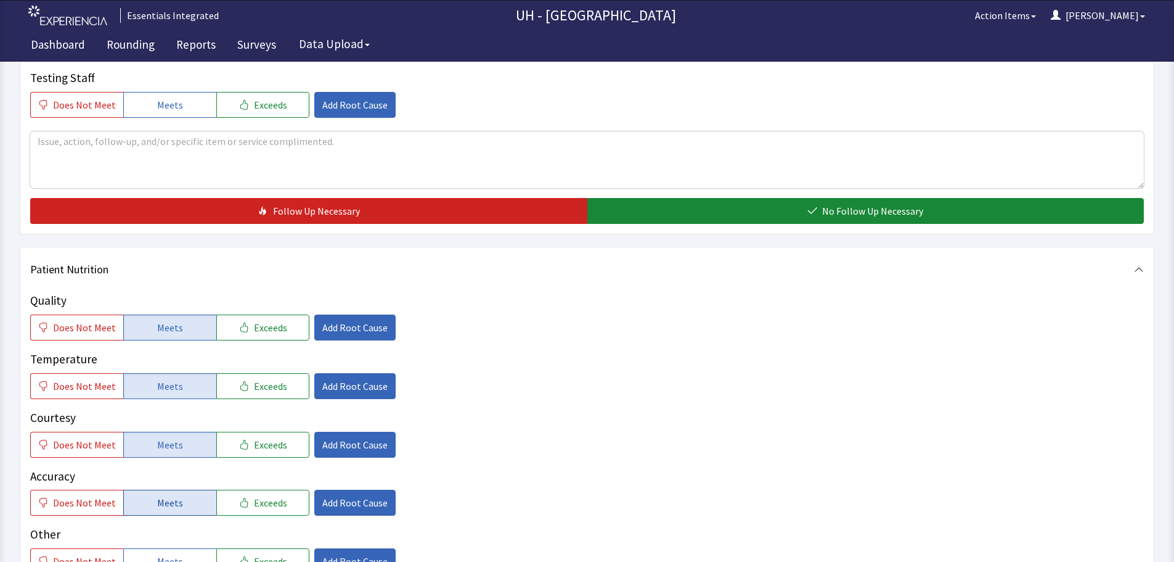
click at [171, 494] on button "Meets" at bounding box center [169, 502] width 93 height 26
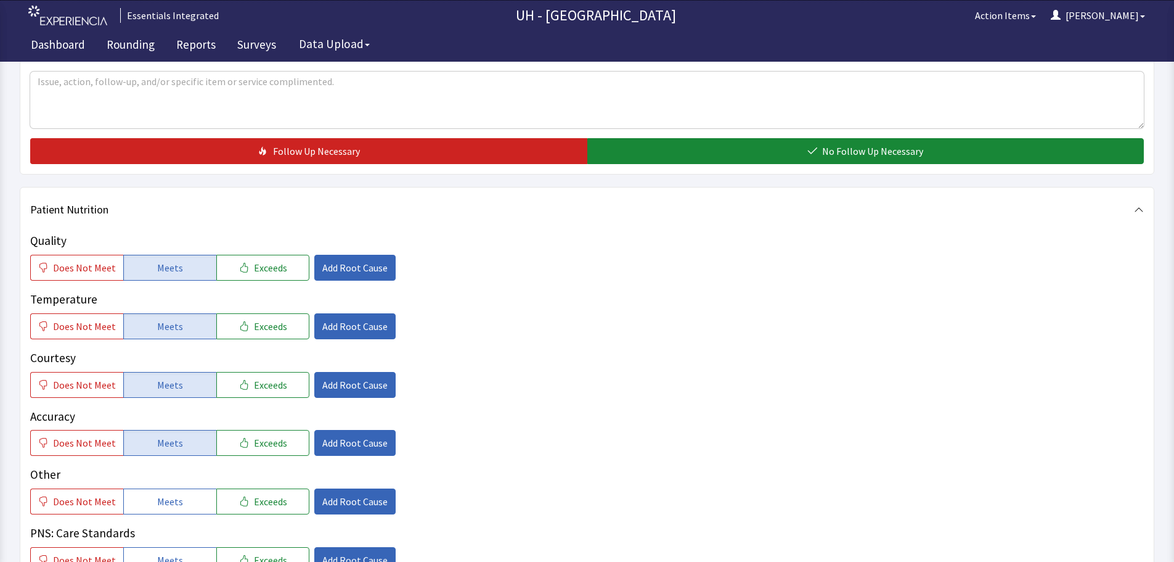
scroll to position [555, 0]
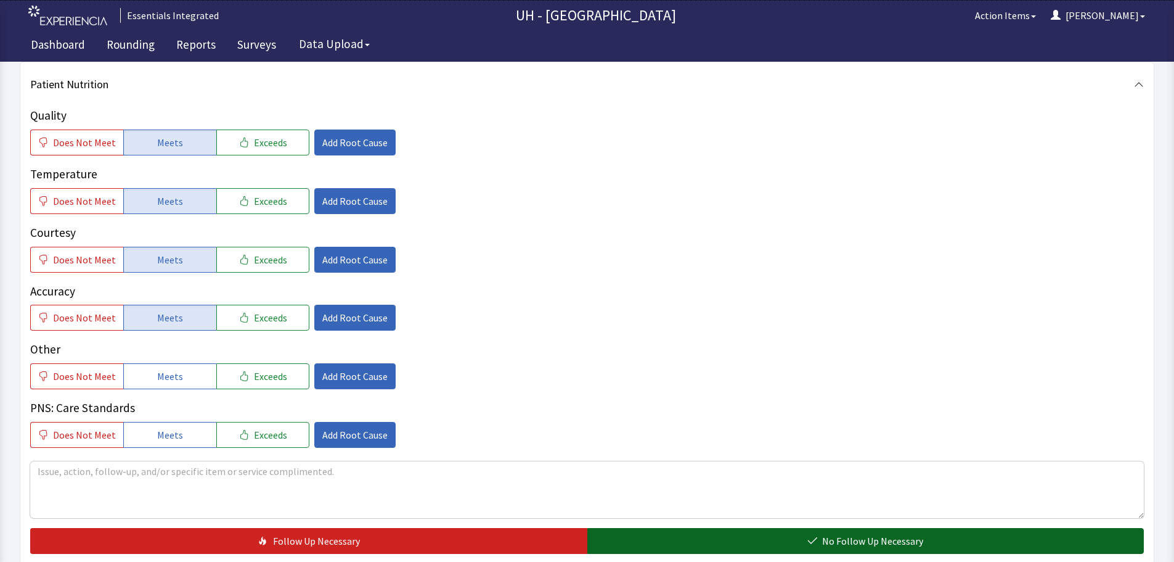
click at [795, 545] on button "No Follow Up Necessary" at bounding box center [865, 541] width 557 height 26
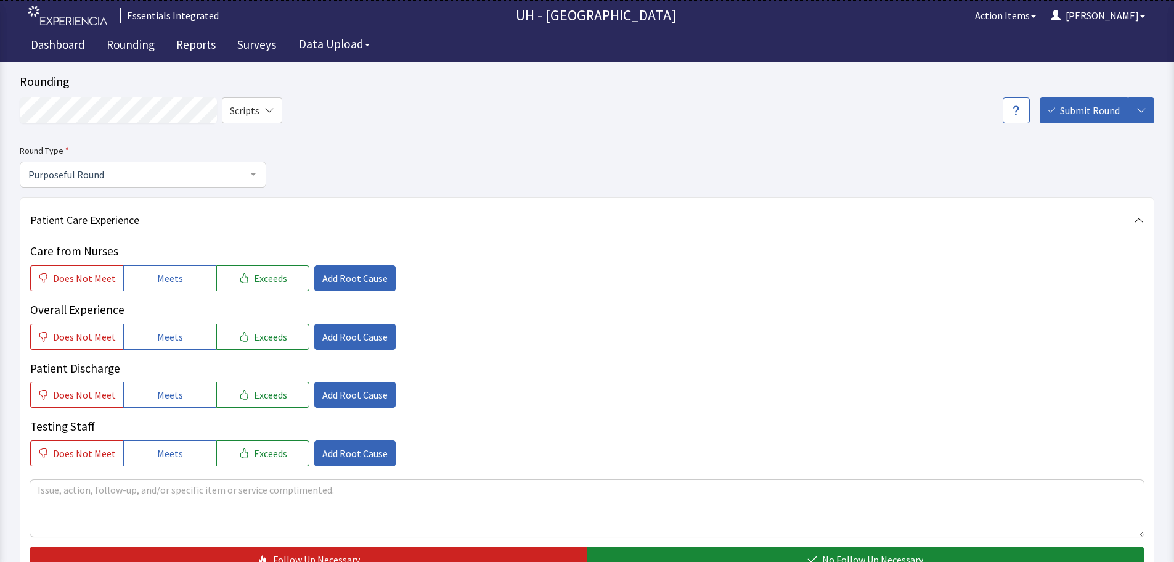
scroll to position [0, 0]
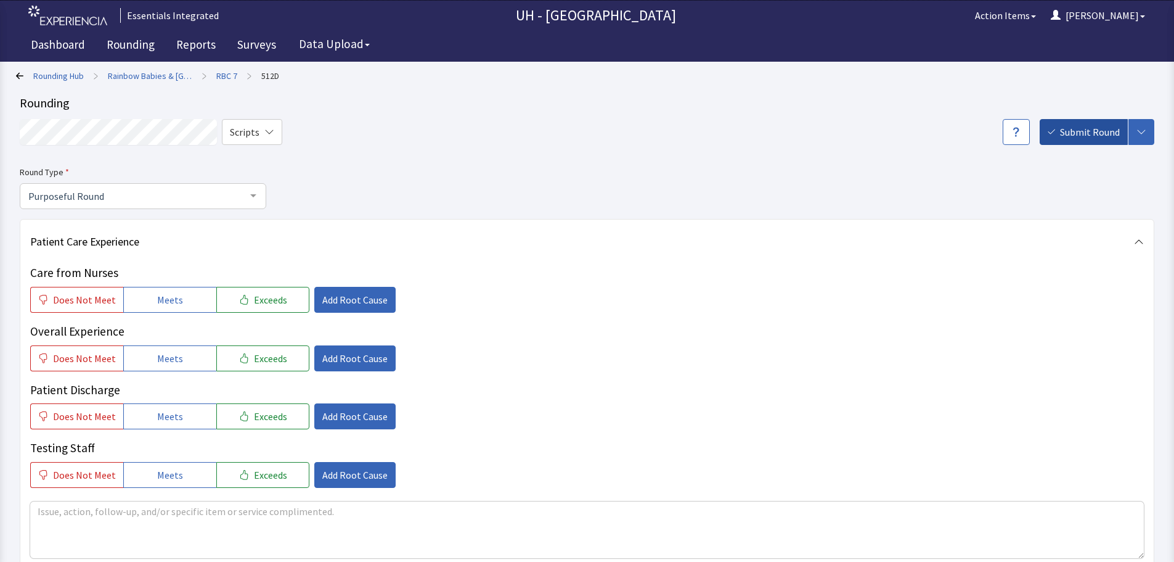
click at [1103, 128] on span "Submit Round" at bounding box center [1090, 132] width 60 height 15
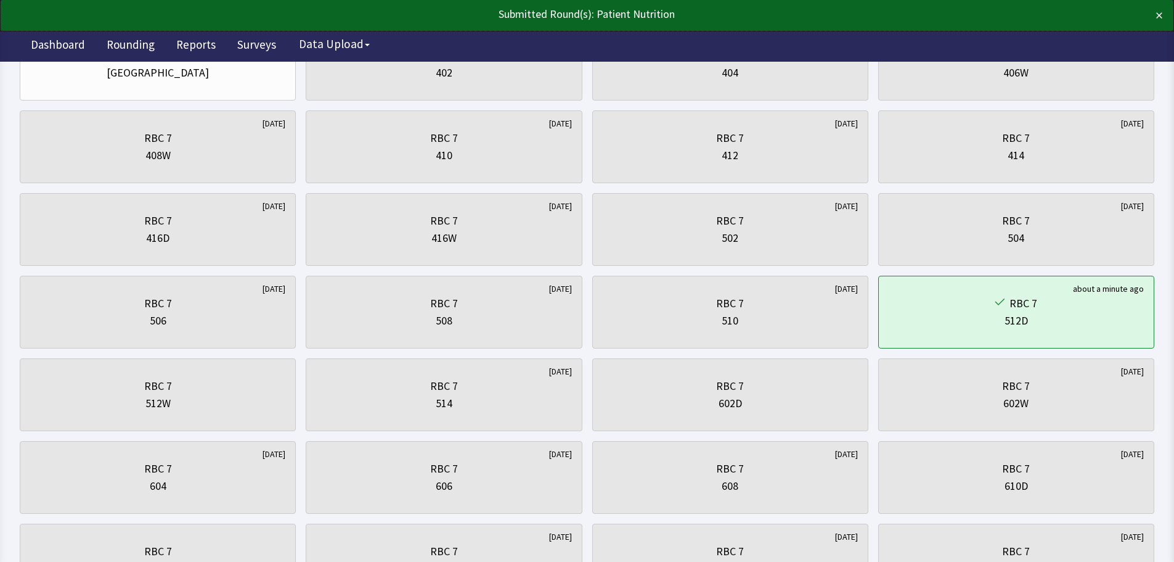
scroll to position [185, 0]
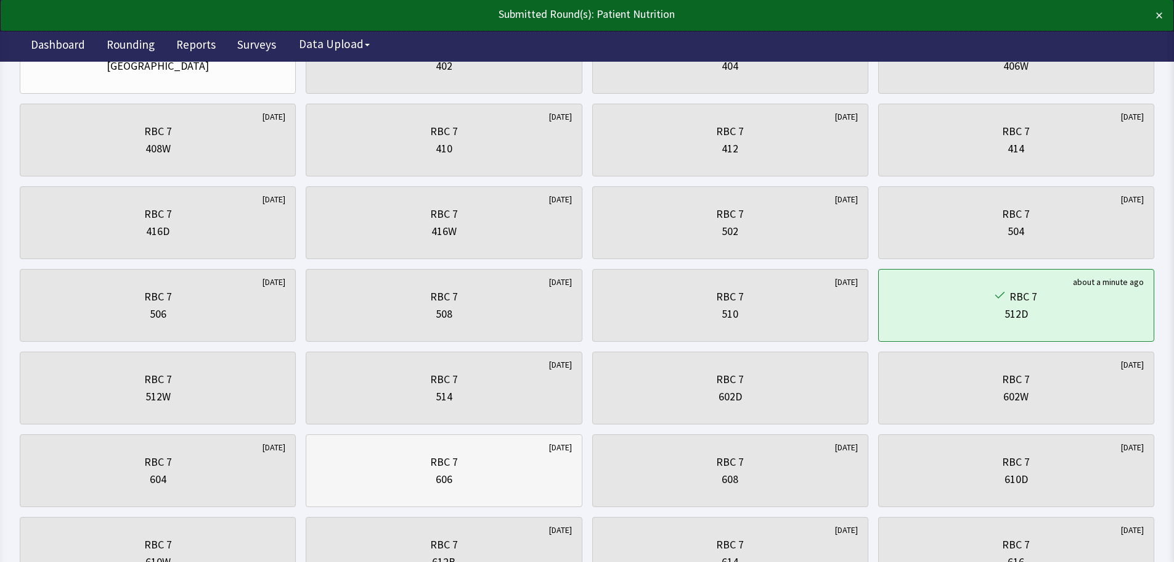
click at [360, 486] on div "606" at bounding box center [443, 478] width 255 height 17
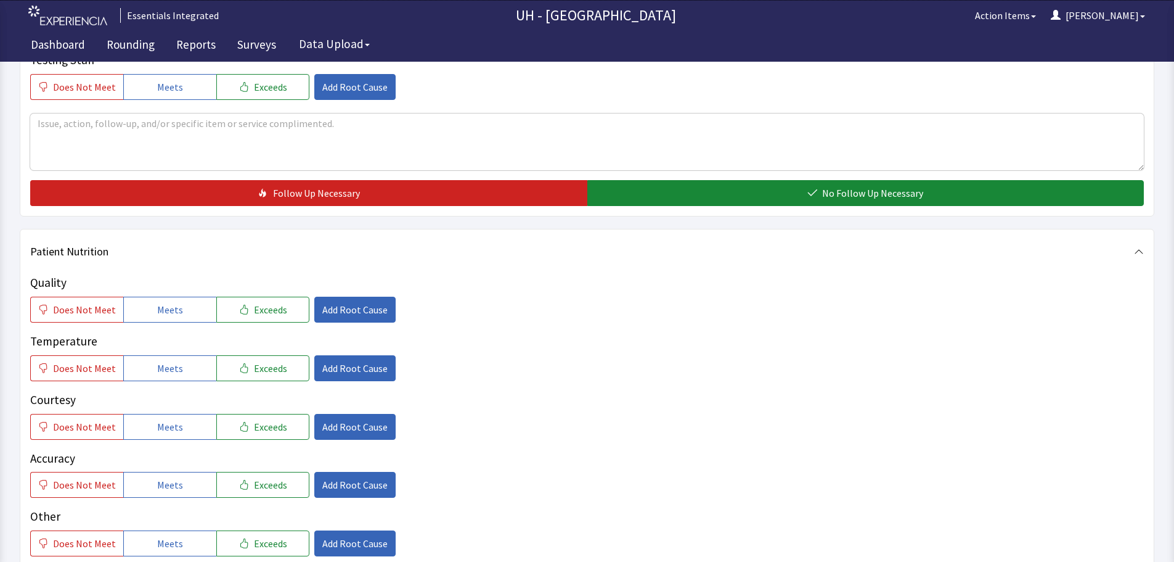
scroll to position [555, 0]
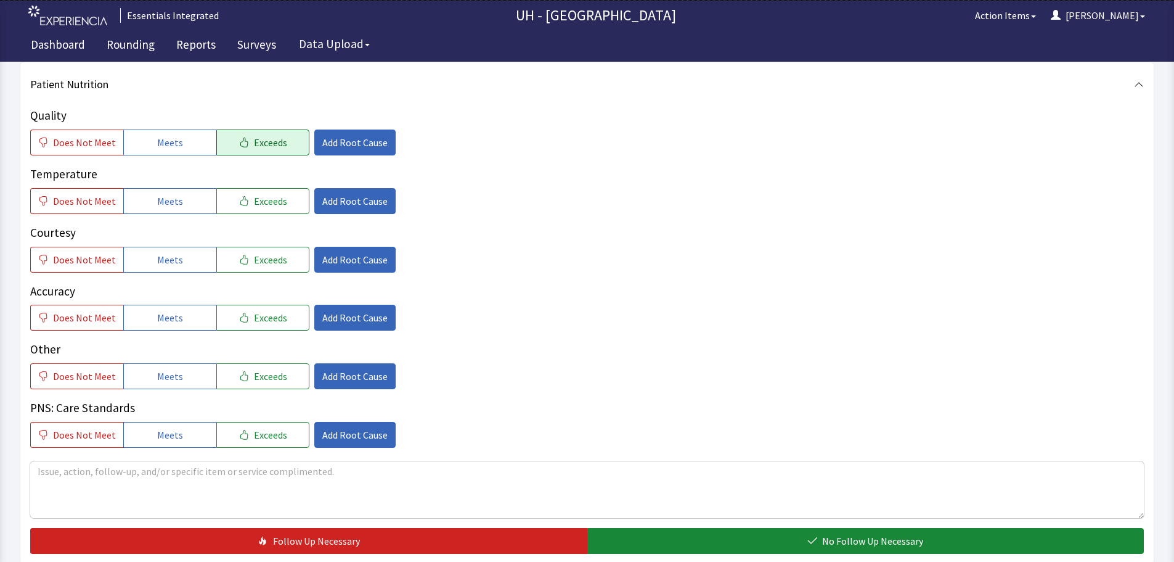
click at [260, 141] on span "Exceeds" at bounding box center [270, 142] width 33 height 15
click at [176, 198] on span "Meets" at bounding box center [170, 201] width 26 height 15
click at [245, 263] on button "Exceeds" at bounding box center [262, 260] width 93 height 26
click at [157, 316] on span "Meets" at bounding box center [170, 317] width 26 height 15
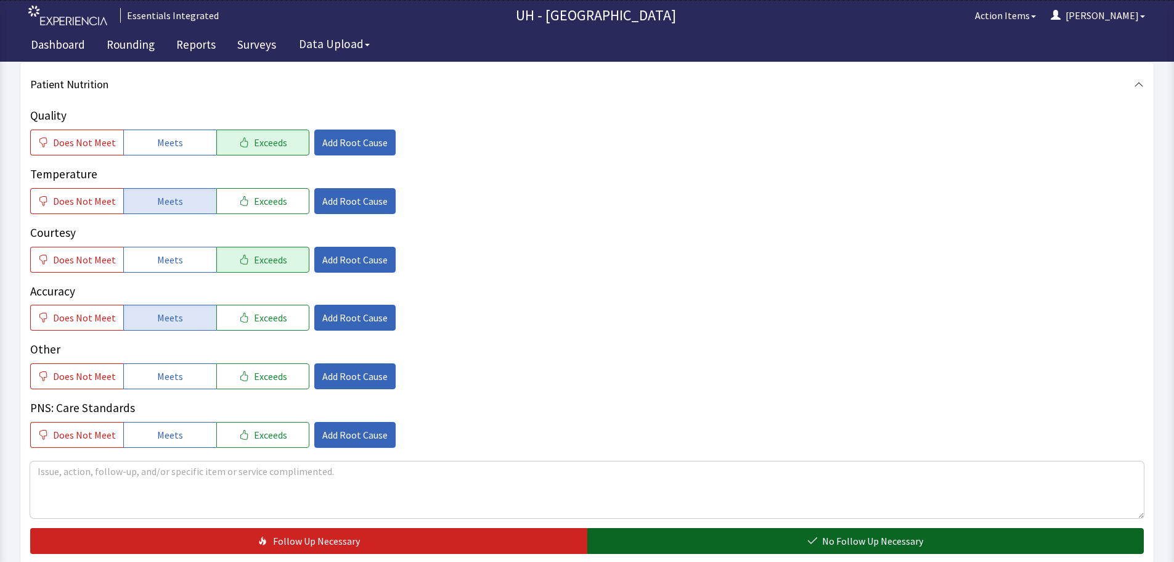
click at [681, 546] on button "No Follow Up Necessary" at bounding box center [865, 541] width 557 height 26
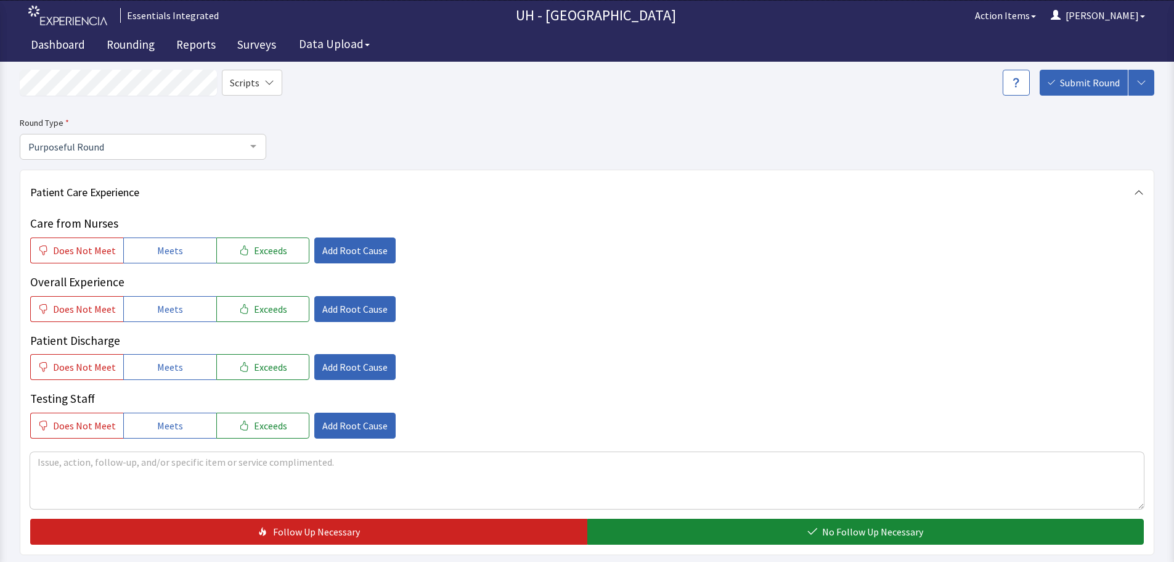
scroll to position [0, 0]
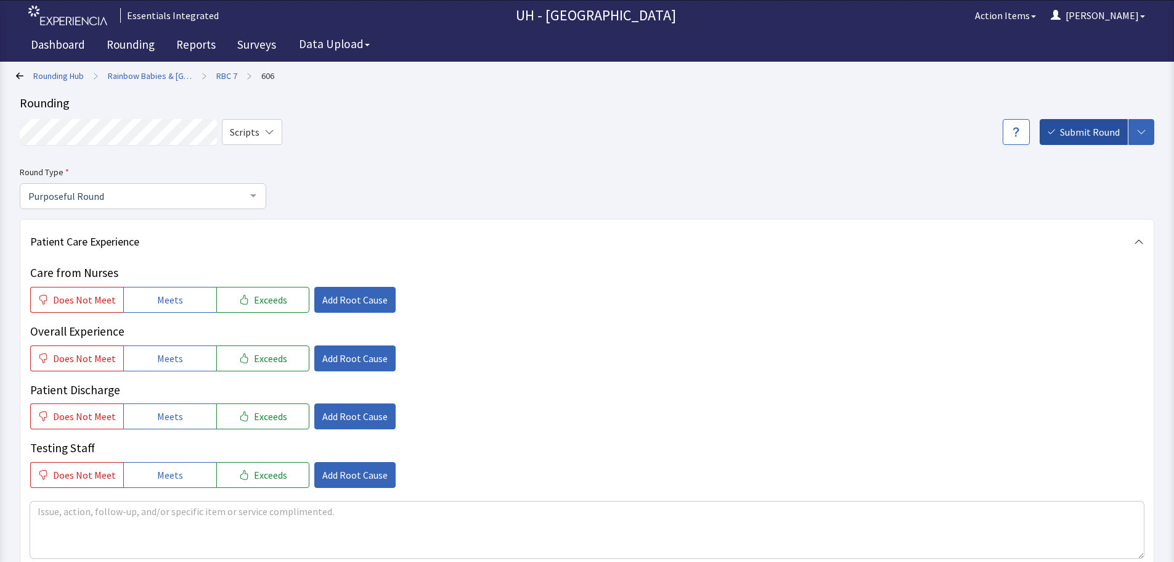
click at [1090, 133] on span "Submit Round" at bounding box center [1090, 132] width 60 height 15
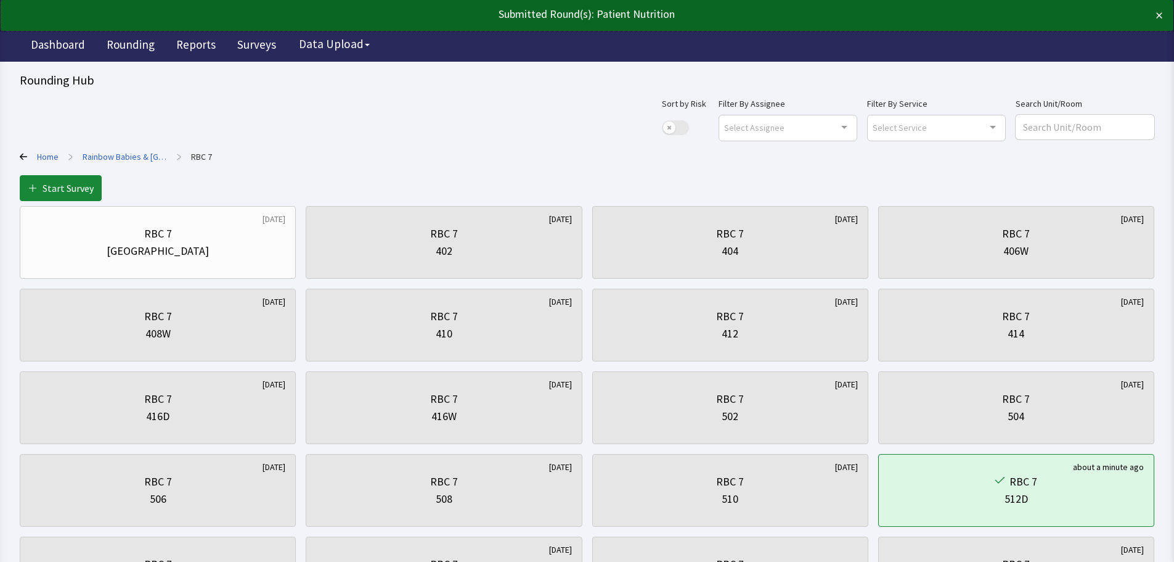
click at [107, 153] on link "Rainbow Babies & [GEOGRAPHIC_DATA]" at bounding box center [125, 156] width 84 height 12
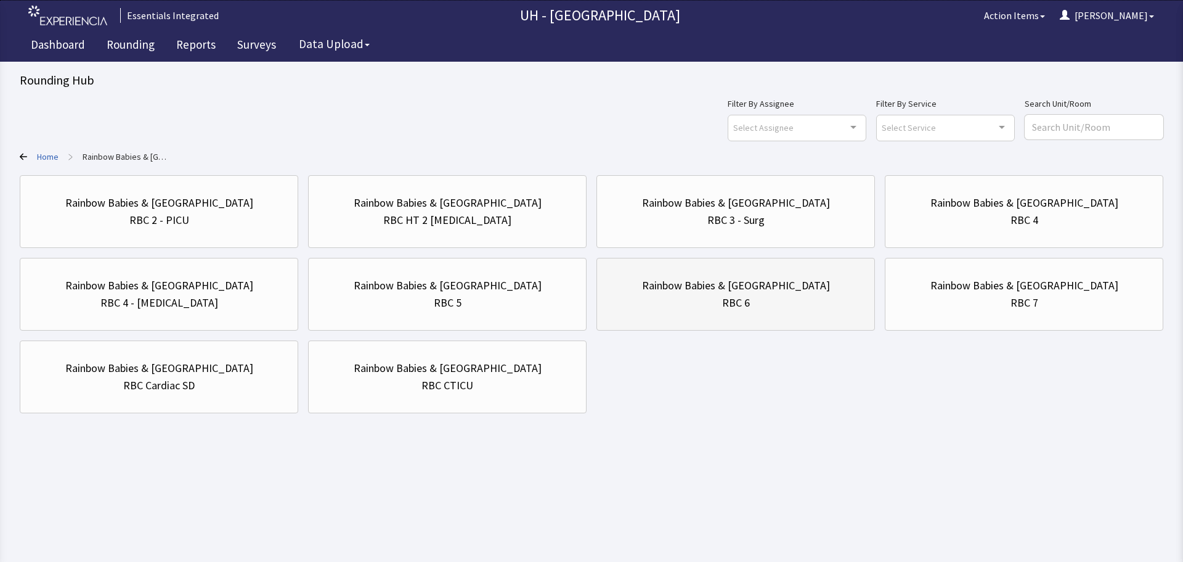
click at [783, 303] on div "RBC 6" at bounding box center [736, 302] width 258 height 17
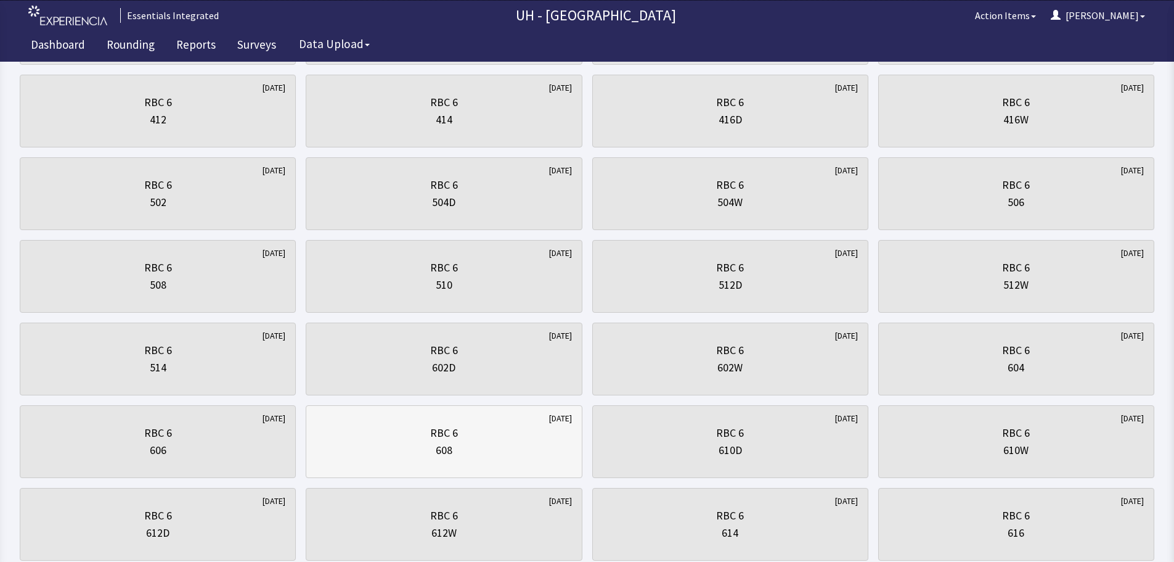
scroll to position [308, 0]
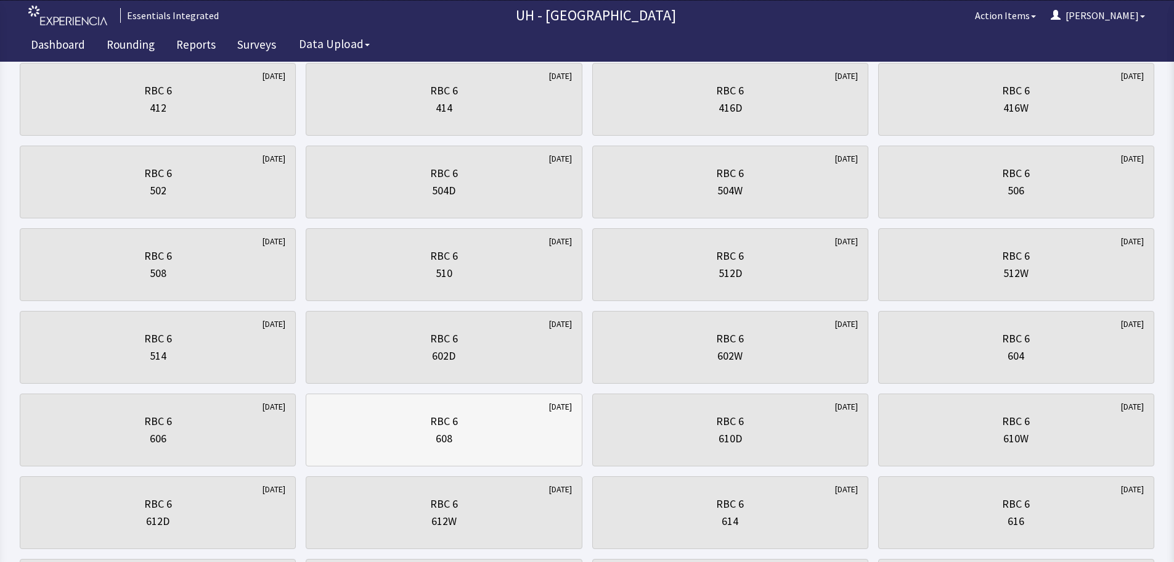
click at [435, 425] on div "RBC 6" at bounding box center [444, 420] width 28 height 17
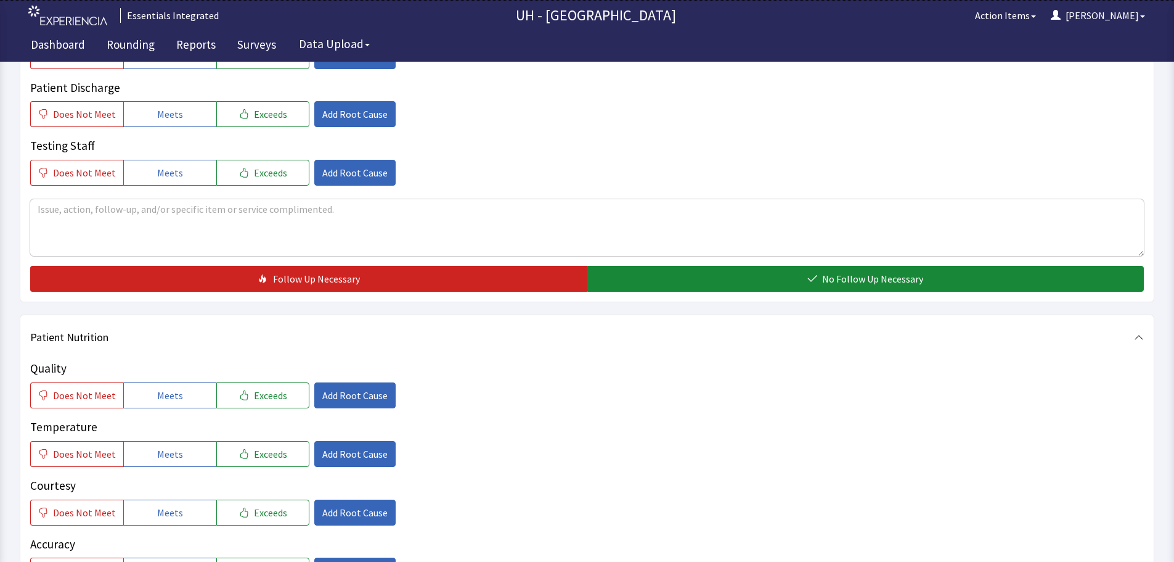
scroll to position [308, 0]
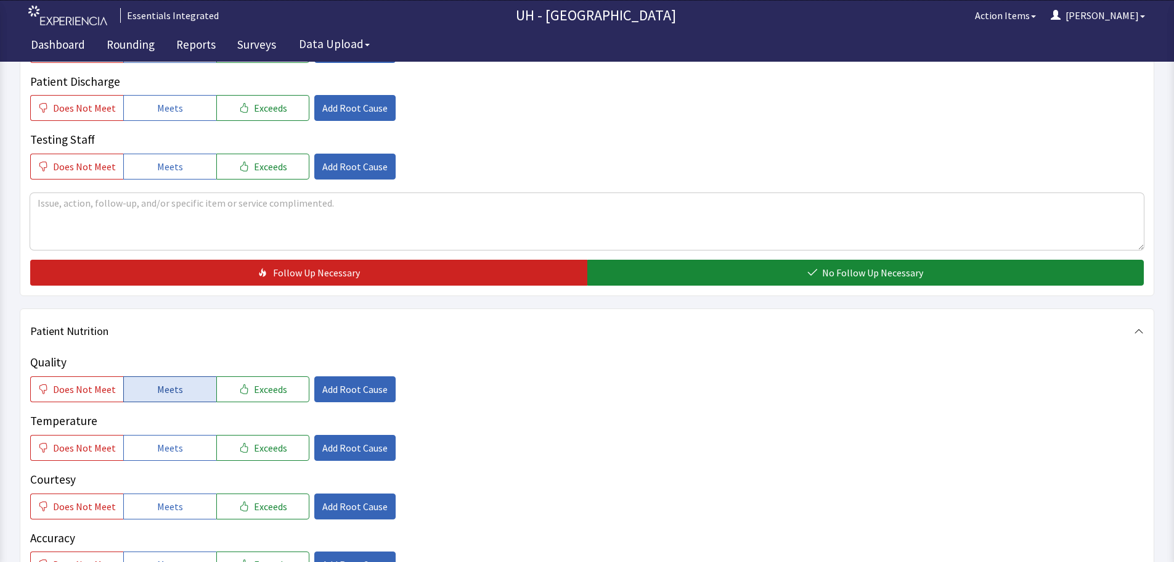
click at [146, 395] on button "Meets" at bounding box center [169, 389] width 93 height 26
click at [162, 449] on span "Meets" at bounding box center [170, 447] width 26 height 15
click at [256, 504] on span "Exceeds" at bounding box center [270, 506] width 33 height 15
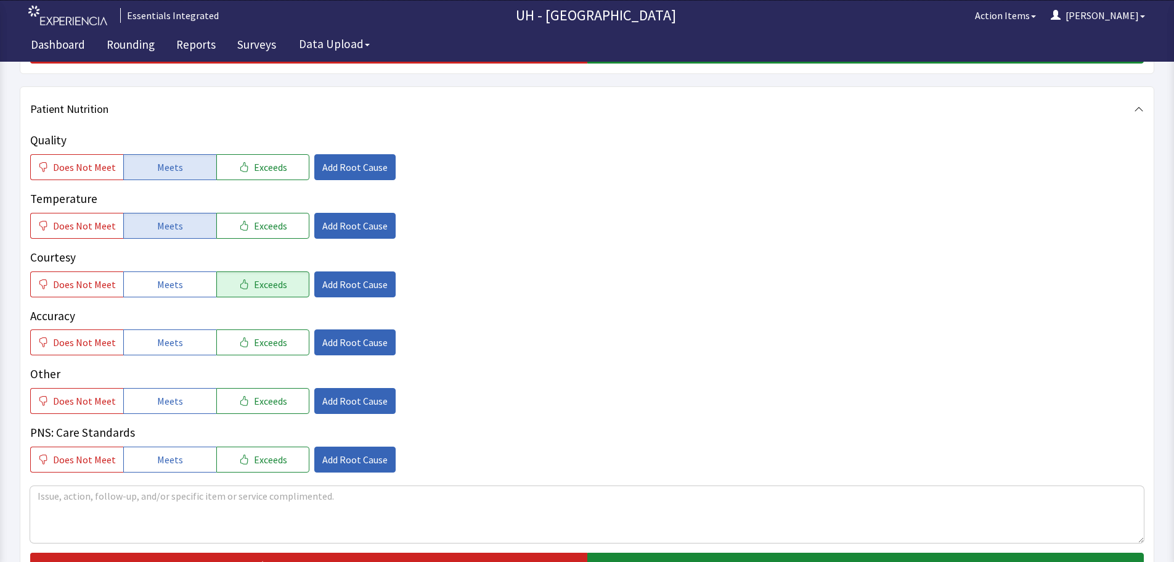
scroll to position [555, 0]
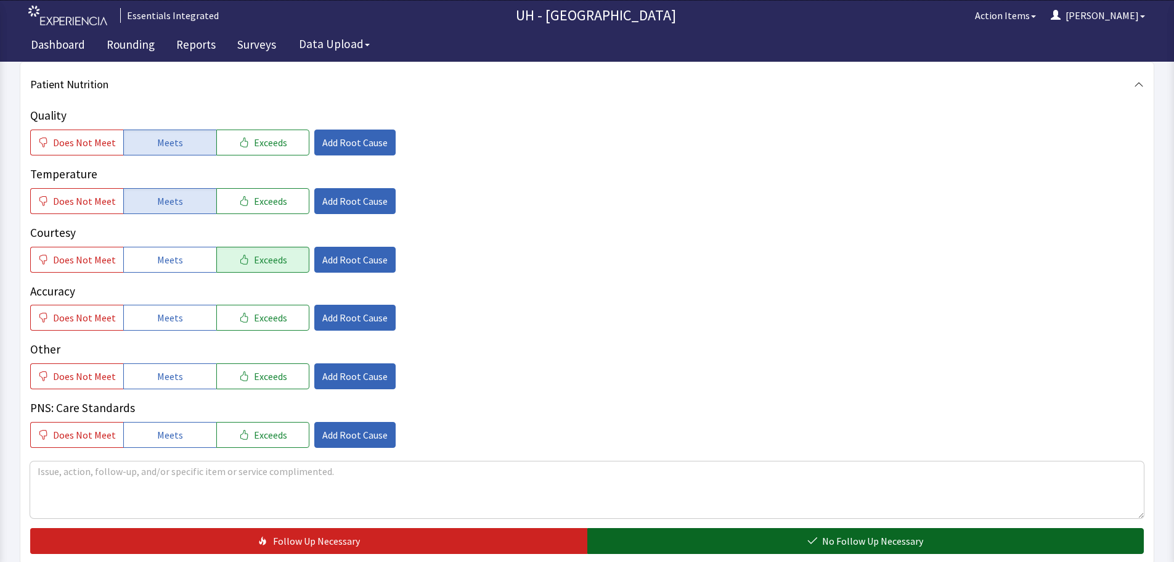
drag, startPoint x: 647, startPoint y: 542, endPoint x: 662, endPoint y: 547, distance: 16.4
click at [648, 542] on button "No Follow Up Necessary" at bounding box center [865, 541] width 557 height 26
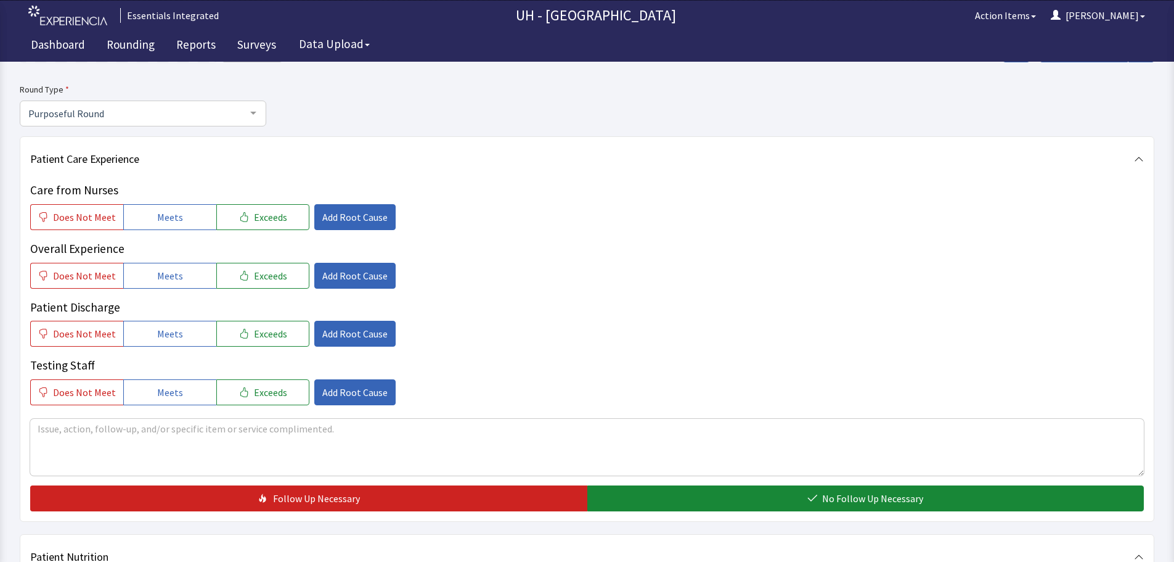
scroll to position [0, 0]
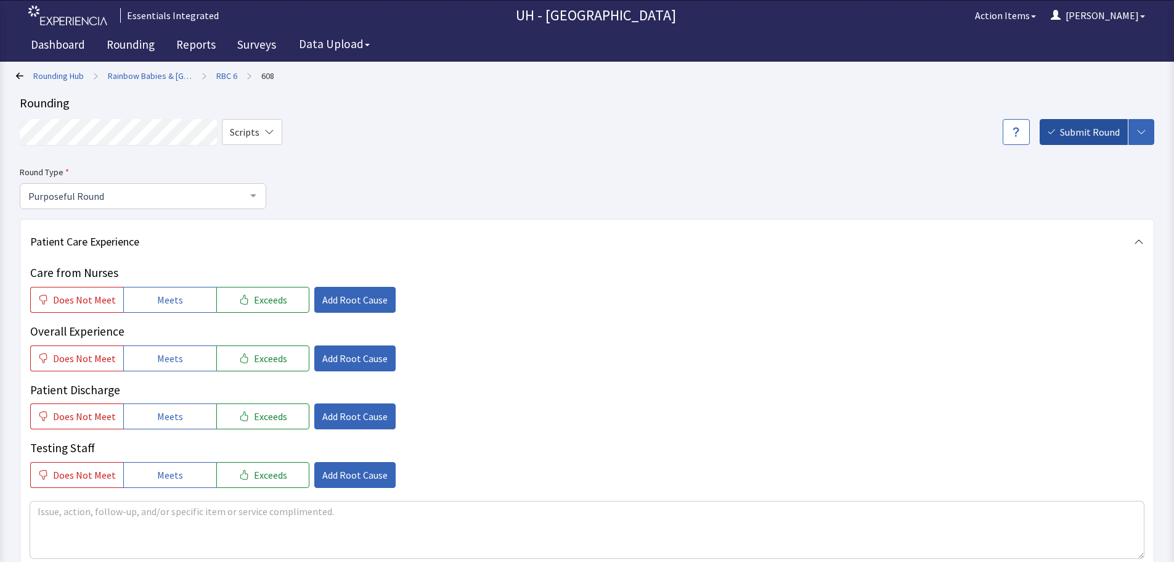
click at [1081, 133] on span "Submit Round" at bounding box center [1090, 132] width 60 height 15
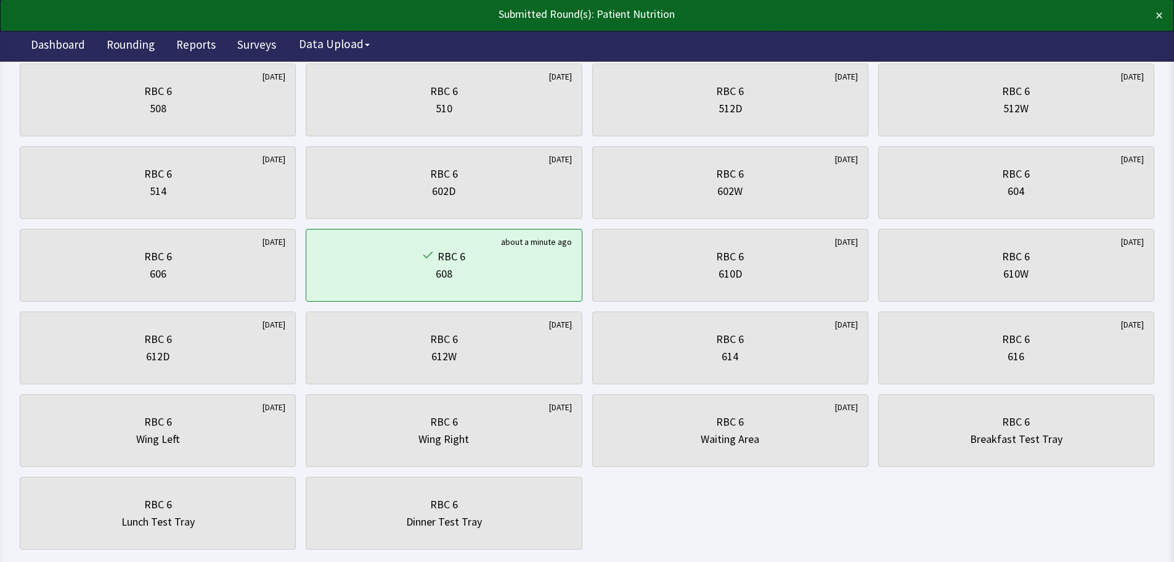
scroll to position [542, 0]
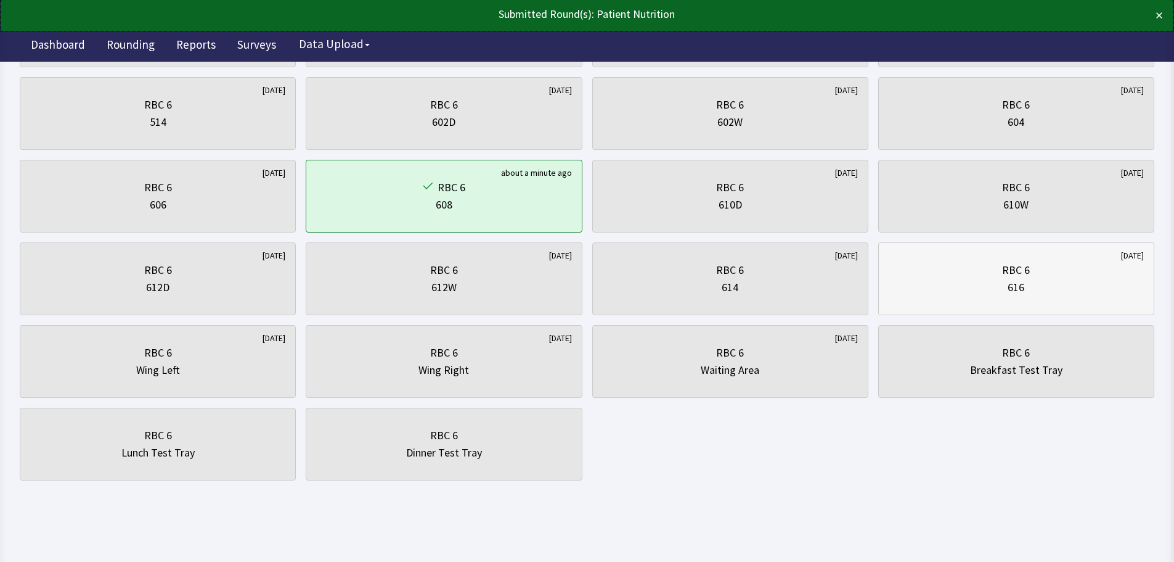
click at [1024, 268] on div "RBC 6" at bounding box center [1016, 269] width 28 height 17
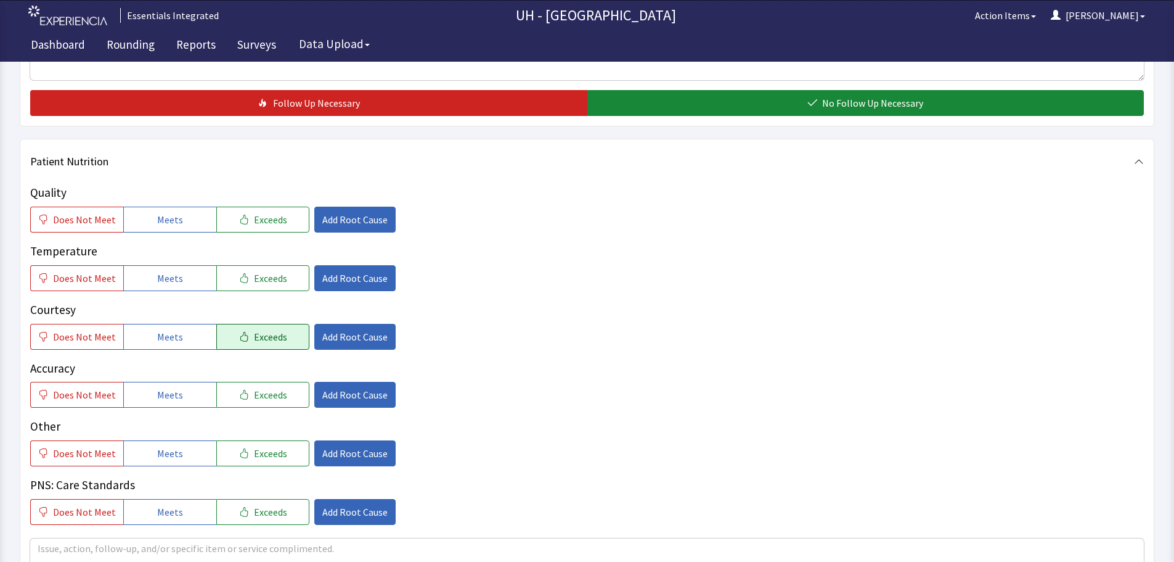
scroll to position [493, 0]
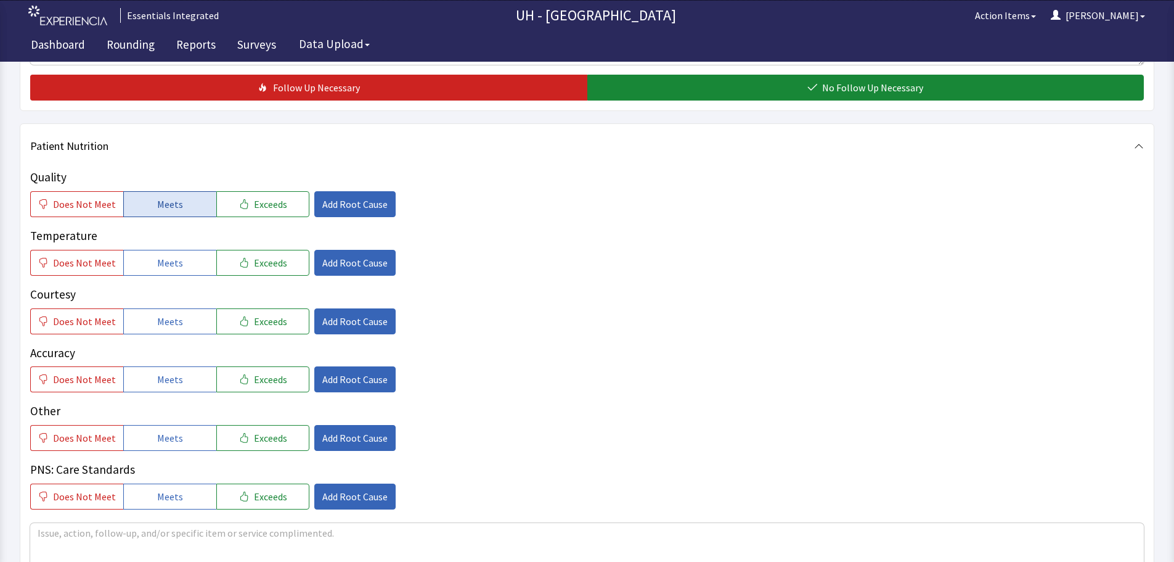
click at [178, 207] on button "Meets" at bounding box center [169, 204] width 93 height 26
click at [182, 266] on button "Meets" at bounding box center [169, 263] width 93 height 26
click at [170, 327] on span "Meets" at bounding box center [170, 321] width 26 height 15
click at [260, 374] on span "Exceeds" at bounding box center [270, 379] width 33 height 15
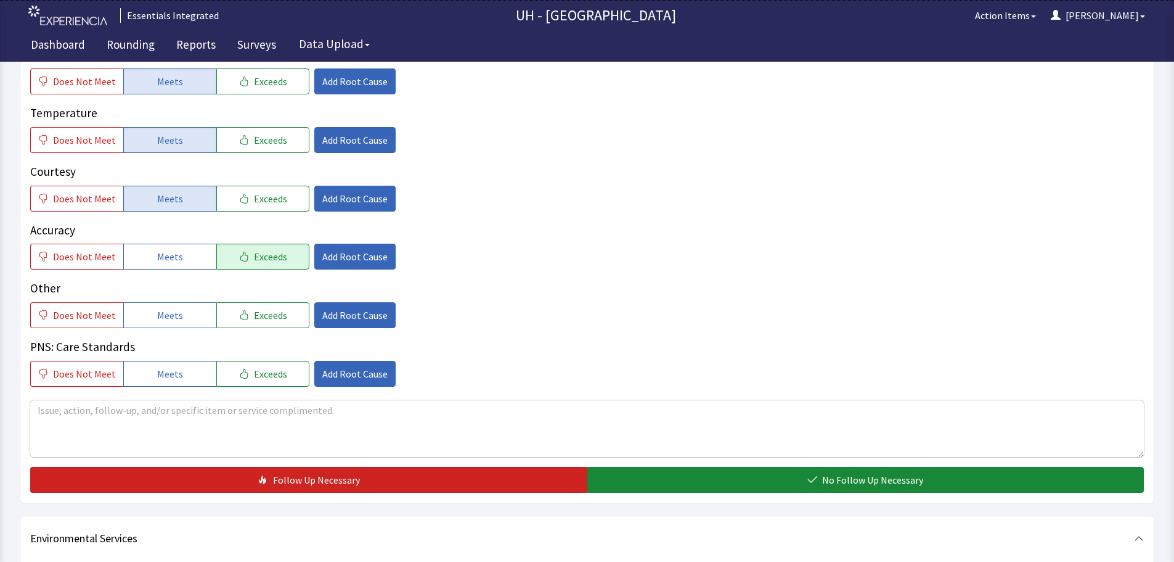
scroll to position [616, 0]
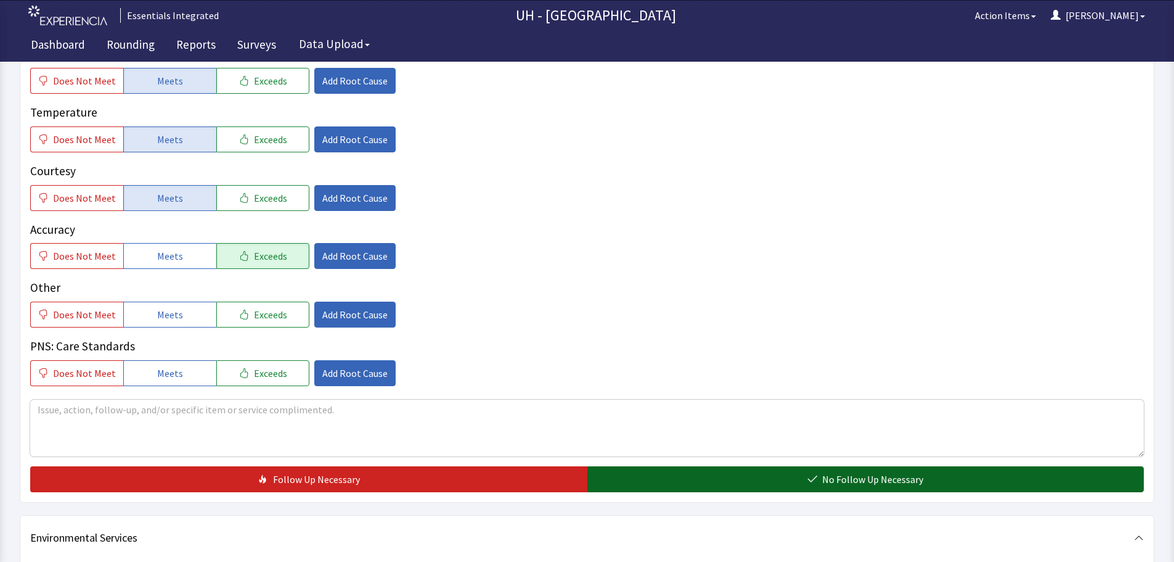
click at [791, 473] on button "No Follow Up Necessary" at bounding box center [865, 479] width 557 height 26
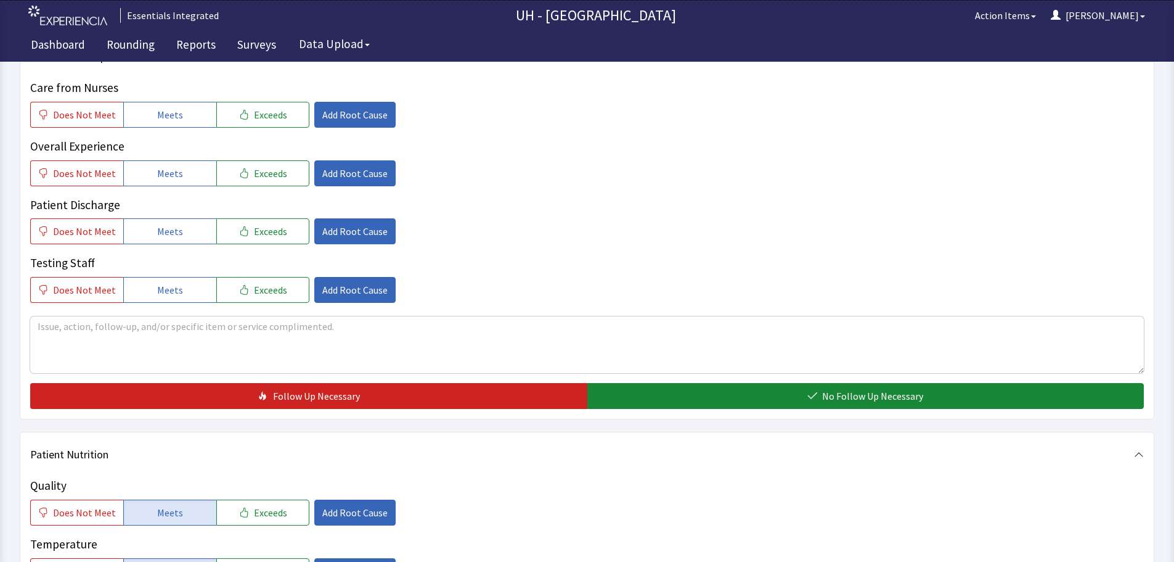
scroll to position [0, 0]
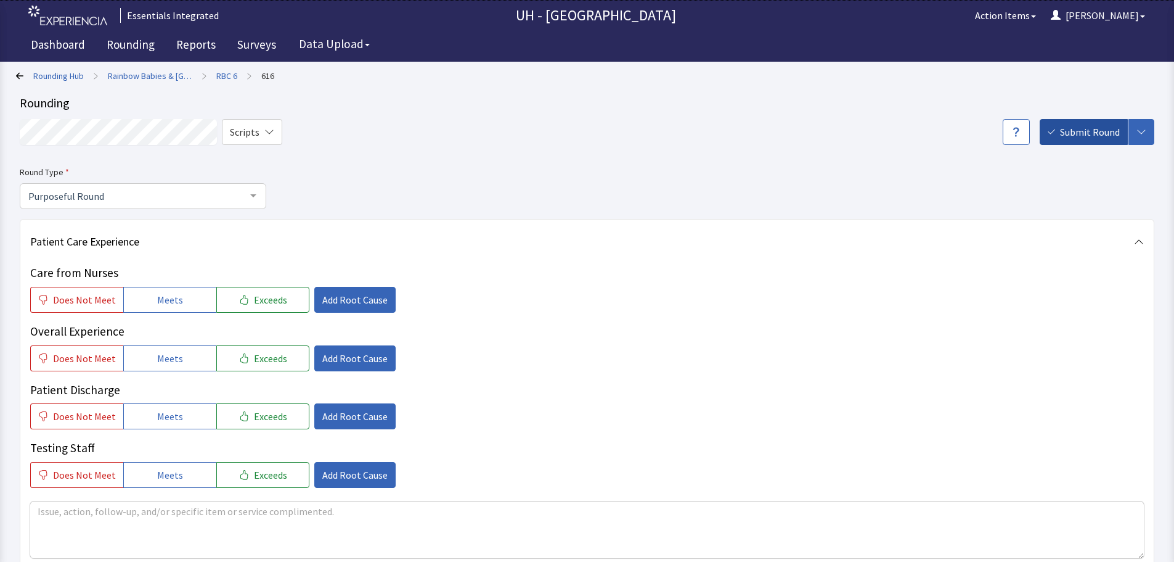
click at [1090, 133] on span "Submit Round" at bounding box center [1090, 132] width 60 height 15
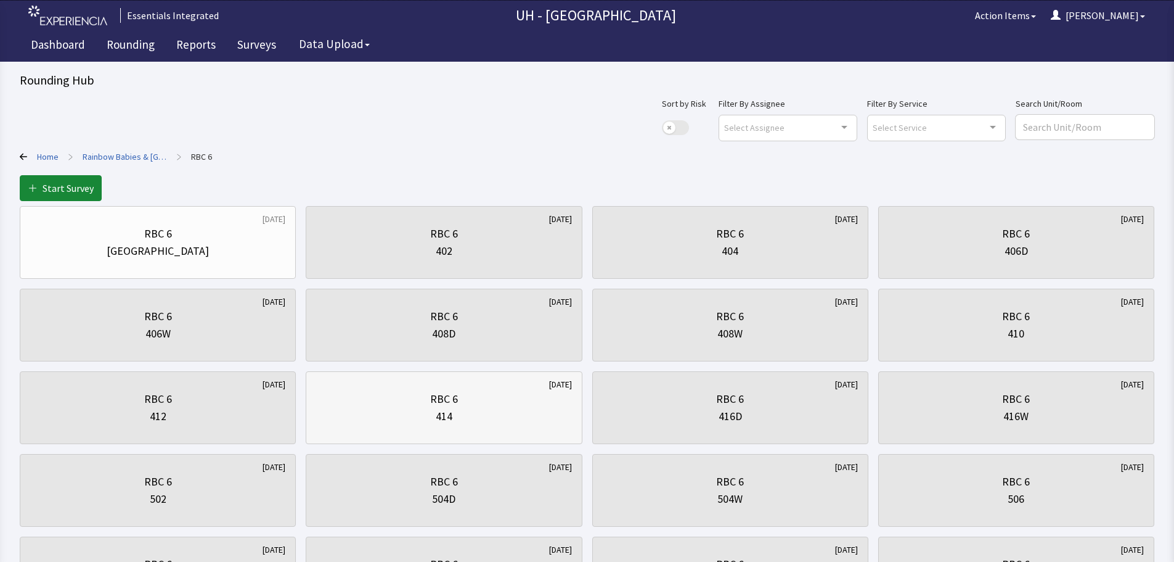
click at [463, 409] on div "414" at bounding box center [443, 415] width 255 height 17
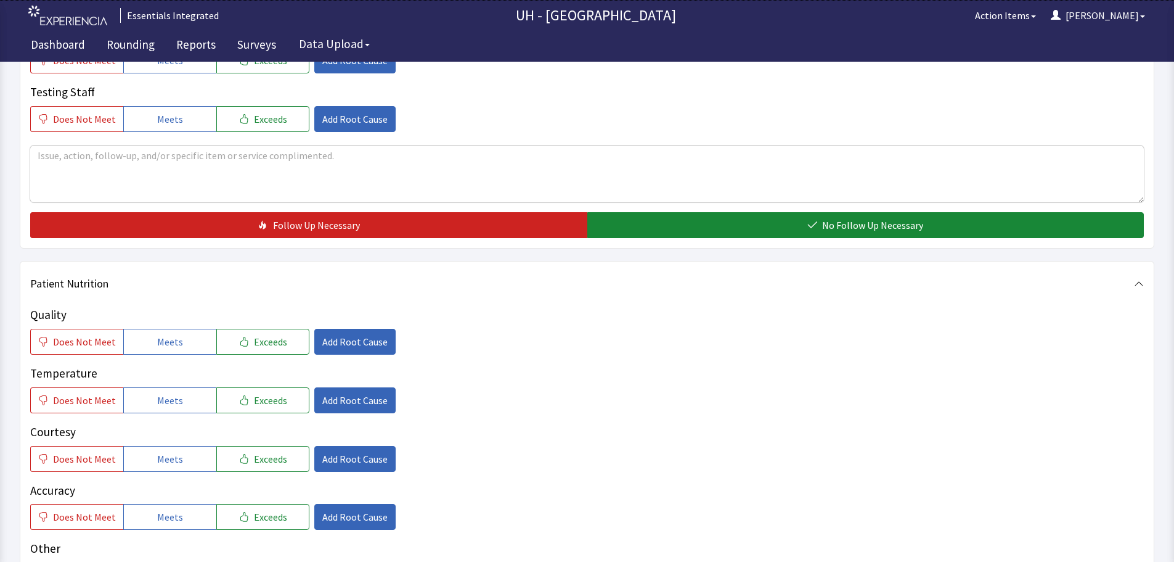
scroll to position [370, 0]
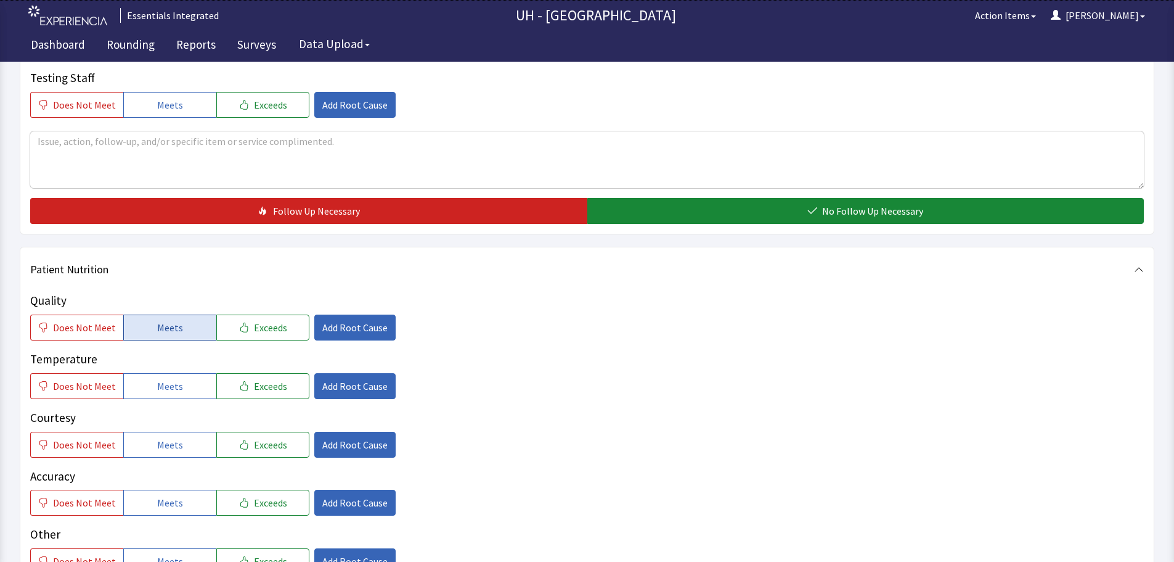
click at [190, 324] on button "Meets" at bounding box center [169, 327] width 93 height 26
drag, startPoint x: 185, startPoint y: 374, endPoint x: 187, endPoint y: 396, distance: 22.3
click at [183, 374] on button "Meets" at bounding box center [169, 386] width 93 height 26
click at [188, 449] on button "Meets" at bounding box center [169, 444] width 93 height 26
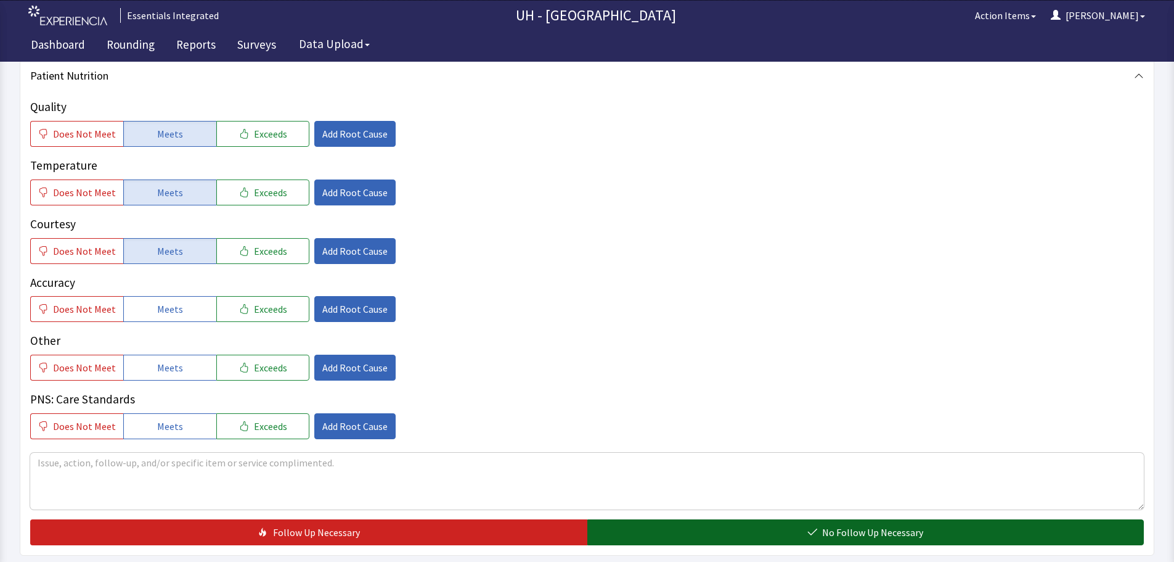
scroll to position [616, 0]
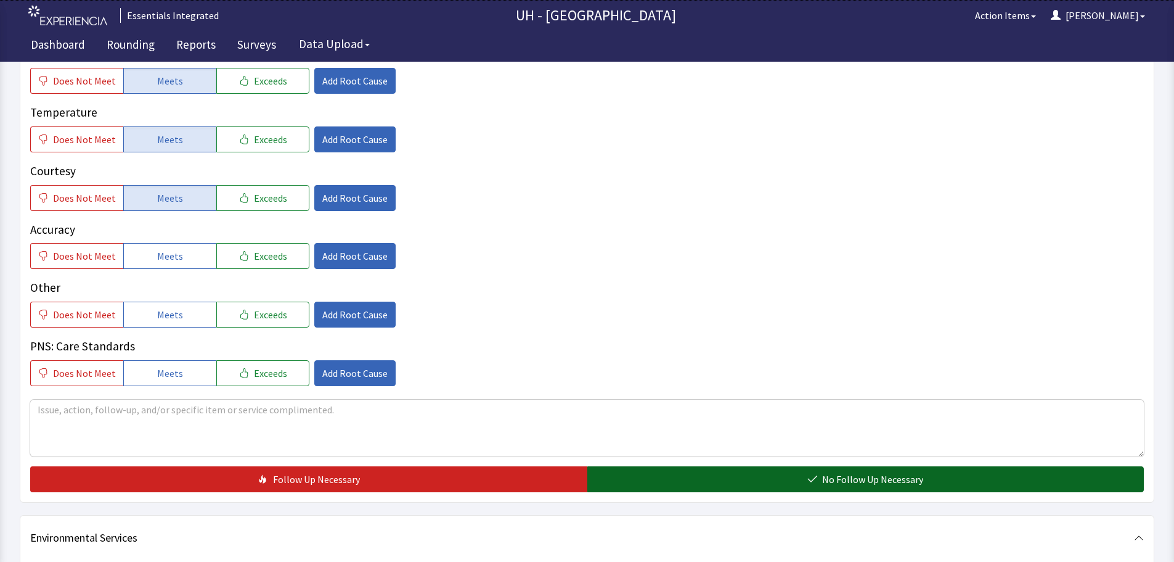
click at [851, 472] on span "No Follow Up Necessary" at bounding box center [872, 479] width 101 height 15
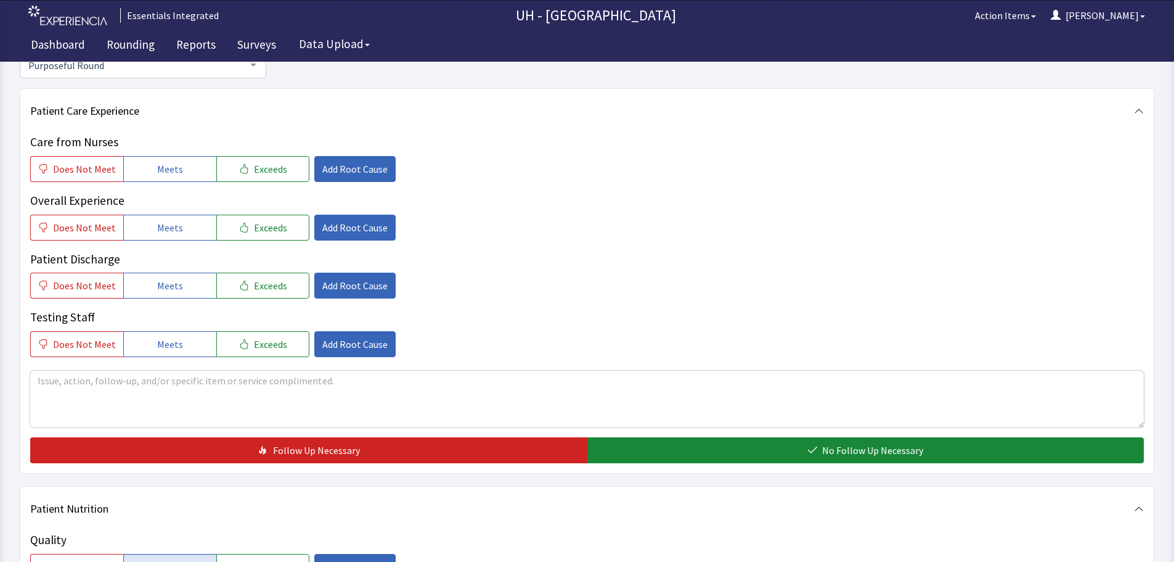
scroll to position [0, 0]
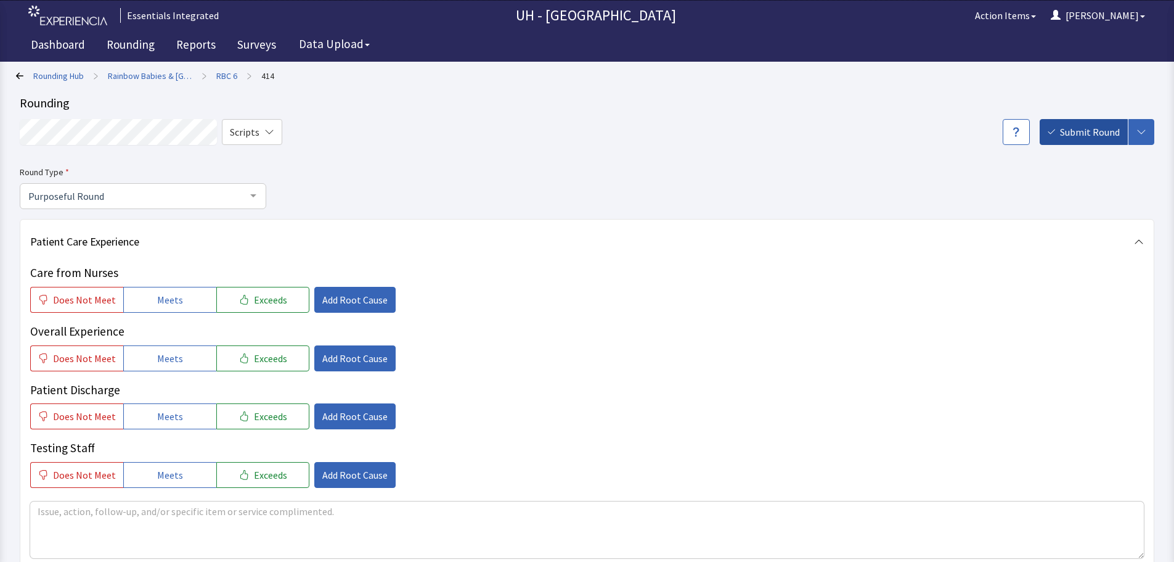
click at [1105, 131] on span "Submit Round" at bounding box center [1090, 132] width 60 height 15
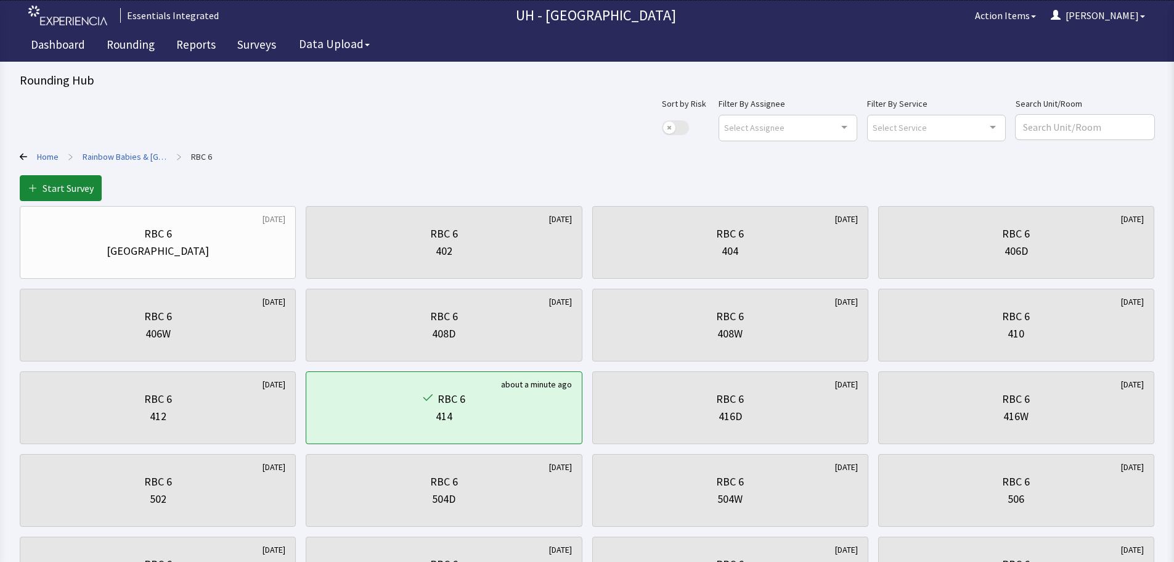
click at [141, 157] on link "Rainbow Babies & [GEOGRAPHIC_DATA]" at bounding box center [125, 156] width 84 height 12
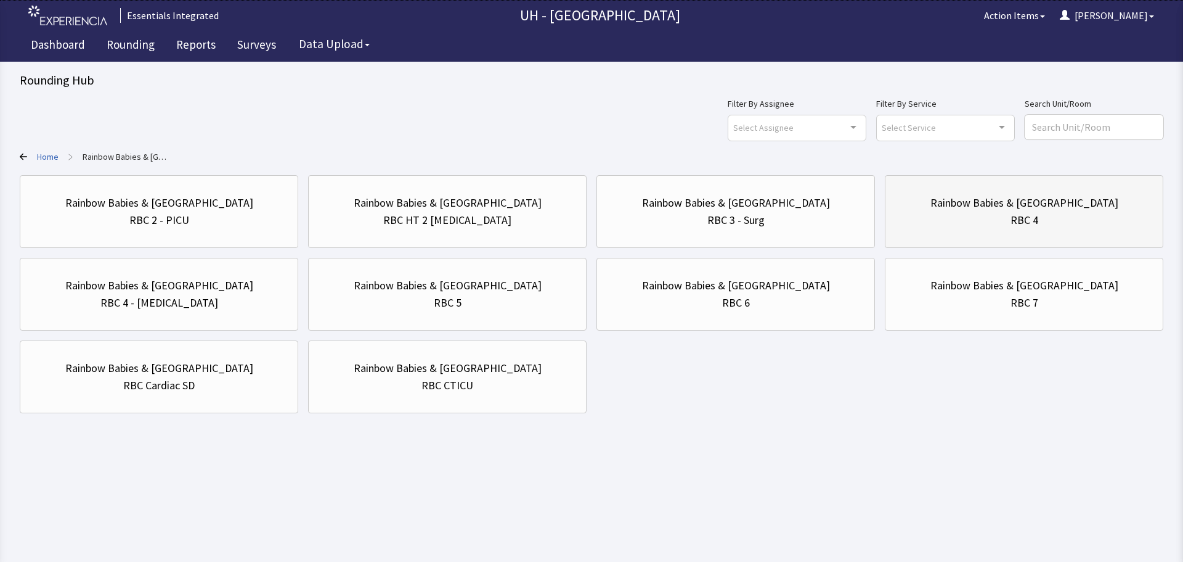
click at [1077, 195] on div "Rainbow Babies & [GEOGRAPHIC_DATA]" at bounding box center [1025, 202] width 188 height 17
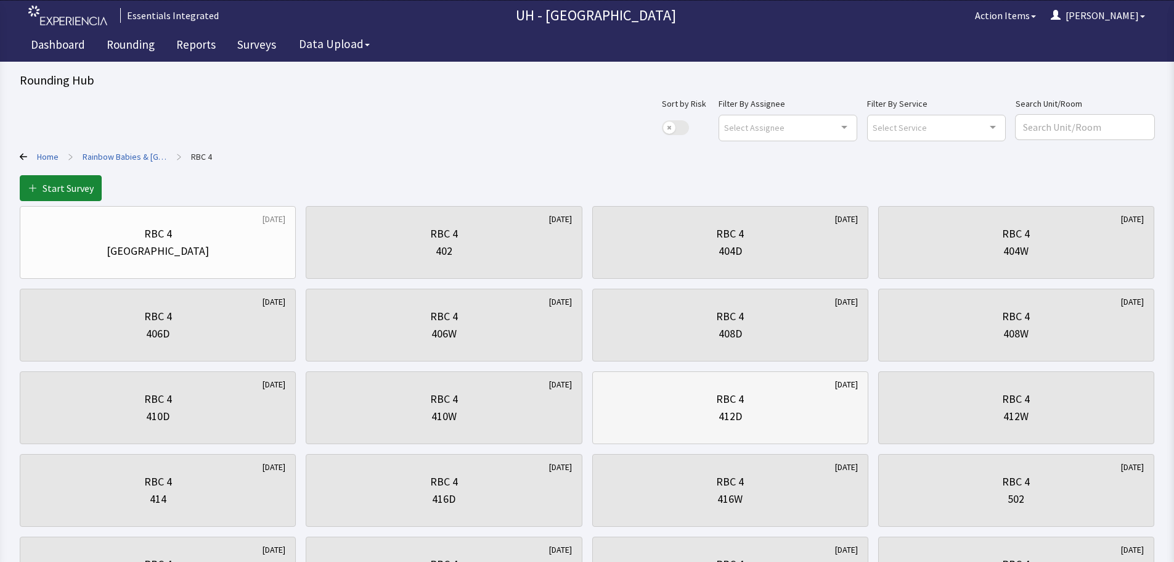
click at [726, 428] on div "RBC 4 412D" at bounding box center [730, 407] width 255 height 59
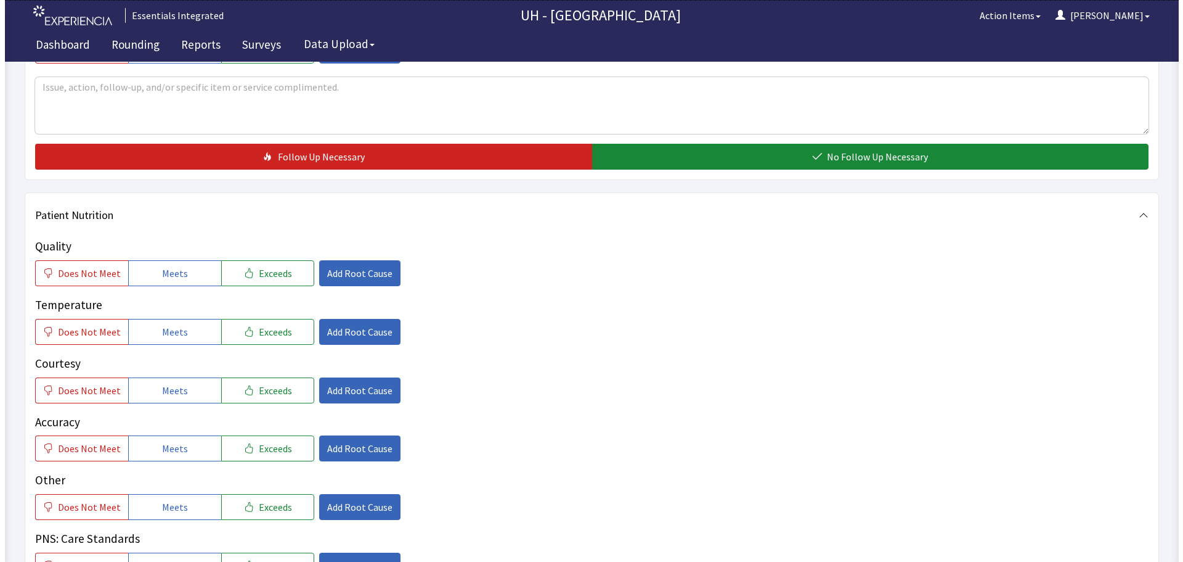
scroll to position [431, 0]
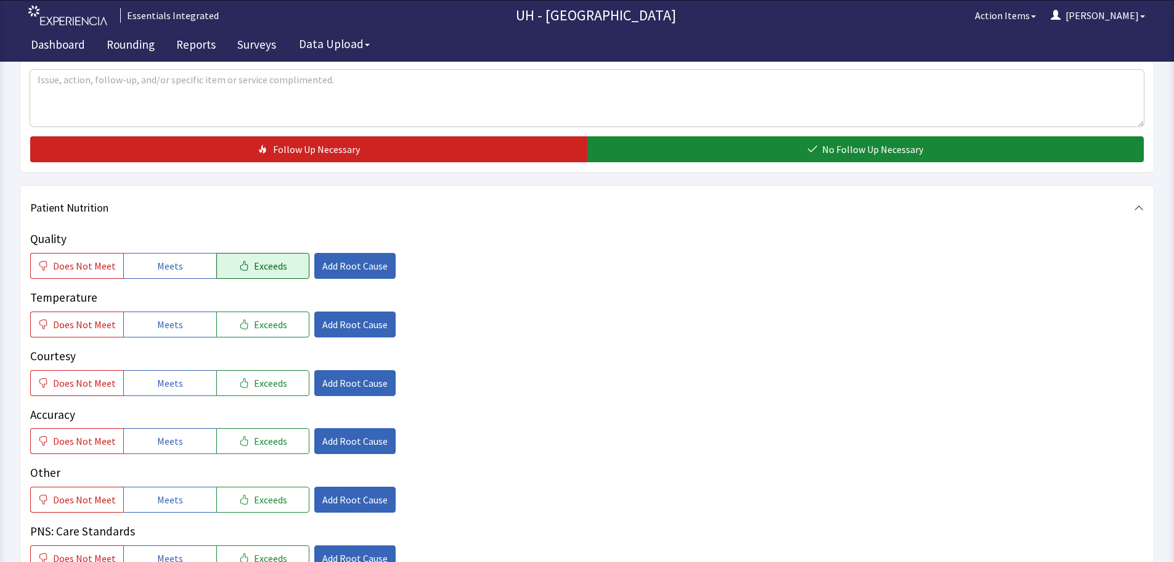
drag, startPoint x: 240, startPoint y: 256, endPoint x: 237, endPoint y: 272, distance: 16.2
click at [240, 258] on button "Exceeds" at bounding box center [262, 266] width 93 height 26
click at [171, 317] on span "Meets" at bounding box center [170, 324] width 26 height 15
click at [171, 385] on span "Meets" at bounding box center [170, 382] width 26 height 15
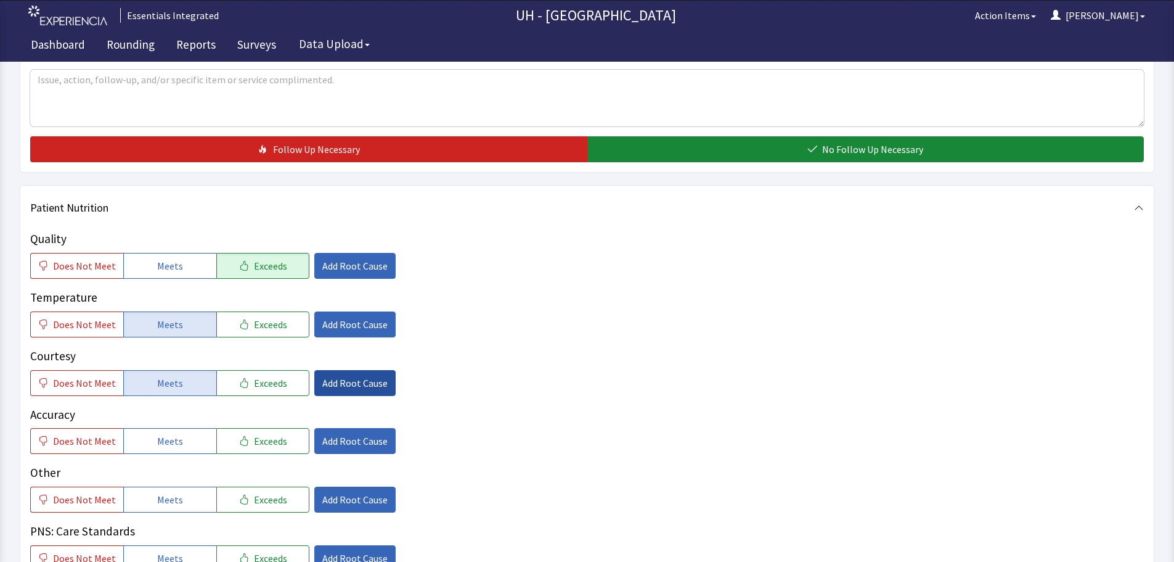
click at [353, 378] on span "Add Root Cause" at bounding box center [354, 382] width 65 height 15
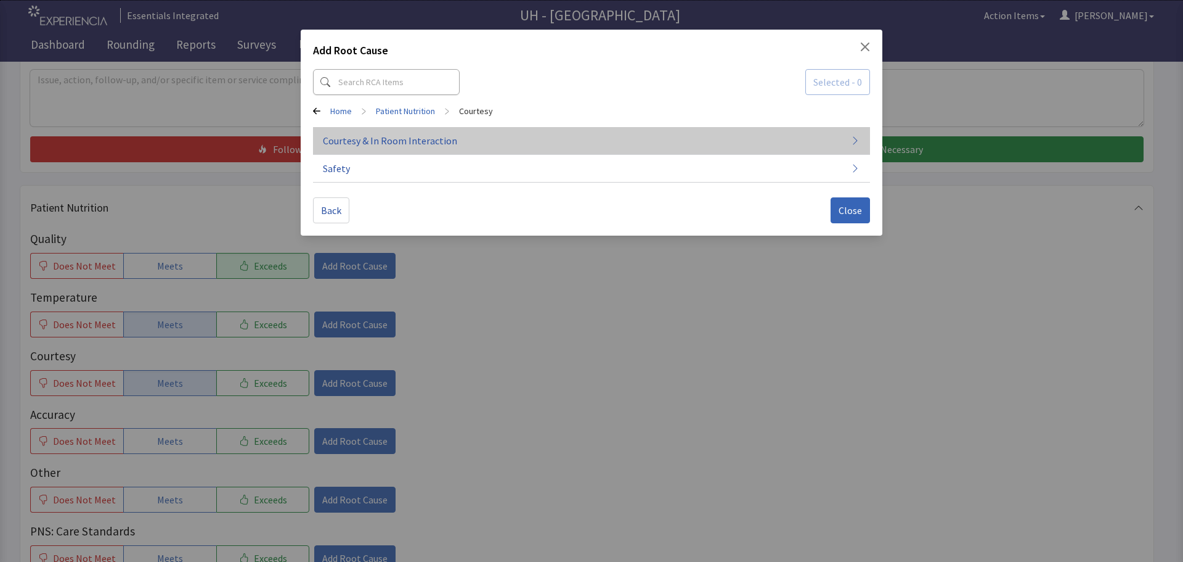
click at [516, 148] on button "Courtesy & In Room Interaction" at bounding box center [591, 141] width 557 height 28
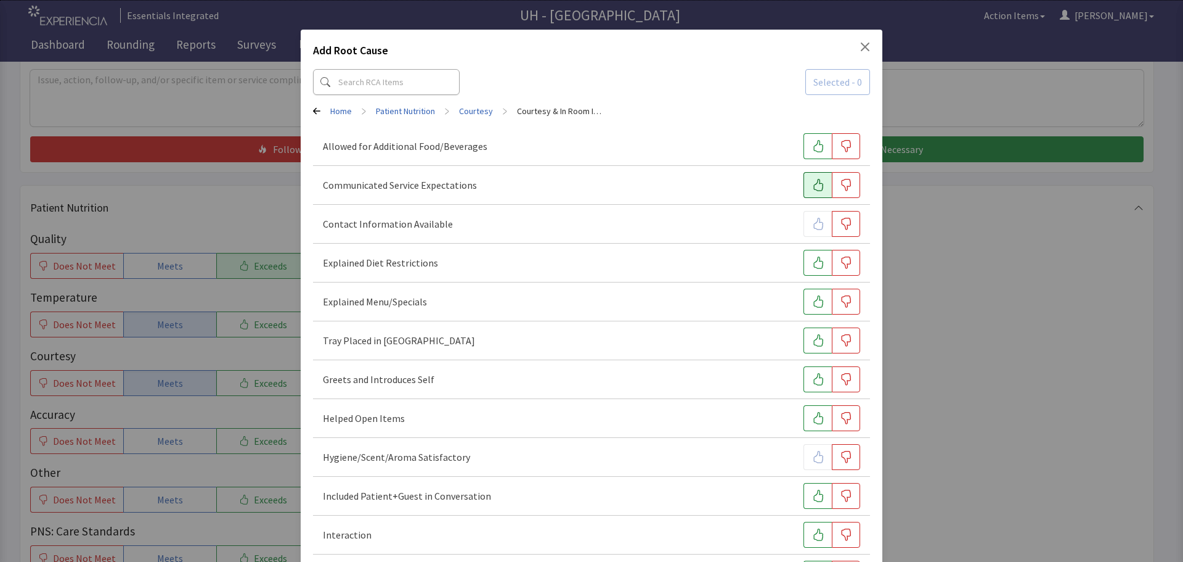
click at [817, 184] on icon "button" at bounding box center [818, 185] width 12 height 12
click at [812, 300] on icon "button" at bounding box center [818, 301] width 12 height 12
click at [814, 415] on icon "button" at bounding box center [818, 418] width 12 height 12
click at [804, 502] on button "button" at bounding box center [818, 496] width 28 height 26
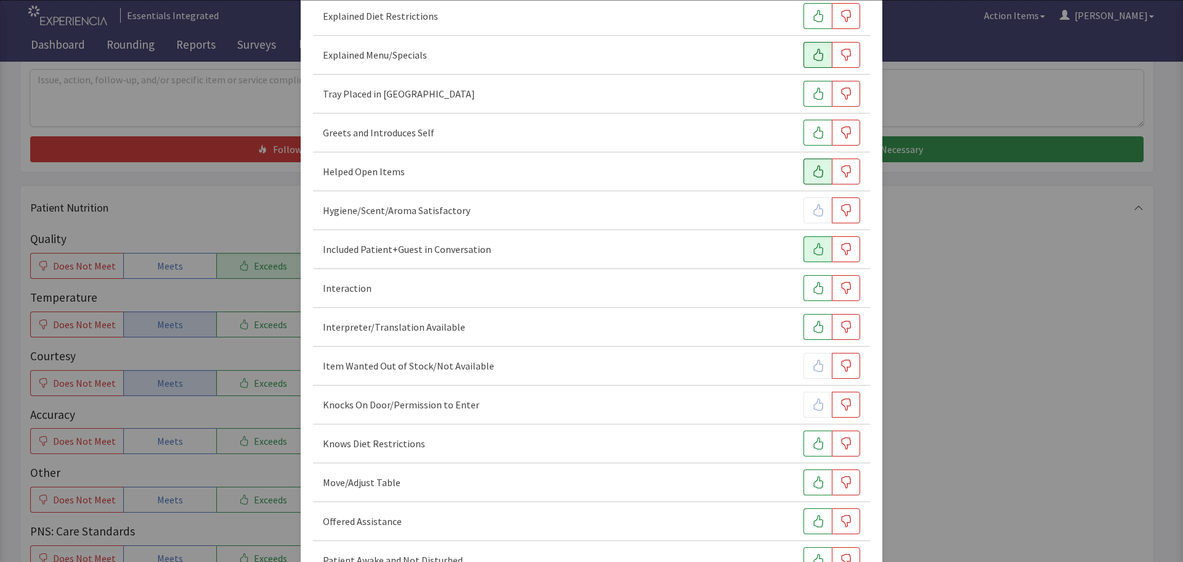
scroll to position [493, 0]
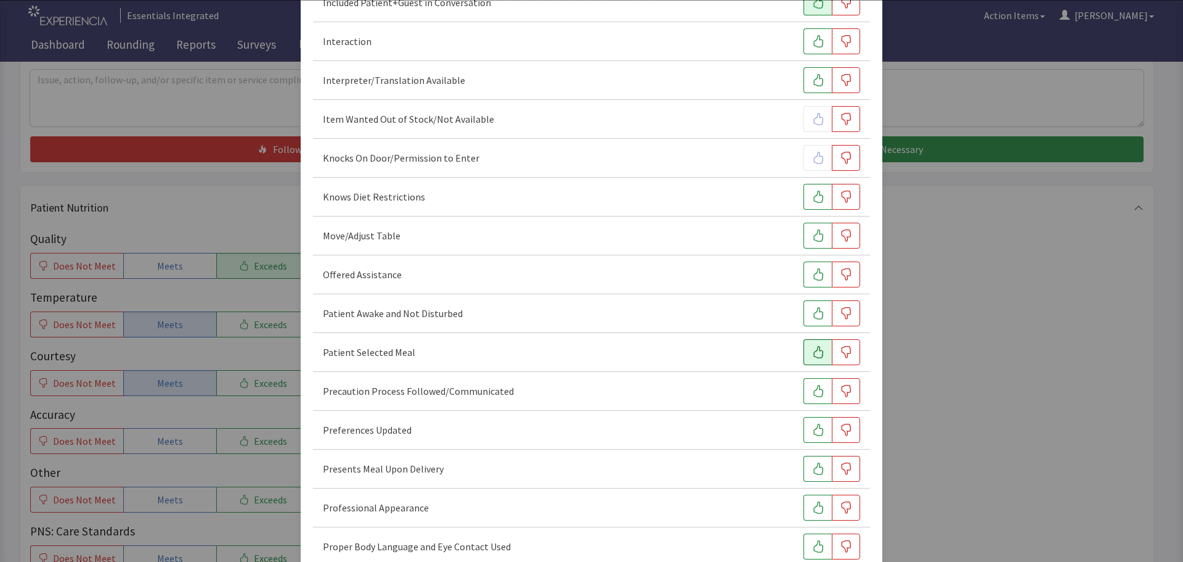
click at [815, 351] on icon "button" at bounding box center [818, 352] width 12 height 12
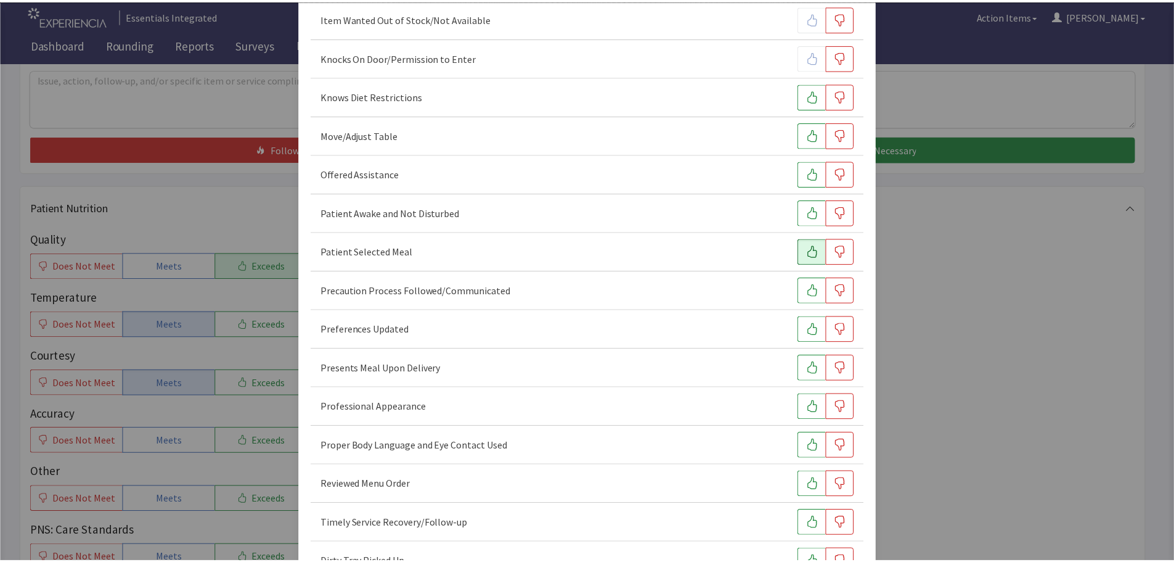
scroll to position [754, 0]
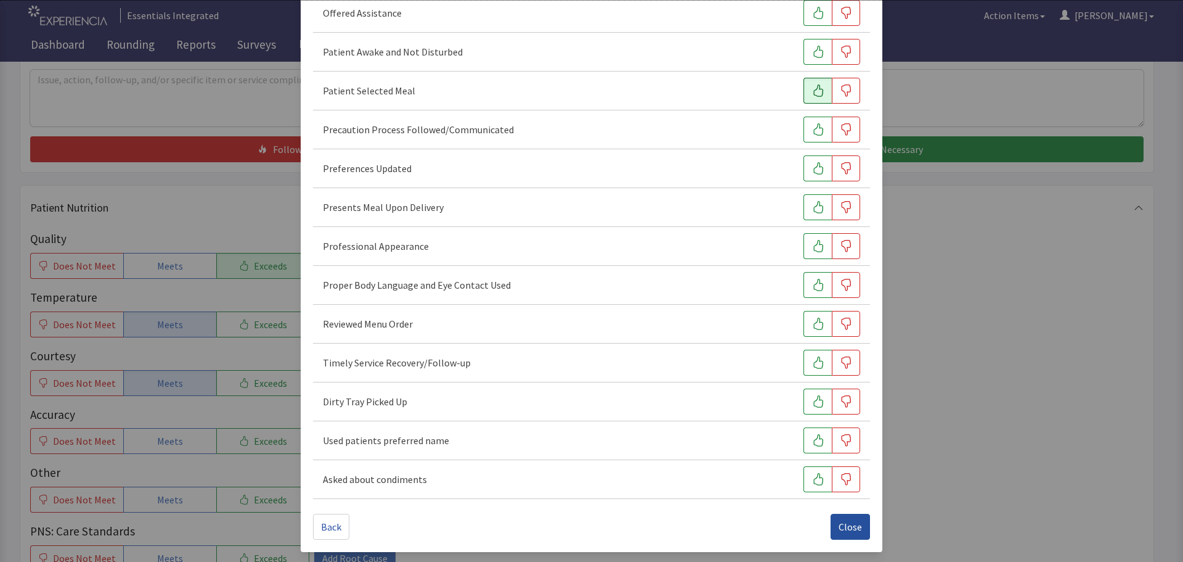
click at [841, 531] on span "Close" at bounding box center [850, 526] width 23 height 15
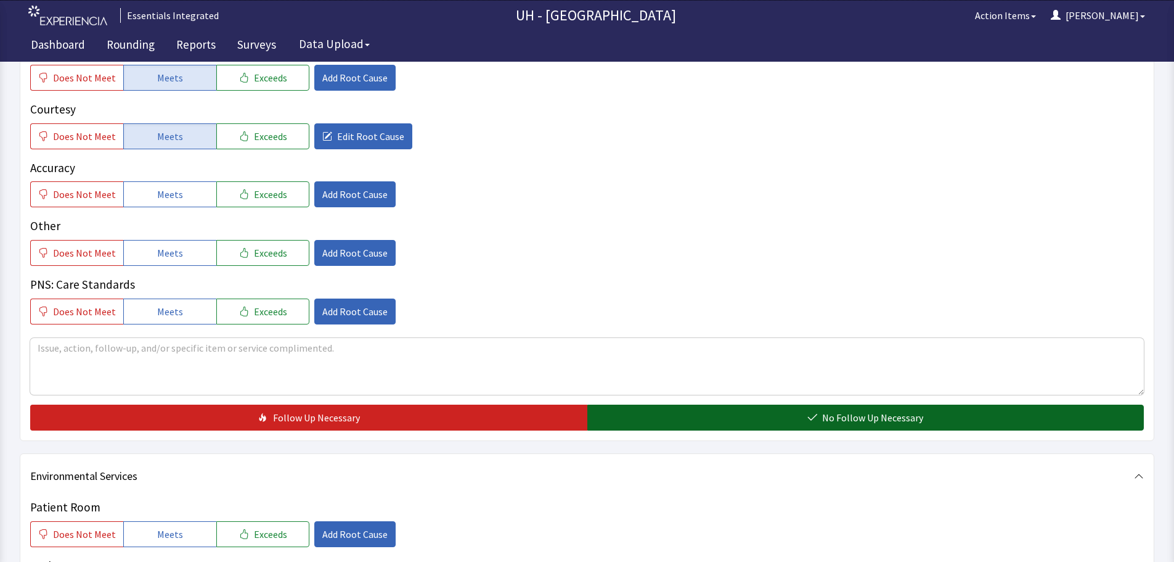
click at [942, 420] on button "No Follow Up Necessary" at bounding box center [865, 417] width 557 height 26
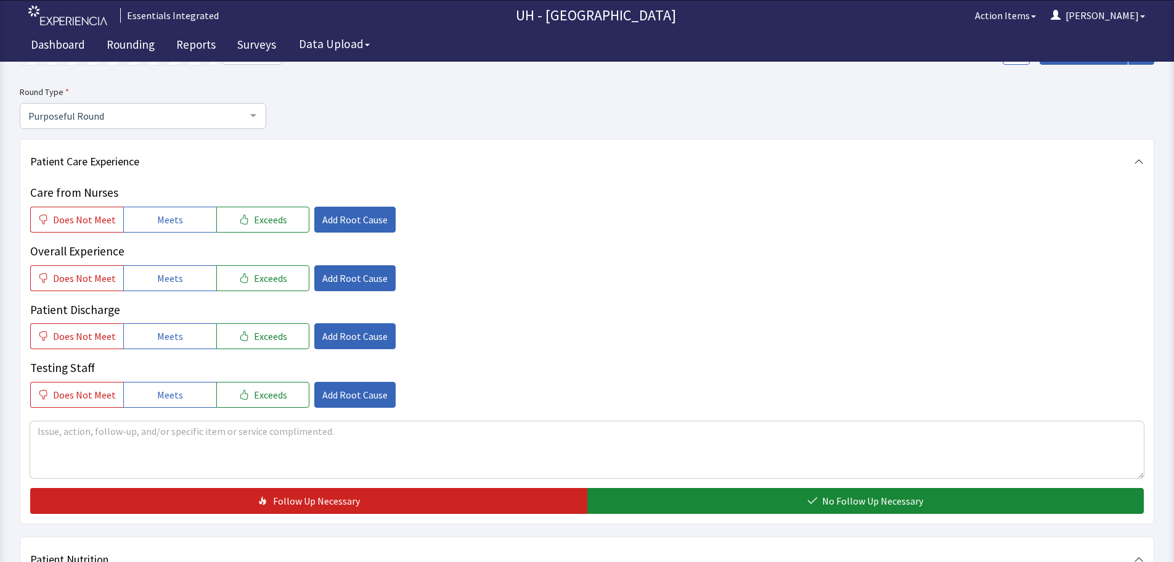
scroll to position [0, 0]
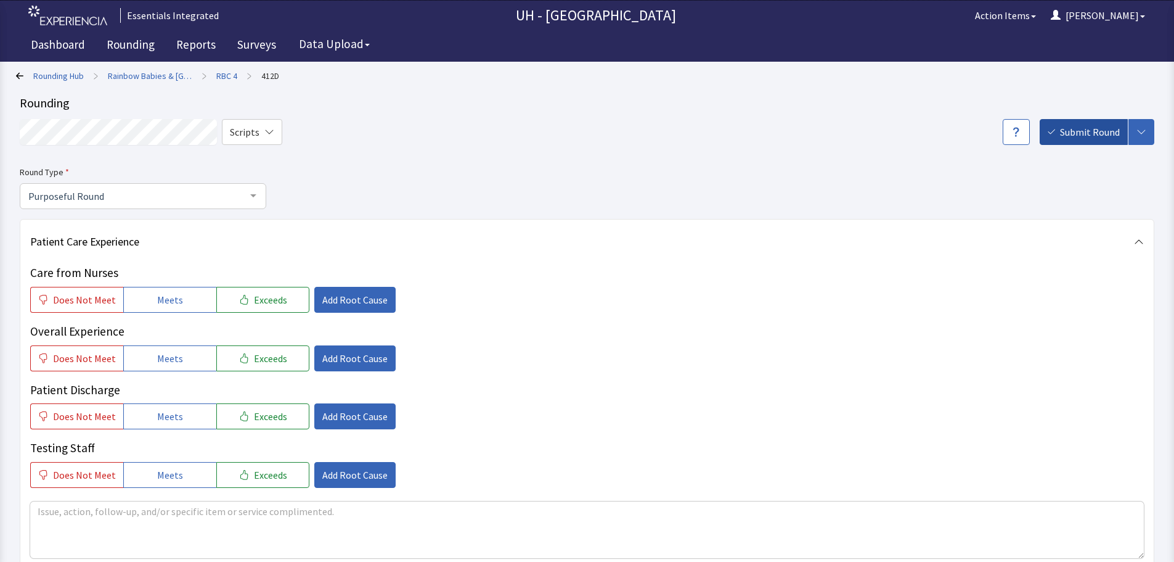
click at [1087, 132] on span "Submit Round" at bounding box center [1090, 132] width 60 height 15
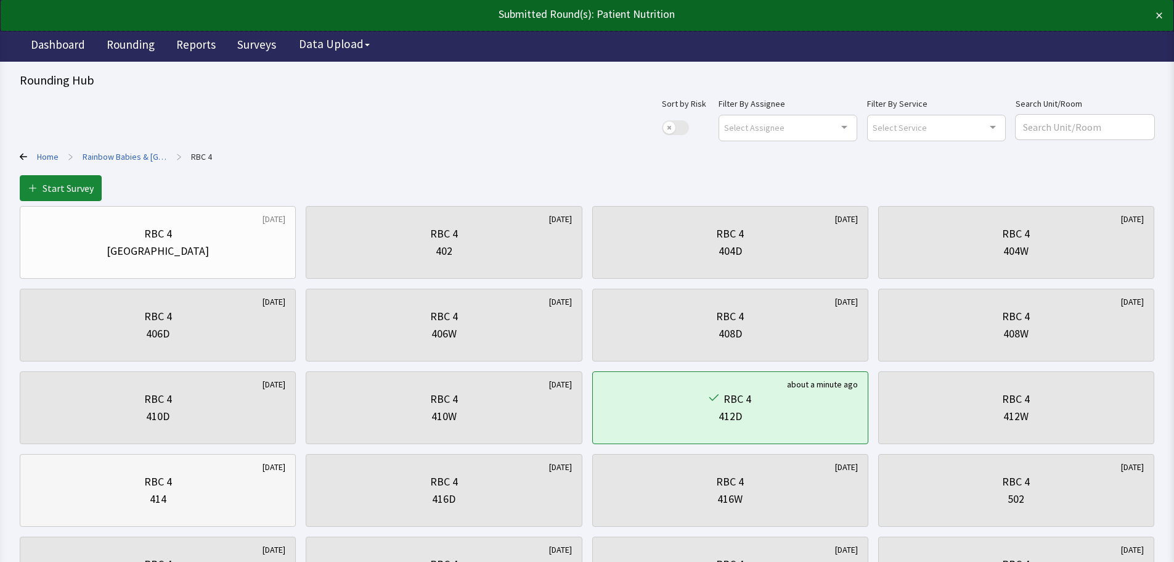
click at [187, 486] on div "RBC 4" at bounding box center [157, 481] width 255 height 17
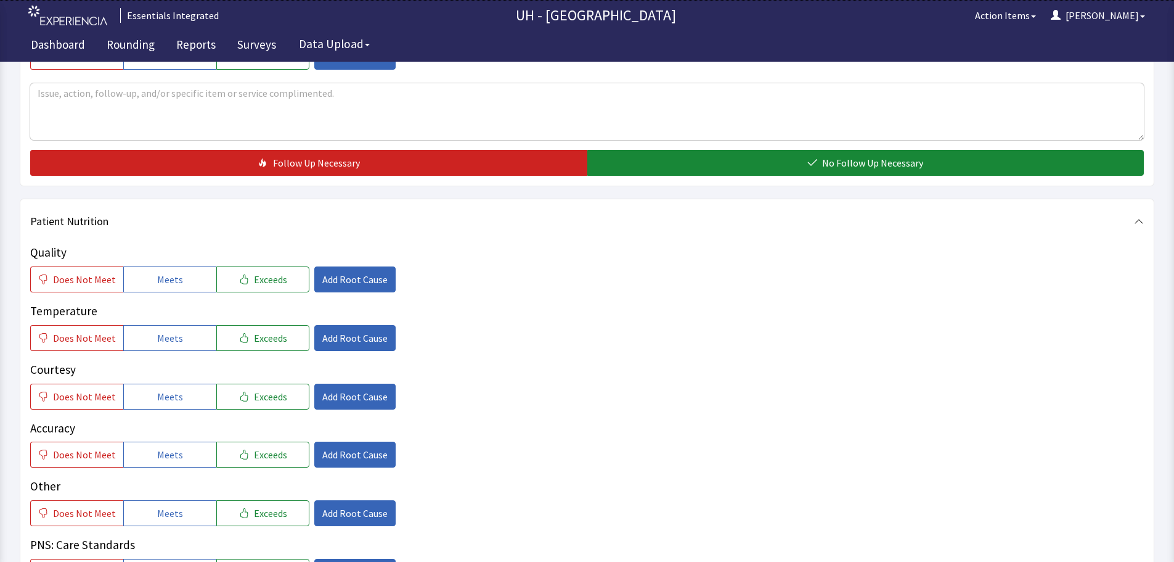
scroll to position [431, 0]
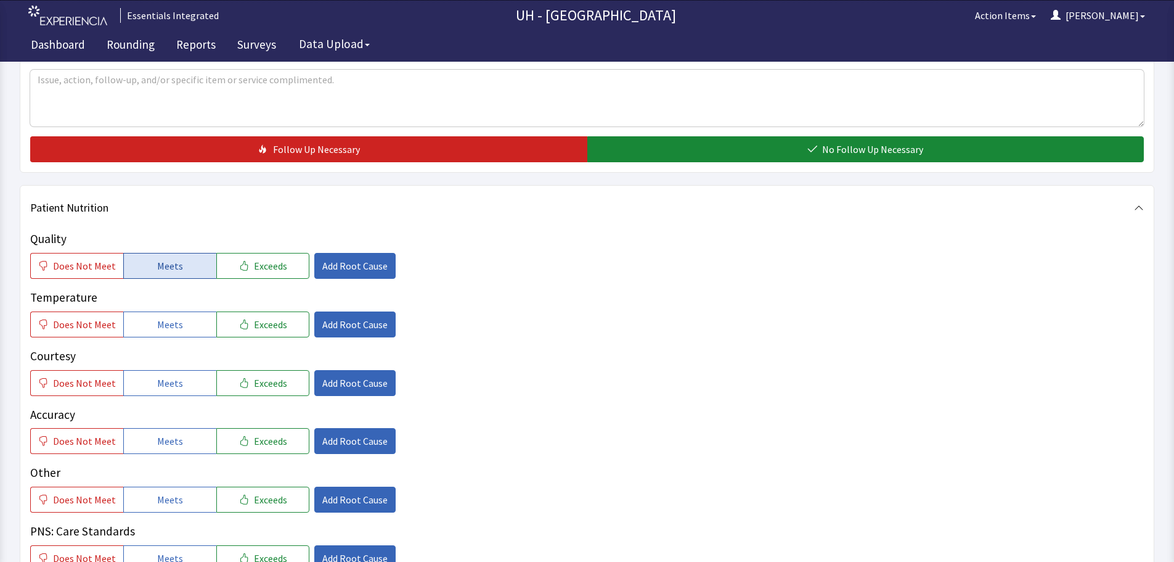
click at [171, 258] on span "Meets" at bounding box center [170, 265] width 26 height 15
click at [157, 323] on span "Meets" at bounding box center [170, 324] width 26 height 15
drag, startPoint x: 149, startPoint y: 380, endPoint x: 145, endPoint y: 393, distance: 13.5
click at [149, 380] on button "Meets" at bounding box center [169, 383] width 93 height 26
drag, startPoint x: 198, startPoint y: 454, endPoint x: 202, endPoint y: 446, distance: 8.8
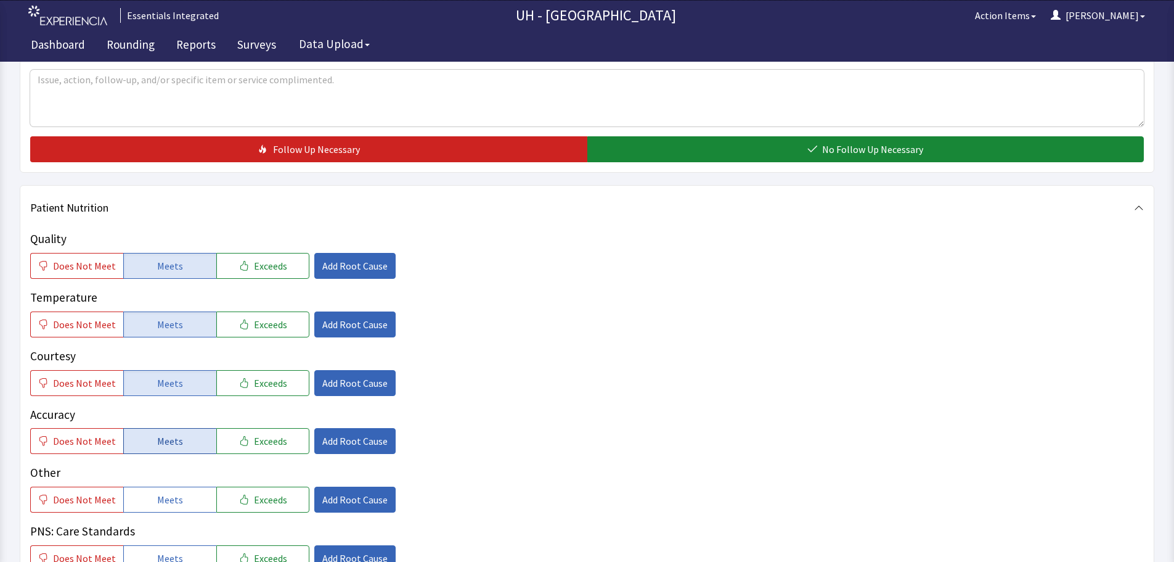
click at [200, 462] on div "Quality Does Not Meet Meets Exceeds Add Root Cause Temperature Does Not Meet Me…" at bounding box center [587, 400] width 1114 height 341
click at [186, 439] on button "Meets" at bounding box center [169, 441] width 93 height 26
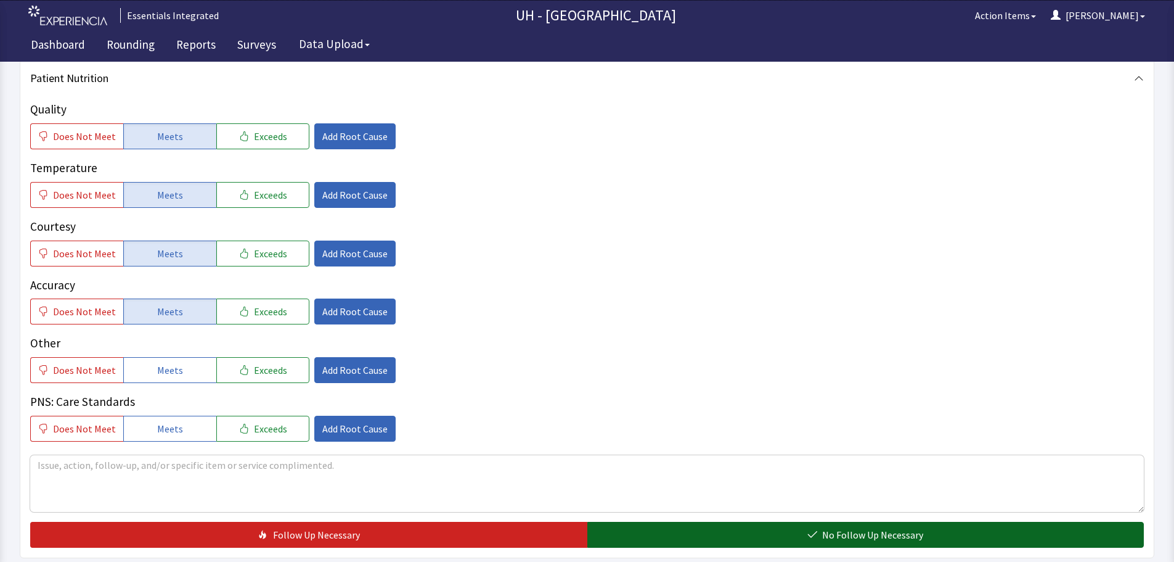
scroll to position [616, 0]
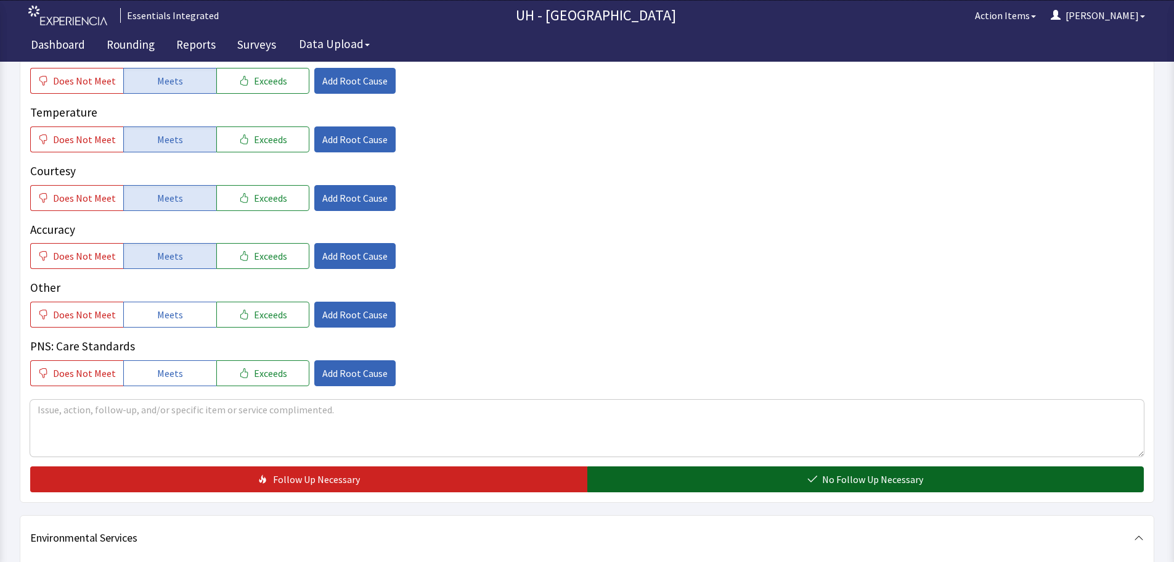
click at [750, 481] on button "No Follow Up Necessary" at bounding box center [865, 479] width 557 height 26
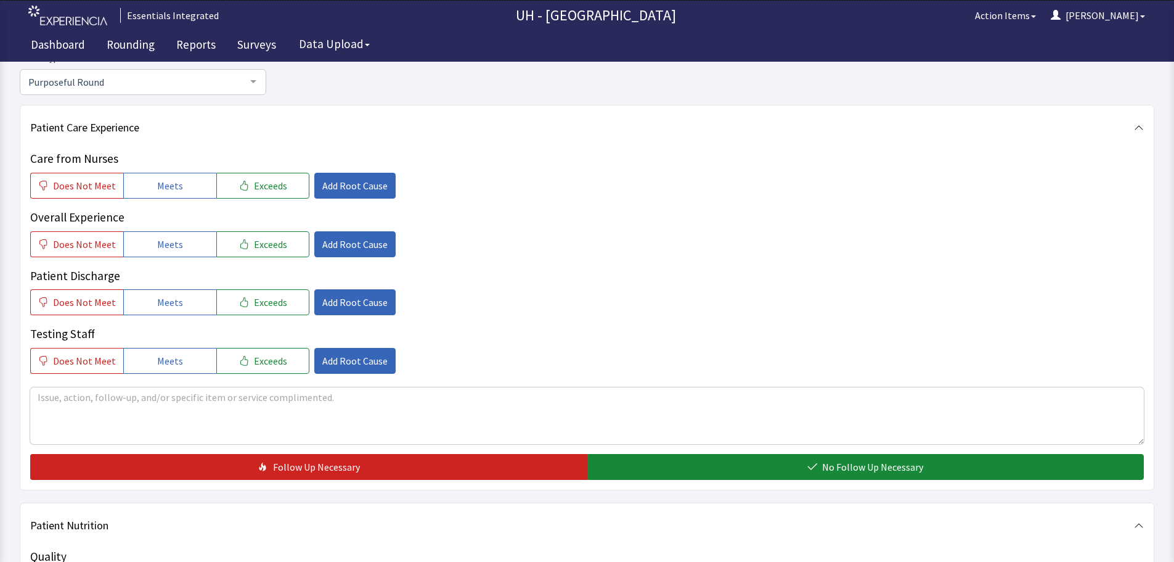
scroll to position [0, 0]
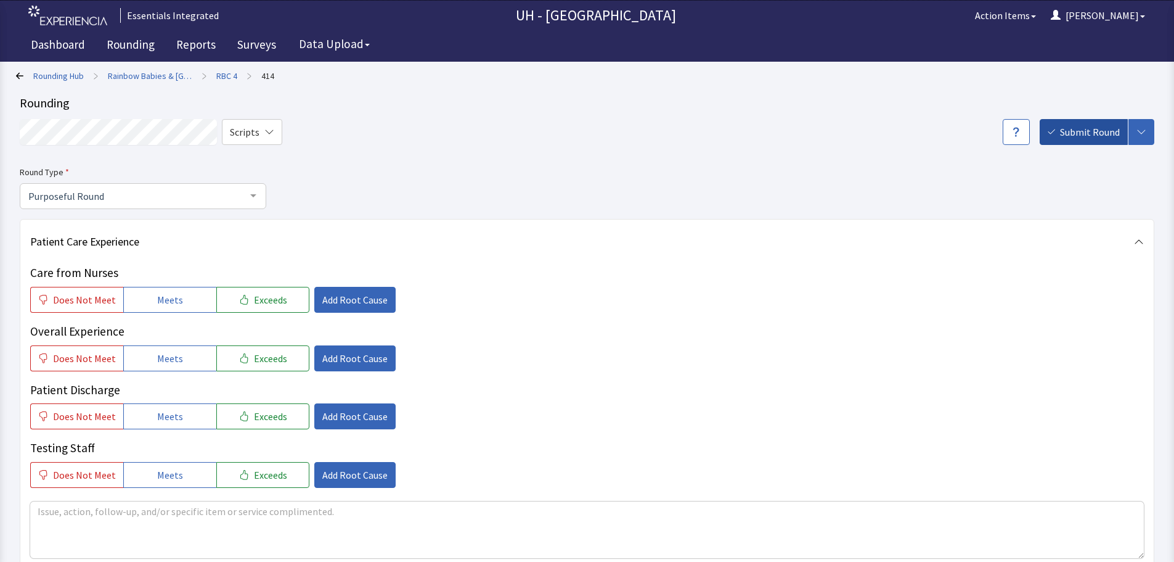
click at [1084, 142] on button "Submit Round" at bounding box center [1084, 132] width 88 height 26
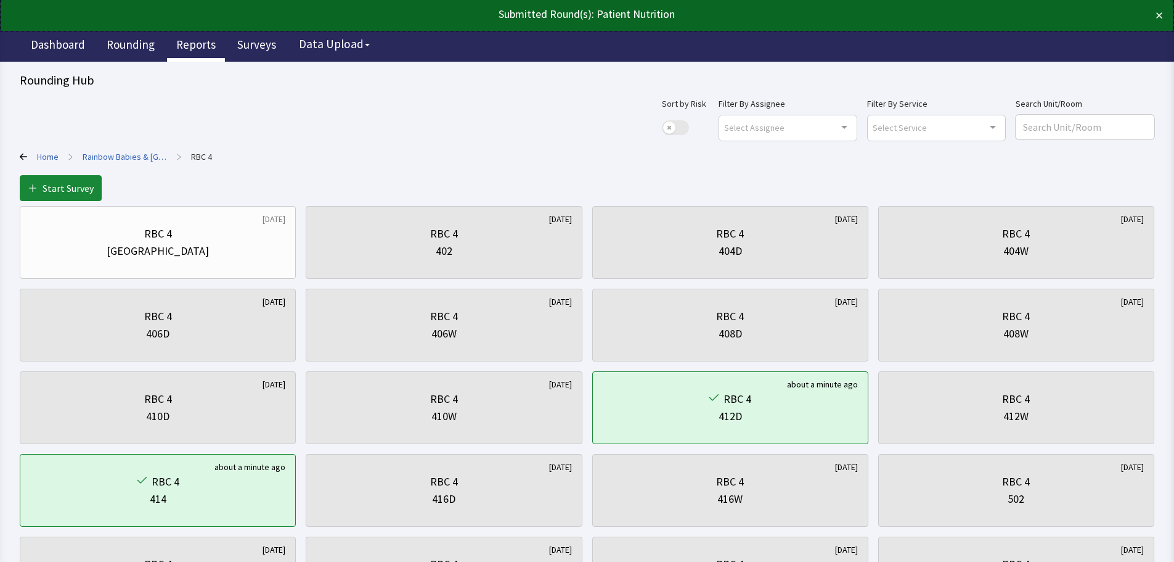
click at [206, 39] on link "Reports" at bounding box center [196, 46] width 58 height 31
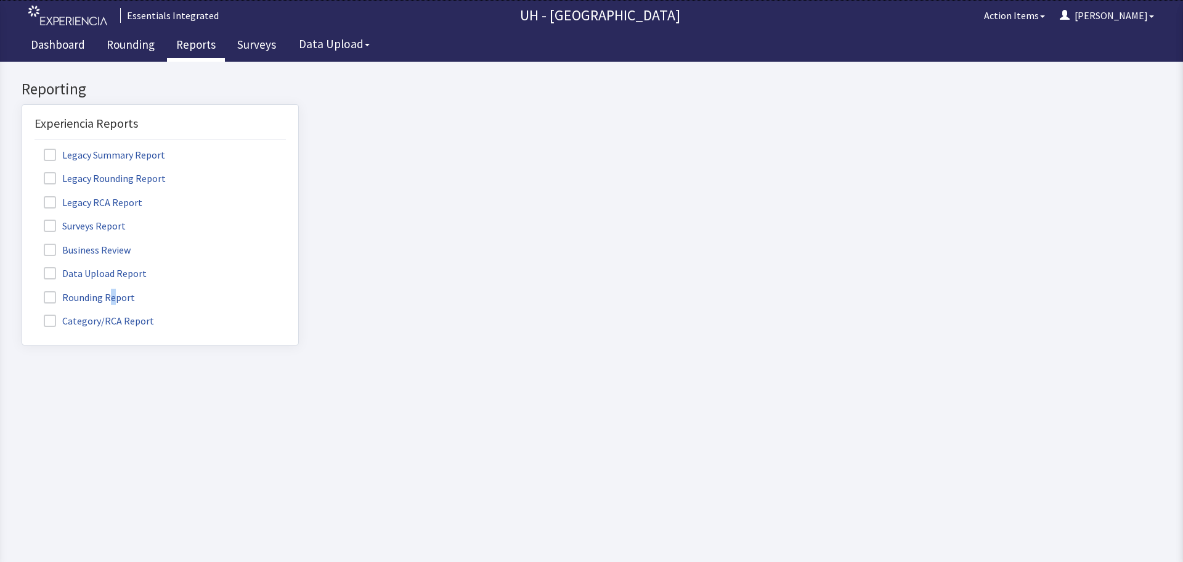
click at [111, 295] on label "Rounding Report" at bounding box center [91, 296] width 113 height 16
click at [51, 301] on span at bounding box center [50, 297] width 12 height 12
click at [22, 290] on input "Rounding Report" at bounding box center [22, 290] width 0 height 0
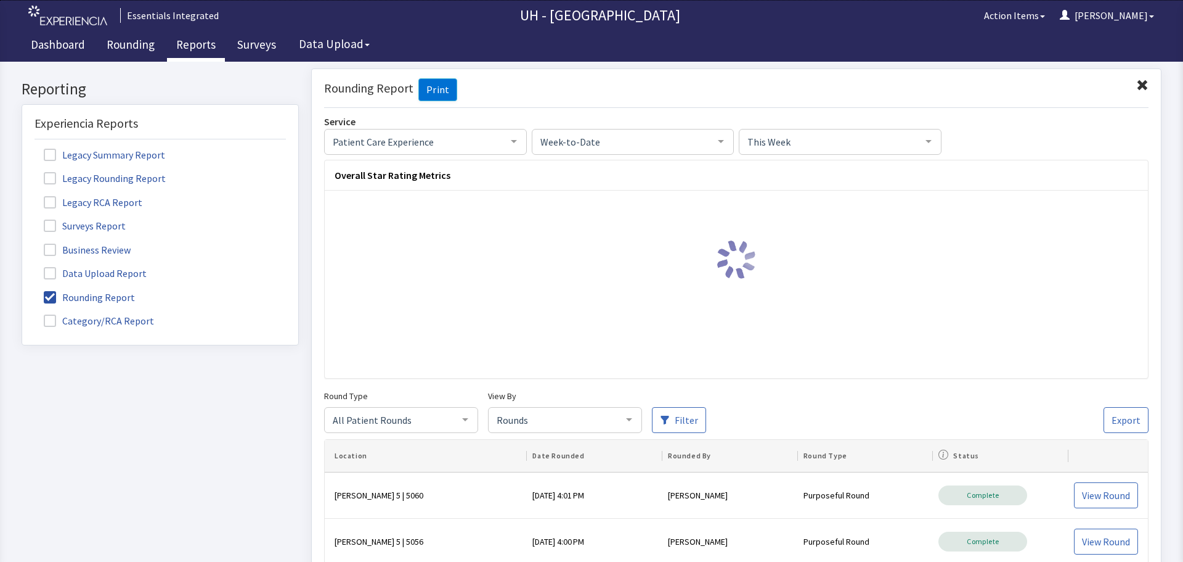
click at [469, 141] on span "Patient Care Experience" at bounding box center [416, 141] width 172 height 14
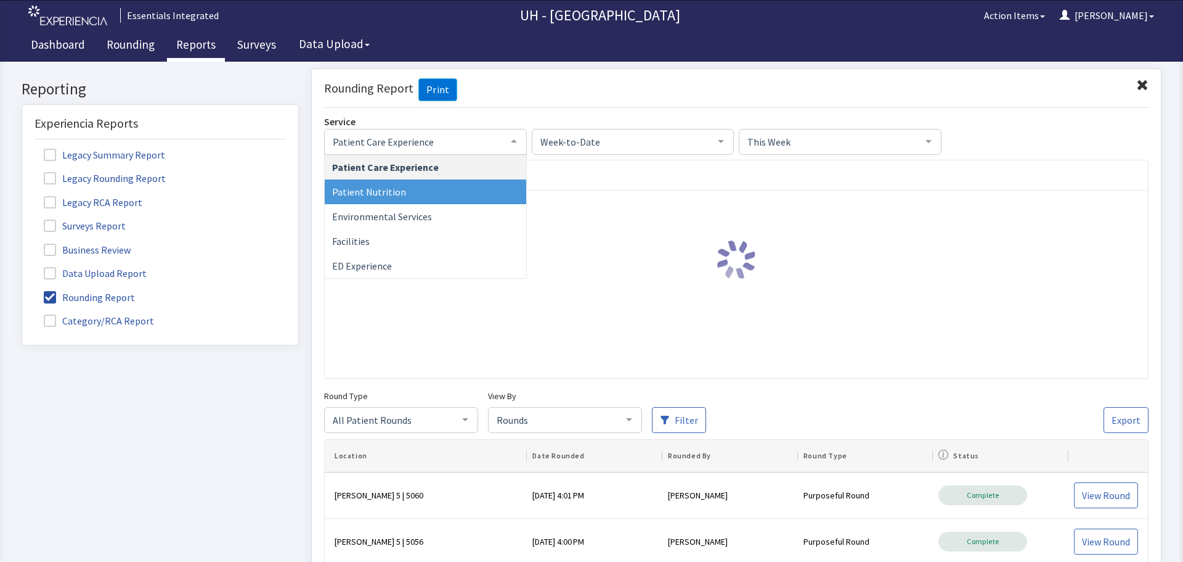
click at [451, 190] on span "Patient Nutrition" at bounding box center [426, 191] width 202 height 25
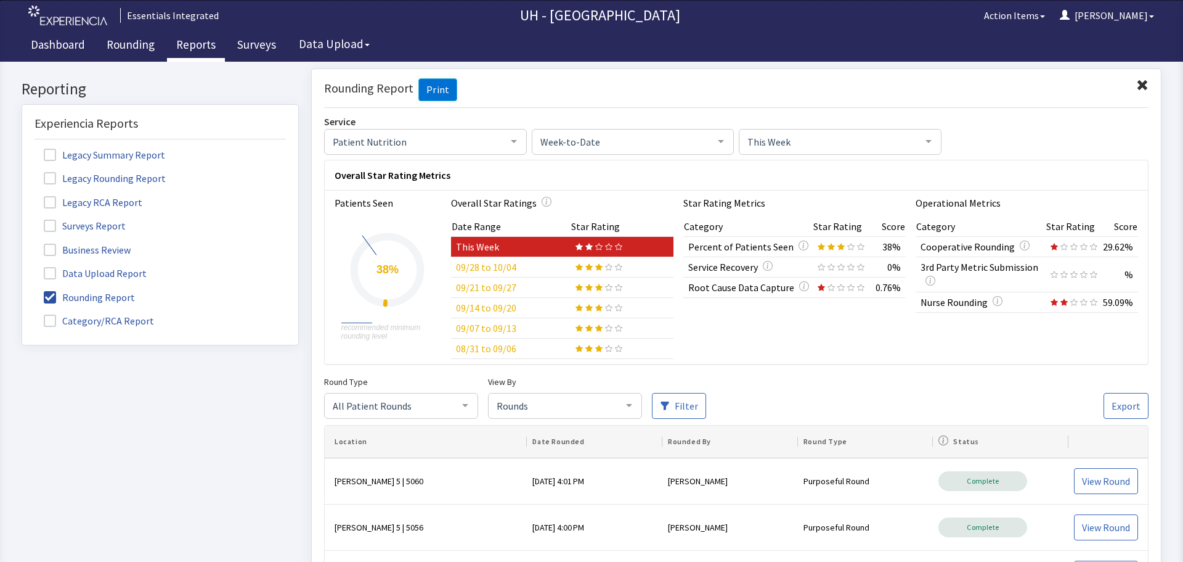
click at [442, 417] on div "All Patient Rounds" at bounding box center [401, 405] width 154 height 26
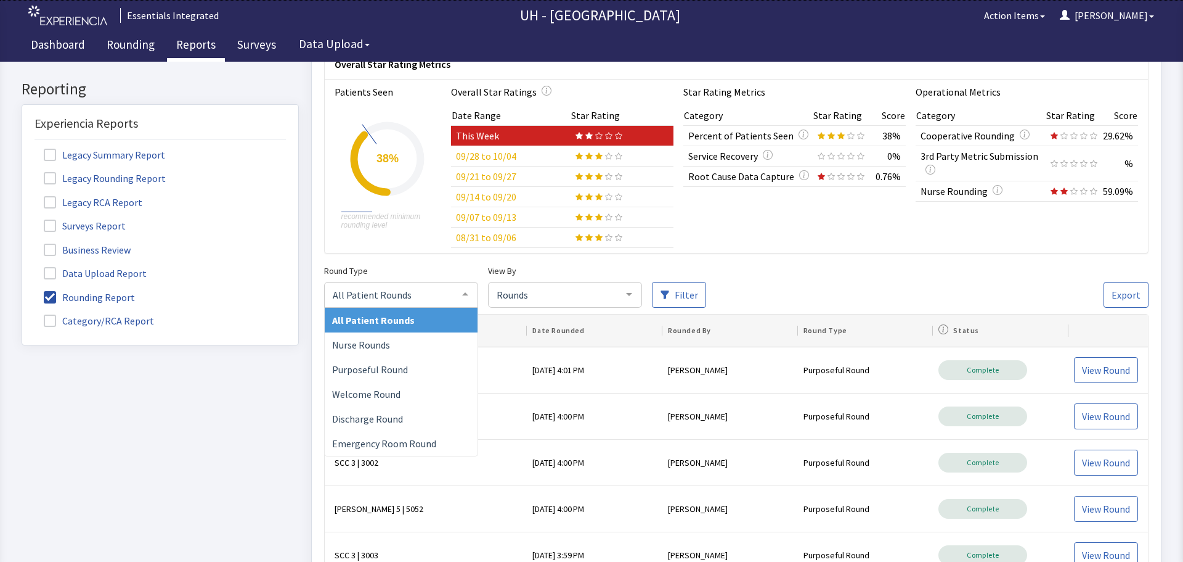
scroll to position [123, 0]
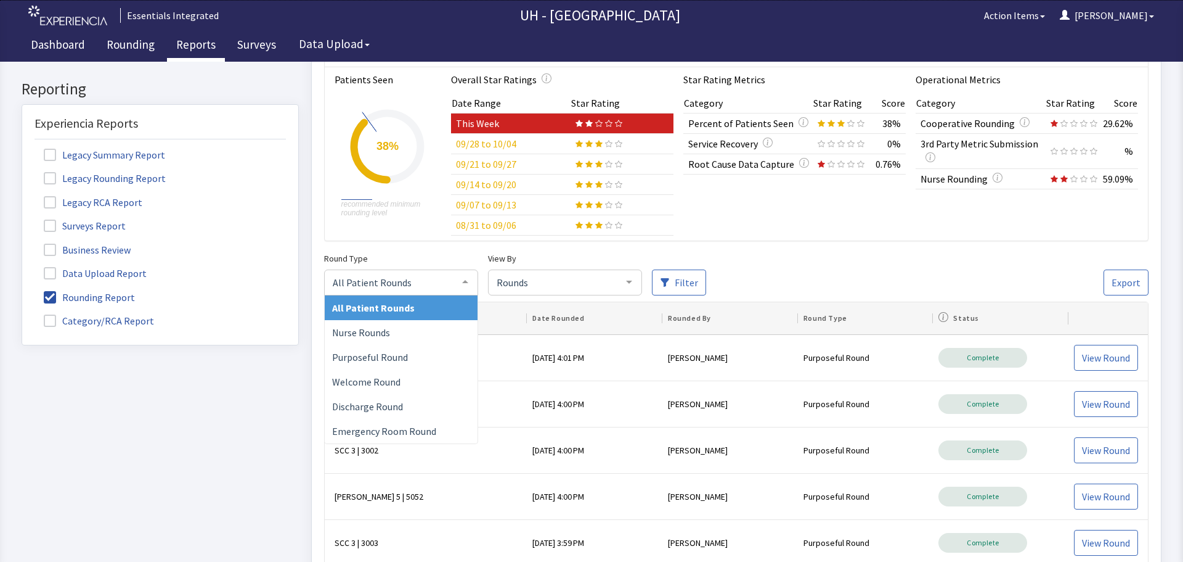
click at [595, 282] on span "Rounds" at bounding box center [555, 282] width 123 height 14
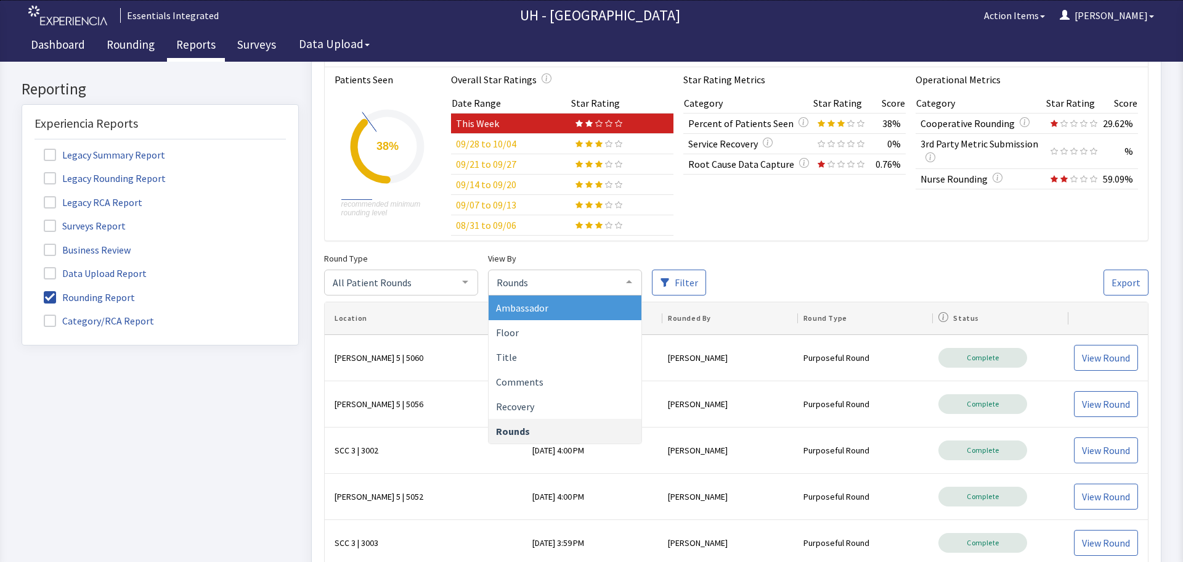
click at [574, 306] on span "Ambassador" at bounding box center [565, 307] width 153 height 25
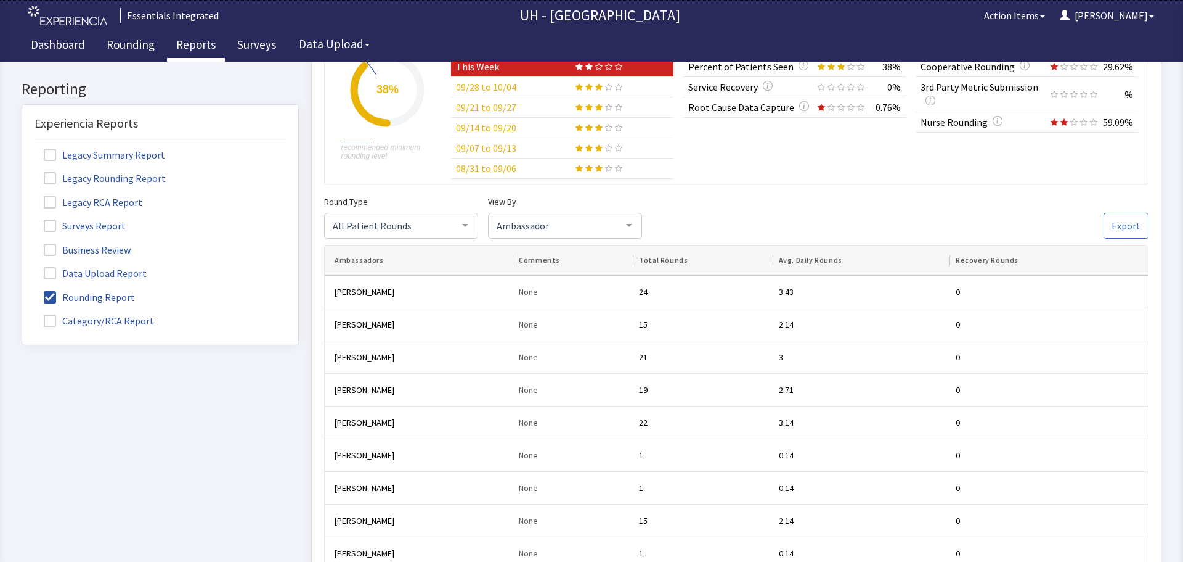
scroll to position [0, 0]
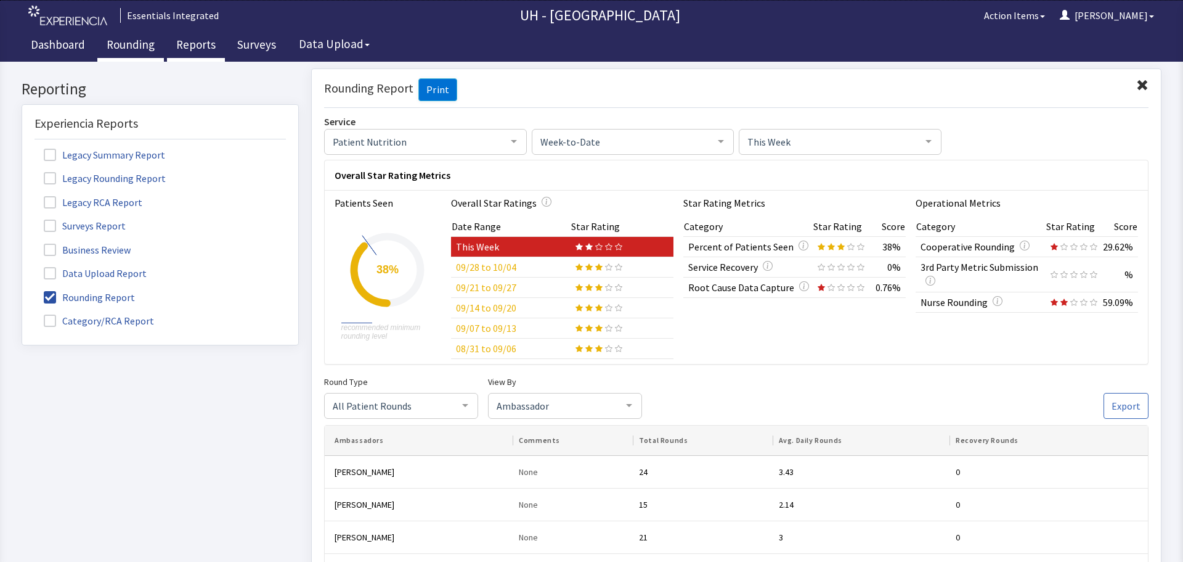
click at [121, 43] on link "Rounding" at bounding box center [130, 46] width 67 height 31
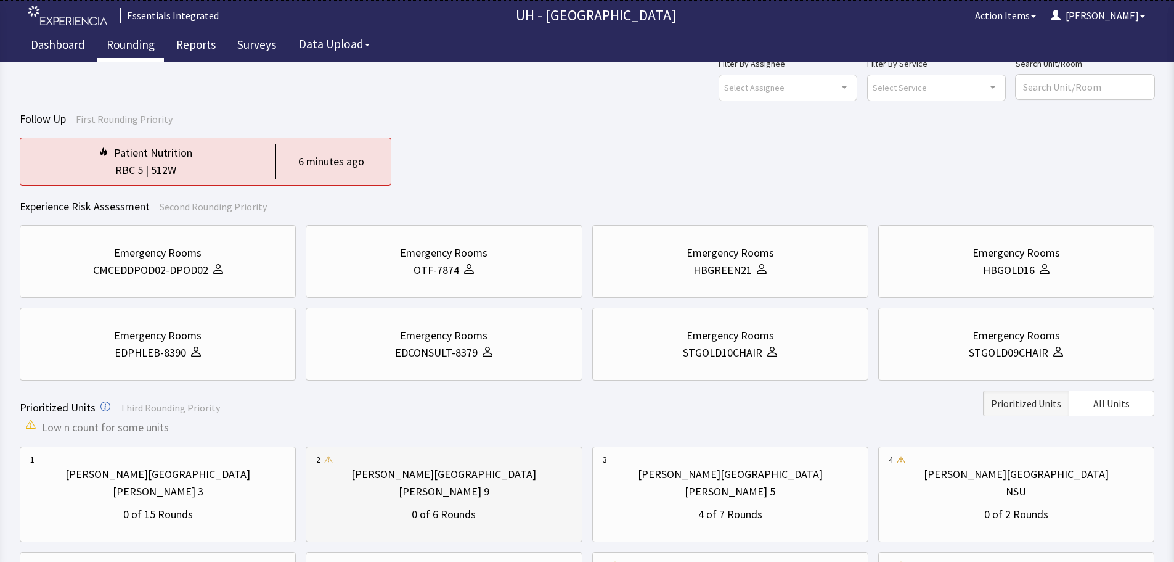
scroll to position [62, 0]
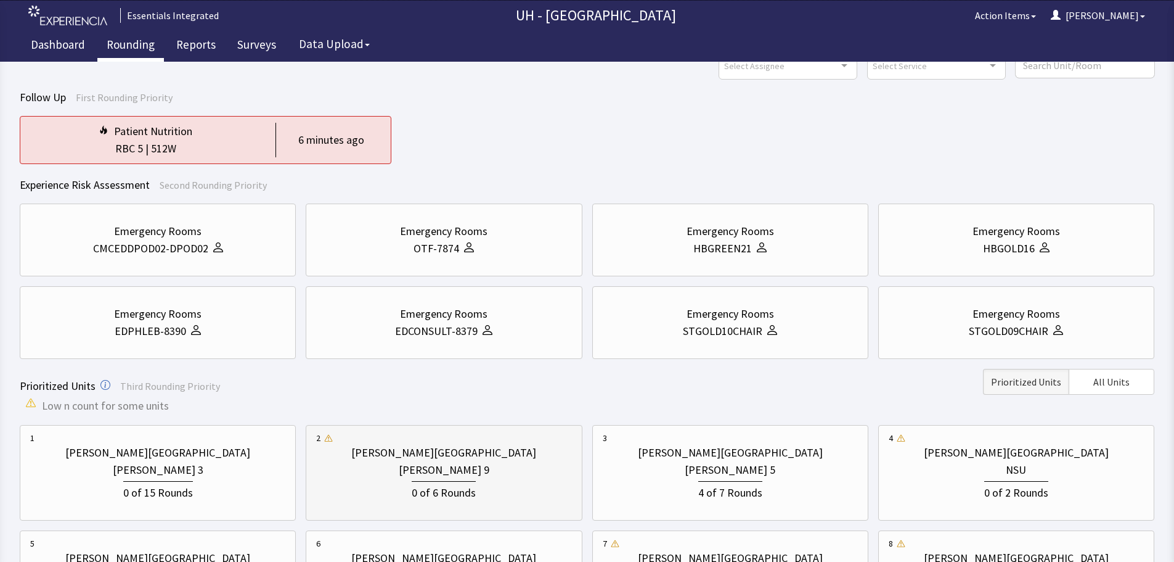
click at [449, 483] on div "0 of 6 Rounds" at bounding box center [444, 491] width 64 height 20
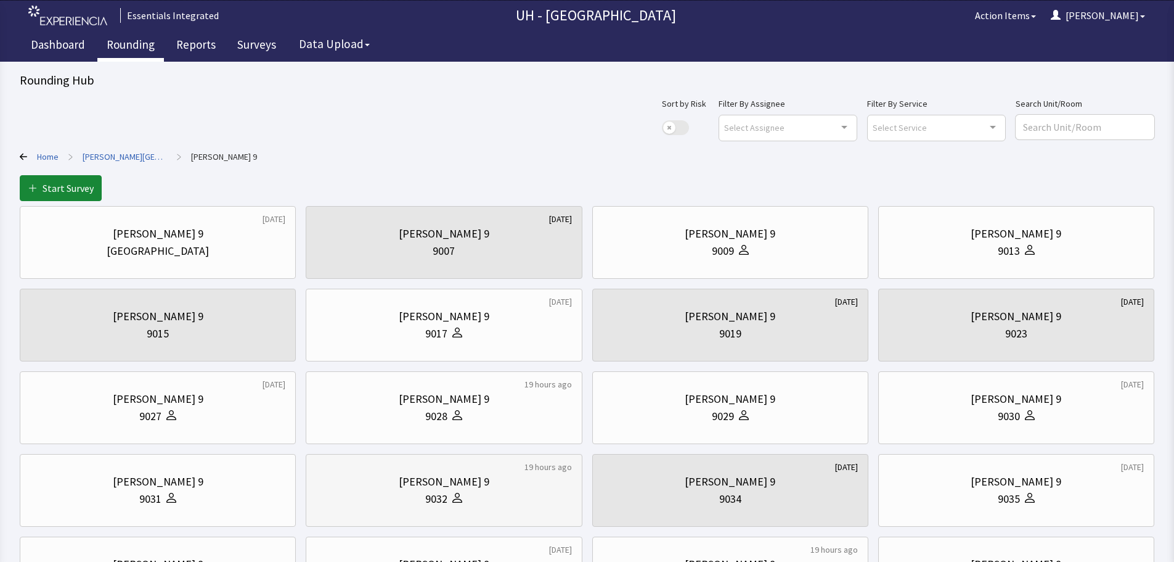
click at [450, 480] on div "[PERSON_NAME] 9" at bounding box center [444, 481] width 91 height 17
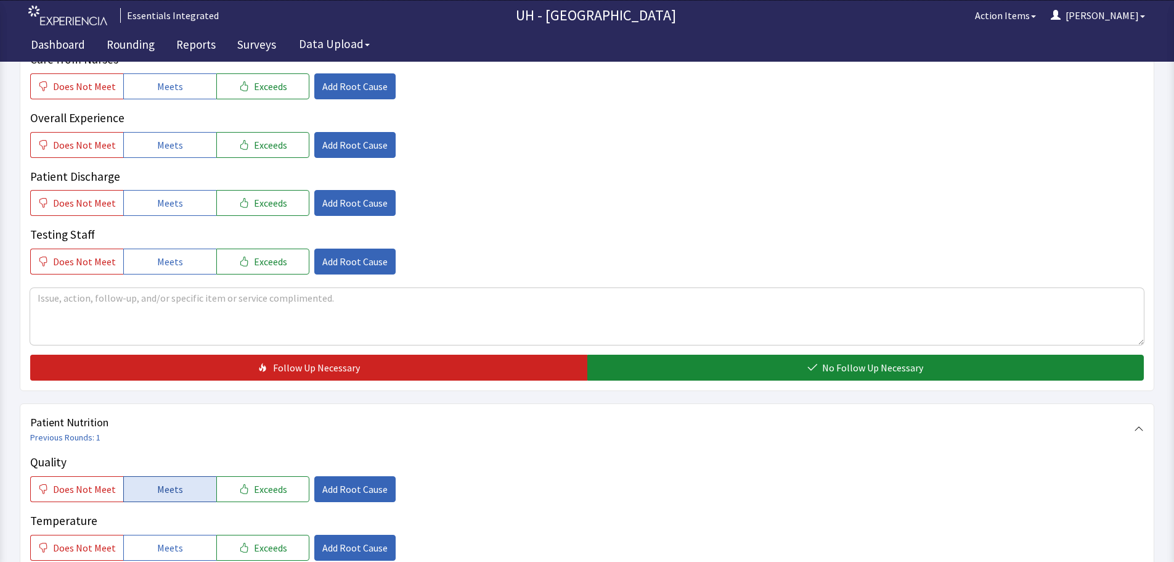
click at [162, 489] on span "Meets" at bounding box center [170, 488] width 26 height 15
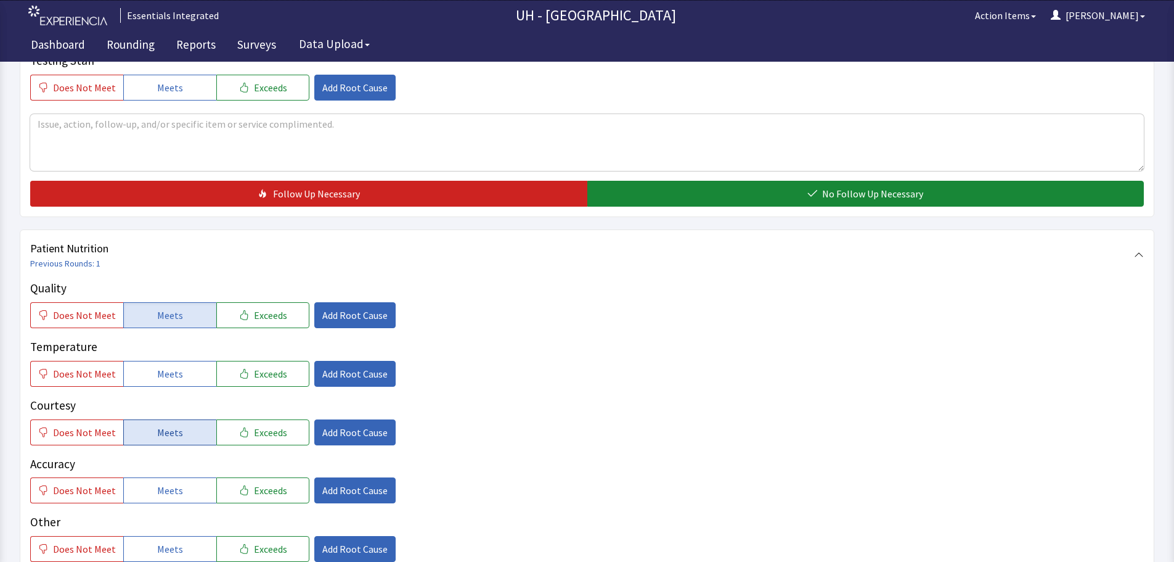
scroll to position [431, 0]
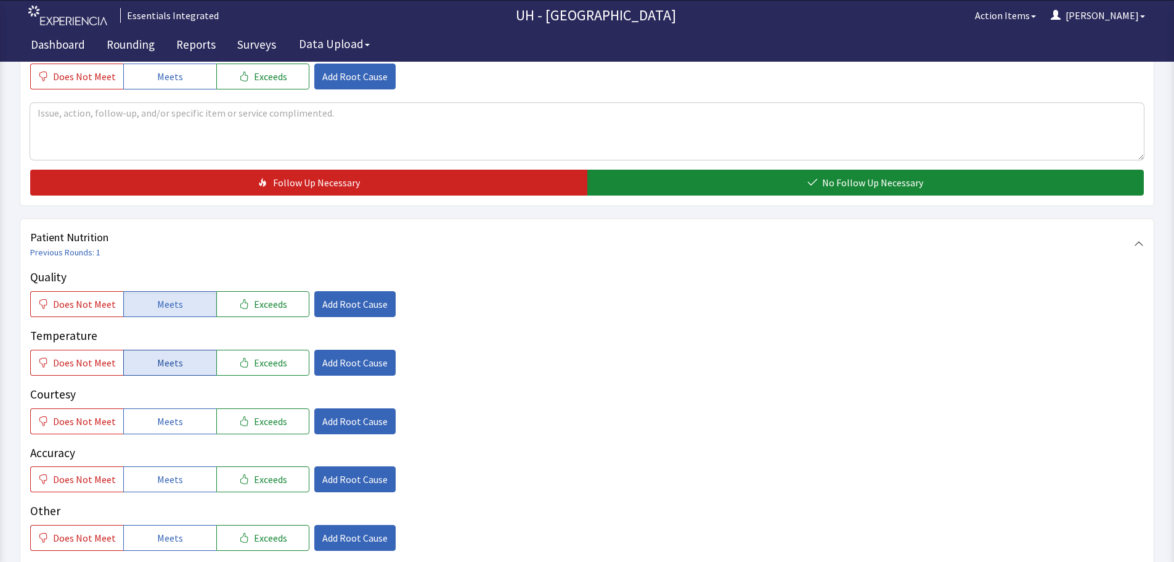
click at [173, 358] on span "Meets" at bounding box center [170, 362] width 26 height 15
click at [180, 422] on button "Meets" at bounding box center [169, 421] width 93 height 26
click at [190, 484] on button "Meets" at bounding box center [169, 479] width 93 height 26
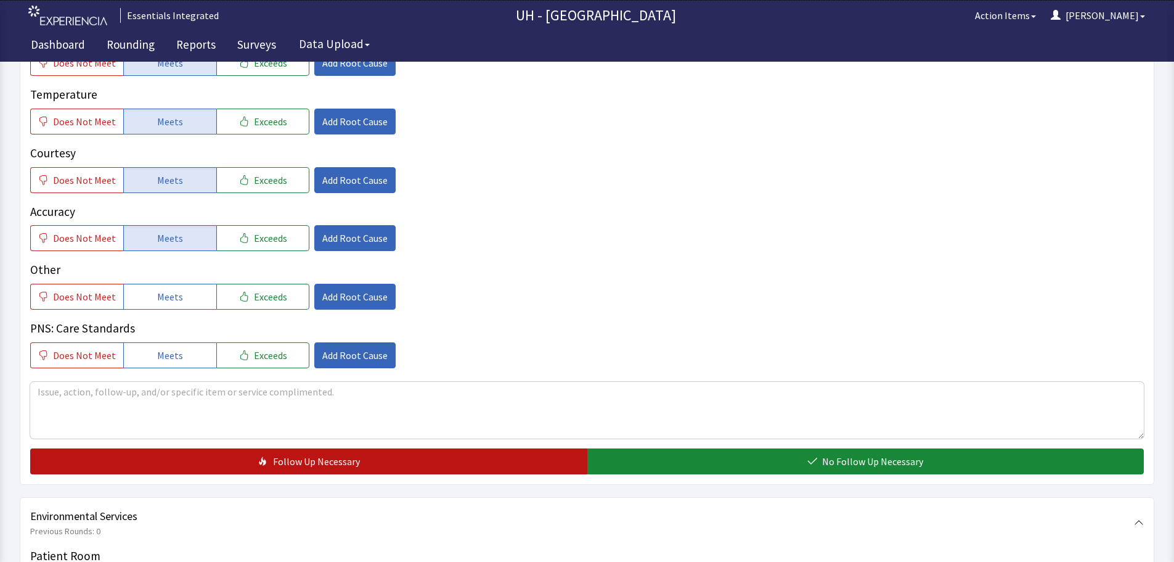
scroll to position [678, 0]
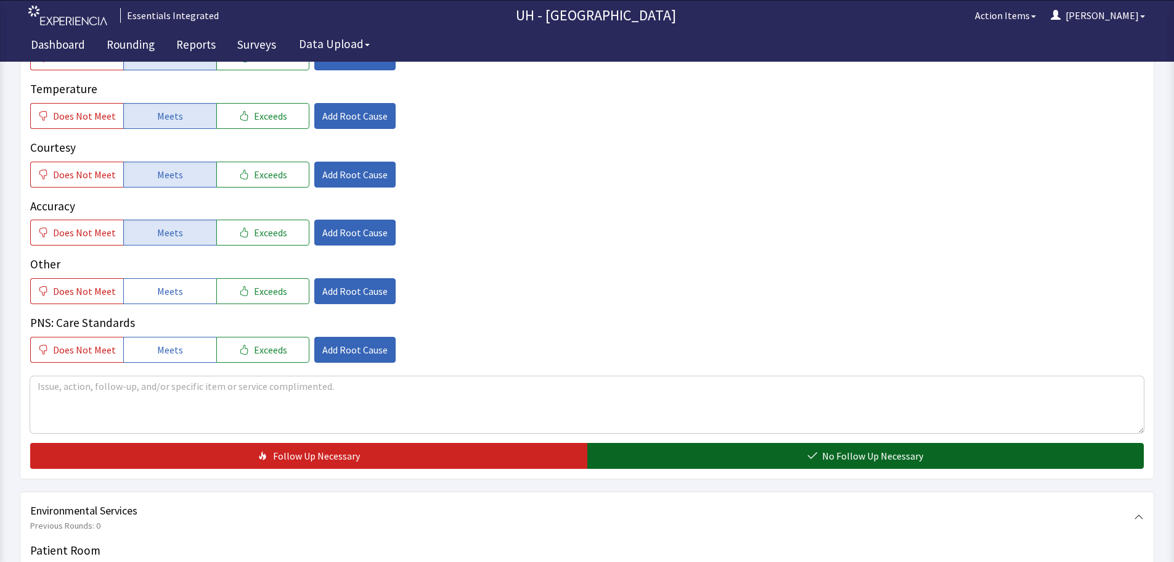
click at [677, 444] on button "No Follow Up Necessary" at bounding box center [865, 456] width 557 height 26
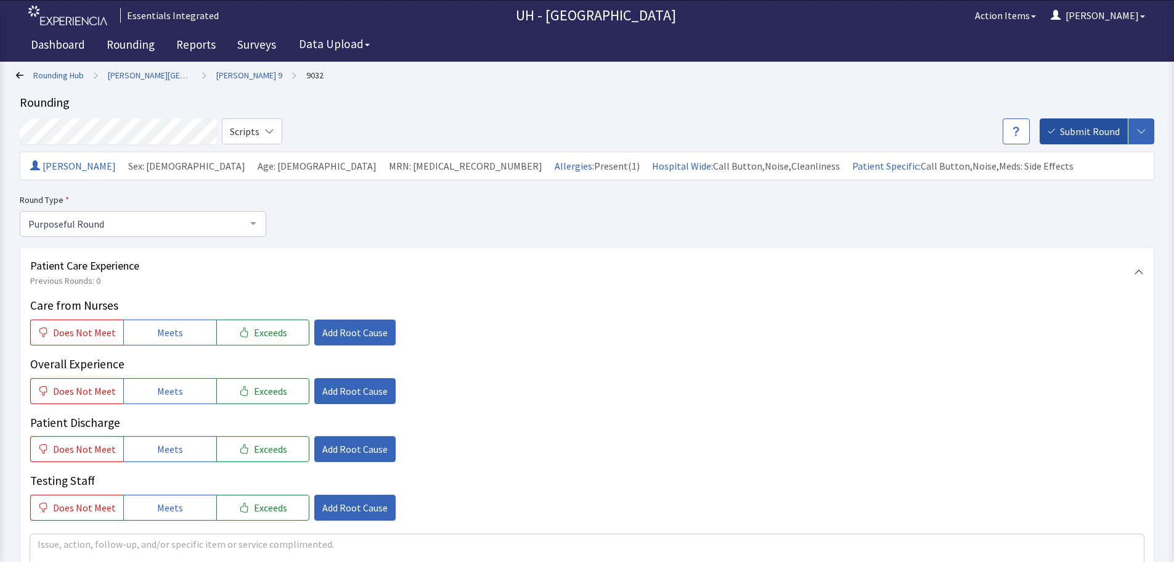
scroll to position [0, 0]
click at [1079, 129] on span "Submit Round" at bounding box center [1090, 132] width 60 height 15
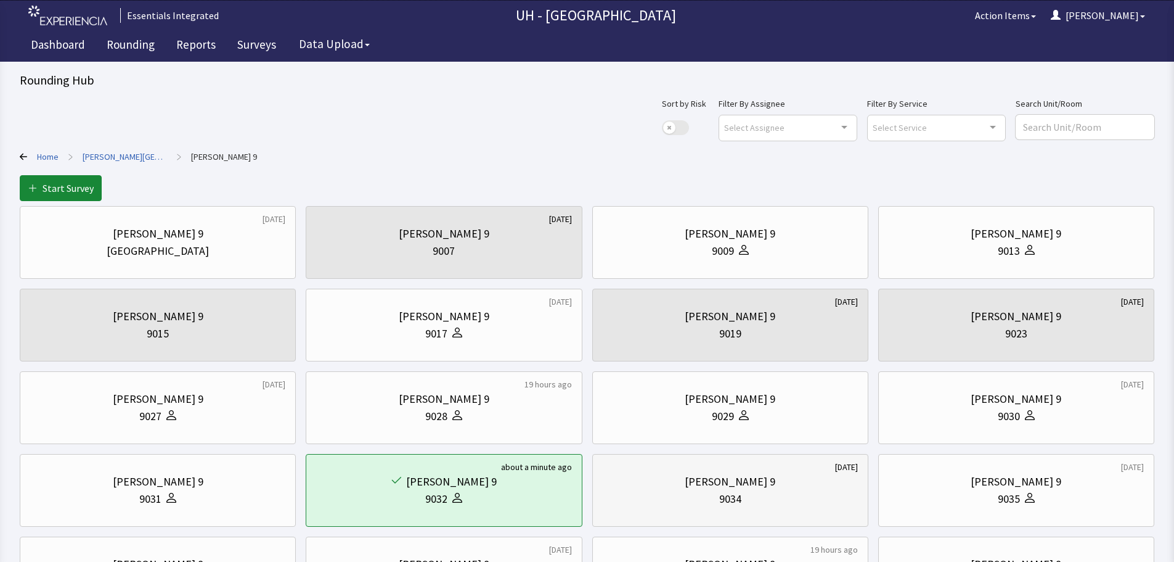
click at [745, 488] on div "[PERSON_NAME] 9" at bounding box center [730, 481] width 91 height 17
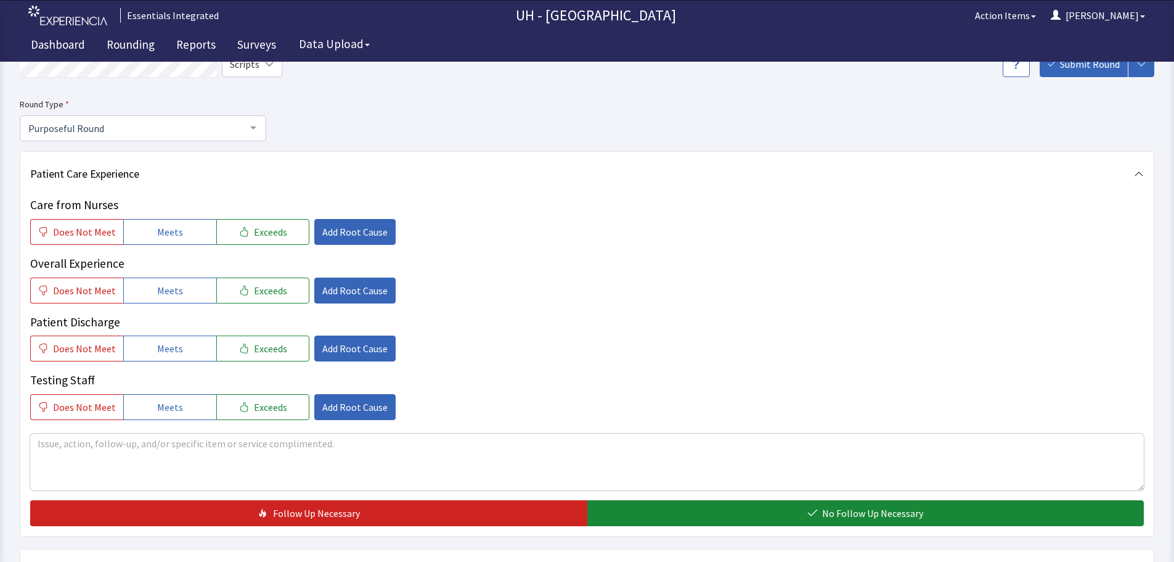
scroll to position [308, 0]
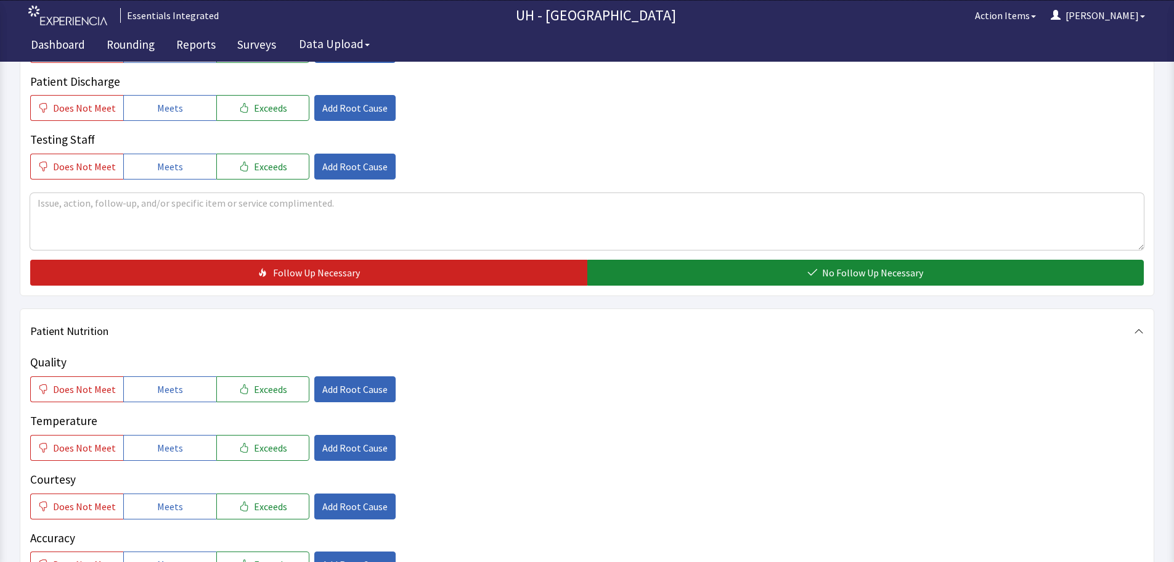
drag, startPoint x: 181, startPoint y: 392, endPoint x: 187, endPoint y: 409, distance: 18.1
click at [183, 393] on button "Meets" at bounding box center [169, 389] width 93 height 26
click at [185, 443] on button "Meets" at bounding box center [169, 448] width 93 height 26
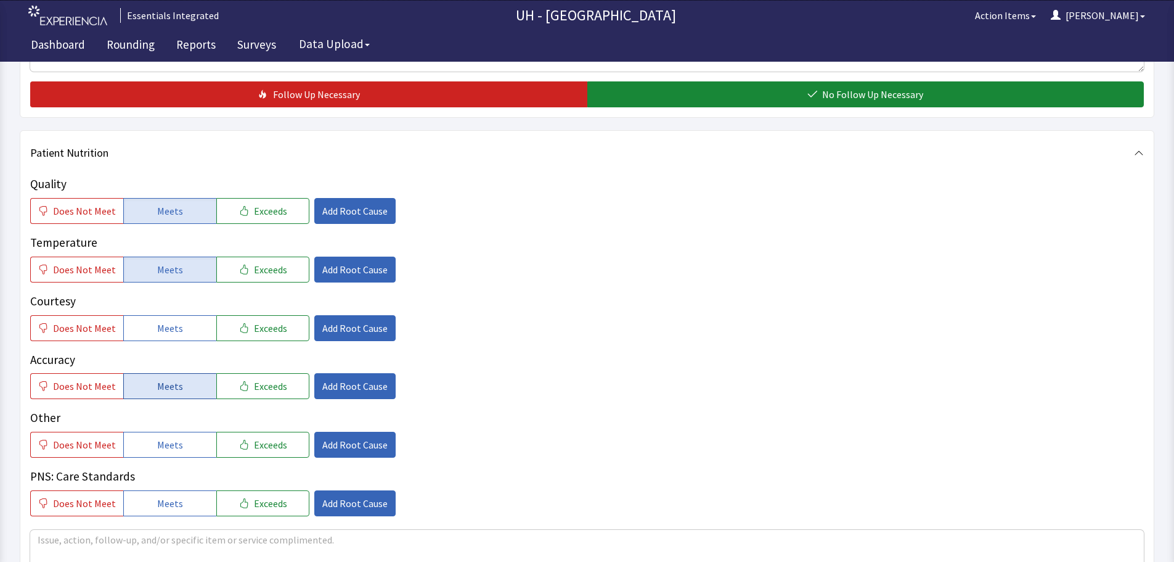
scroll to position [493, 0]
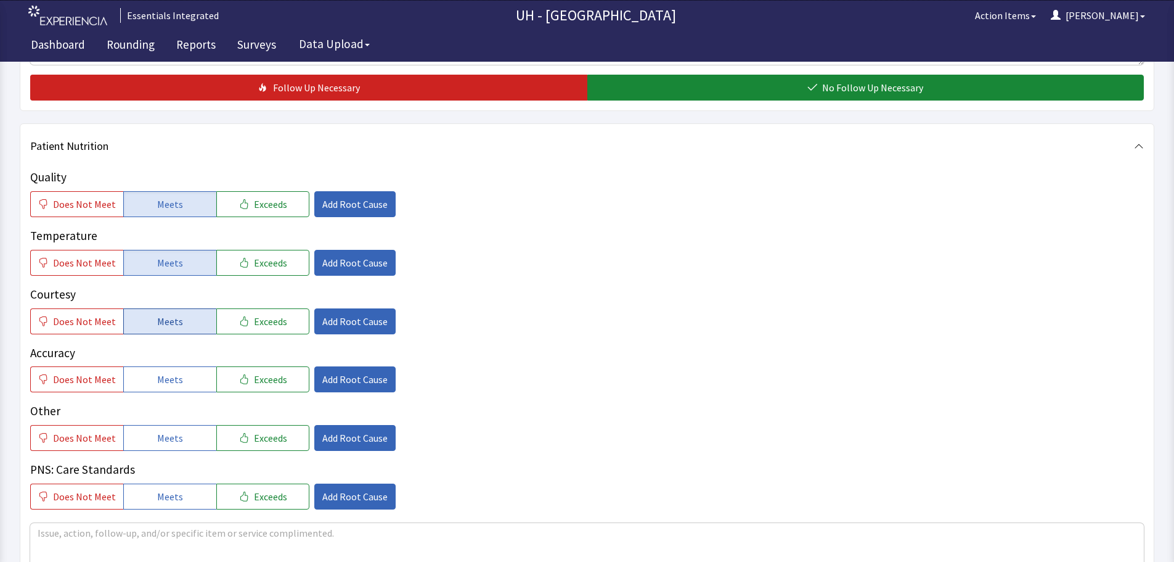
click at [173, 322] on span "Meets" at bounding box center [170, 321] width 26 height 15
drag, startPoint x: 241, startPoint y: 374, endPoint x: 208, endPoint y: 420, distance: 57.5
click at [240, 374] on button "Exceeds" at bounding box center [262, 379] width 93 height 26
click at [180, 436] on button "Meets" at bounding box center [169, 438] width 93 height 26
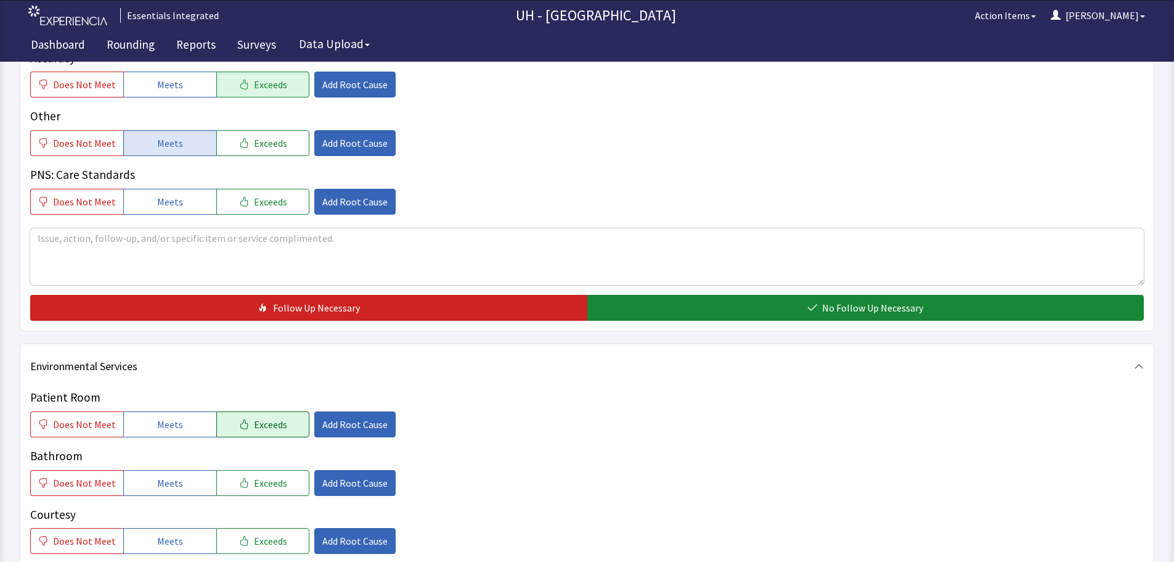
scroll to position [801, 0]
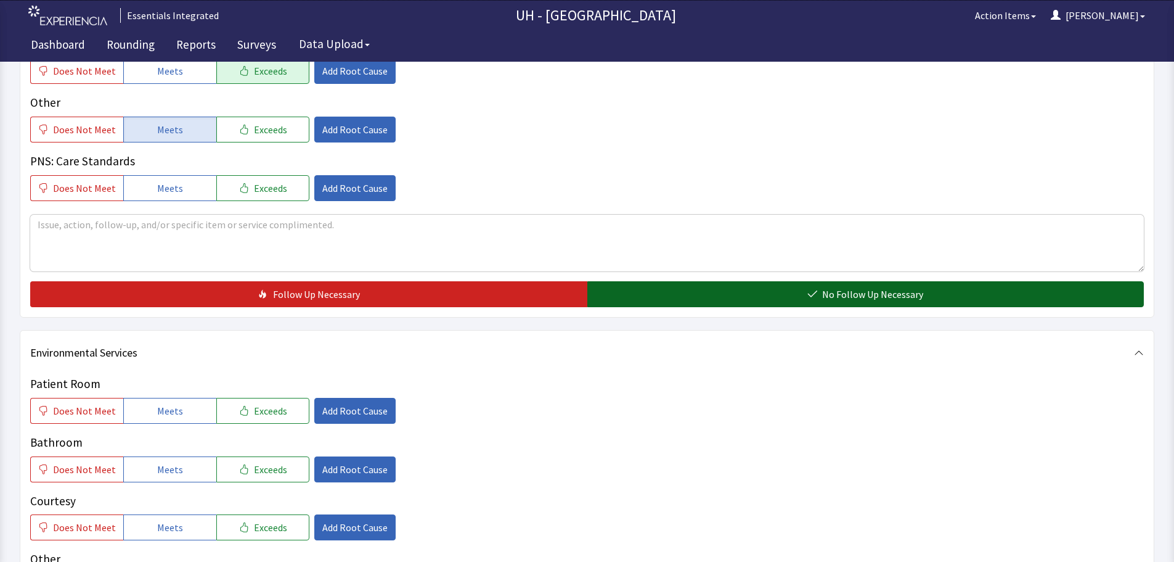
click at [739, 285] on button "No Follow Up Necessary" at bounding box center [865, 294] width 557 height 26
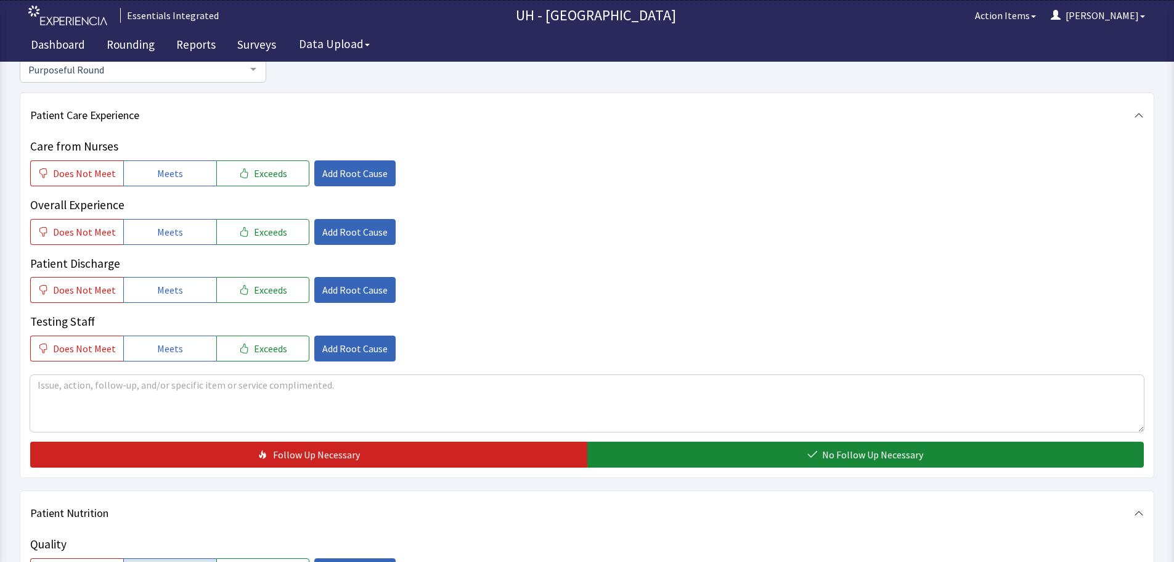
scroll to position [0, 0]
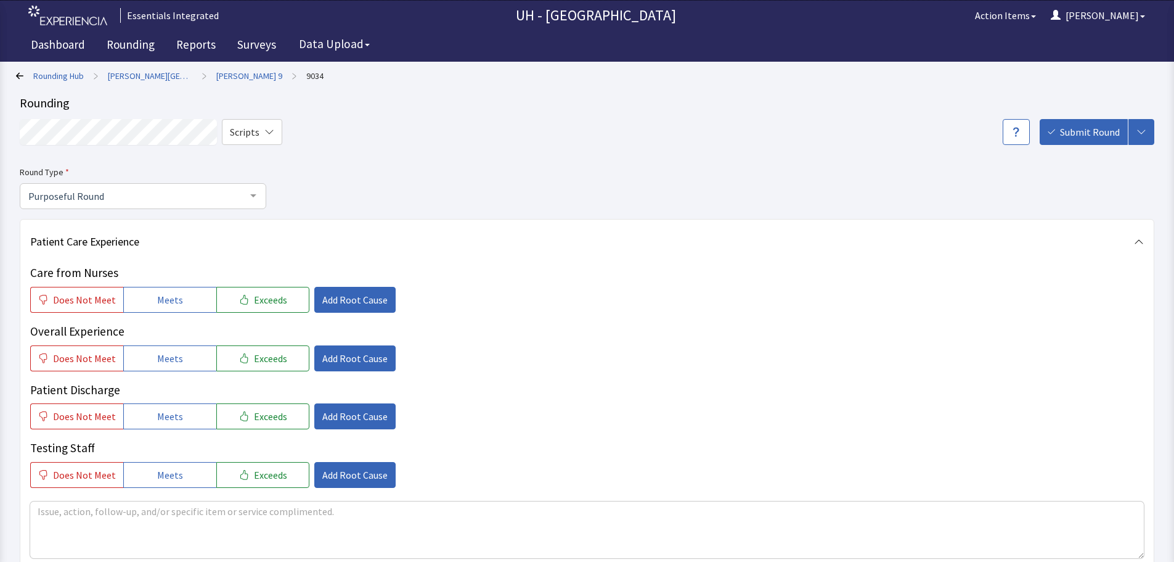
click at [1072, 125] on span "Submit Round" at bounding box center [1090, 132] width 60 height 15
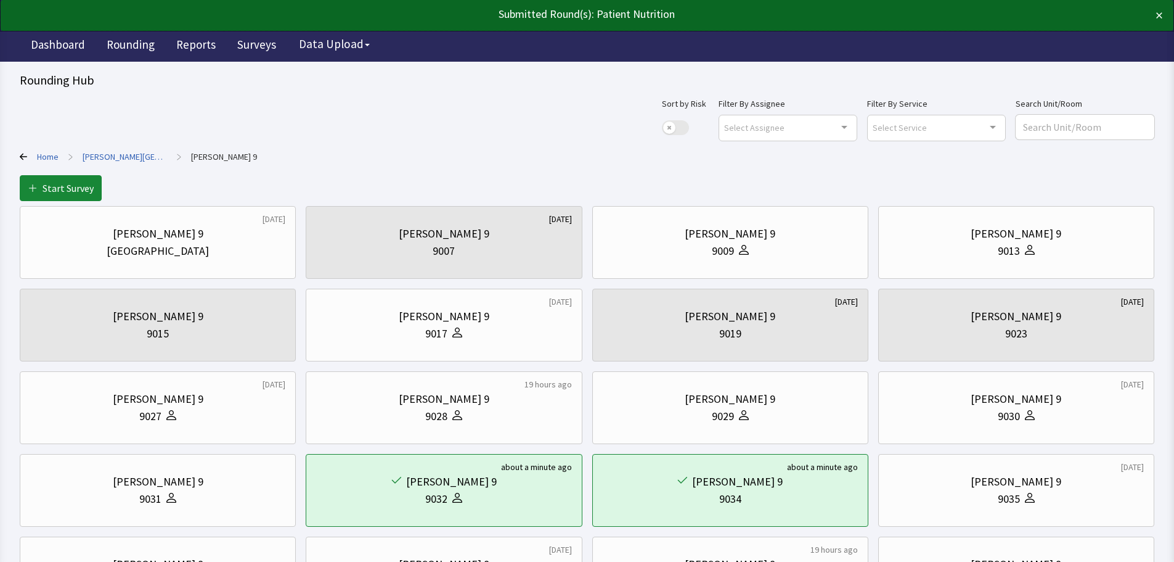
click at [44, 153] on link "Home" at bounding box center [48, 156] width 22 height 12
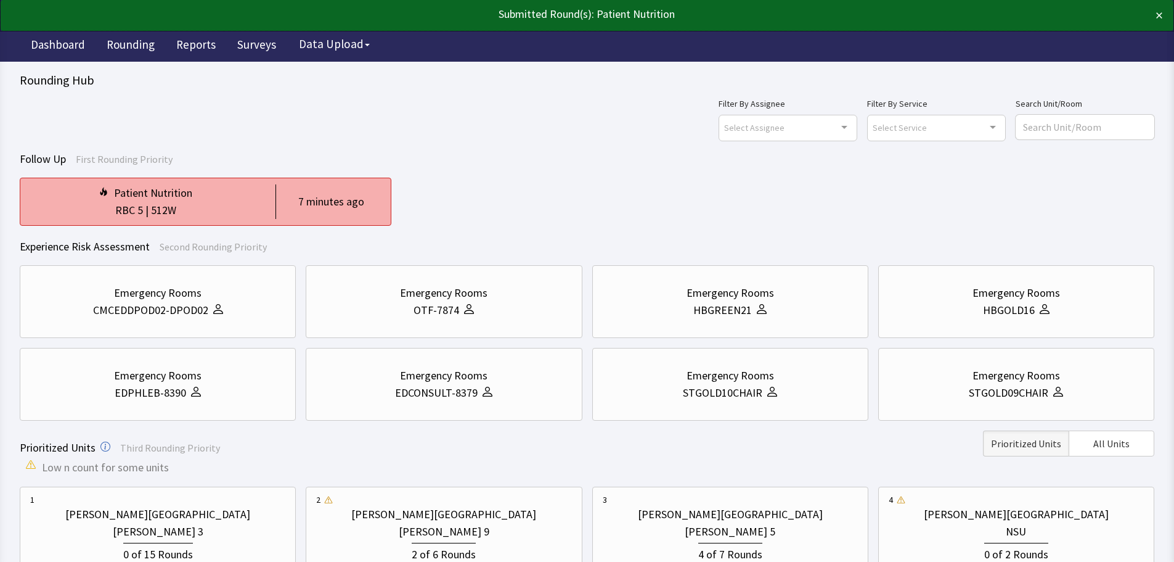
click at [124, 194] on div "Patient Nutrition" at bounding box center [153, 192] width 78 height 17
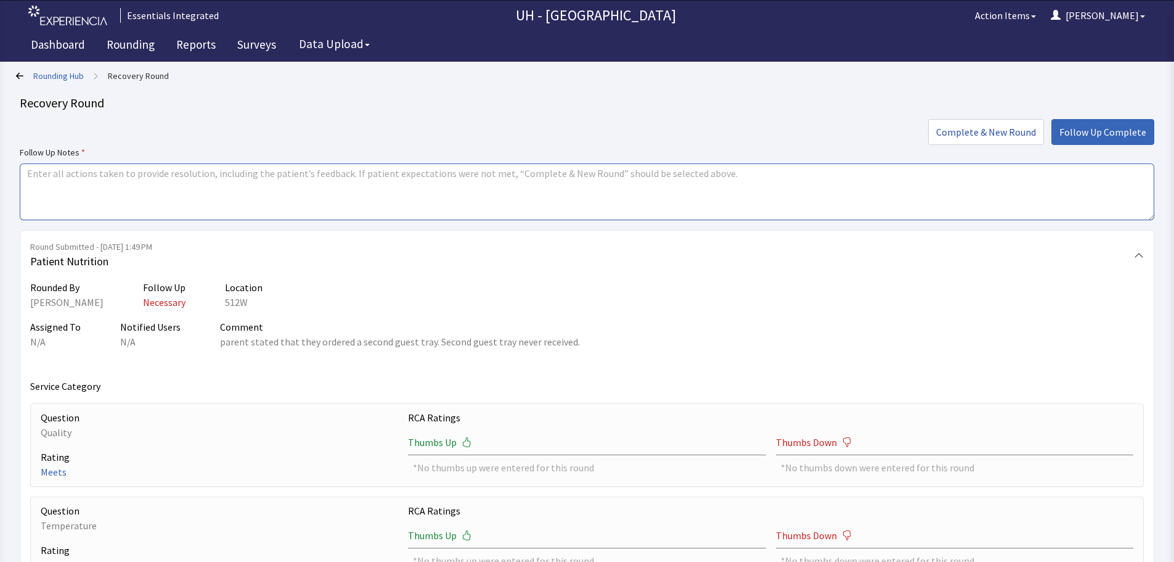
click at [909, 204] on textarea at bounding box center [587, 191] width 1135 height 57
type textarea "no other issues reported."
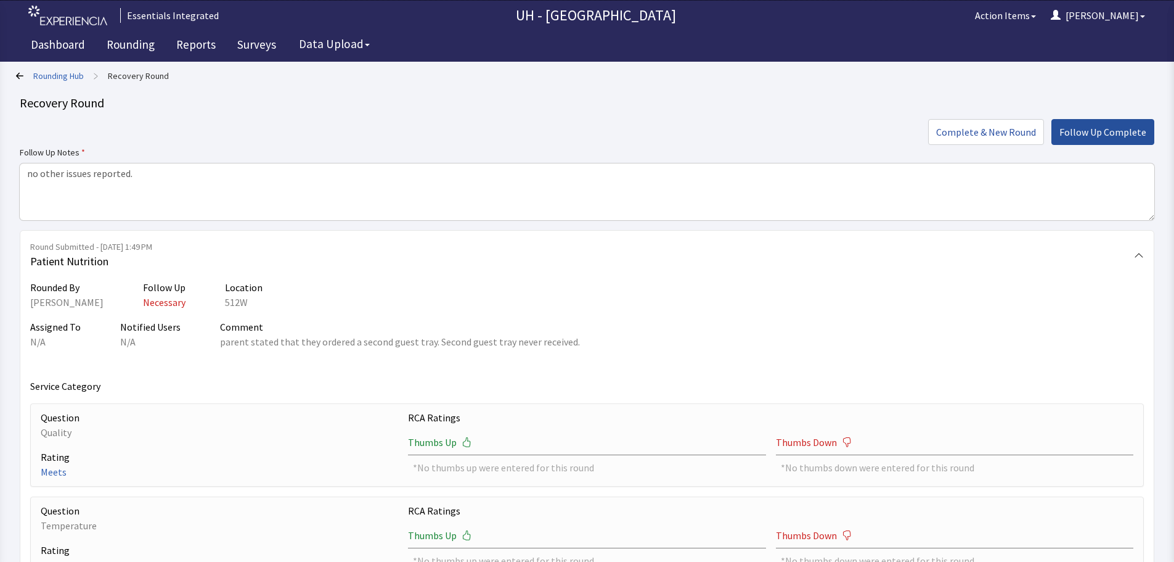
click at [1087, 129] on span "Follow Up Complete" at bounding box center [1103, 132] width 87 height 15
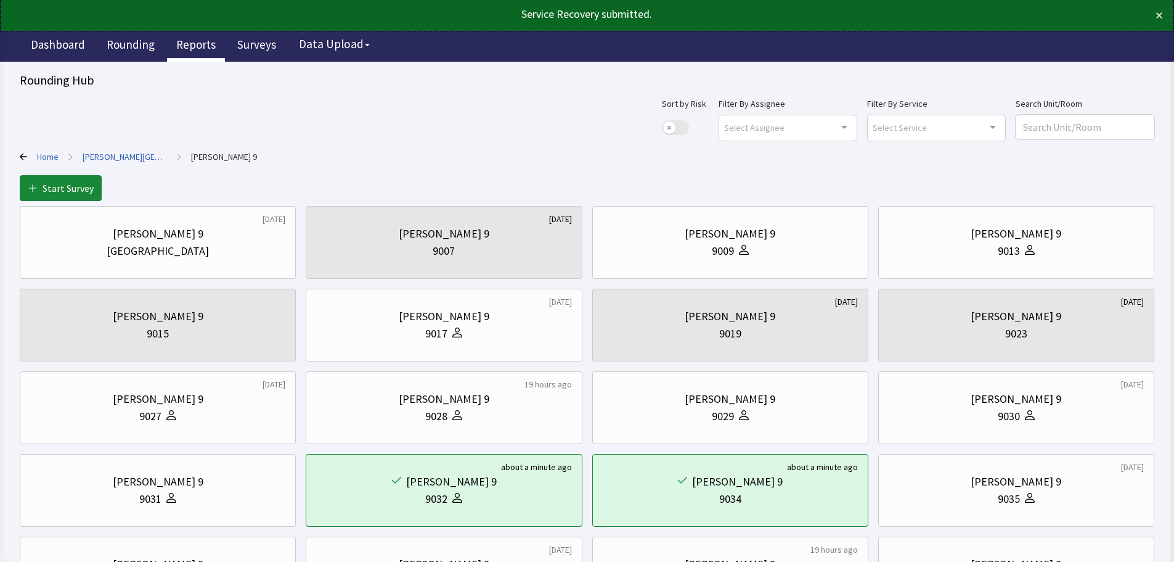
click at [194, 39] on link "Reports" at bounding box center [196, 46] width 58 height 31
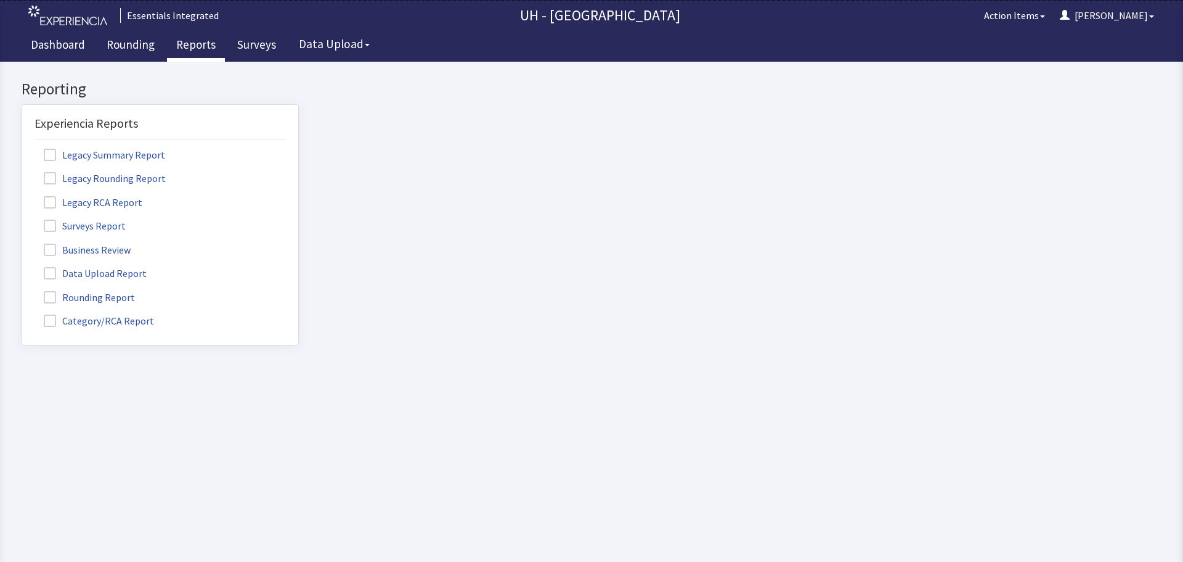
click at [97, 293] on label "Rounding Report" at bounding box center [91, 296] width 113 height 16
click at [22, 290] on input "Rounding Report" at bounding box center [22, 290] width 0 height 0
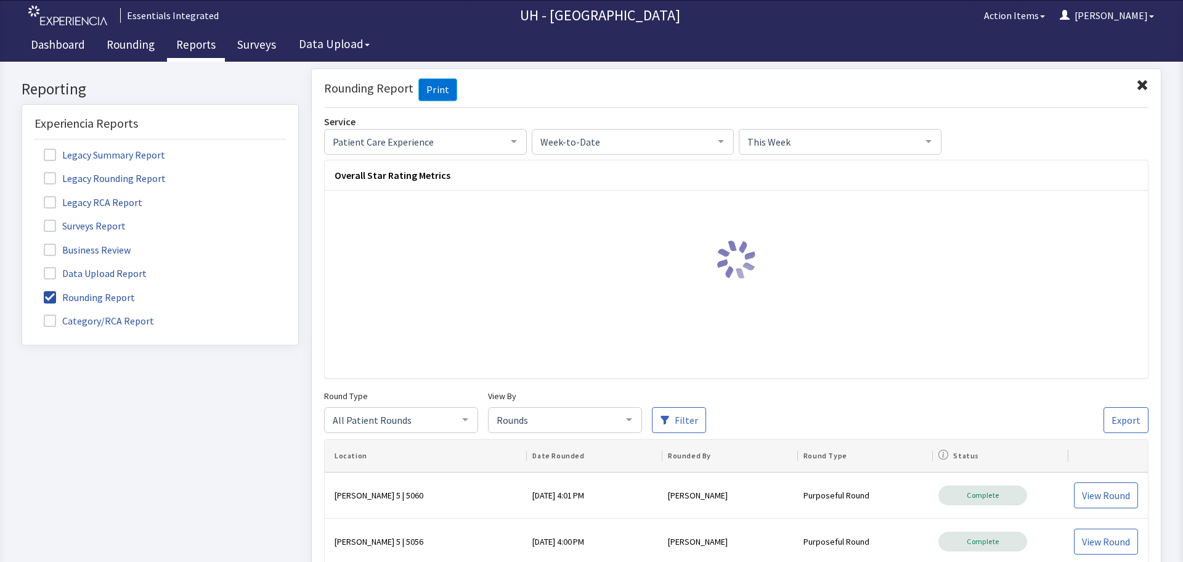
click at [503, 134] on div at bounding box center [514, 140] width 25 height 23
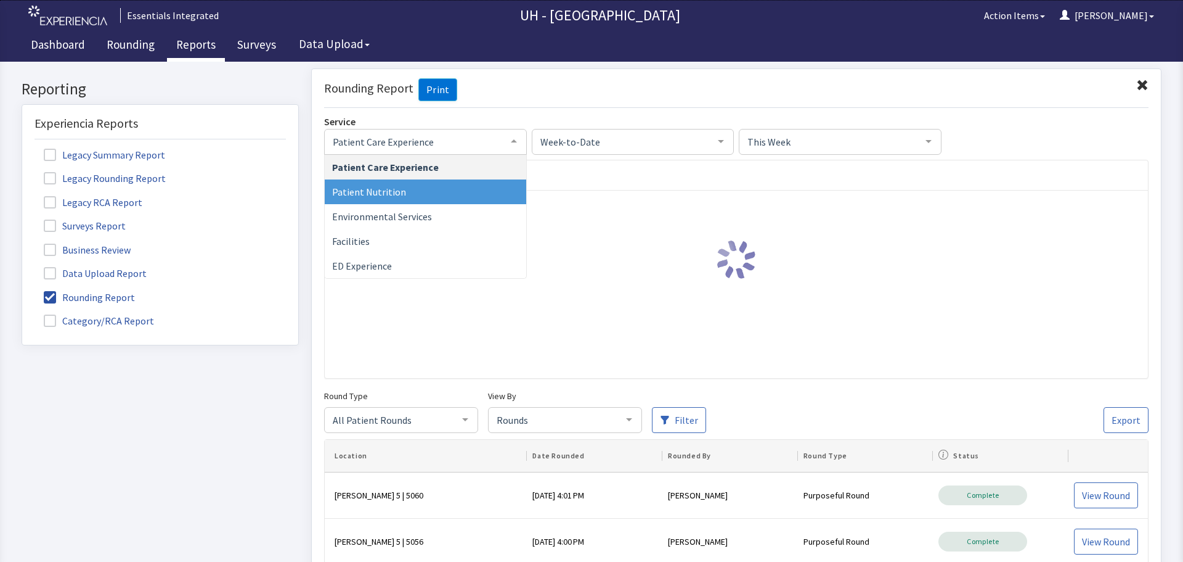
click at [461, 192] on span "Patient Nutrition" at bounding box center [426, 191] width 202 height 25
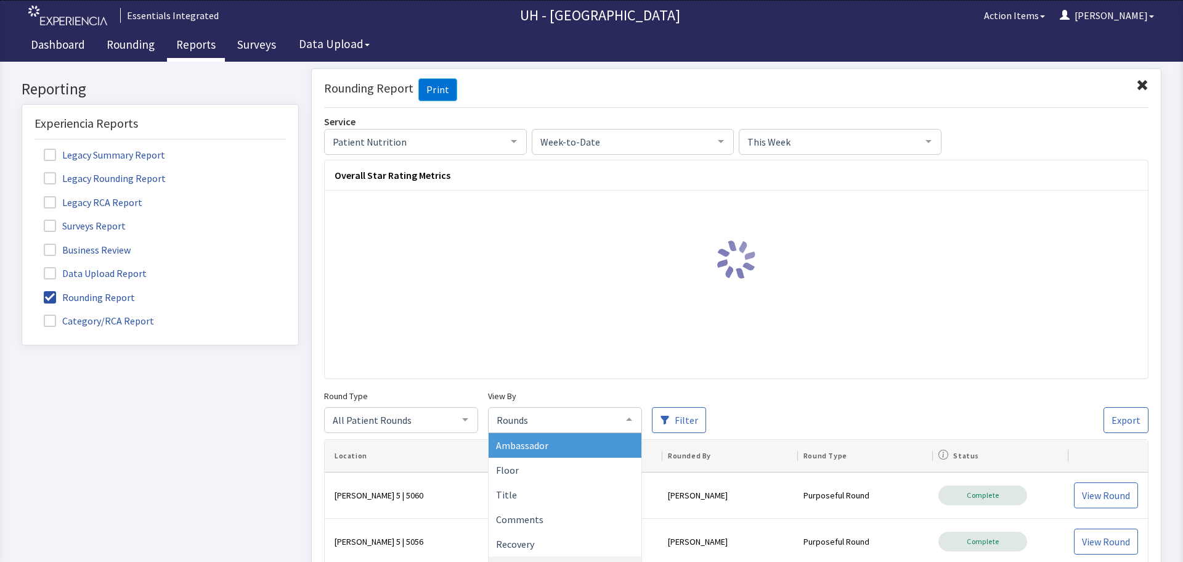
click at [637, 417] on div at bounding box center [629, 418] width 25 height 23
click at [589, 443] on span "Ambassador" at bounding box center [565, 444] width 153 height 25
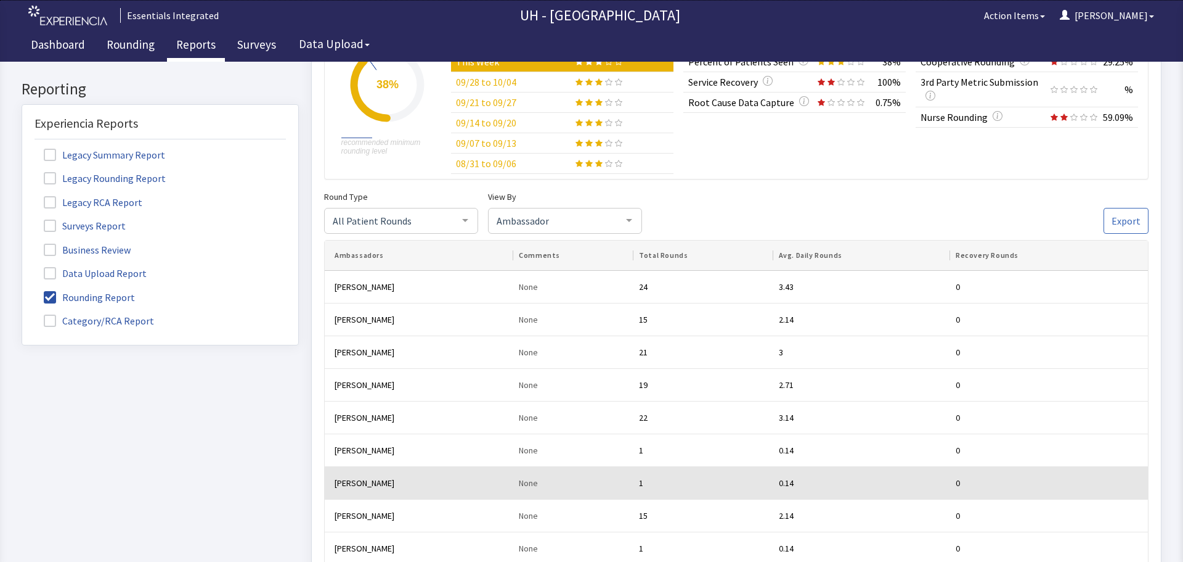
scroll to position [247, 0]
